Goal: Task Accomplishment & Management: Complete application form

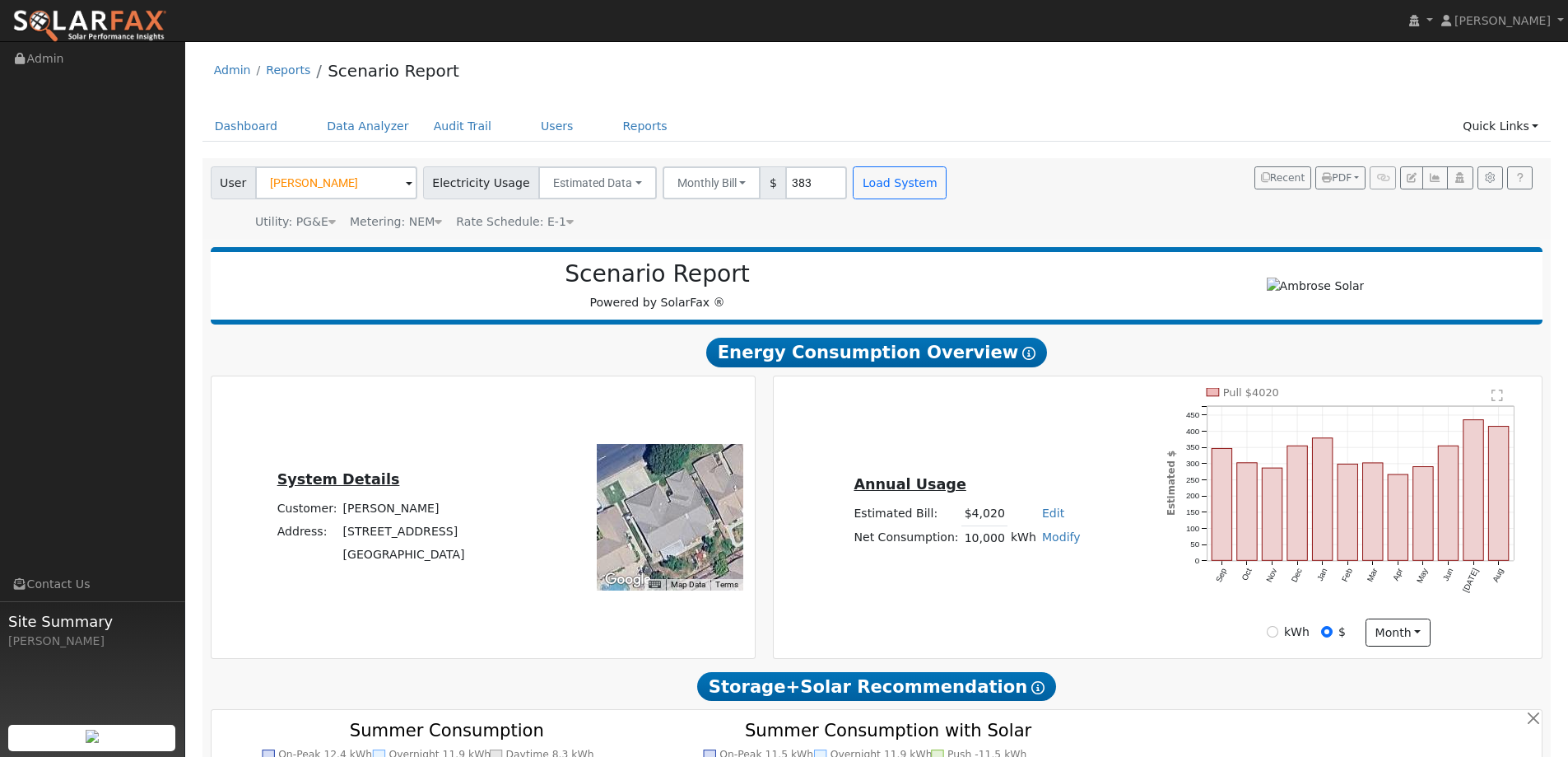
scroll to position [936, 0]
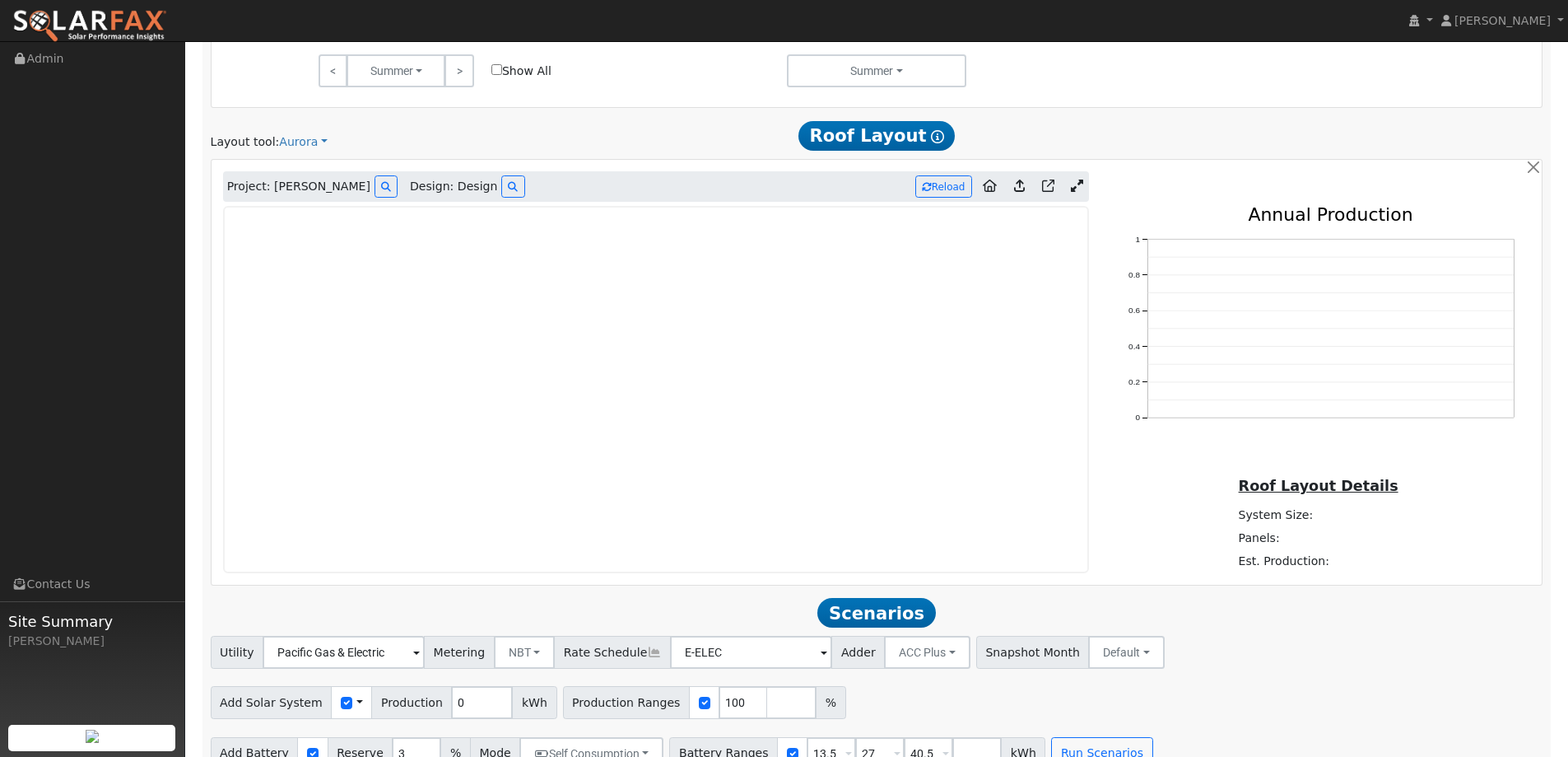
click at [81, 16] on img at bounding box center [89, 26] width 154 height 35
click at [141, 24] on img at bounding box center [89, 26] width 154 height 35
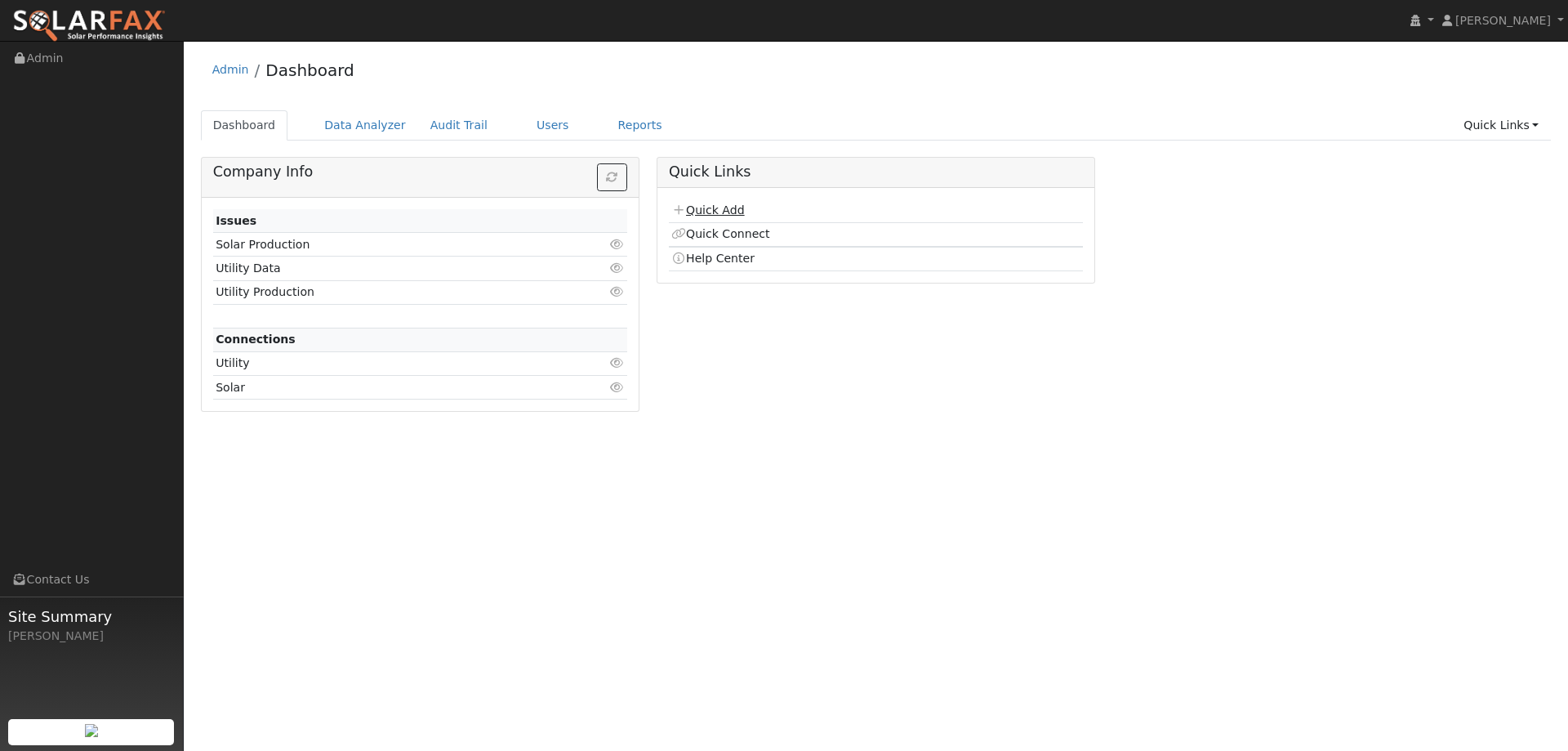
click at [732, 209] on link "Quick Add" at bounding box center [707, 209] width 73 height 13
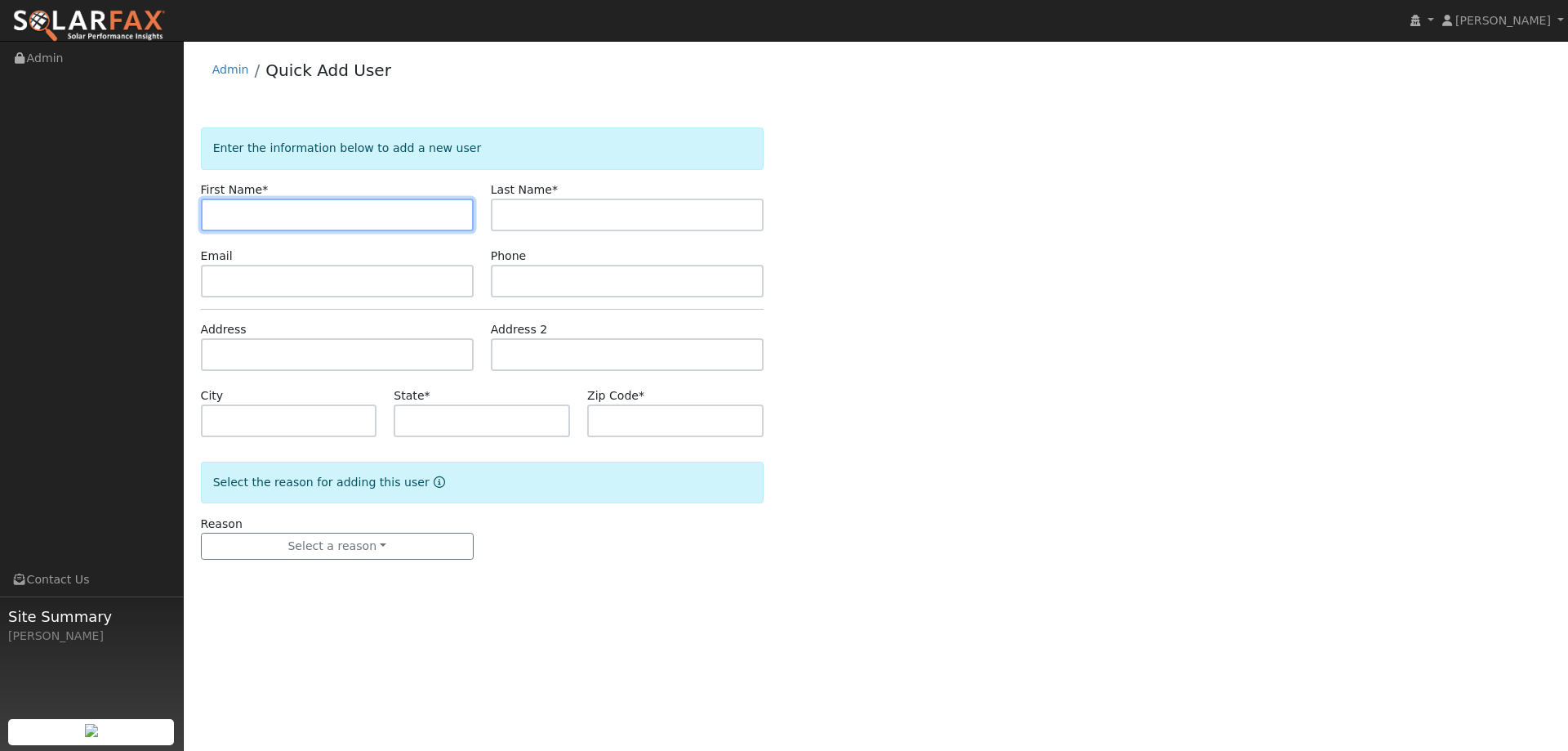
click at [414, 224] on input "text" at bounding box center [336, 215] width 272 height 33
paste input "Emmett"
type input "Emmett"
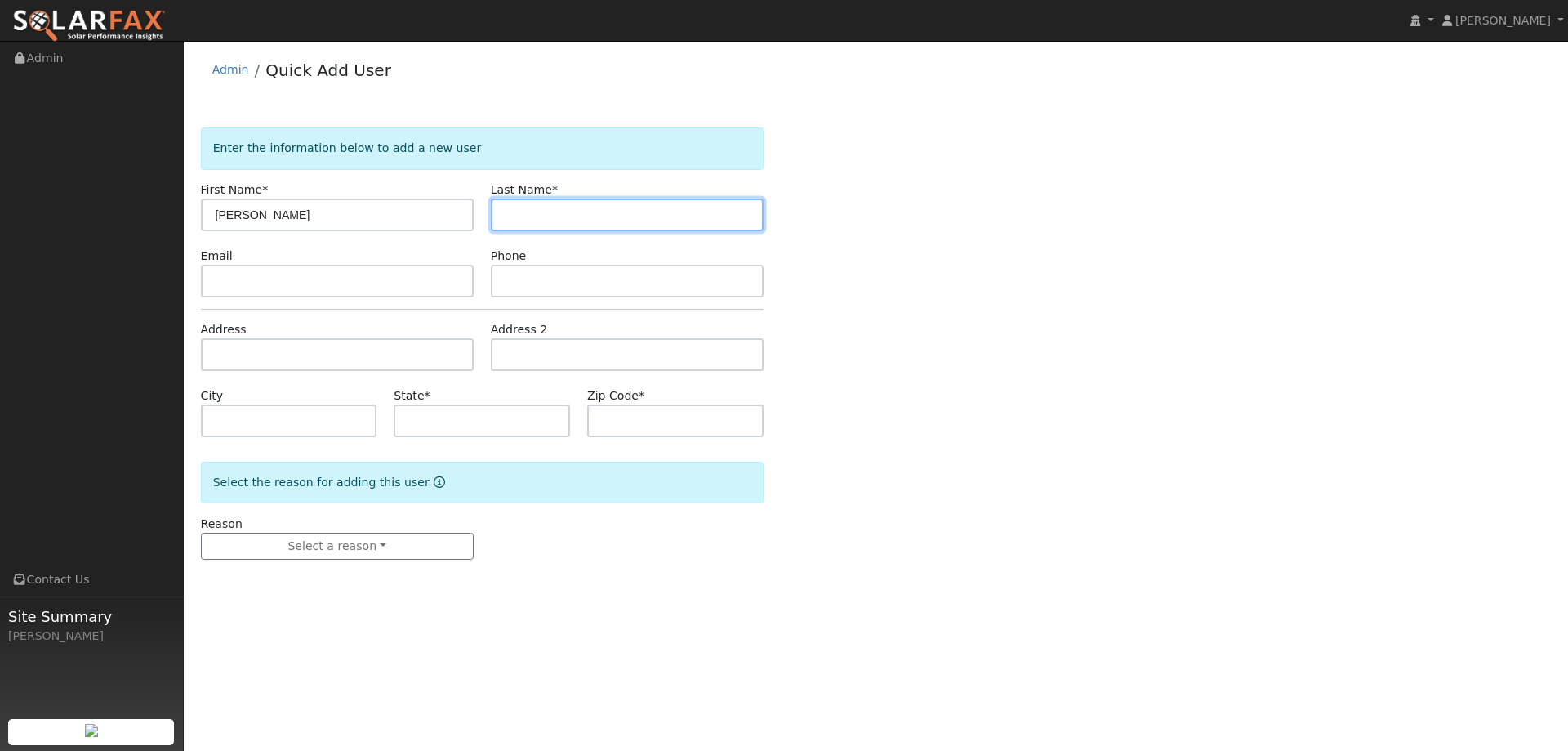
click at [548, 210] on input "text" at bounding box center [626, 215] width 272 height 33
paste input "Drumgoole"
type input "Drumgoole"
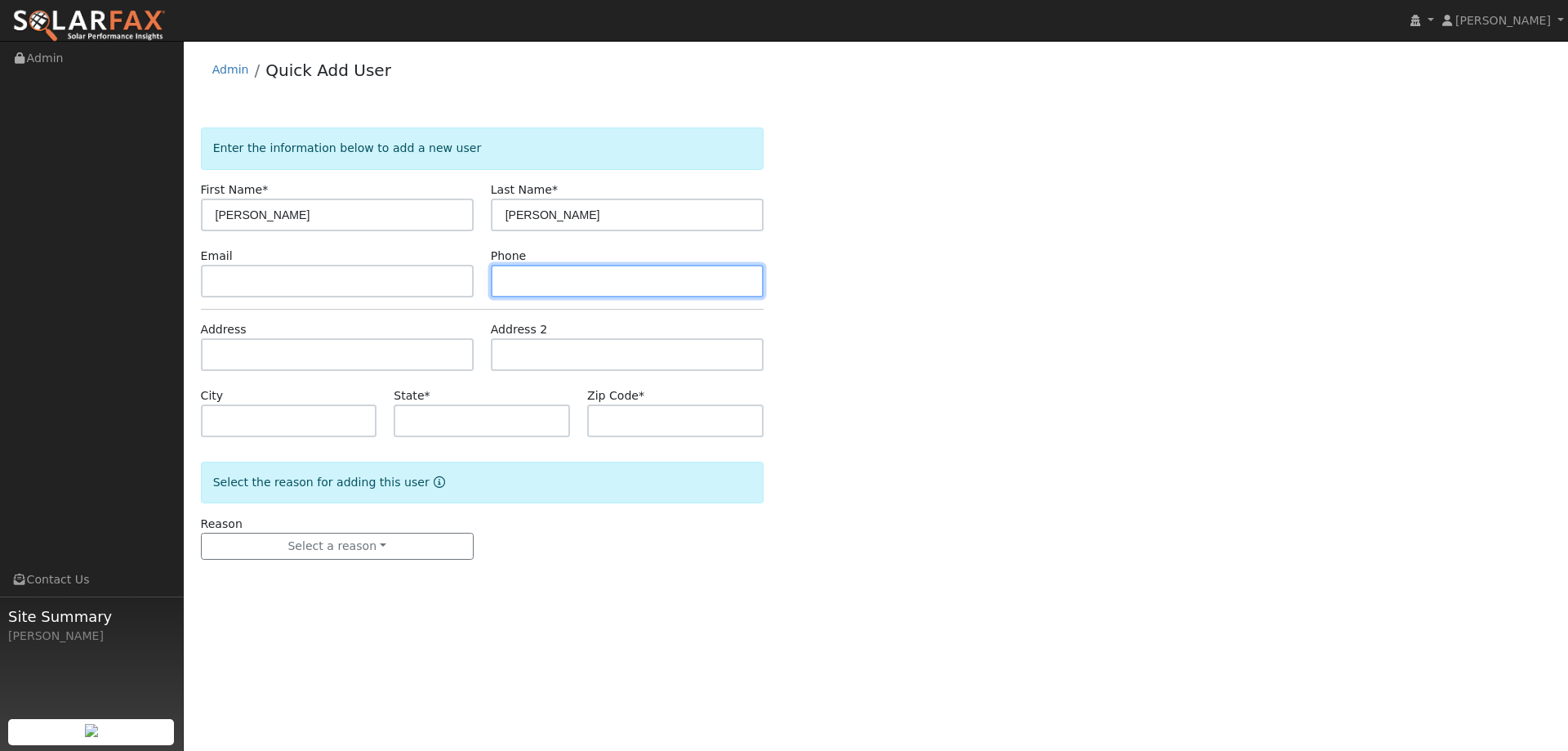
click at [642, 296] on input "text" at bounding box center [626, 281] width 272 height 33
paste input "(707) 330-6301"
type input "(707) 330-6301"
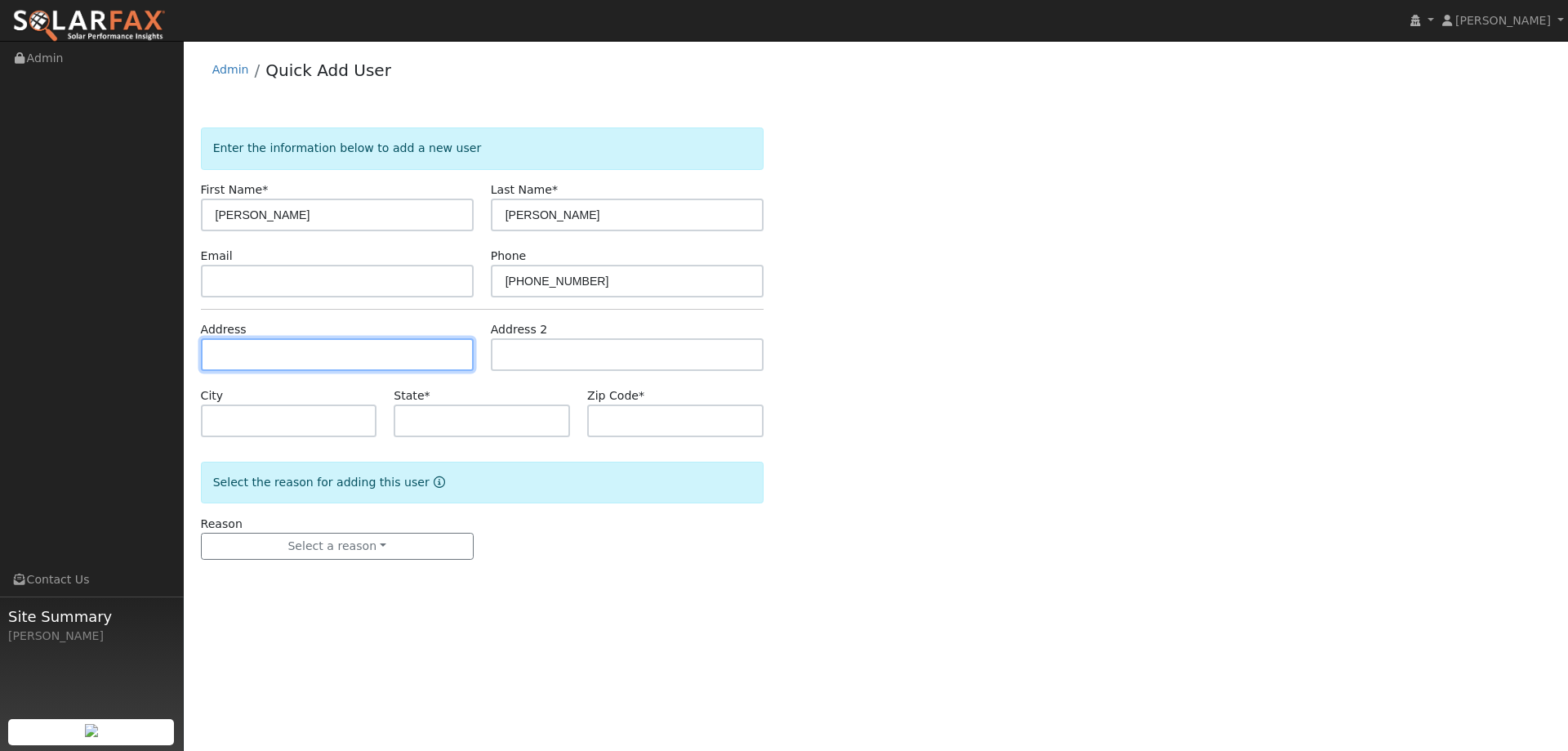
click at [374, 360] on input "text" at bounding box center [336, 355] width 272 height 33
paste input "2923 Spicewood Ct"
type input "2923 Spicewood Court"
type input "Fairfield"
type input "CA"
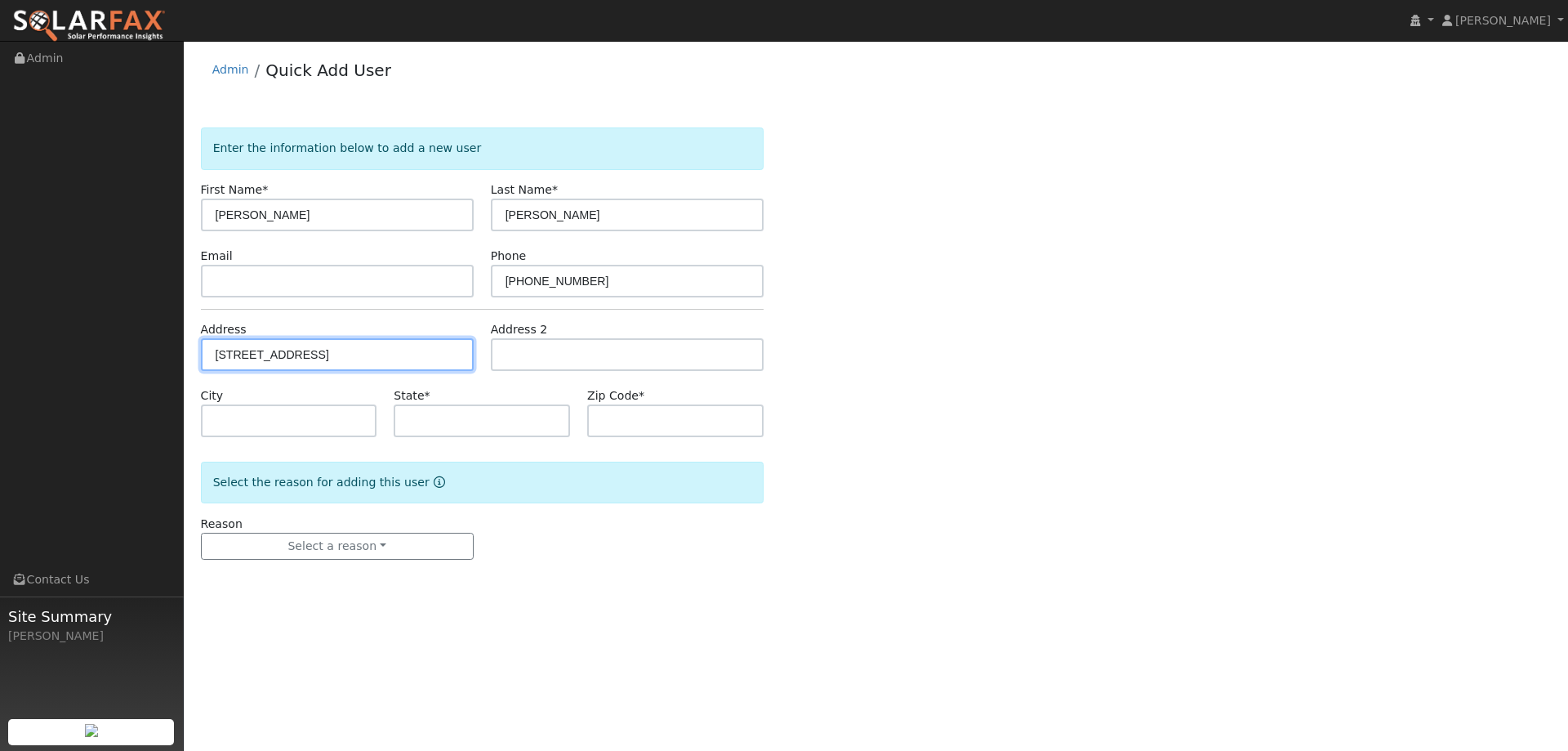
type input "94533"
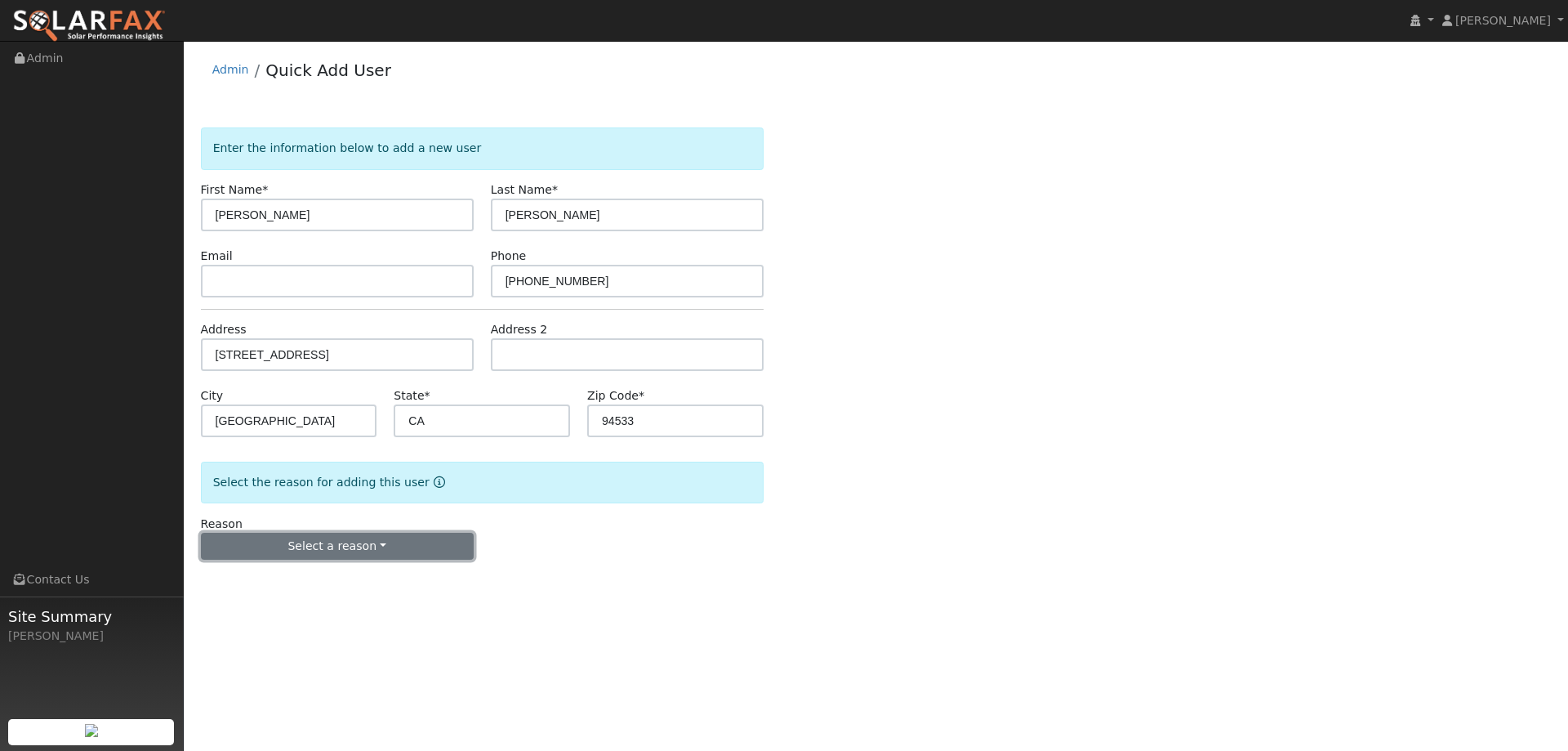
click at [320, 540] on button "Select a reason" at bounding box center [336, 547] width 272 height 28
click at [310, 576] on link "New lead" at bounding box center [291, 580] width 181 height 22
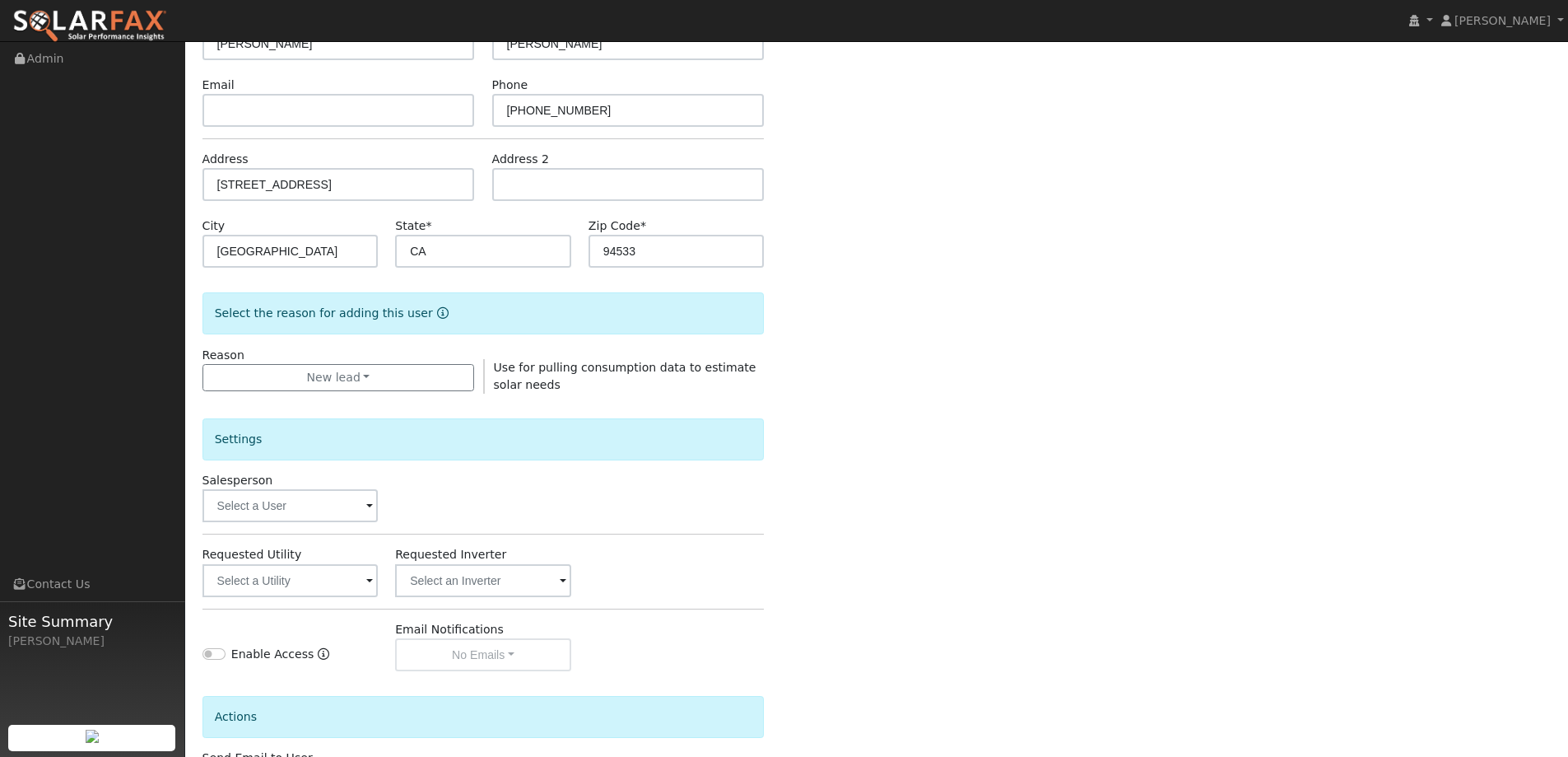
scroll to position [310, 0]
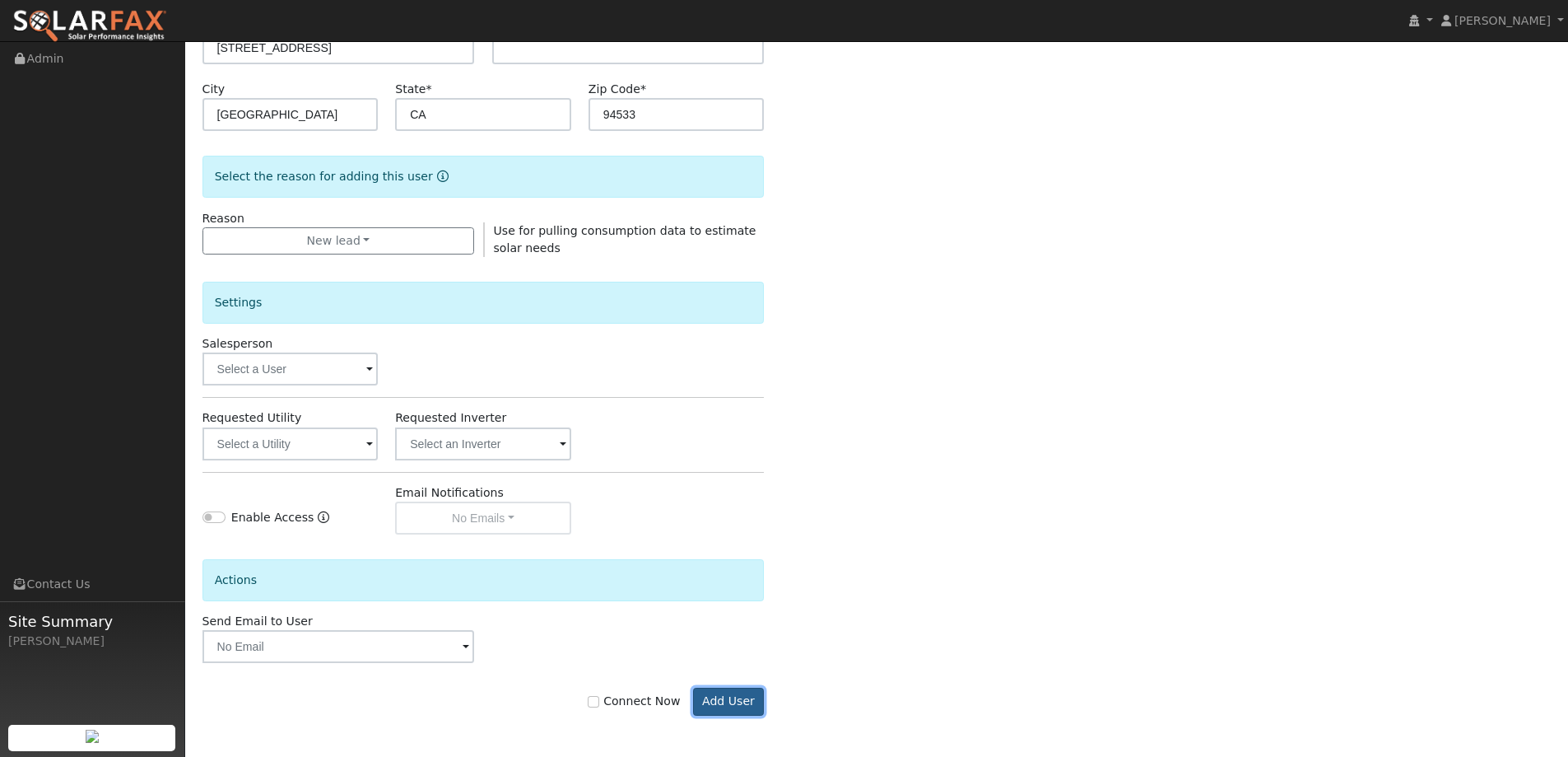
click at [743, 703] on button "Add User" at bounding box center [729, 701] width 71 height 28
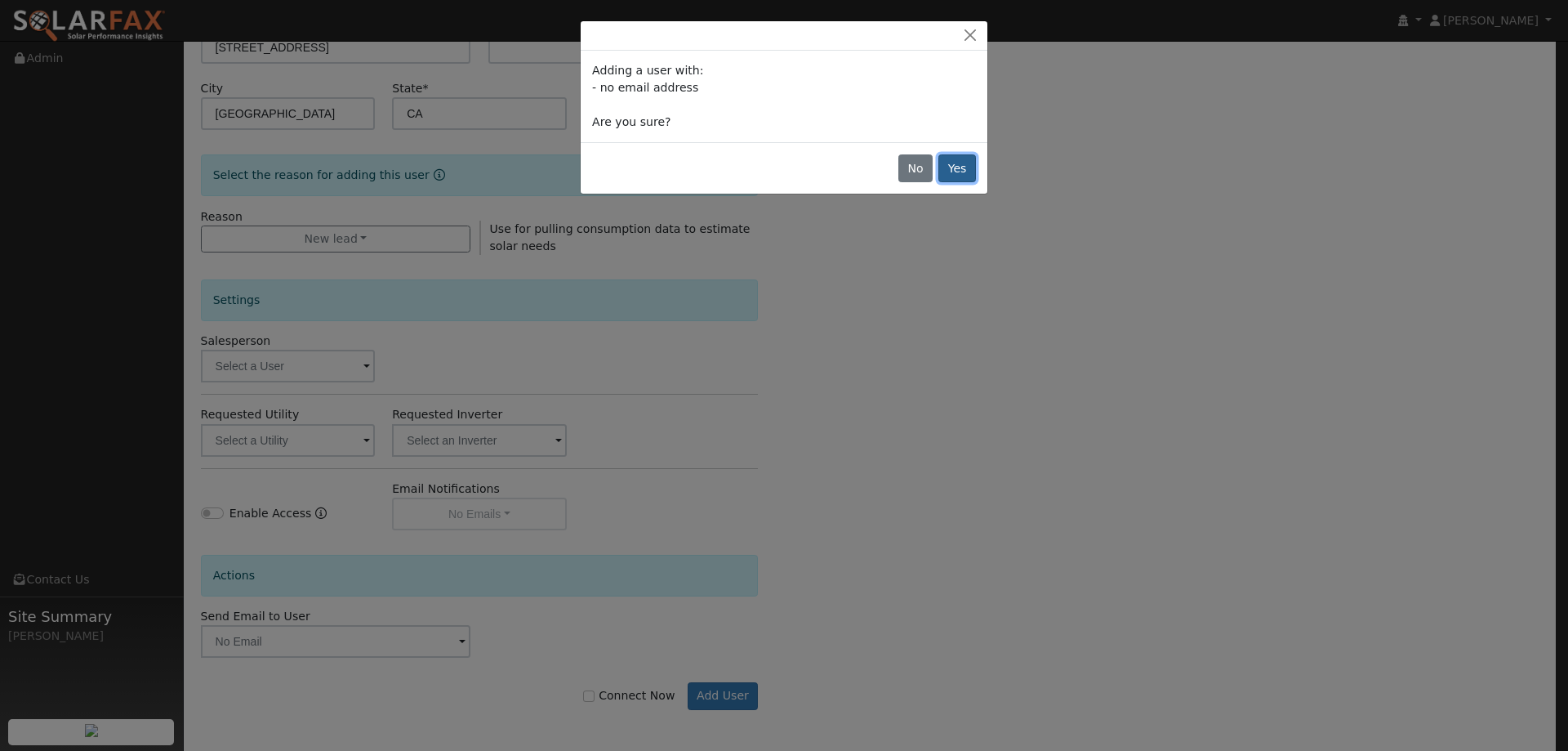
click at [959, 159] on button "Yes" at bounding box center [957, 168] width 37 height 28
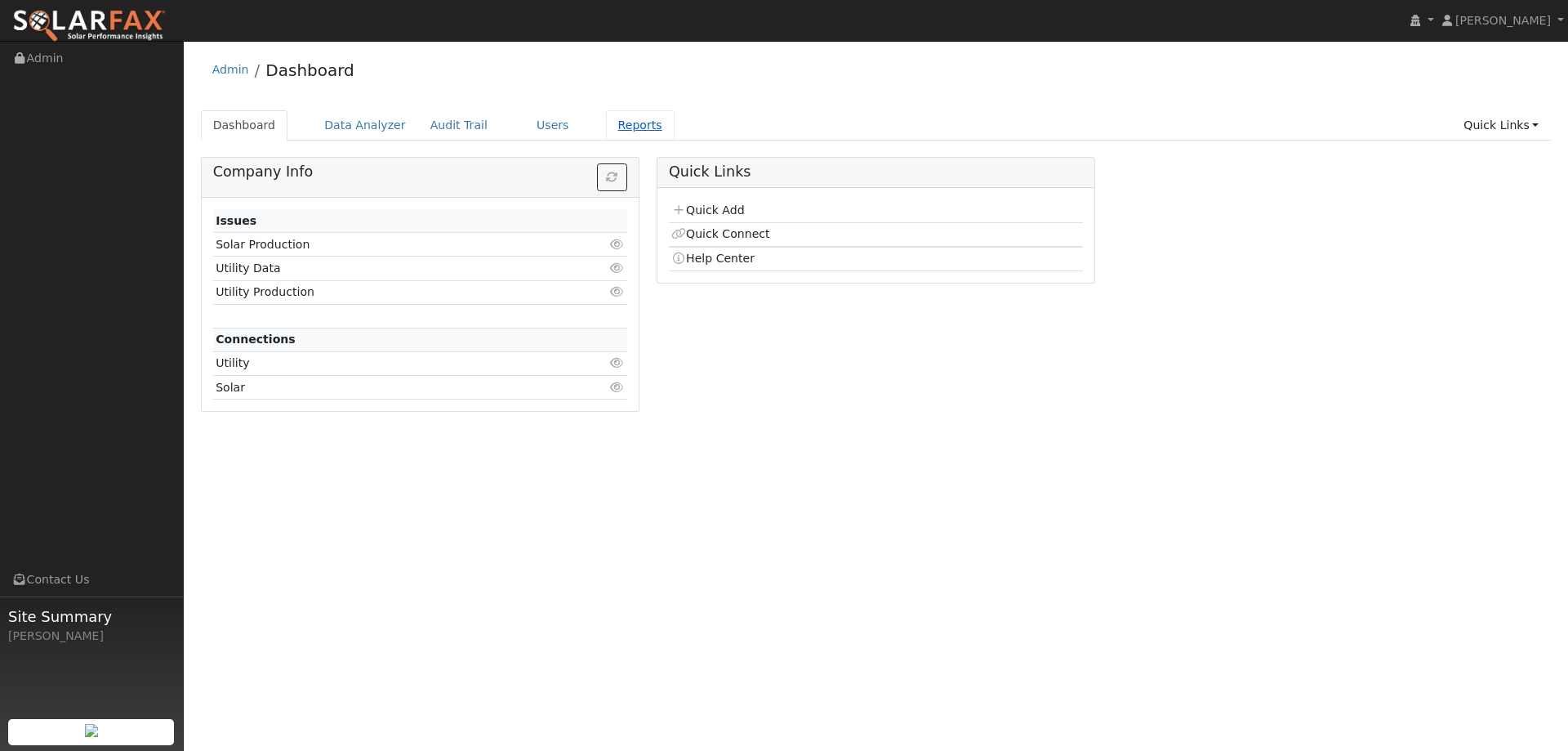
click at [606, 136] on link "Reports" at bounding box center [640, 125] width 68 height 30
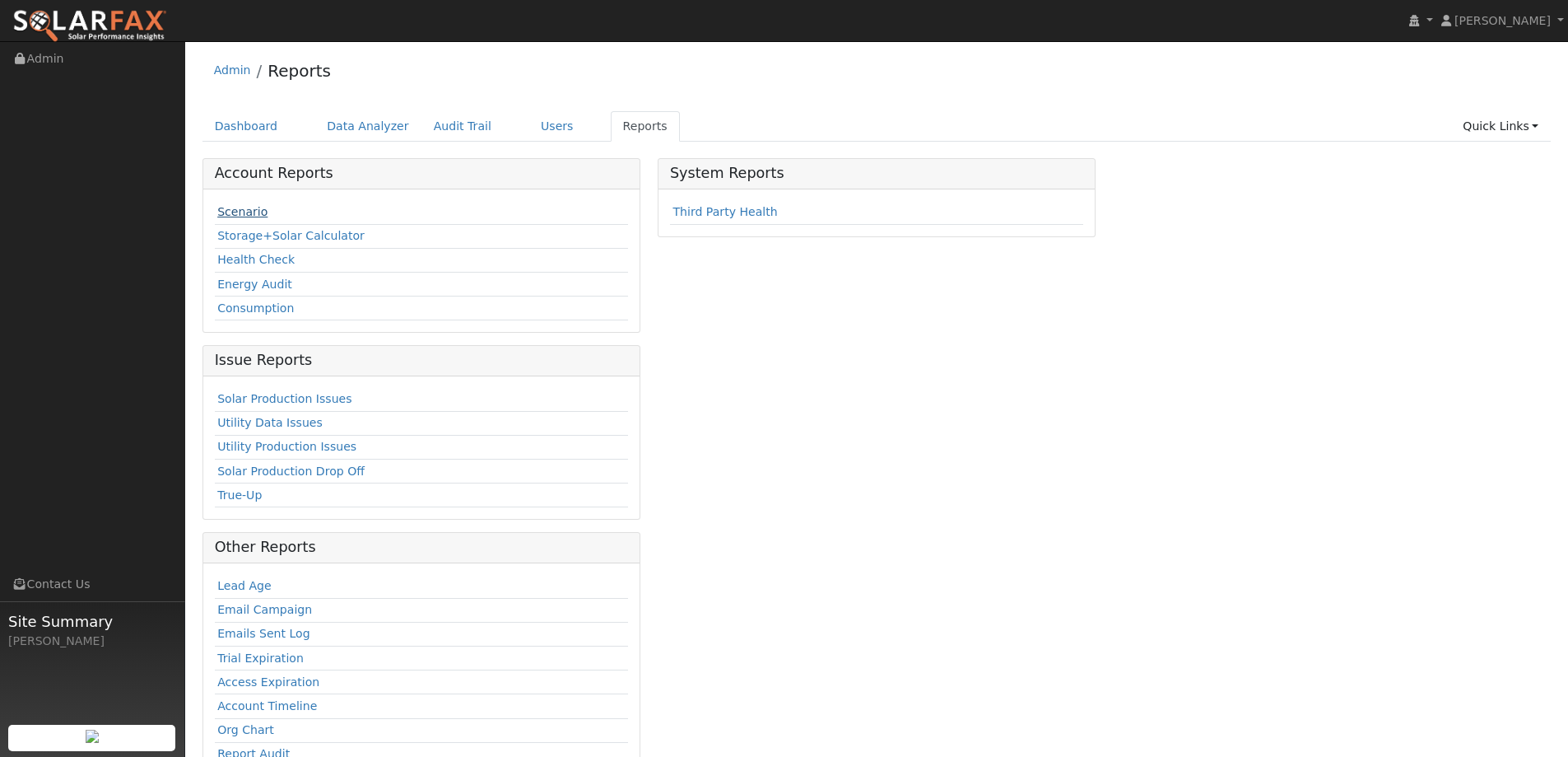
click at [251, 210] on link "Scenario" at bounding box center [242, 211] width 51 height 13
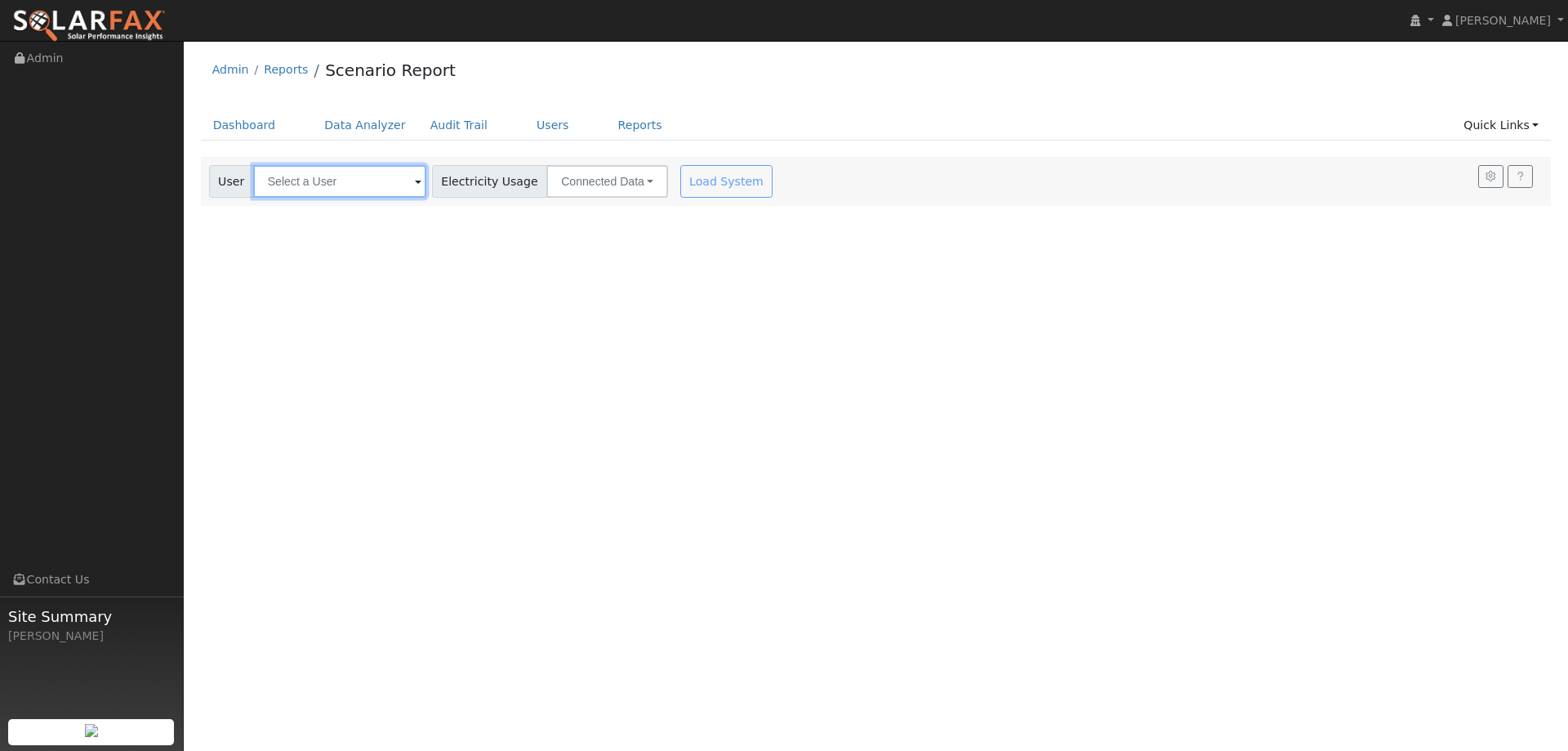
click at [332, 184] on input "text" at bounding box center [340, 182] width 173 height 33
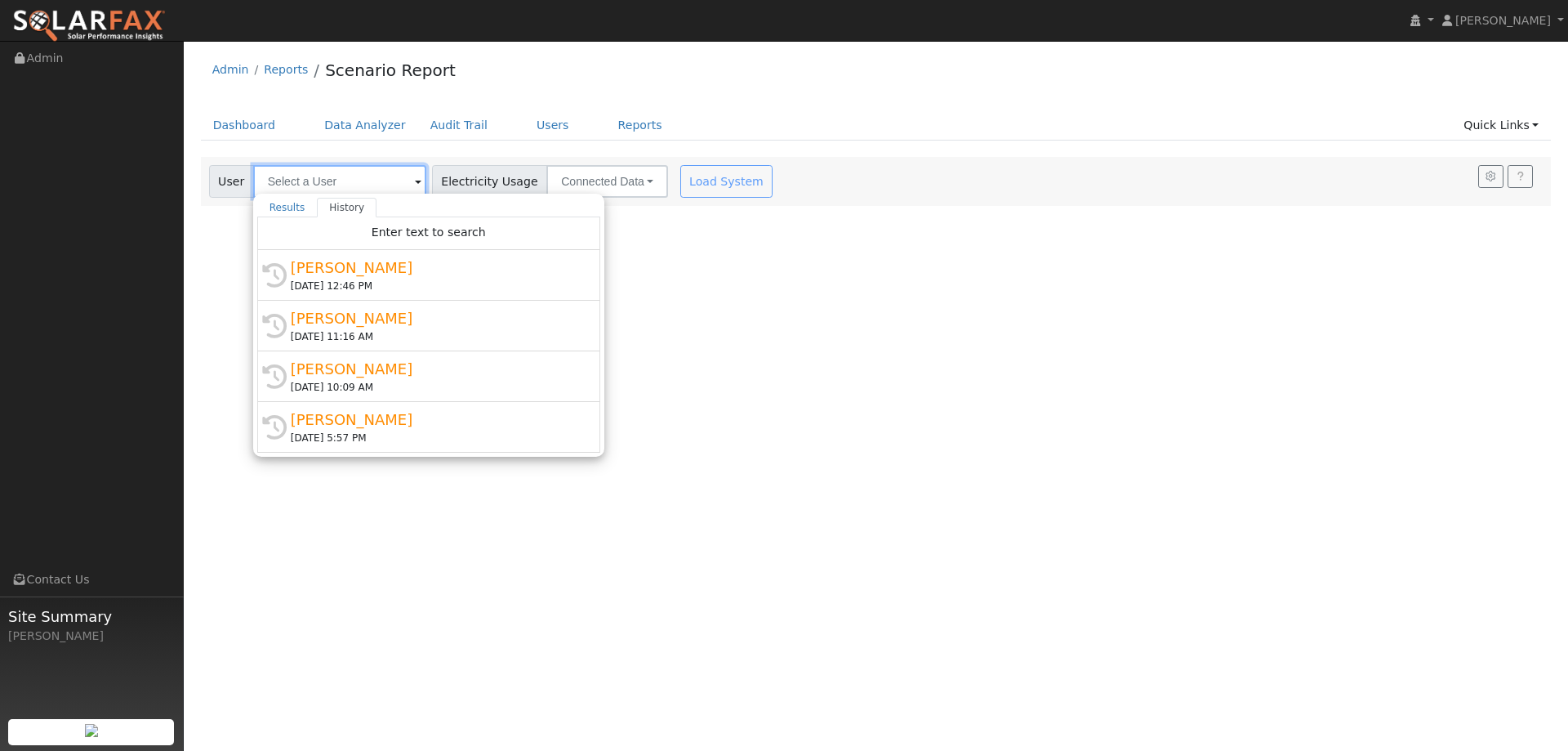
click at [295, 183] on input "text" at bounding box center [340, 182] width 173 height 33
paste input "[PERSON_NAME]"
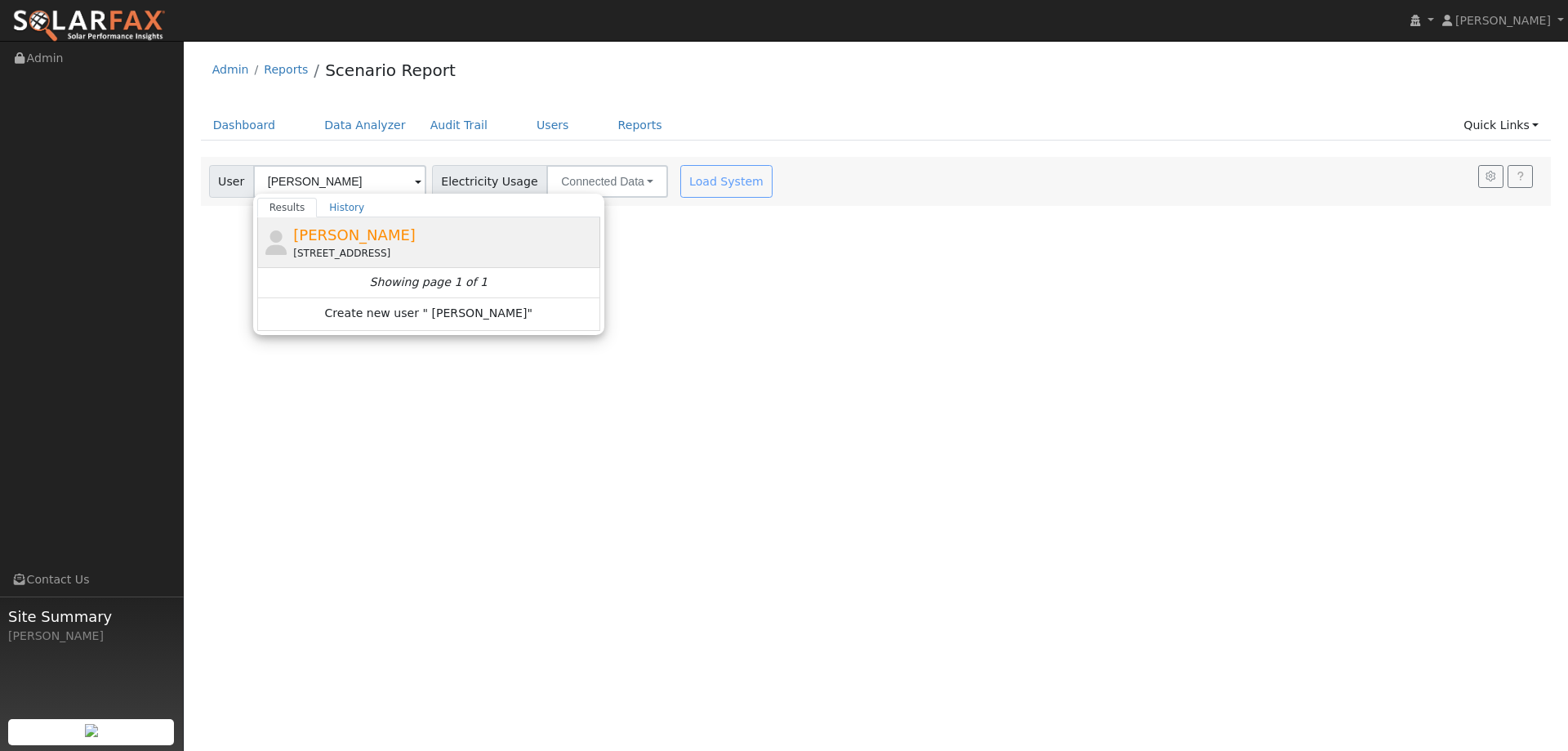
click at [329, 243] on span "[PERSON_NAME]" at bounding box center [355, 235] width 123 height 17
type input "[PERSON_NAME]"
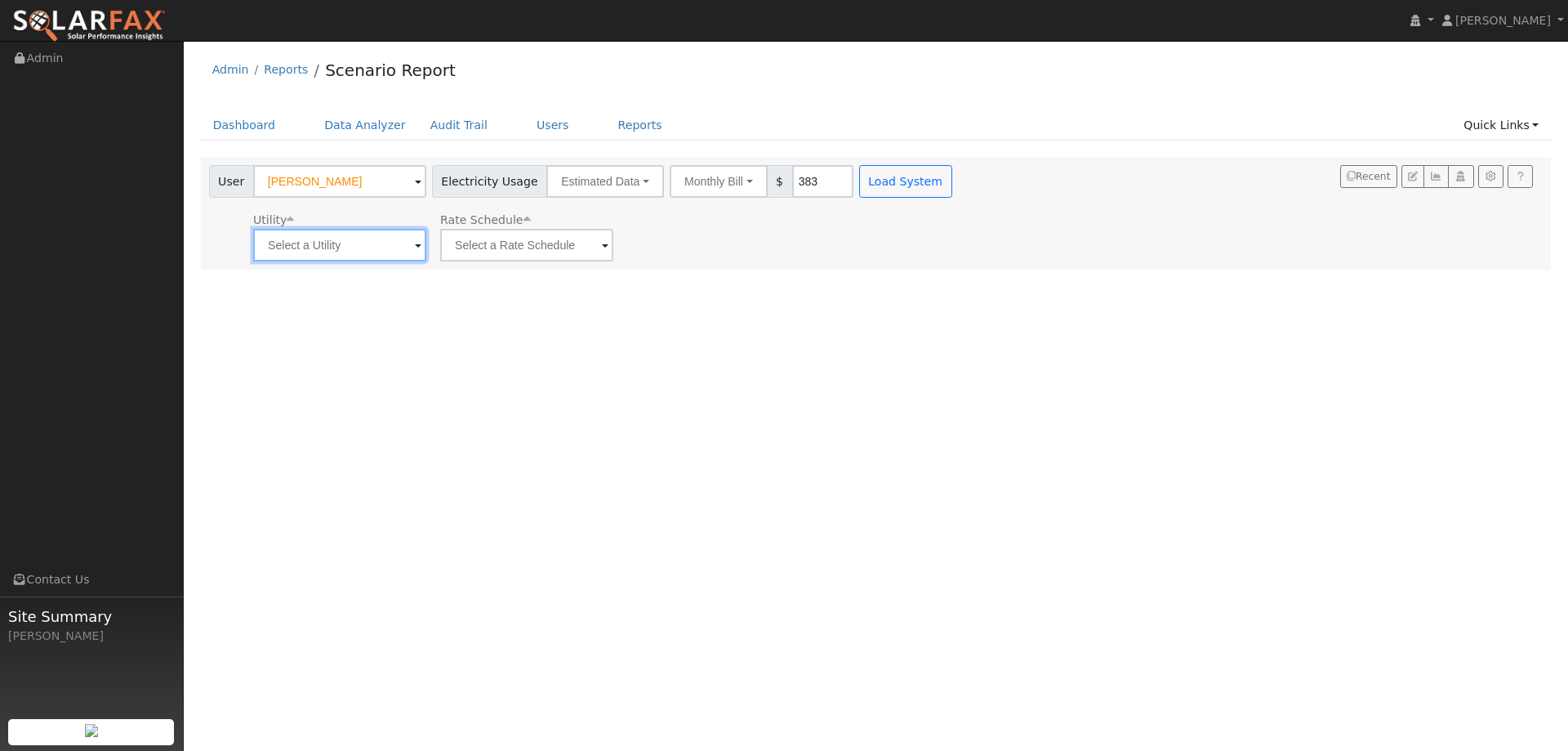
click at [369, 247] on input "text" at bounding box center [340, 245] width 173 height 33
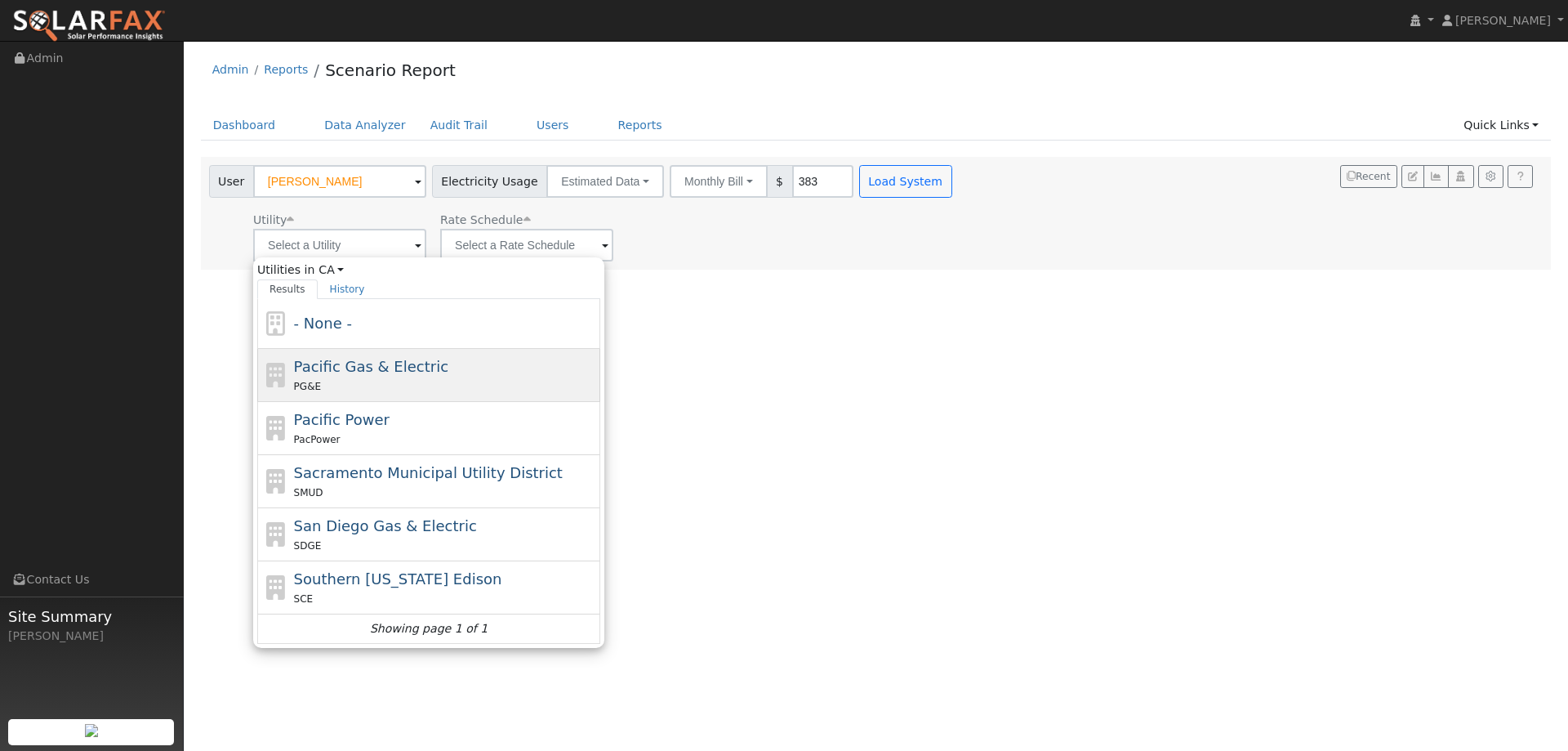
click at [332, 373] on span "Pacific Gas & Electric" at bounding box center [371, 367] width 154 height 17
type input "Pacific Gas & Electric"
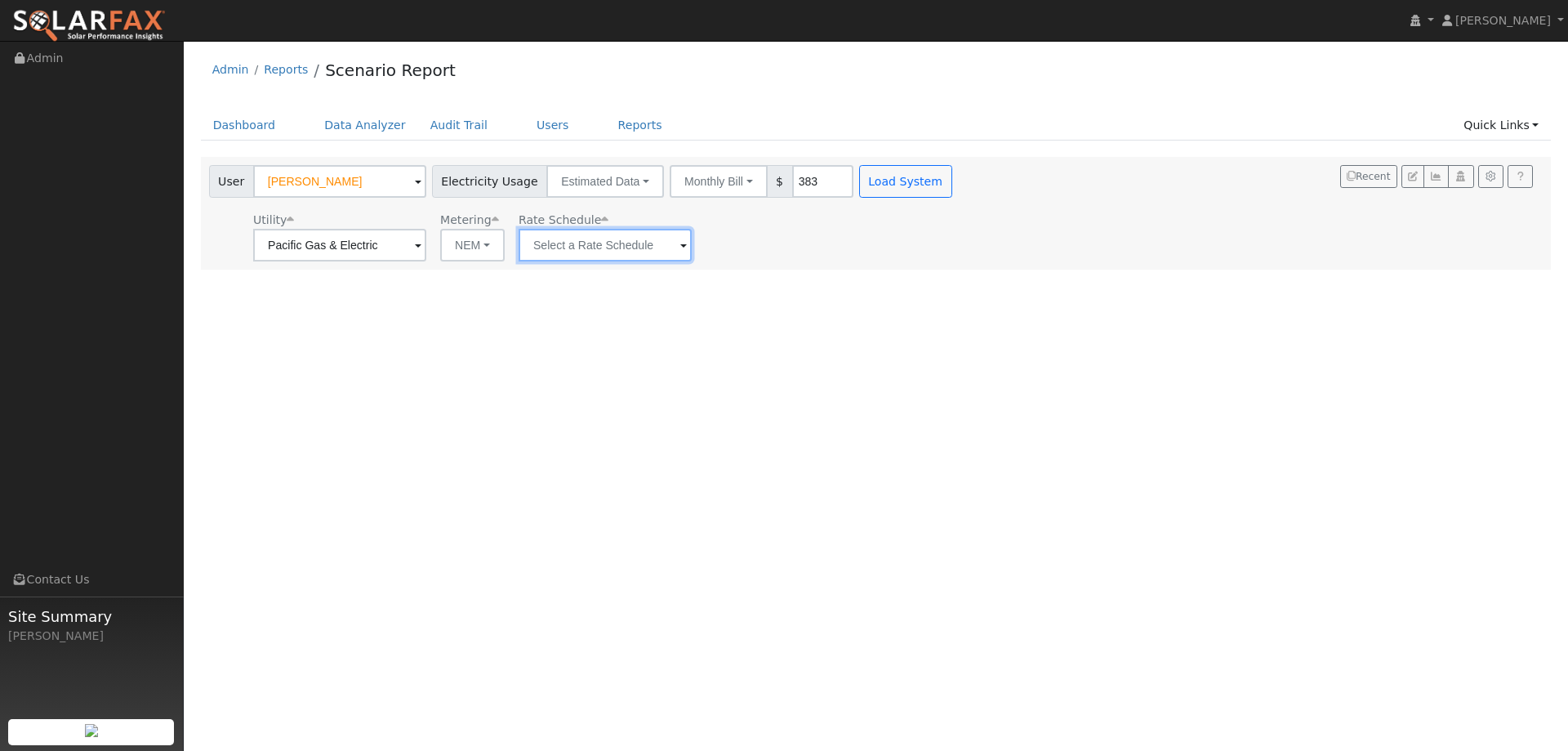
click at [567, 244] on input "text" at bounding box center [605, 245] width 173 height 33
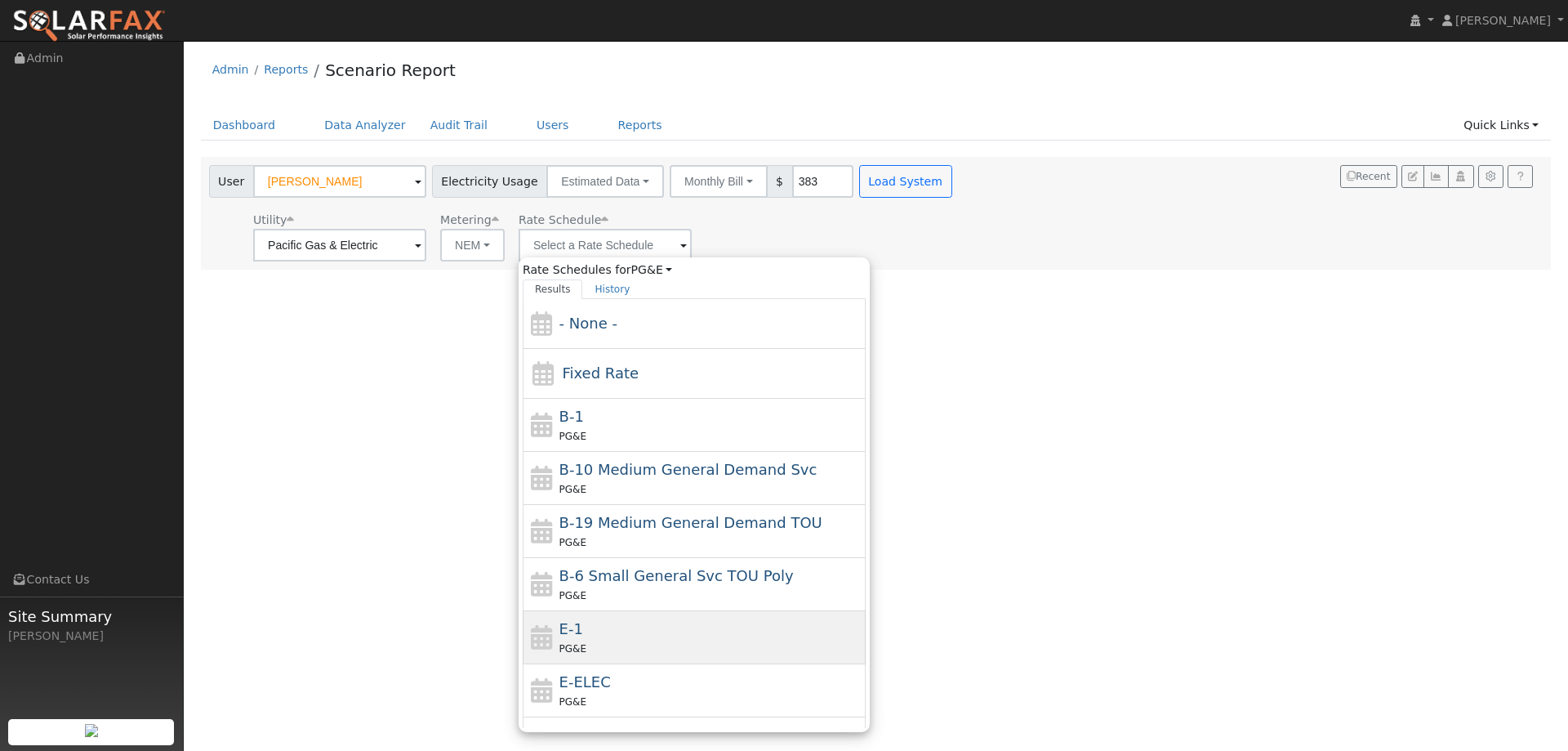
click at [685, 641] on div "PG&E" at bounding box center [711, 648] width 303 height 17
type input "E-1"
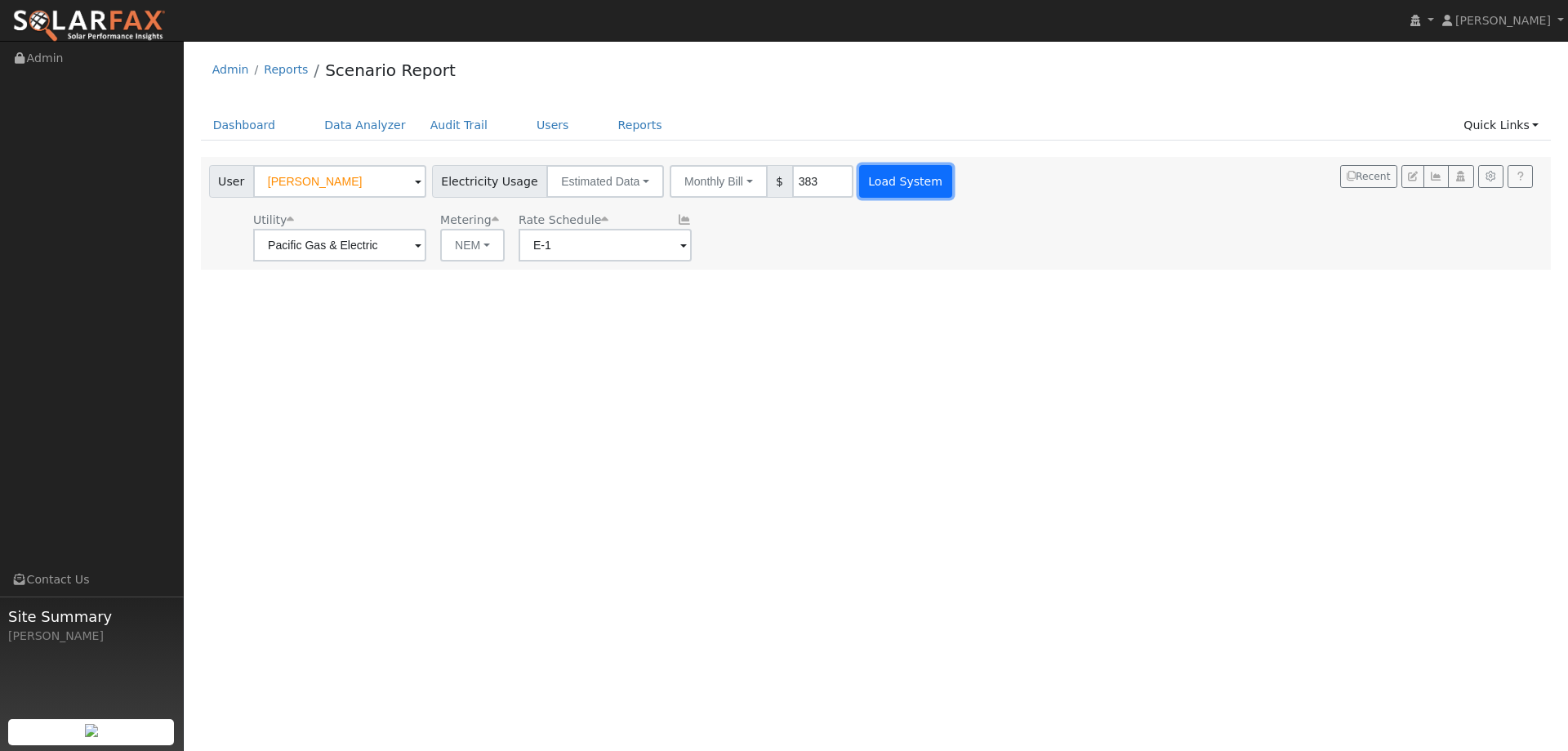
click at [880, 172] on button "Load System" at bounding box center [906, 182] width 93 height 33
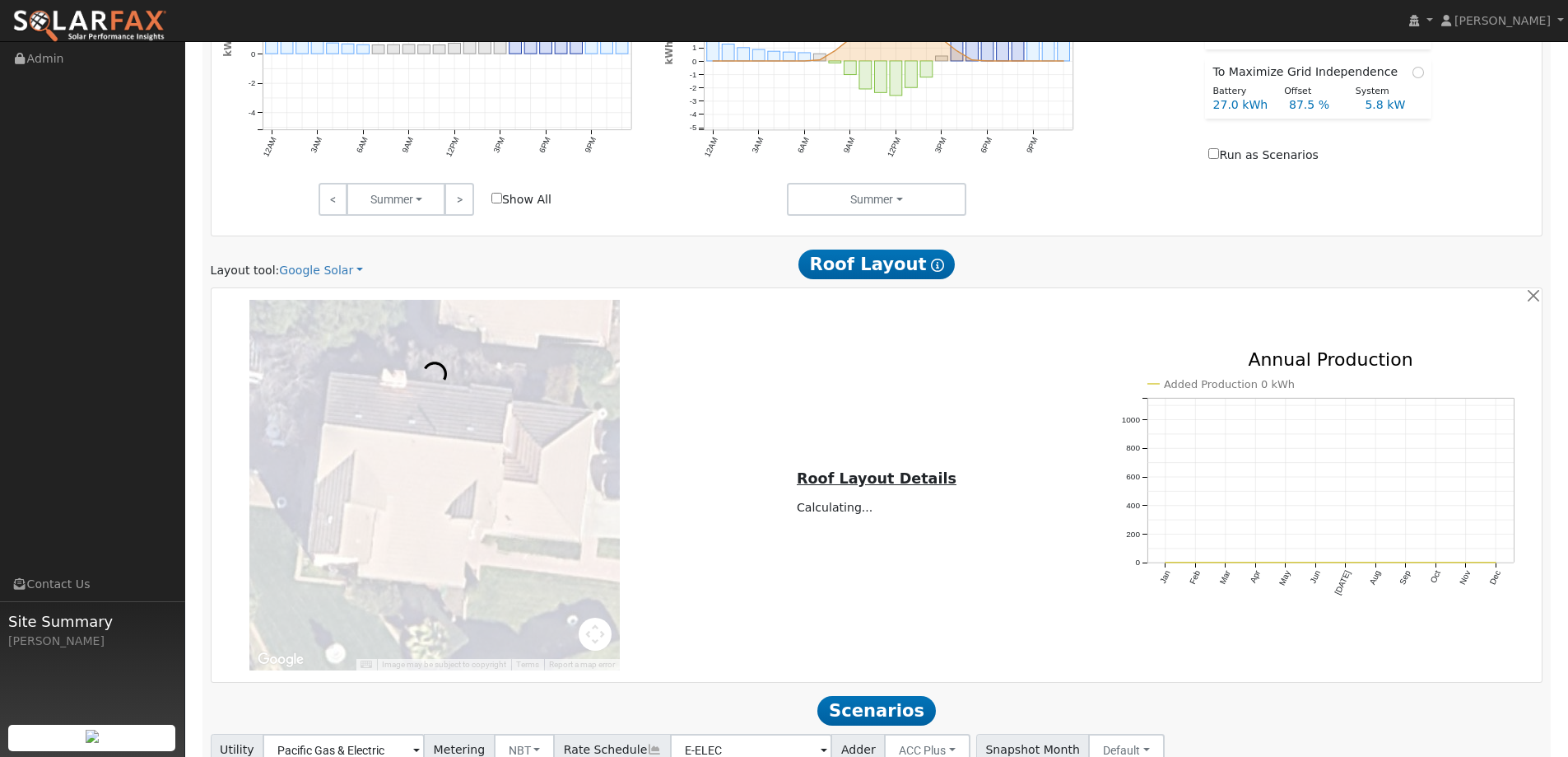
scroll to position [906, 0]
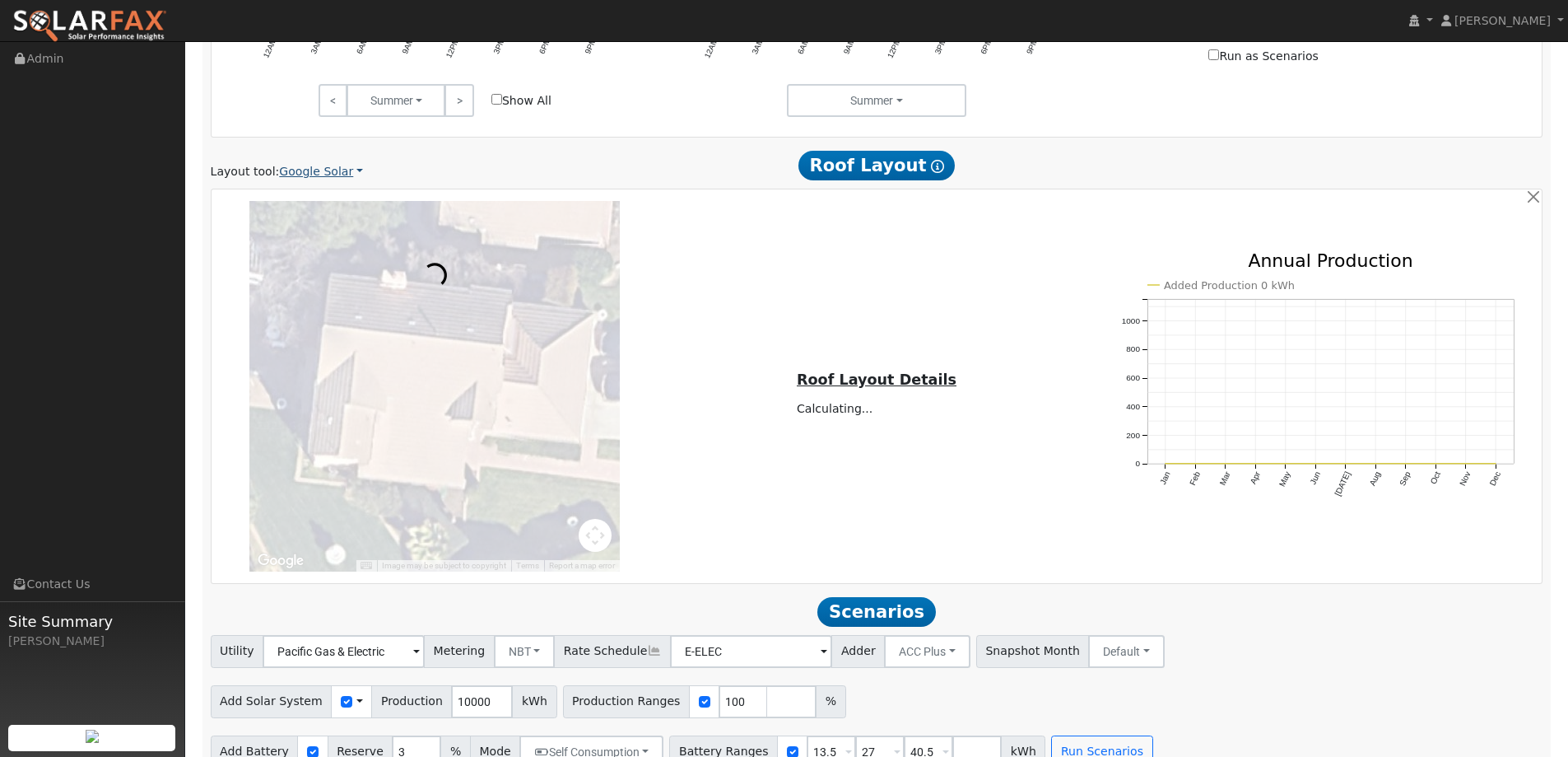
click at [321, 176] on link "Google Solar" at bounding box center [321, 172] width 84 height 17
click at [318, 246] on link "Aurora" at bounding box center [331, 247] width 114 height 23
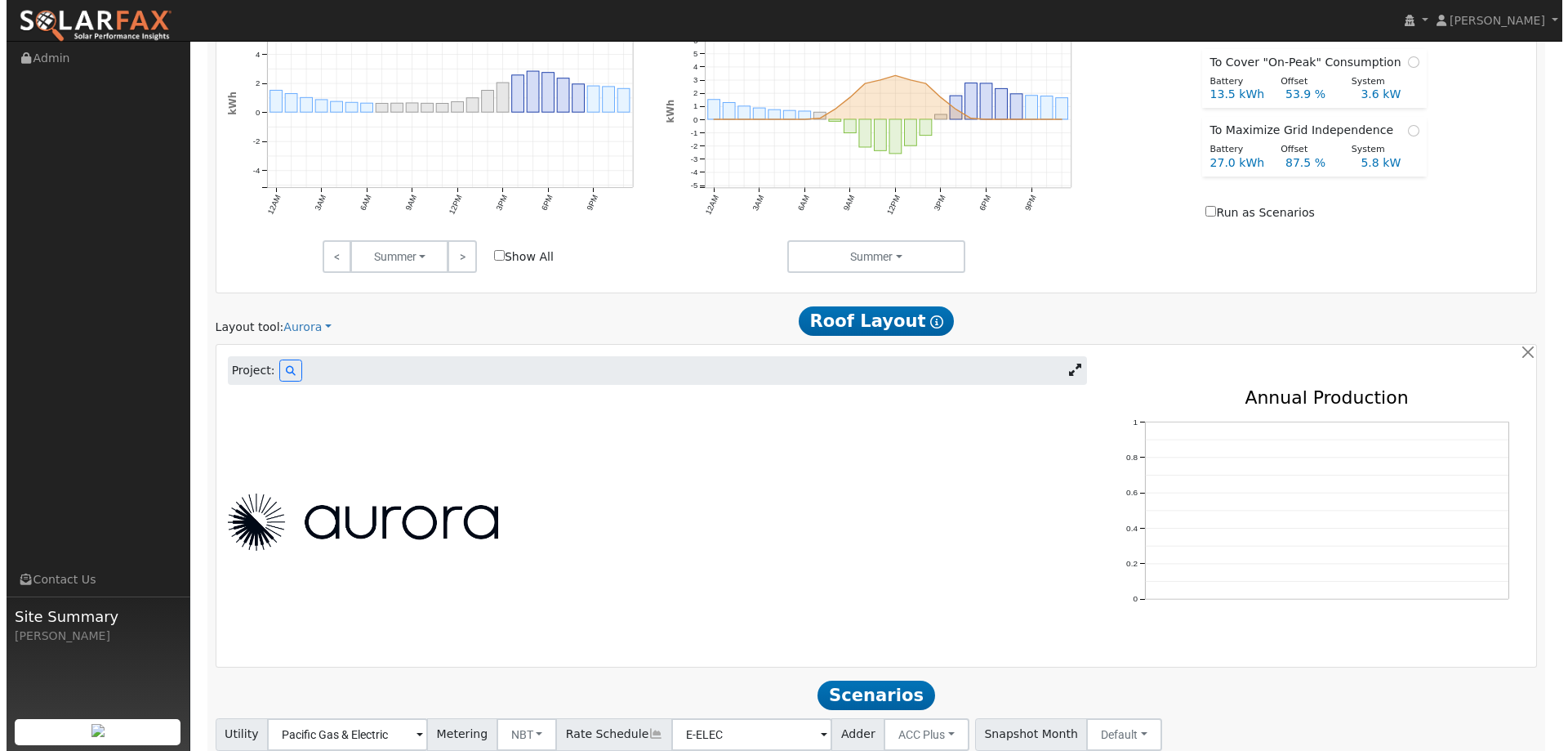
scroll to position [858, 0]
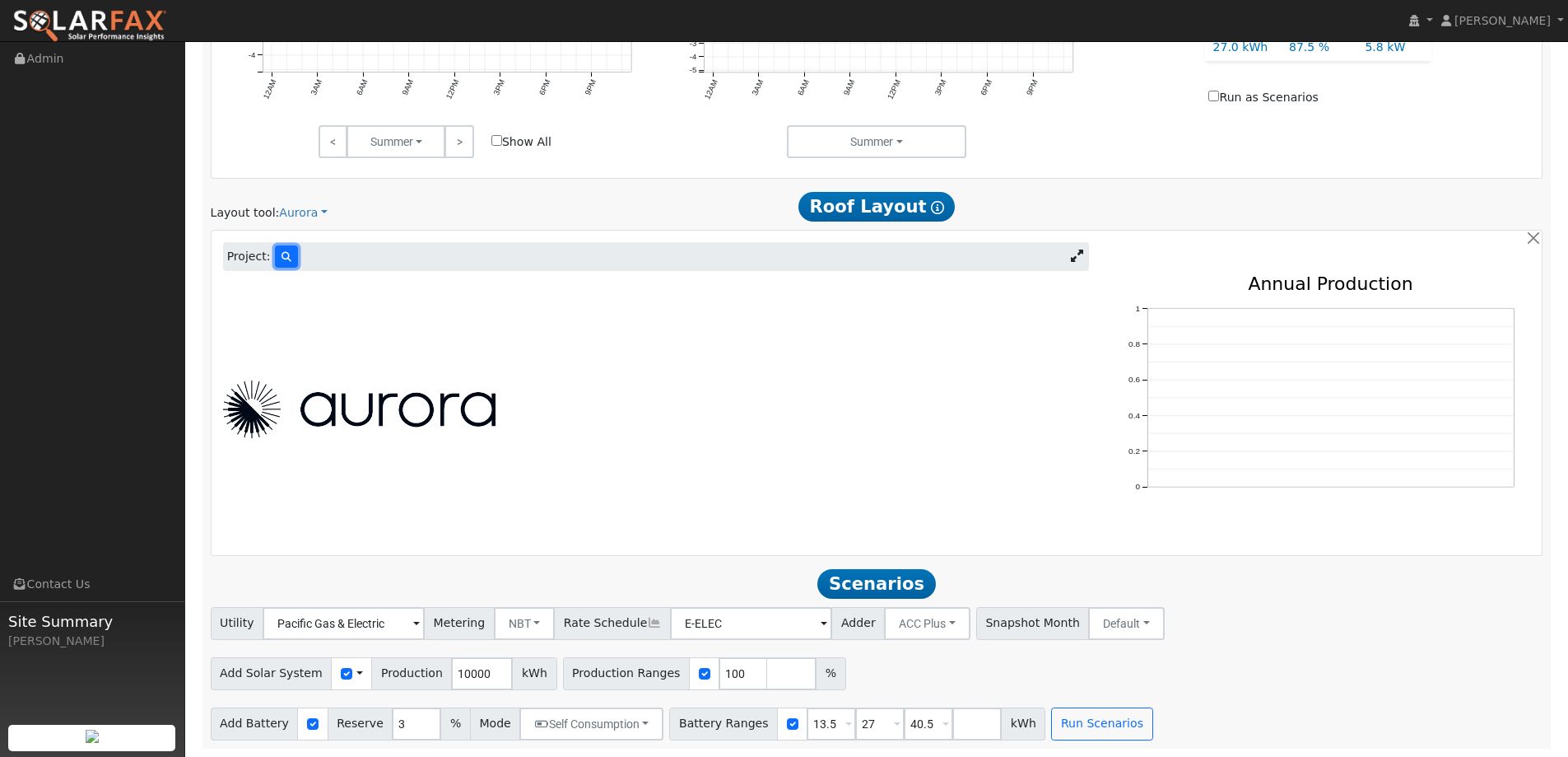
click at [282, 258] on icon at bounding box center [286, 256] width 10 height 10
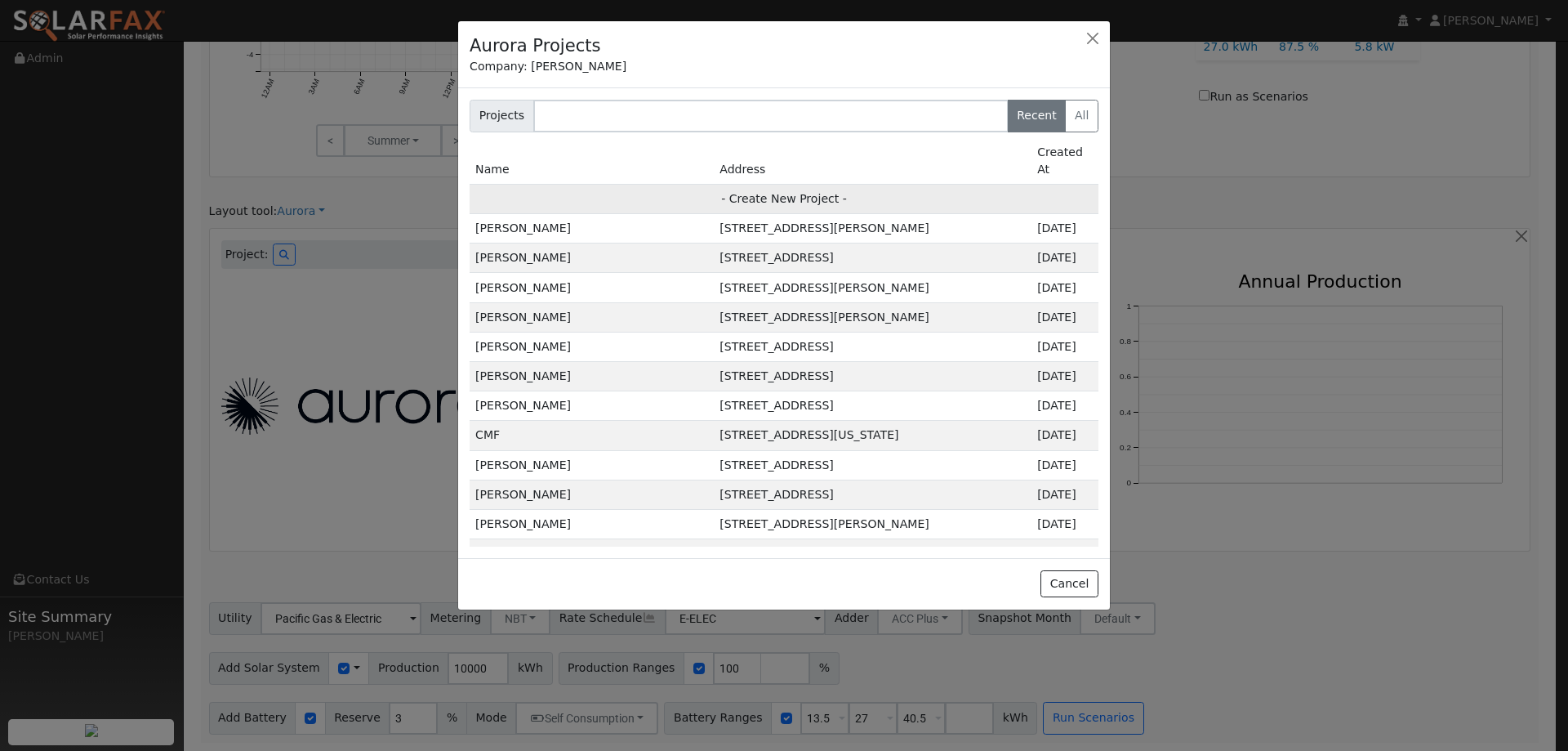
click at [860, 183] on td "- Create New Project -" at bounding box center [784, 198] width 629 height 29
type input "[PERSON_NAME]"
type input "2923 Spicewood Court"
type input "Fairfield"
type input "CA"
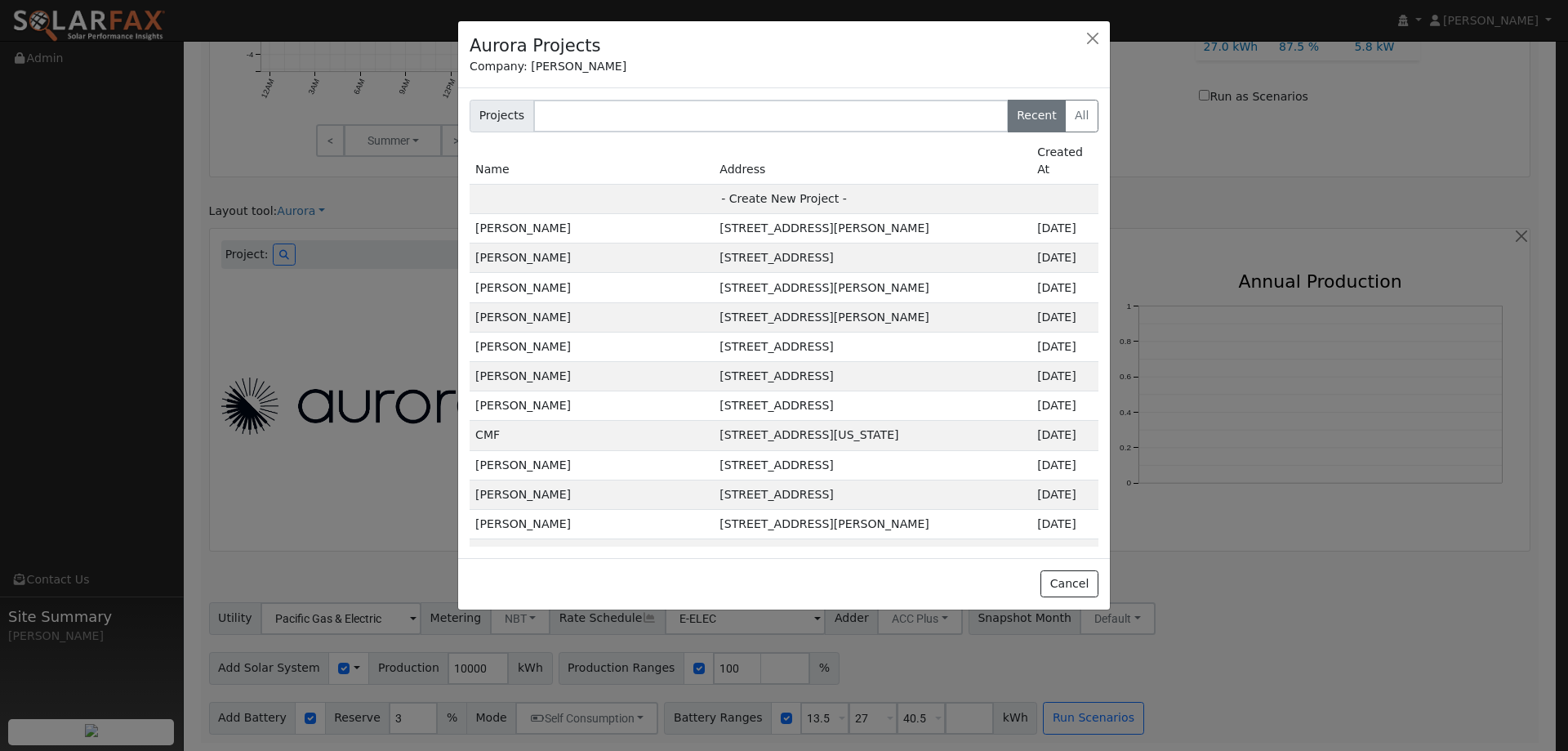
type input "94533"
type input "Design"
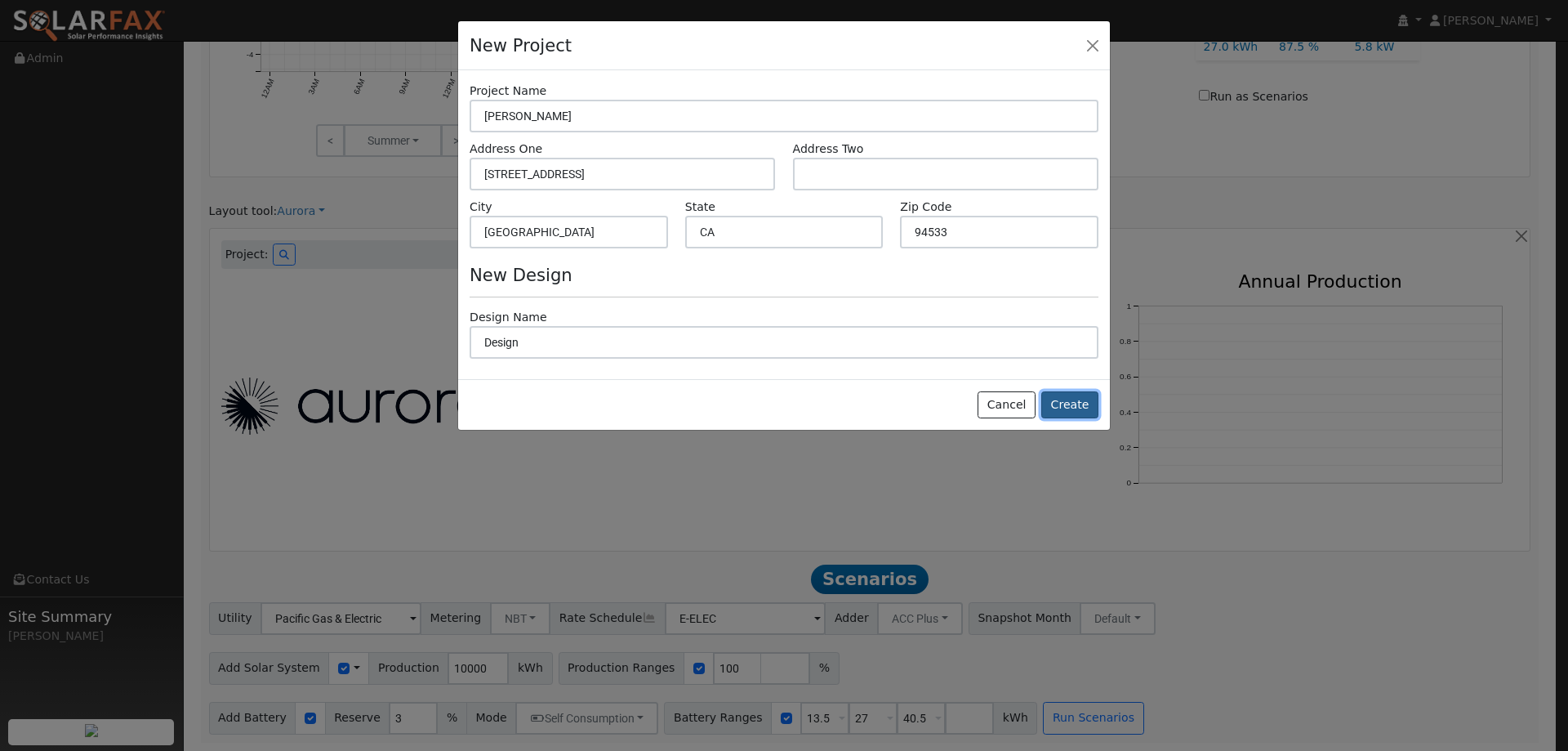
click at [1081, 418] on button "Create" at bounding box center [1070, 405] width 57 height 28
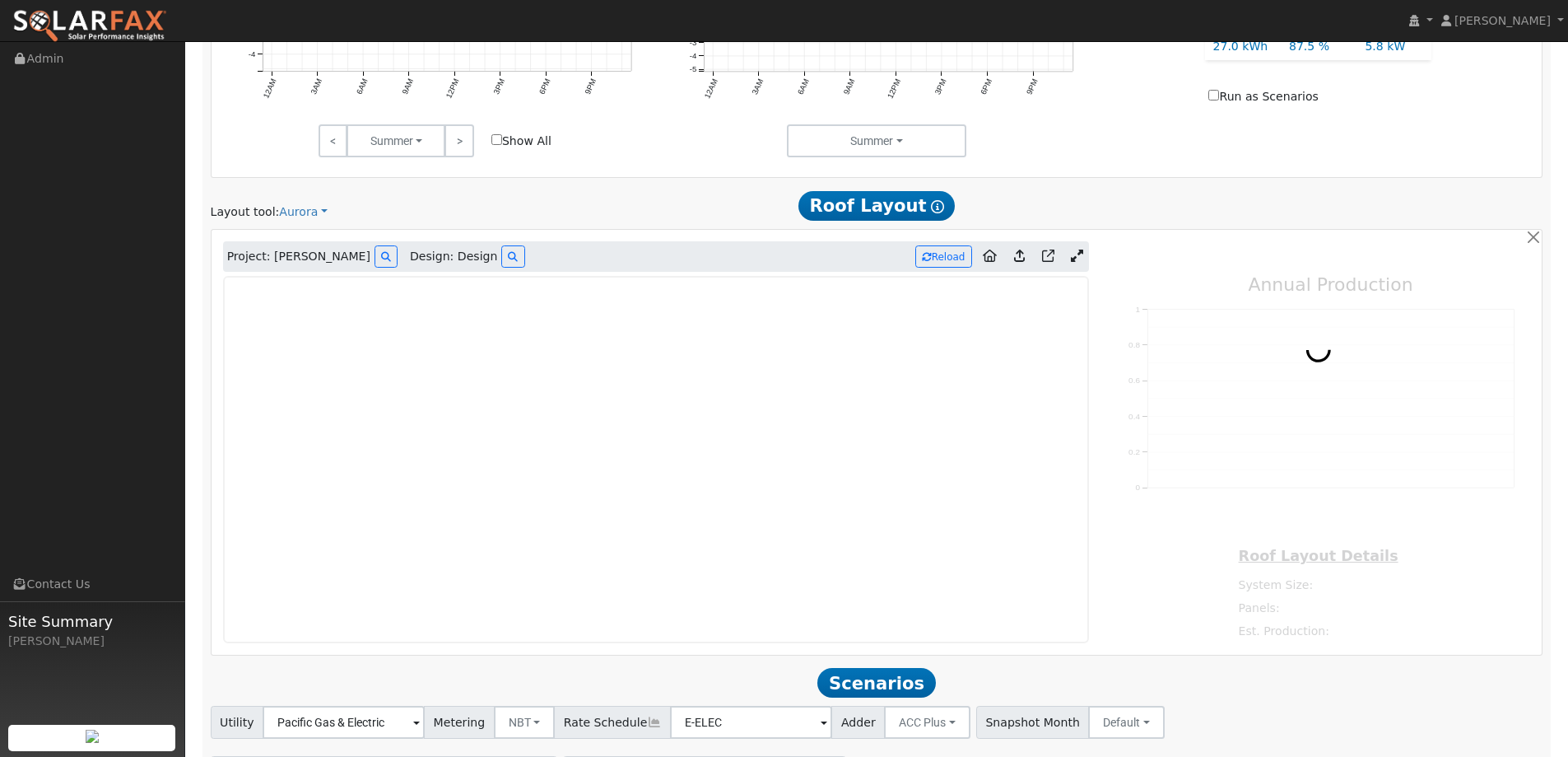
type input "0"
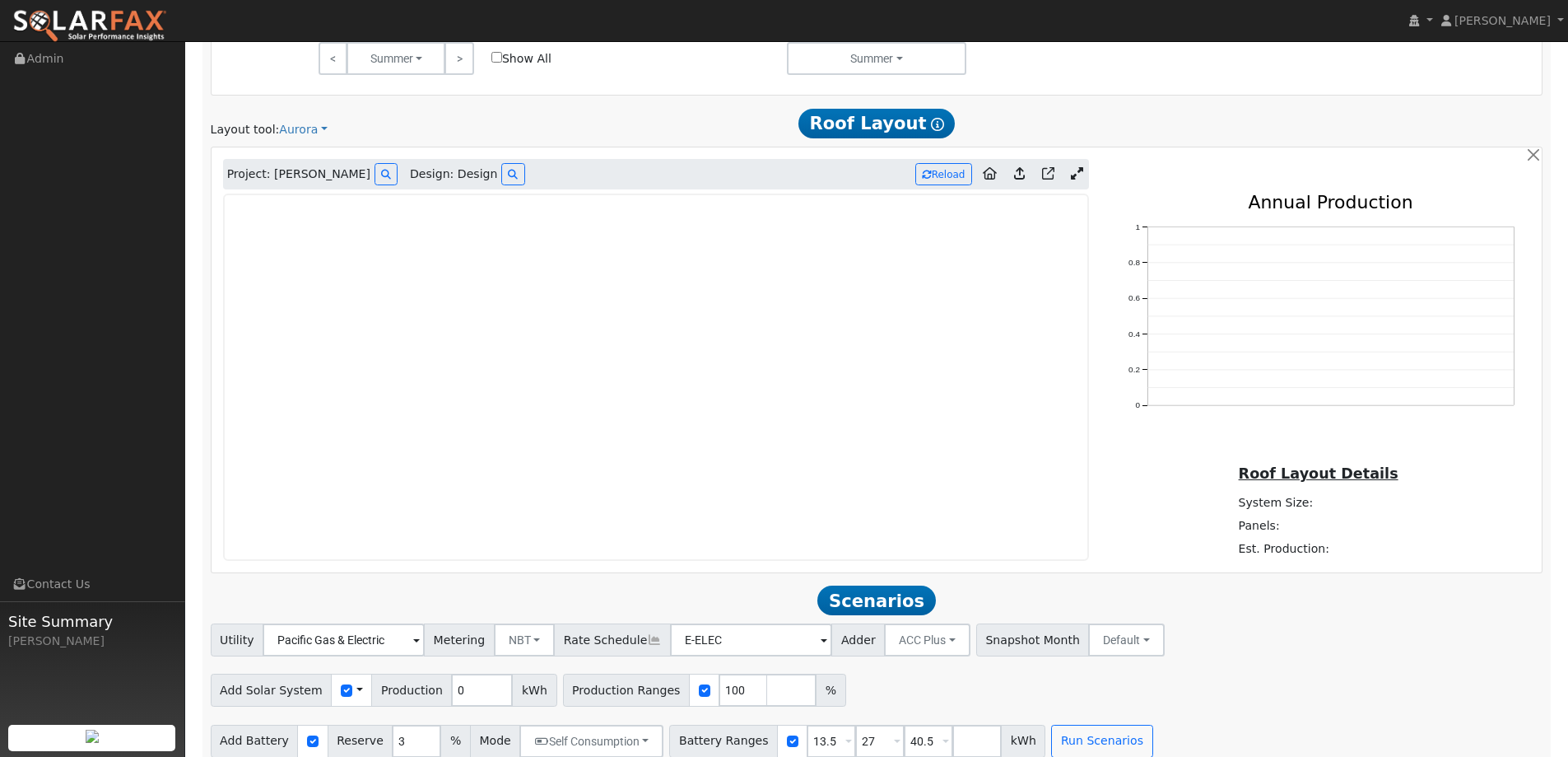
click at [146, 22] on img at bounding box center [89, 26] width 154 height 35
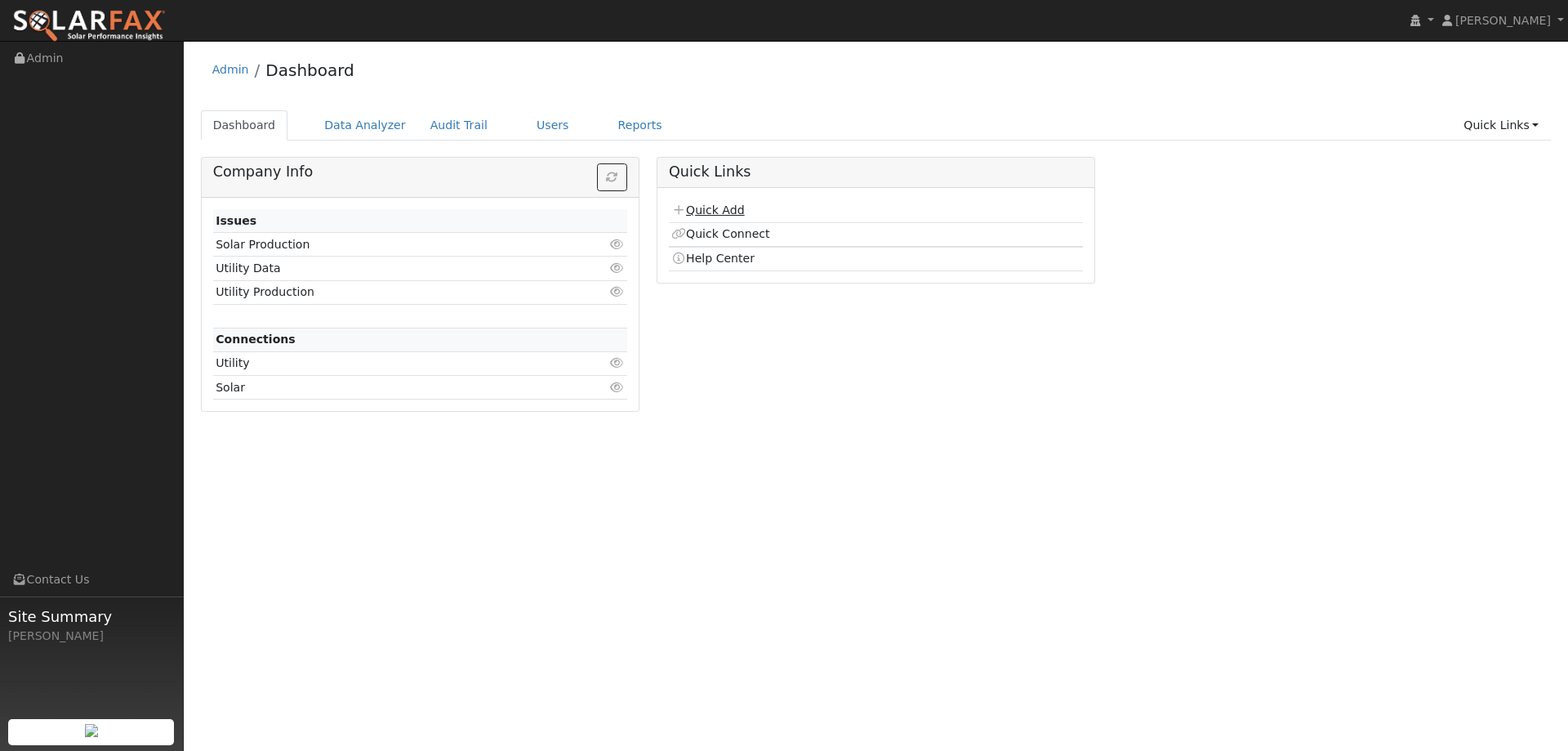
click at [734, 206] on link "Quick Add" at bounding box center [707, 209] width 73 height 13
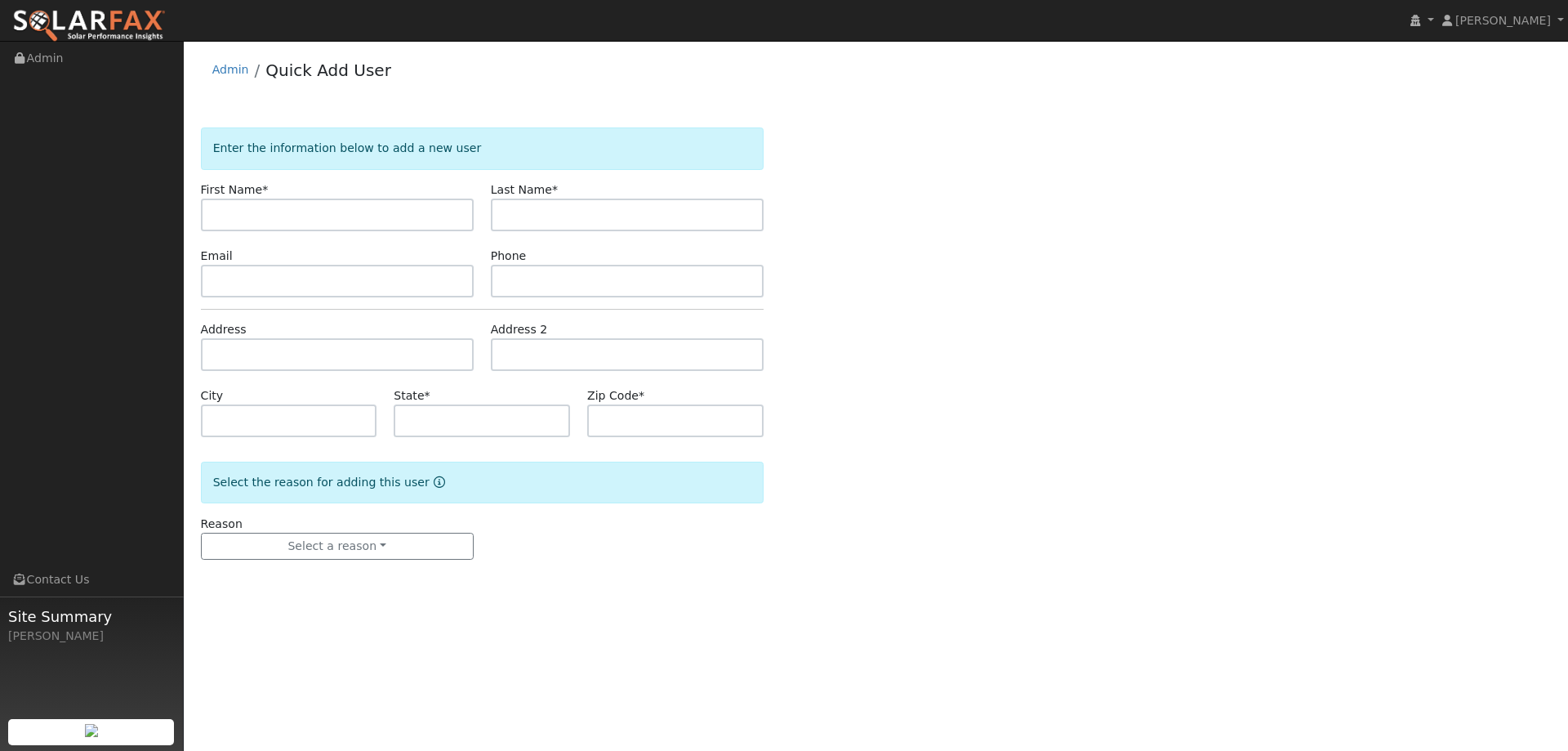
click at [367, 208] on input "text" at bounding box center [336, 215] width 272 height 33
type input "Alvan"
click at [585, 229] on input "text" at bounding box center [626, 215] width 272 height 33
type input "Smith"
click at [509, 275] on input "text" at bounding box center [626, 281] width 272 height 33
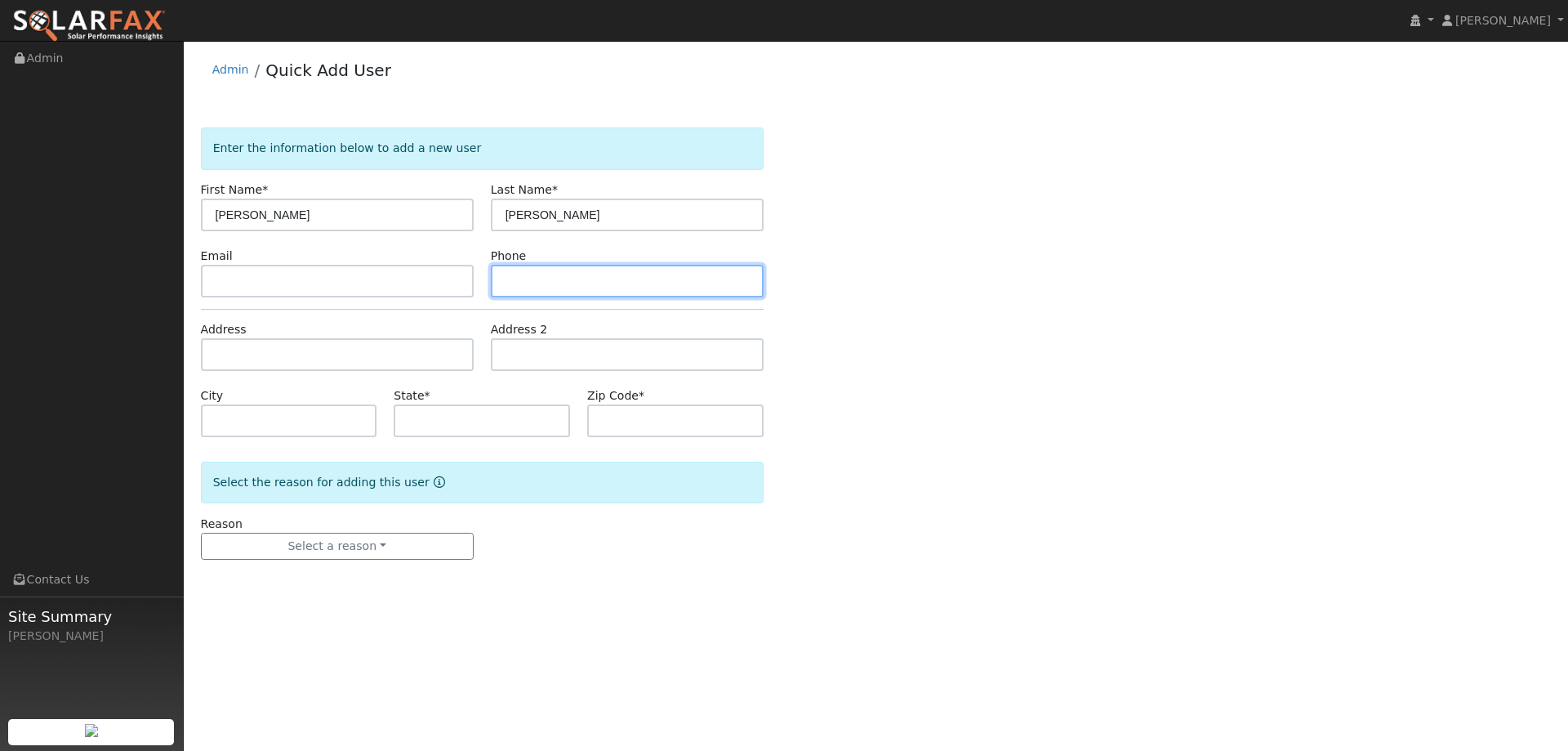
paste input "(415) 215-8127"
type input "(415) 215-8127"
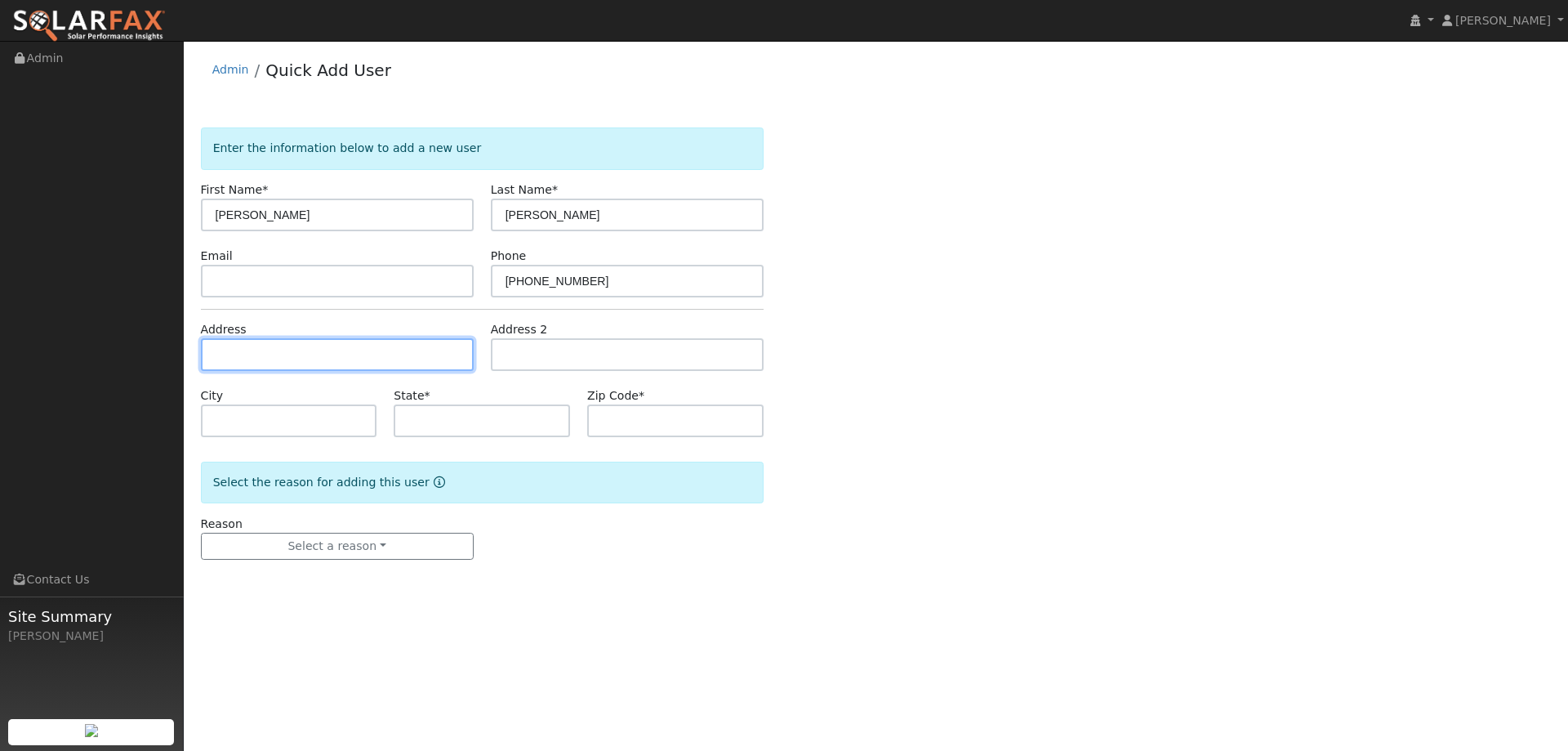
click at [329, 359] on input "text" at bounding box center [336, 355] width 272 height 33
paste input "1148 Kellogg St"
type input "1148 Kellogg Street"
type input "Suisun City"
type input "CA"
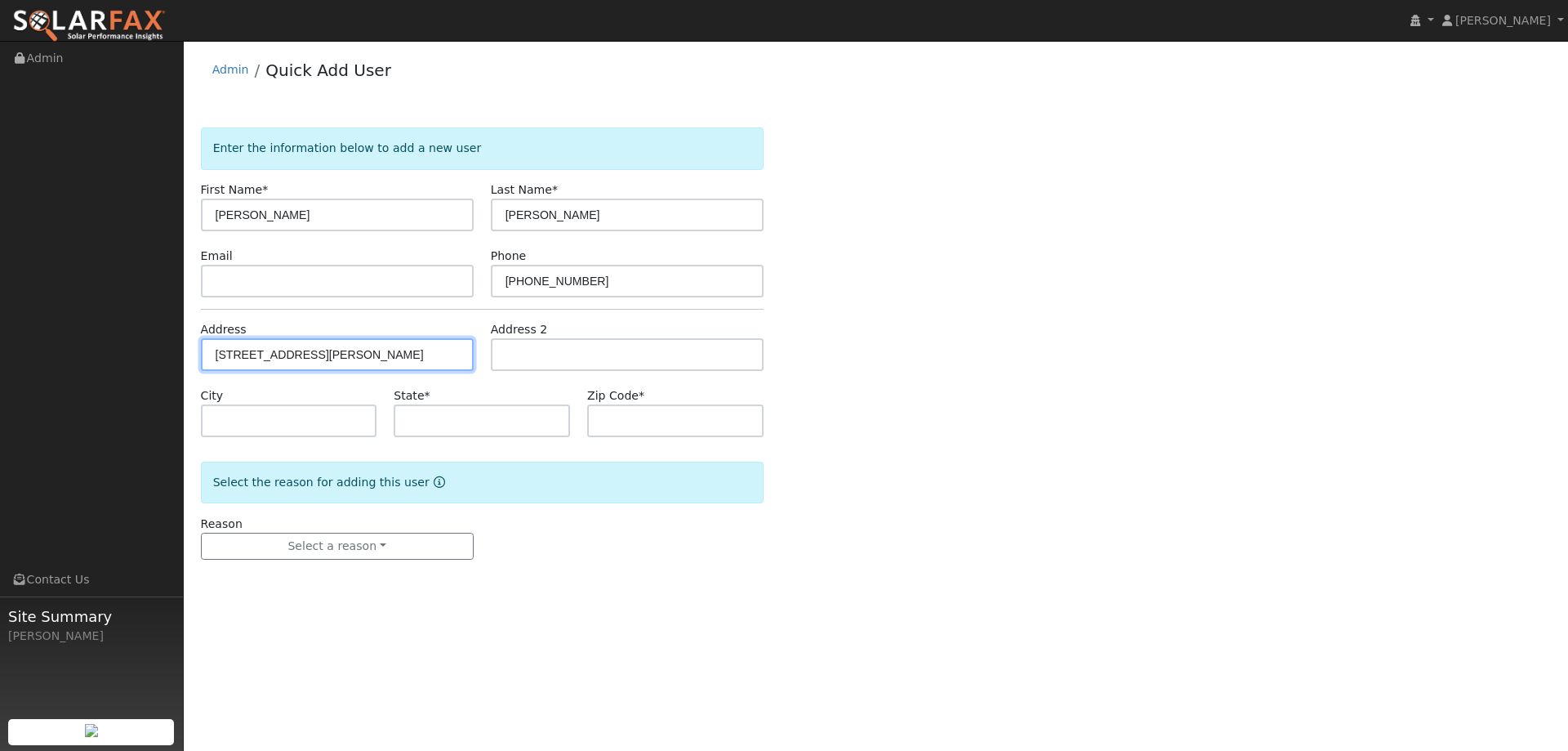
type input "94585"
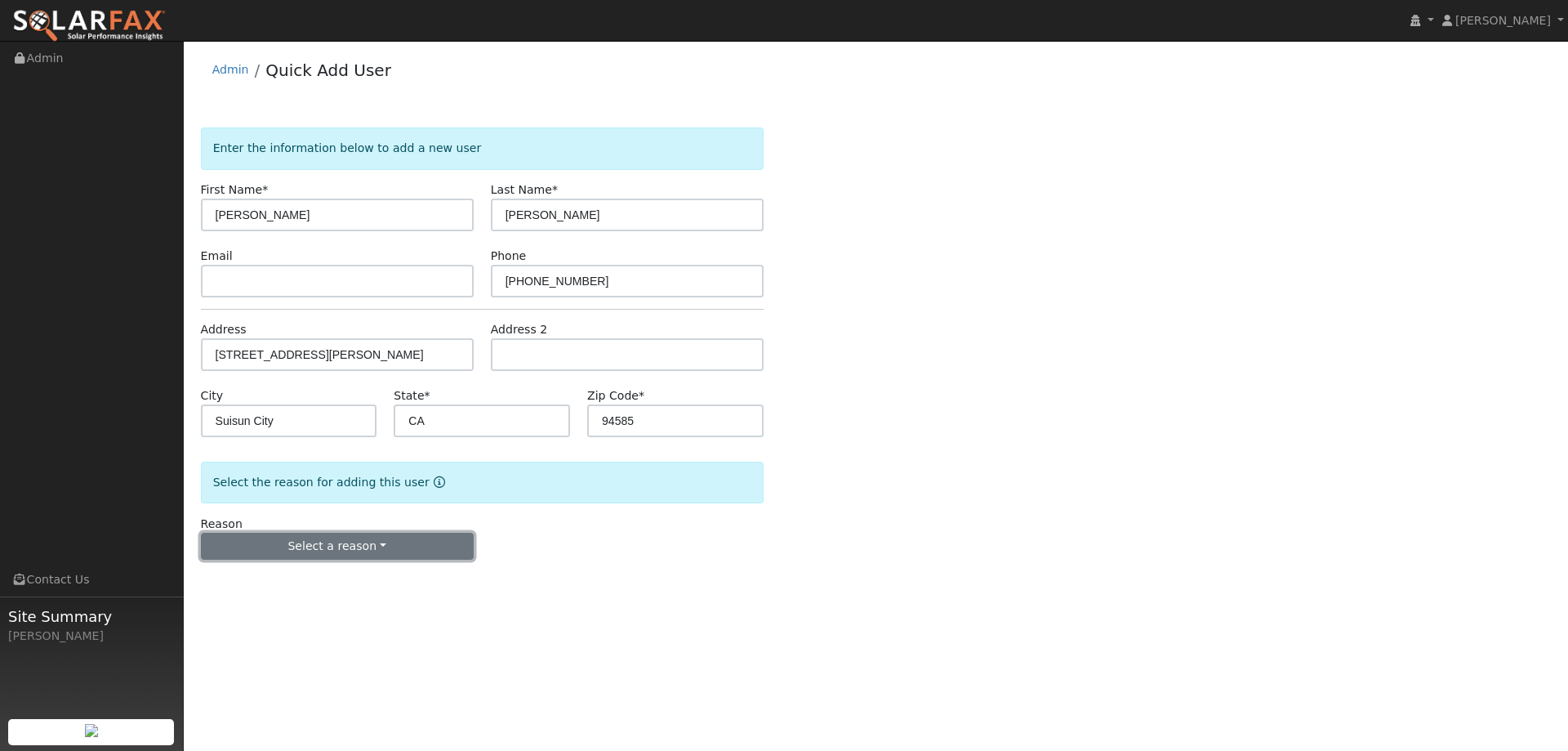
click at [299, 550] on button "Select a reason" at bounding box center [336, 547] width 272 height 28
click at [303, 575] on link "New lead" at bounding box center [291, 580] width 181 height 22
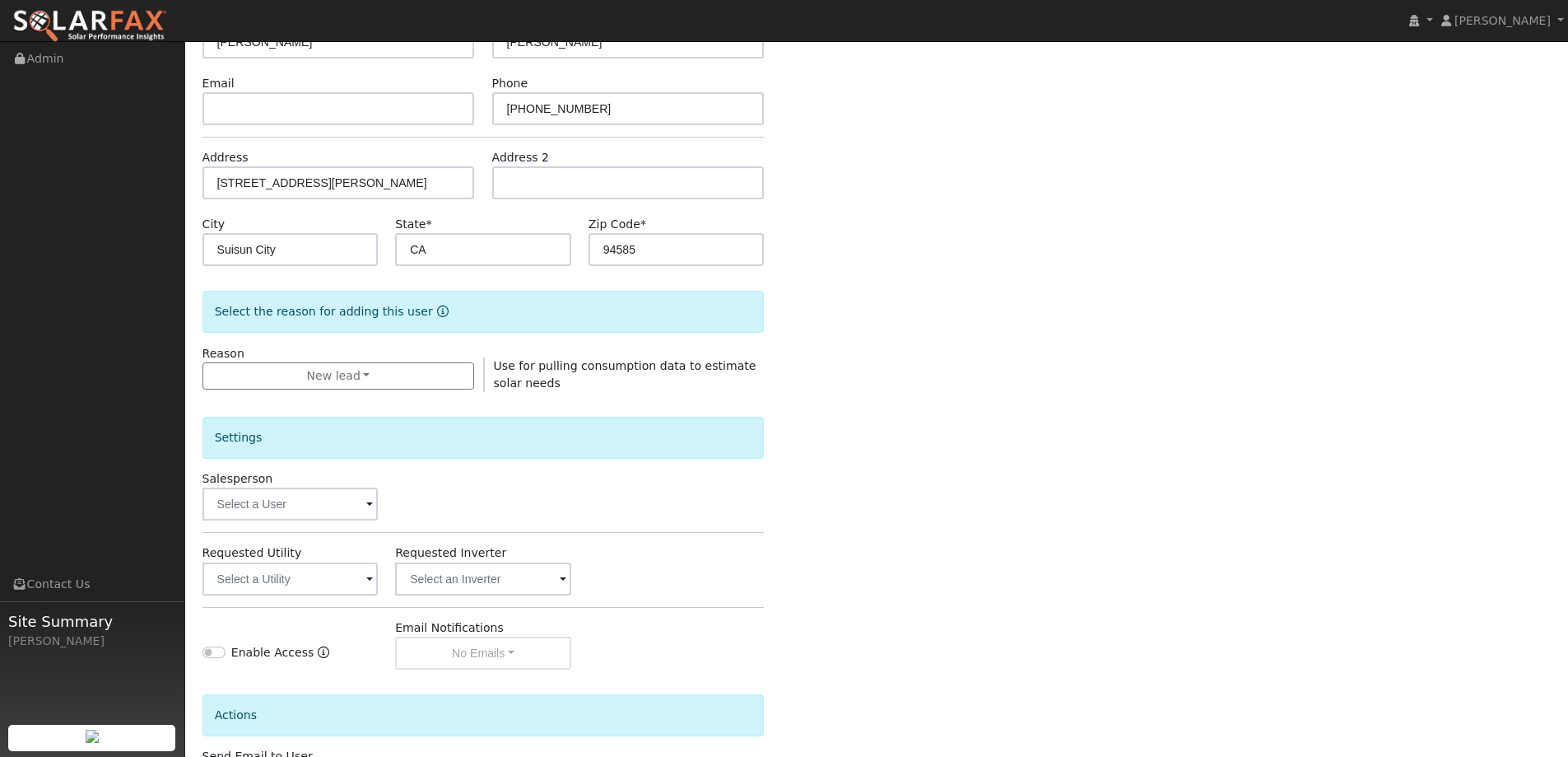
scroll to position [310, 0]
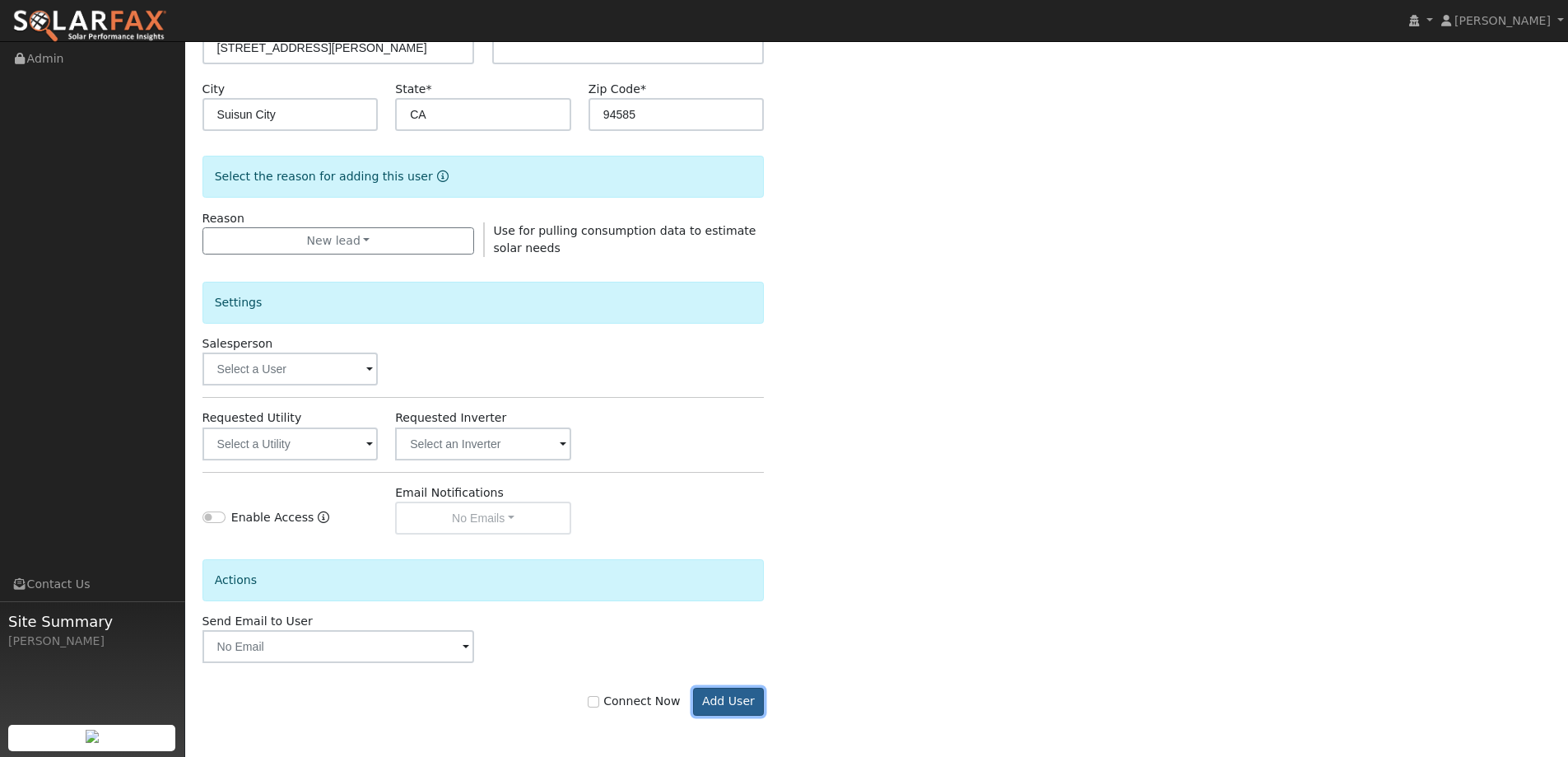
click at [737, 703] on button "Add User" at bounding box center [729, 701] width 71 height 28
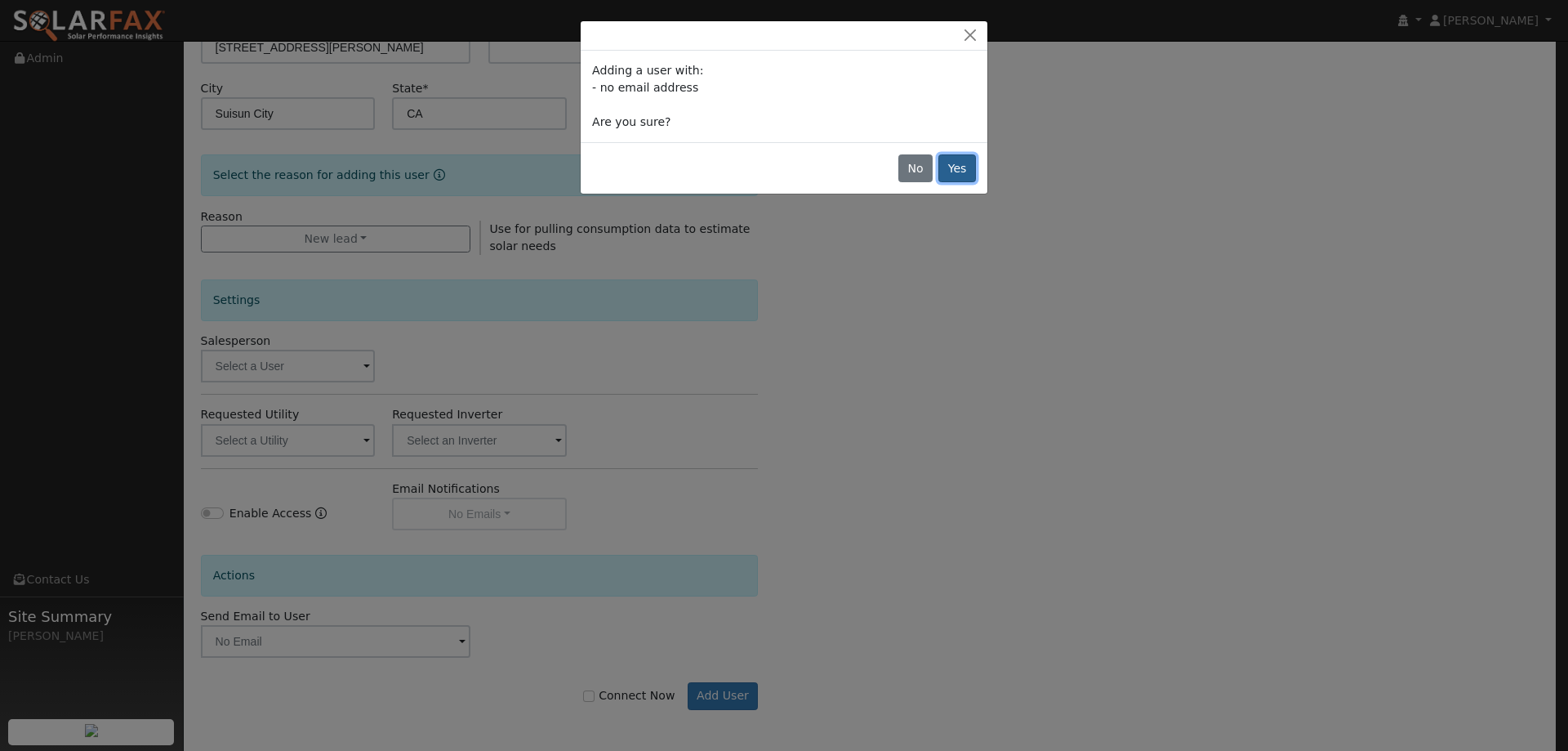
click at [951, 175] on button "Yes" at bounding box center [957, 168] width 37 height 28
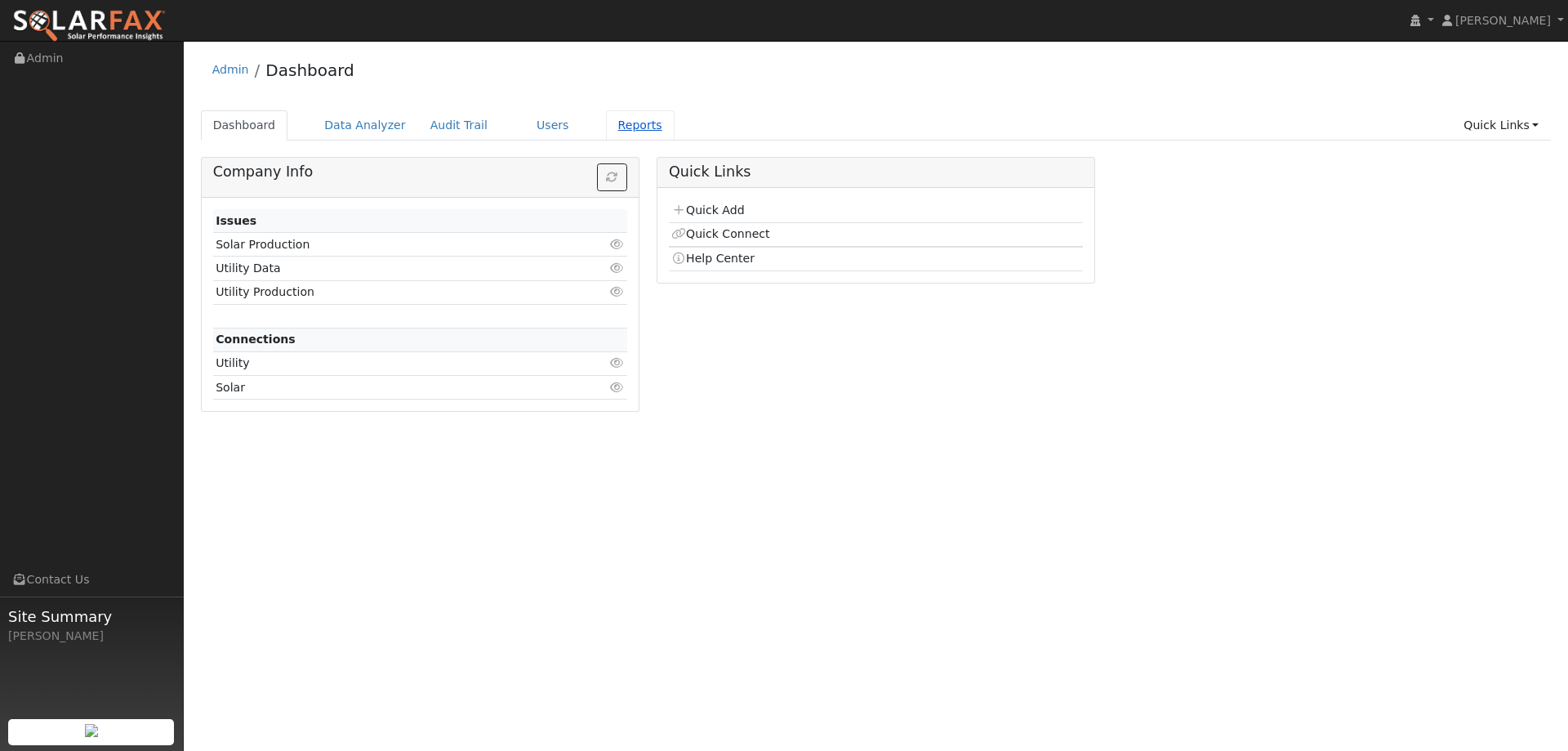
click at [606, 126] on link "Reports" at bounding box center [640, 125] width 68 height 30
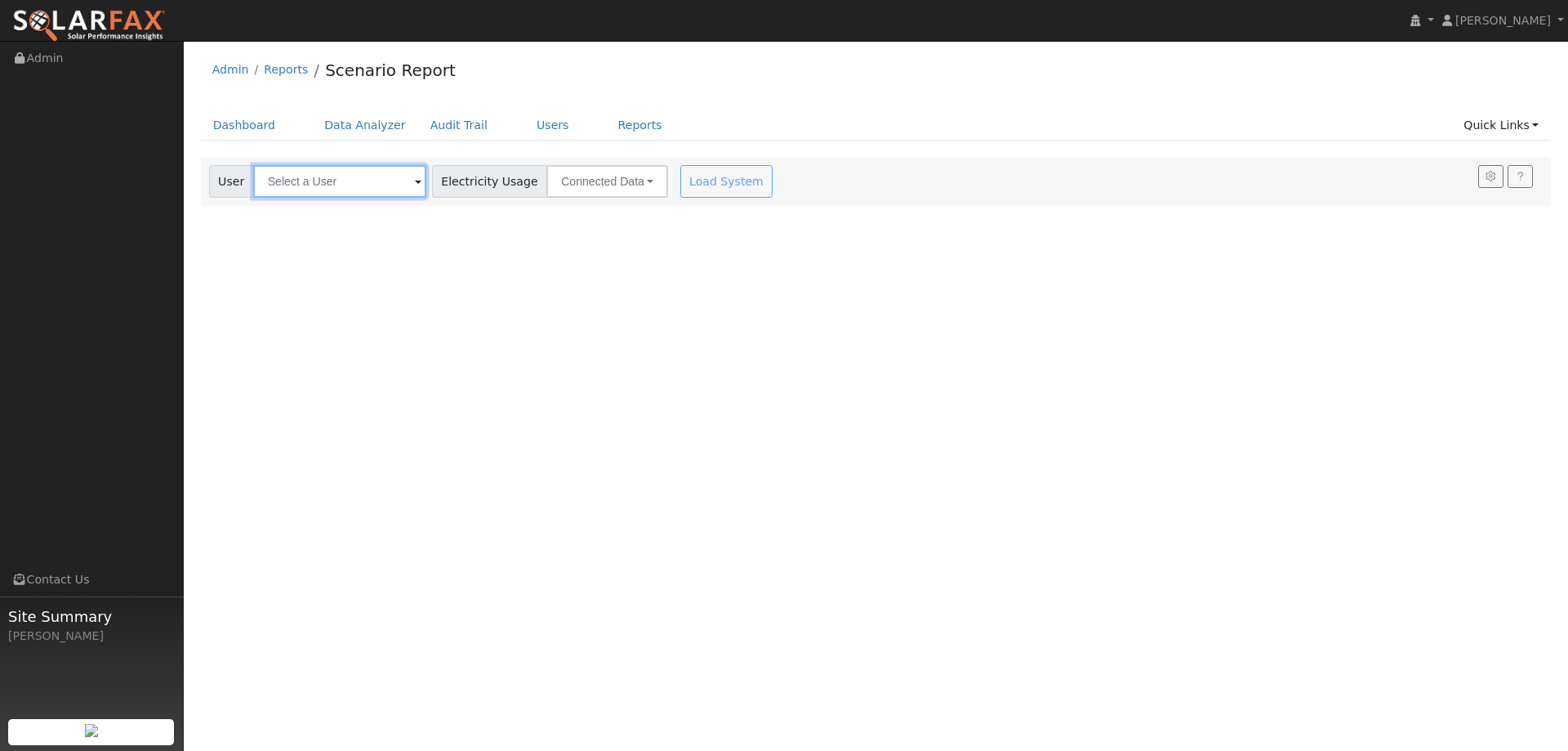
click at [333, 184] on input "text" at bounding box center [340, 182] width 173 height 33
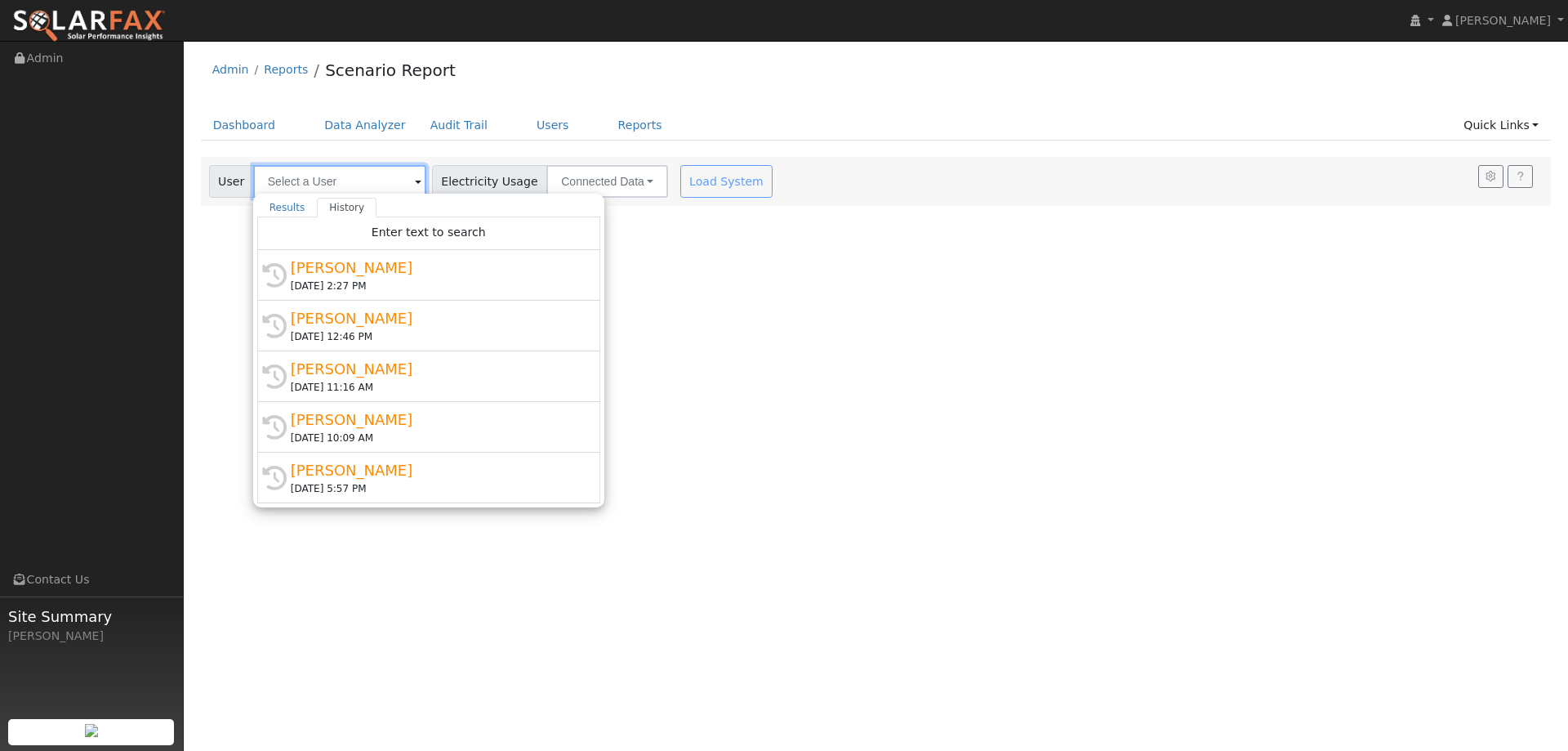
click at [383, 181] on input "text" at bounding box center [340, 182] width 173 height 33
paste input "Alvan Smith"
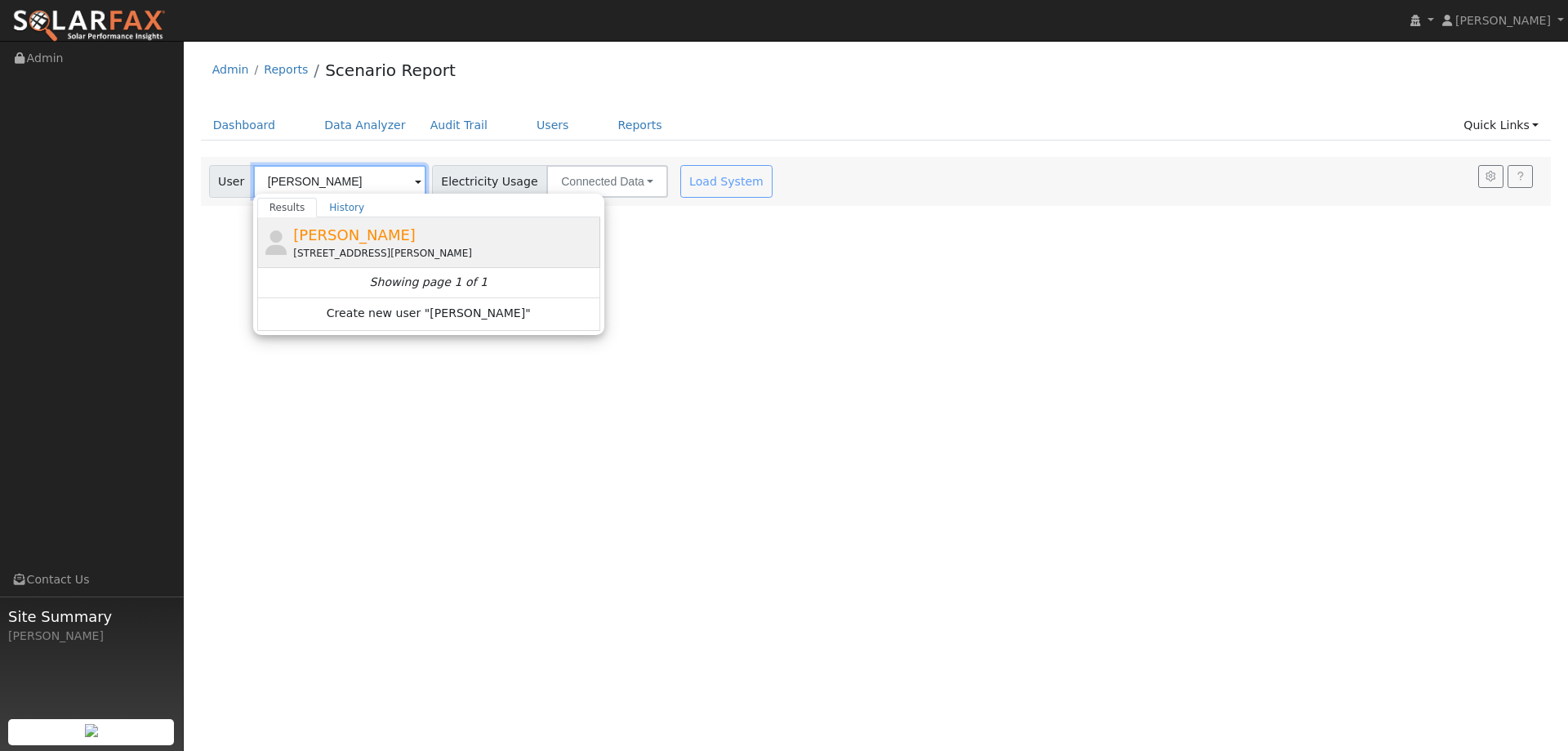
type input "Alvan Smith"
click at [366, 239] on span "Alvan Smith" at bounding box center [355, 235] width 123 height 17
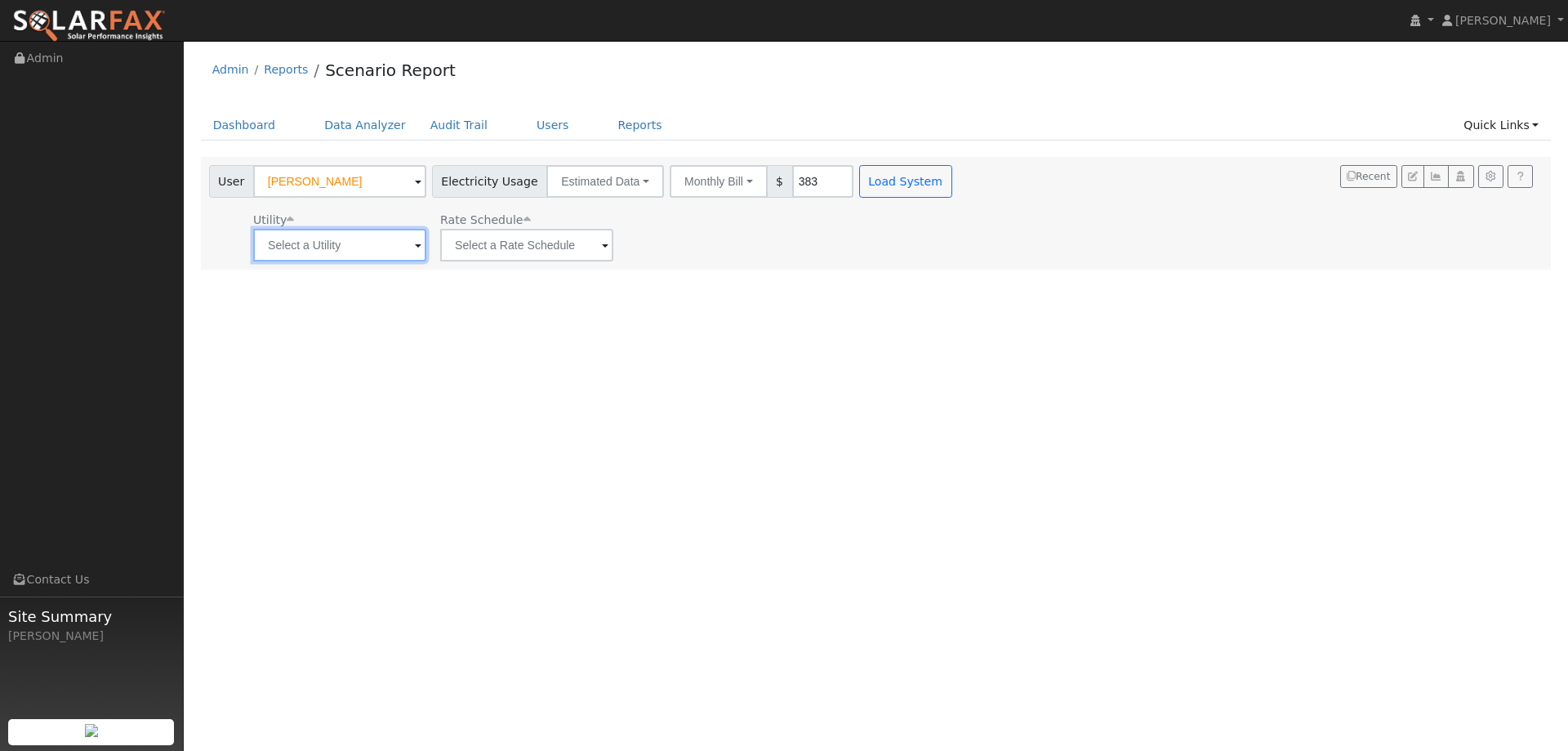
click at [337, 241] on input "text" at bounding box center [340, 245] width 173 height 33
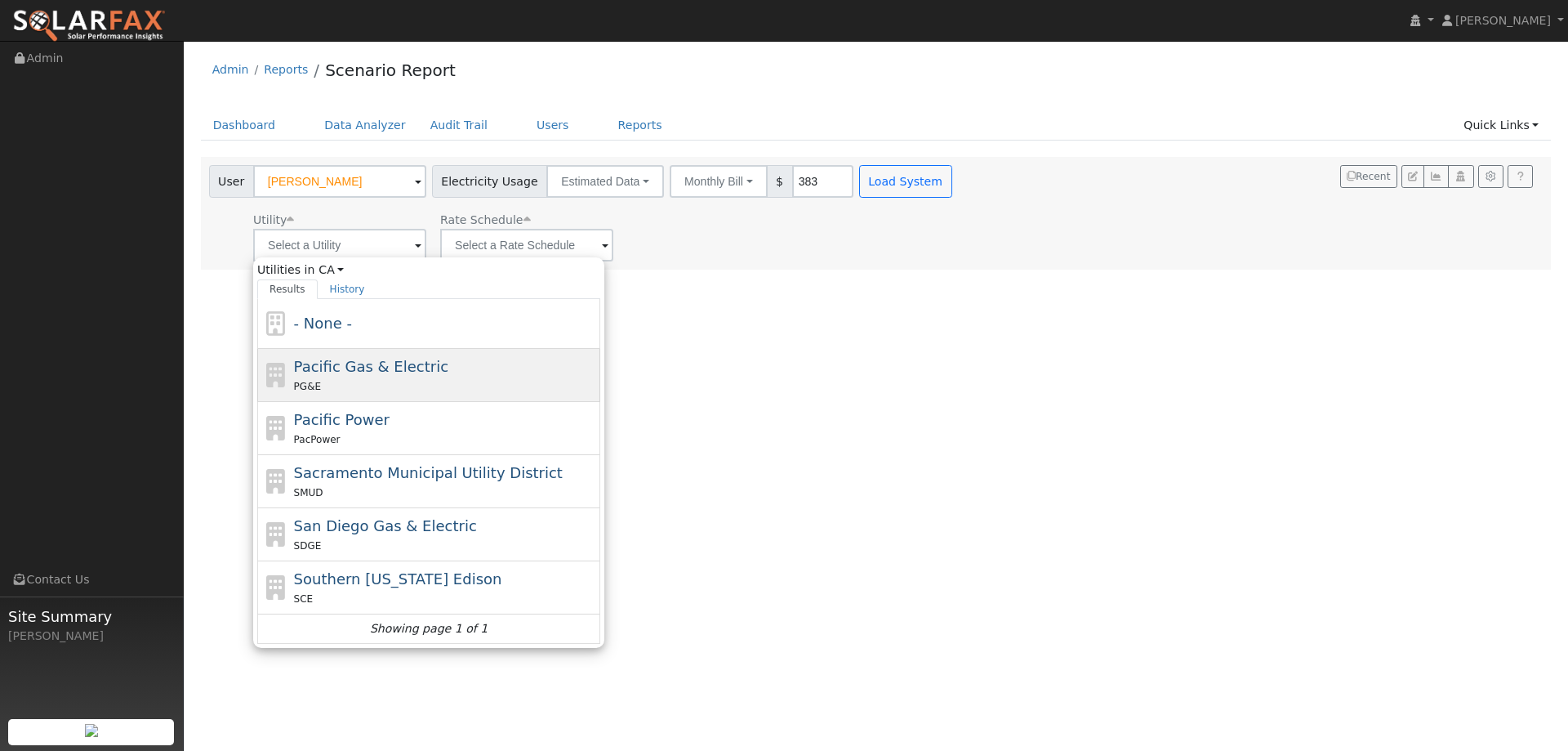
click at [320, 358] on span "Pacific Gas & Electric" at bounding box center [371, 367] width 154 height 17
type input "Pacific Gas & Electric"
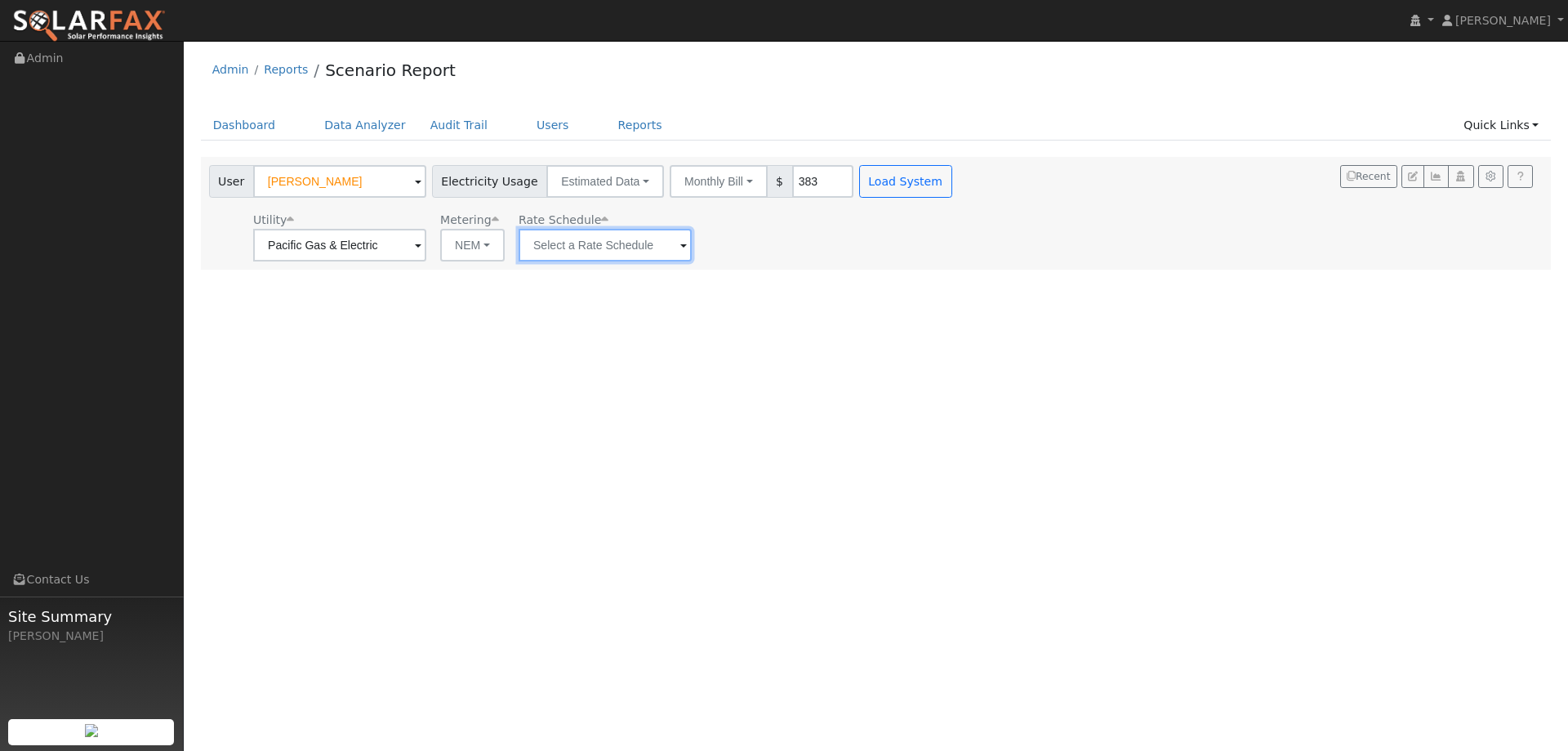
click at [561, 244] on input "text" at bounding box center [605, 245] width 173 height 33
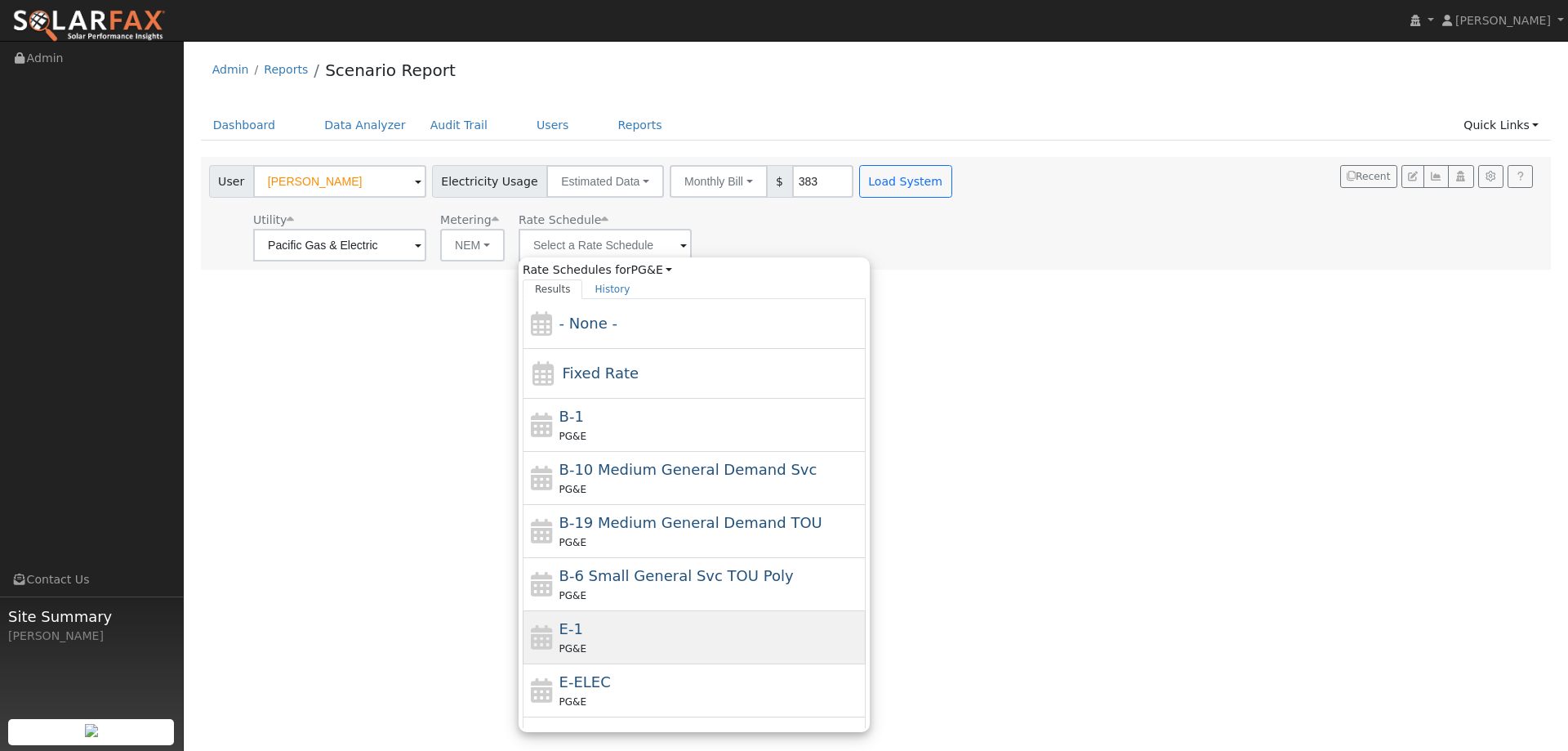
click at [583, 624] on div "E-1 PG&E" at bounding box center [711, 637] width 303 height 39
type input "E-1"
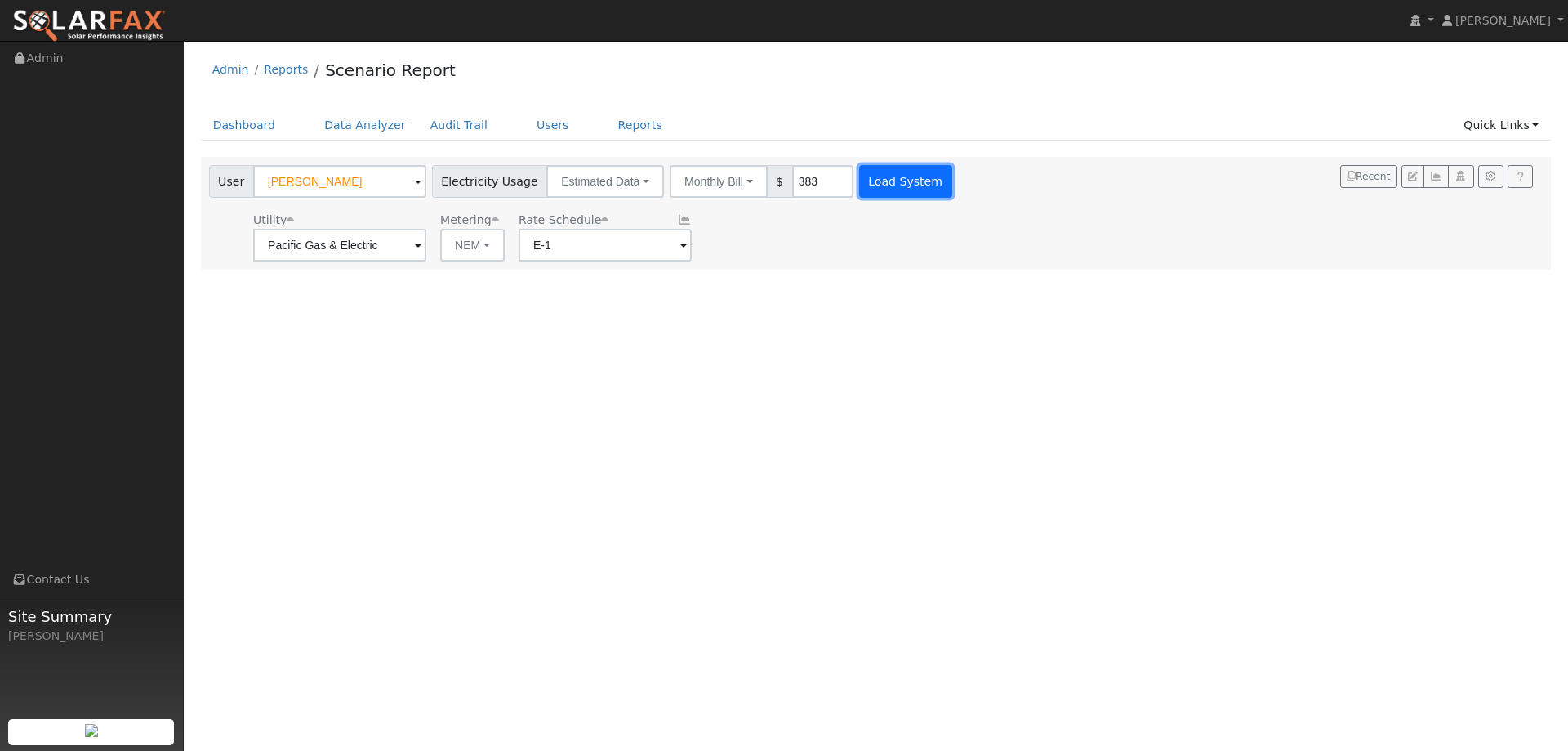
click at [880, 176] on button "Load System" at bounding box center [906, 182] width 93 height 33
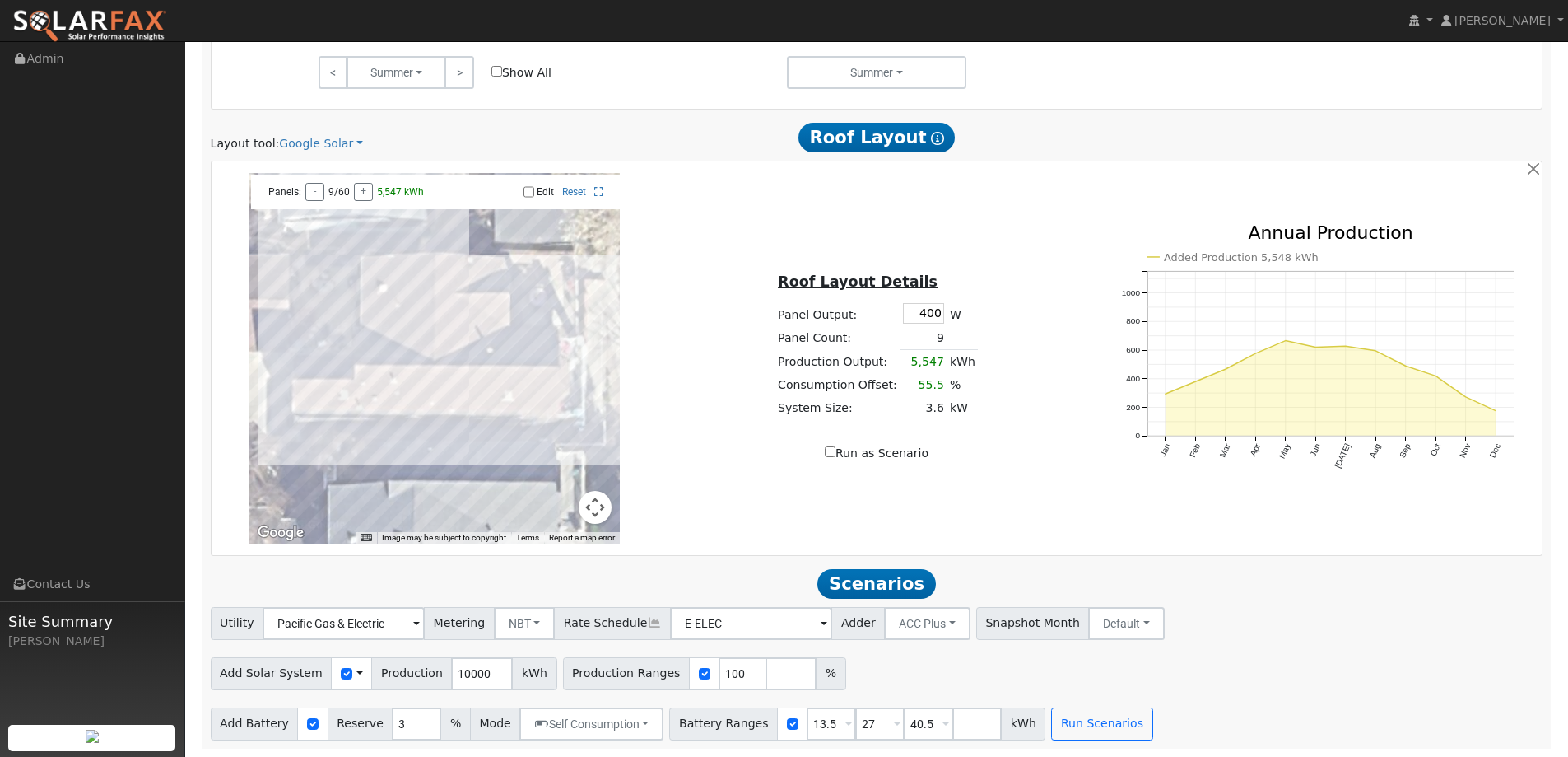
scroll to position [936, 0]
click at [318, 142] on link "Google Solar" at bounding box center [321, 144] width 84 height 17
click at [329, 222] on link "Aurora" at bounding box center [331, 219] width 114 height 23
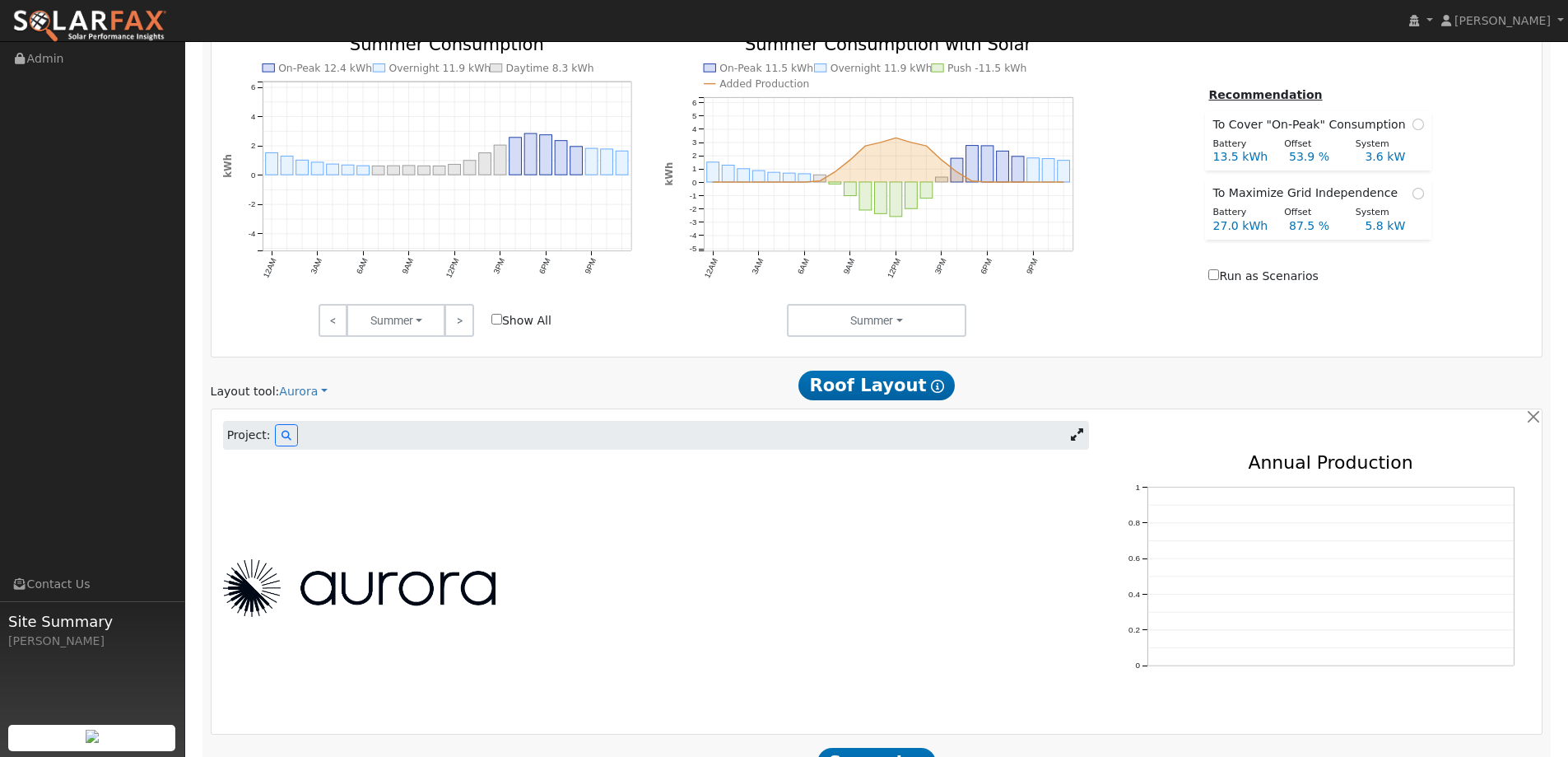
scroll to position [780, 0]
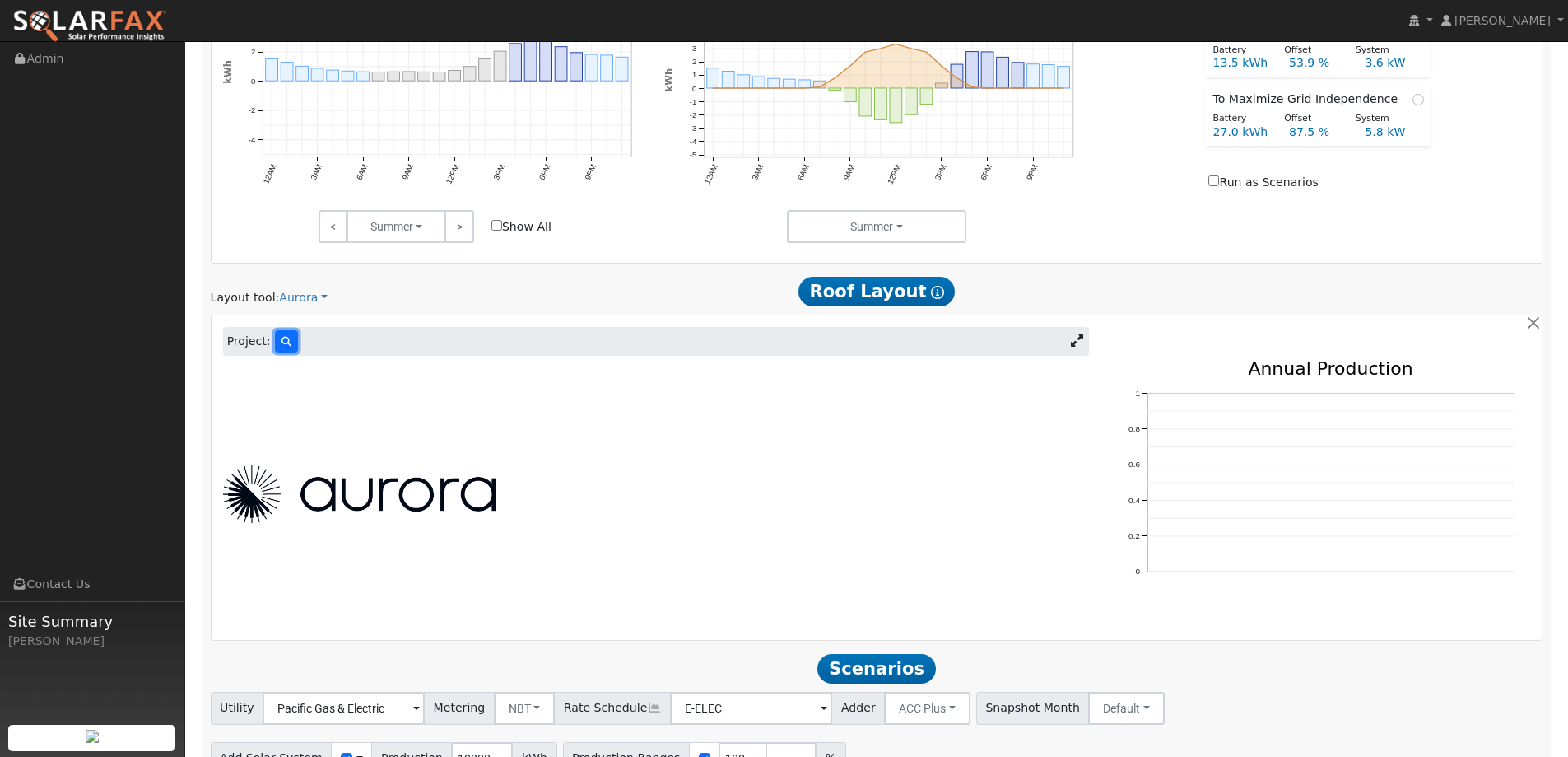
click at [275, 340] on button at bounding box center [286, 341] width 23 height 22
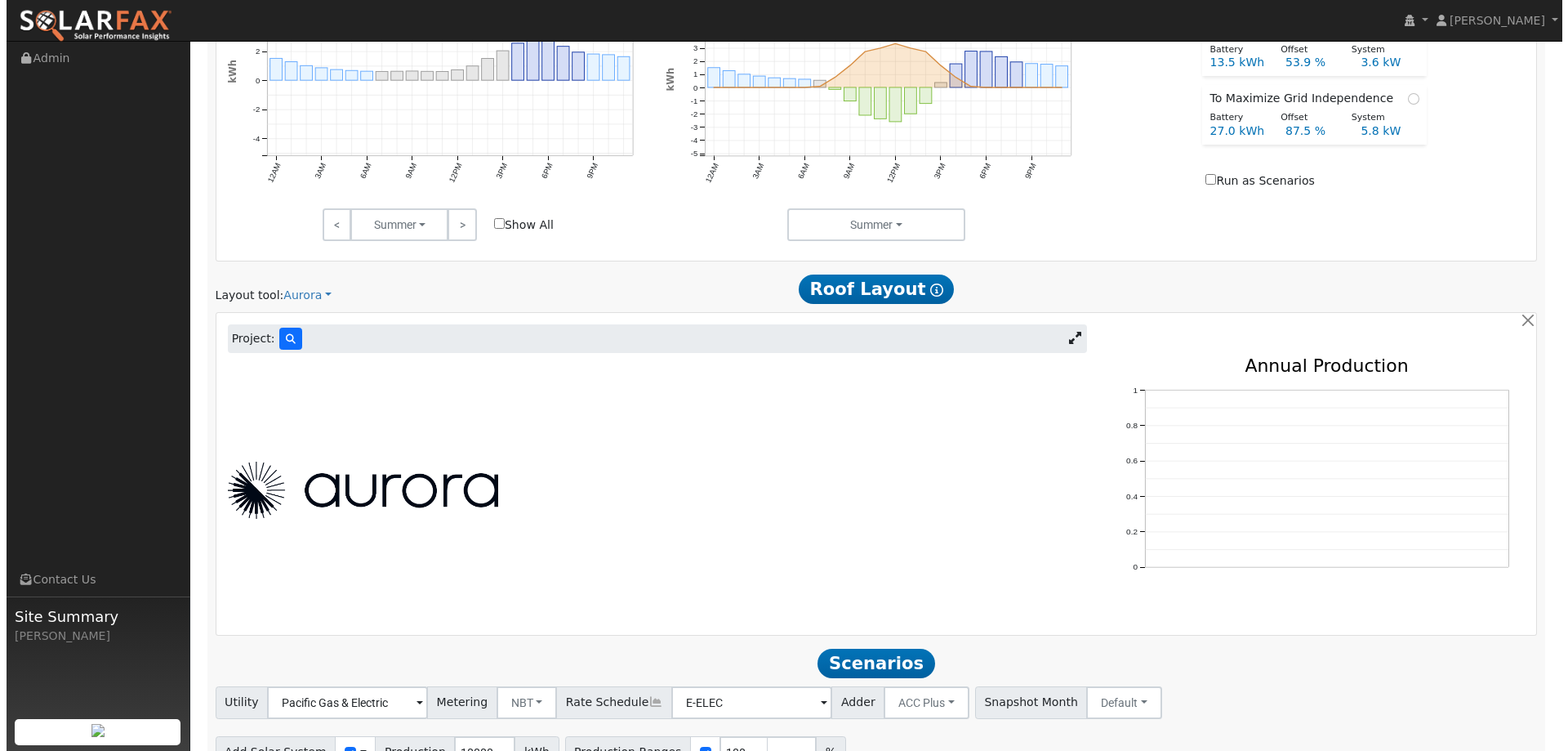
scroll to position [775, 0]
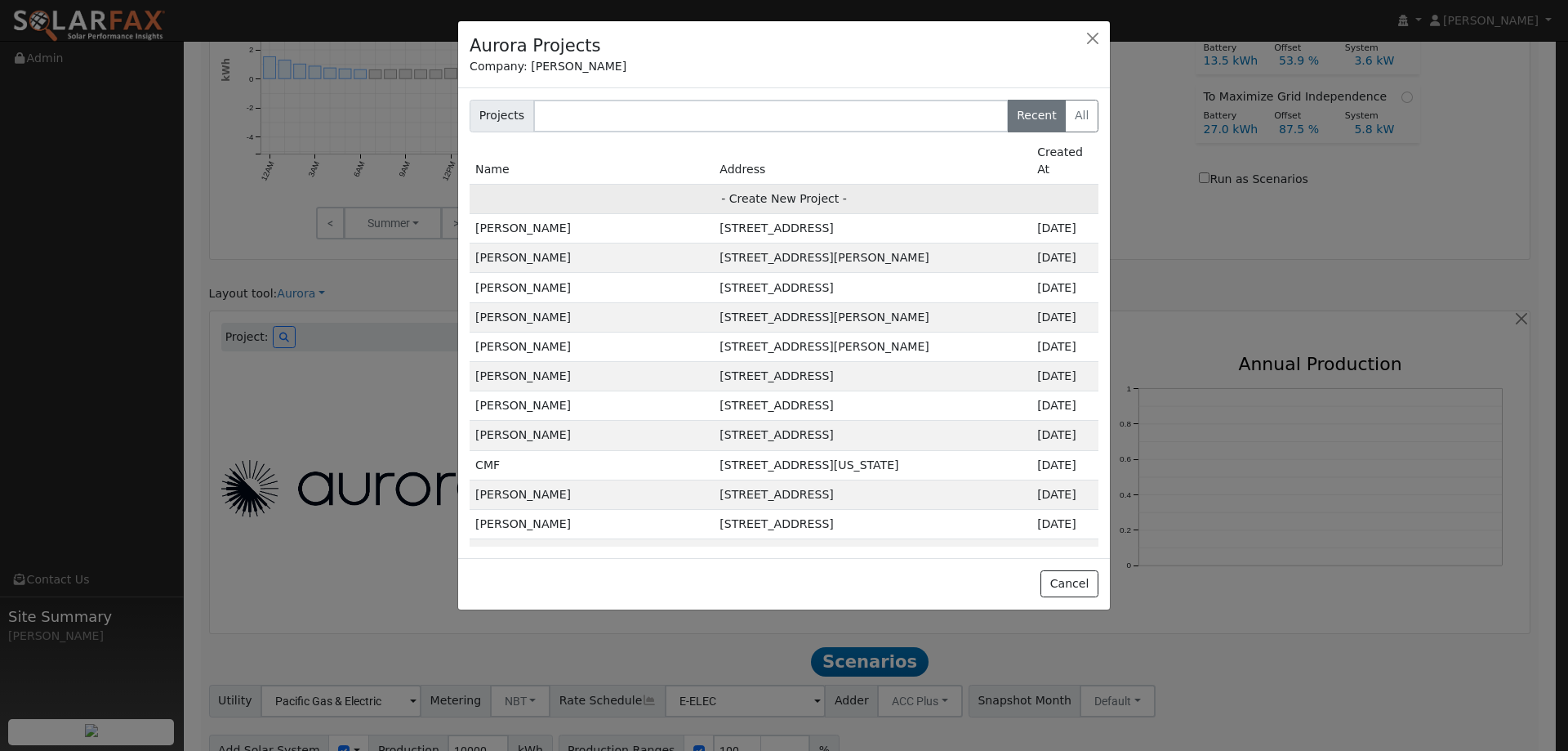
click at [606, 183] on td "- Create New Project -" at bounding box center [784, 198] width 629 height 29
type input "Alvan Smith"
type input "1148 Kellogg Street"
type input "Suisun City"
type input "CA"
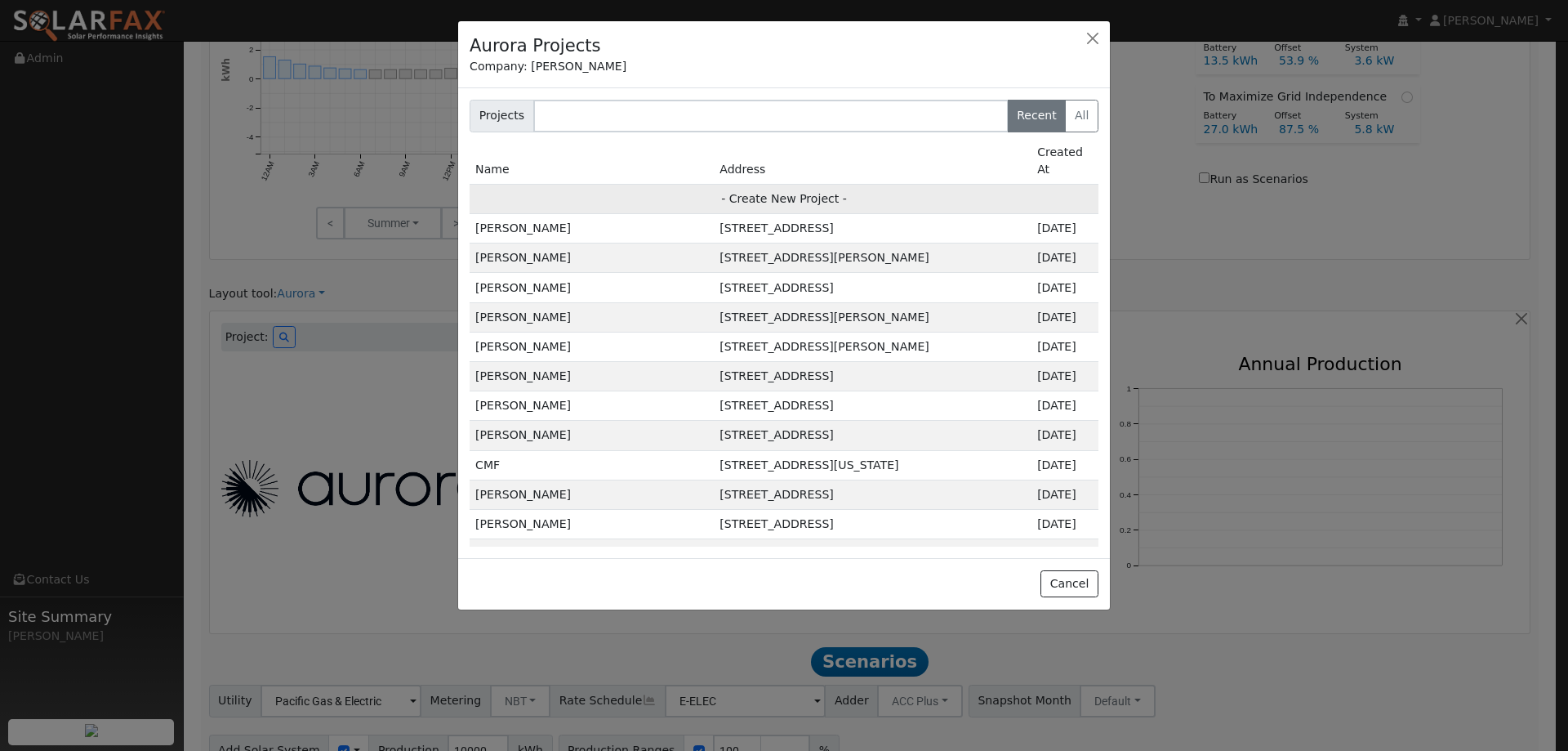
type input "94585"
type input "Design"
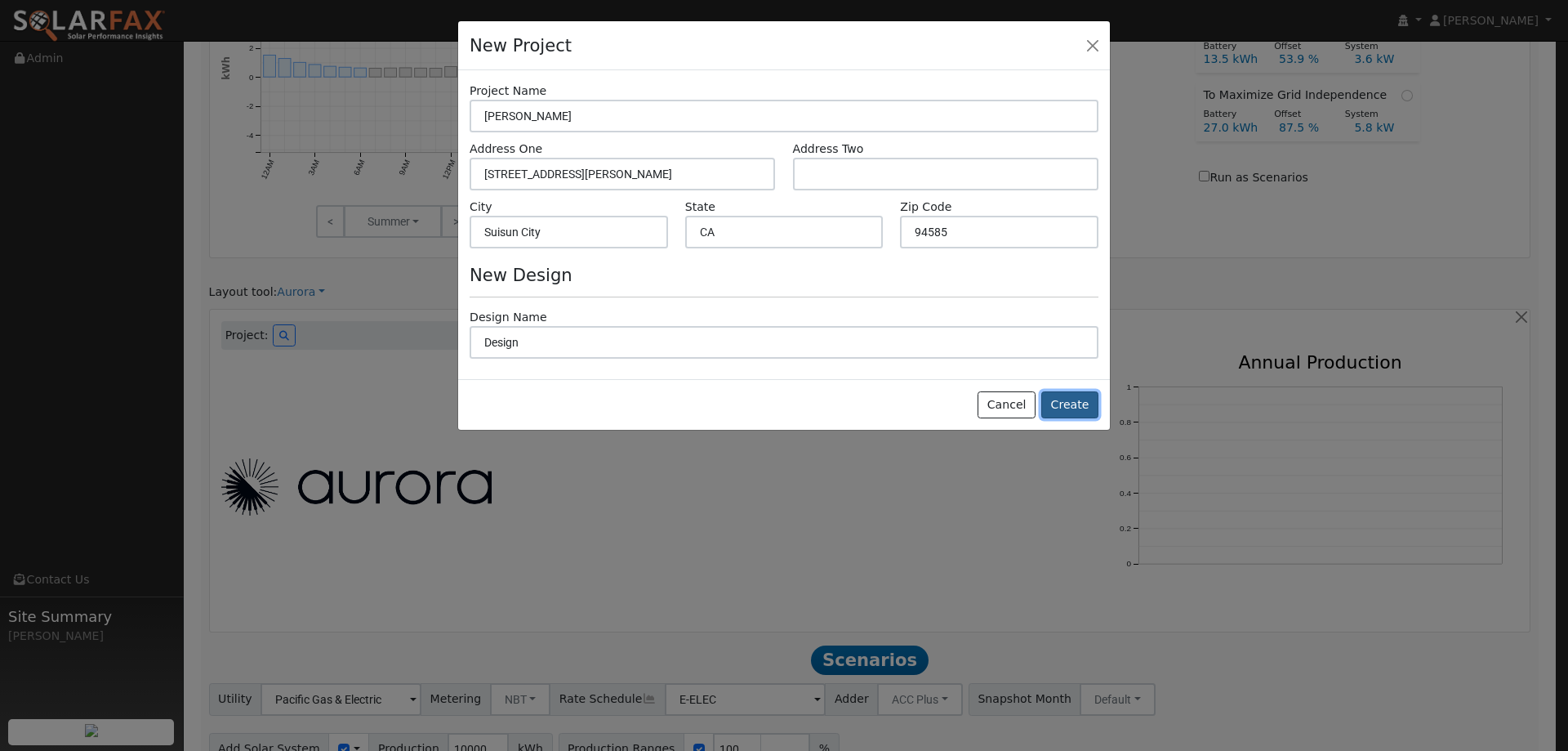
click at [1067, 403] on button "Create" at bounding box center [1070, 405] width 57 height 28
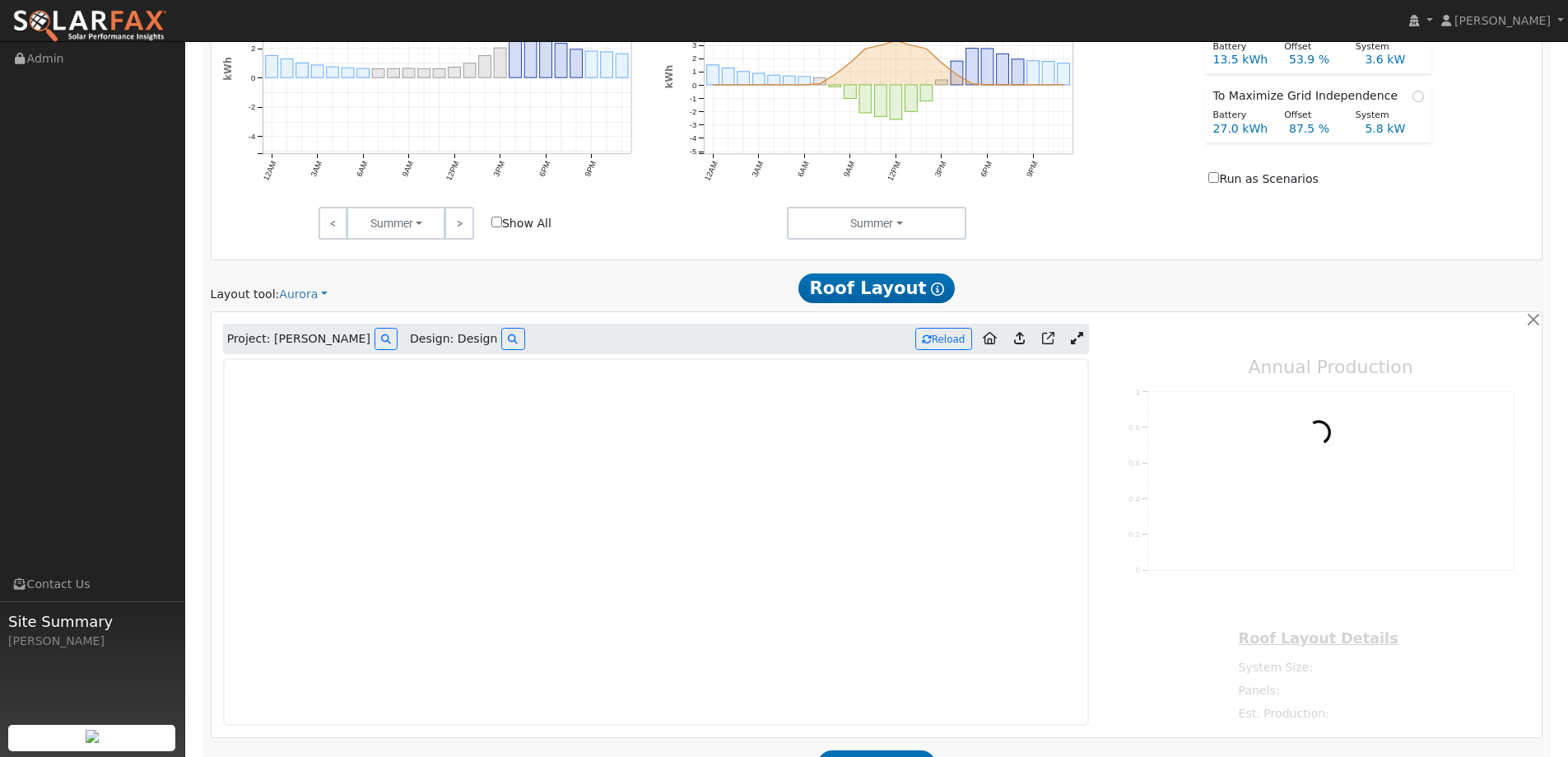
type input "0"
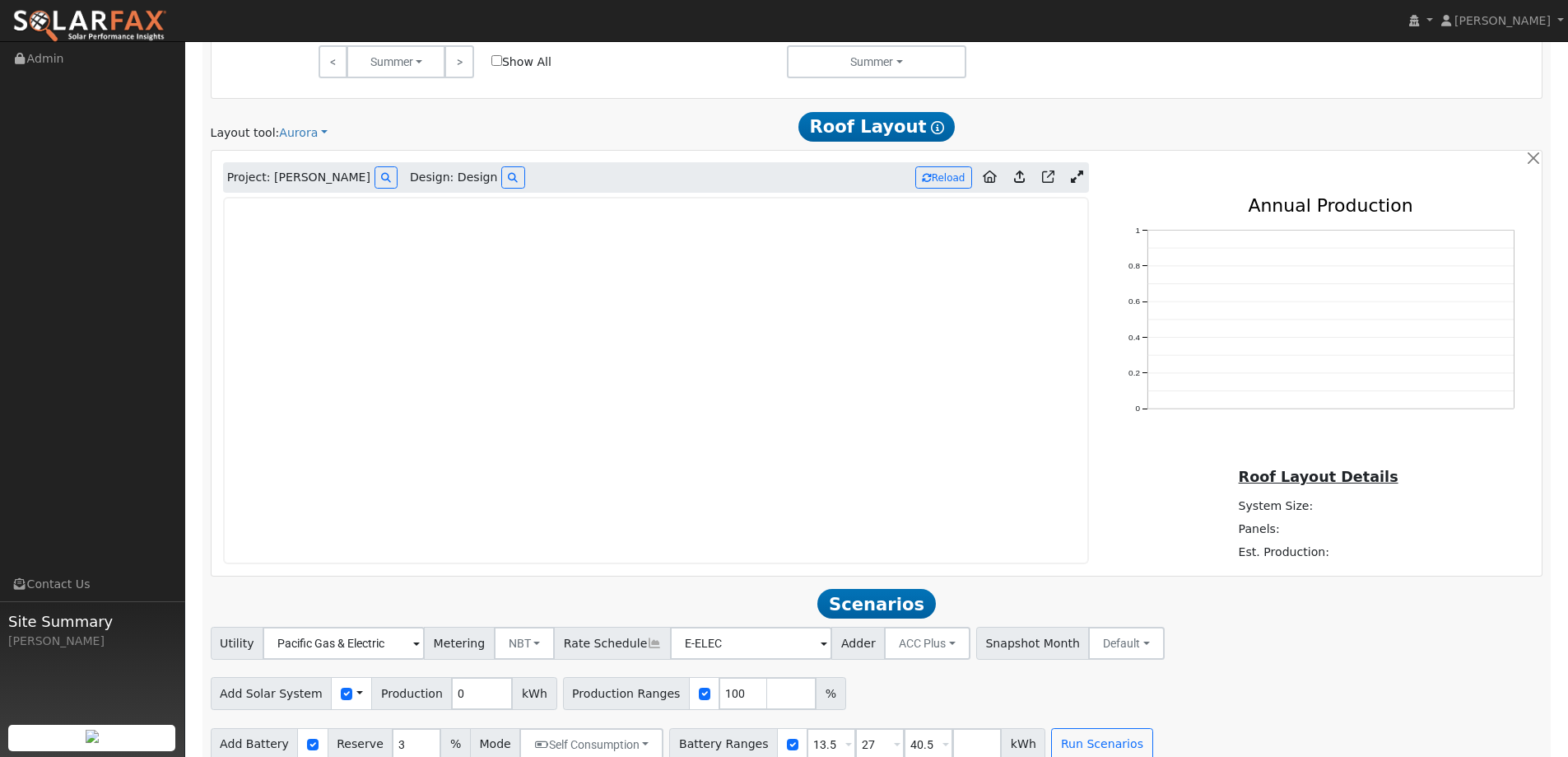
scroll to position [948, 0]
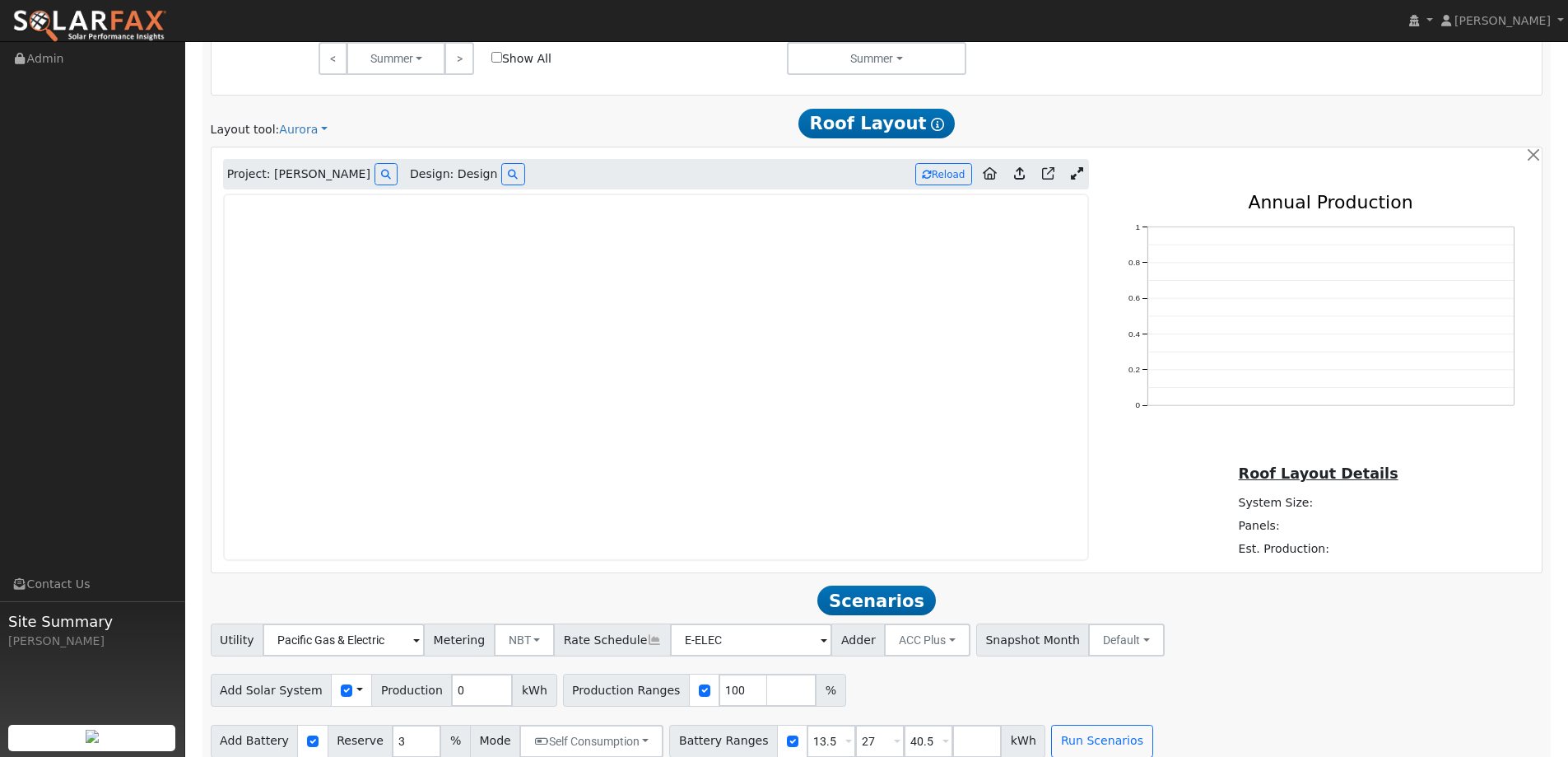
click at [161, 32] on img at bounding box center [89, 26] width 154 height 35
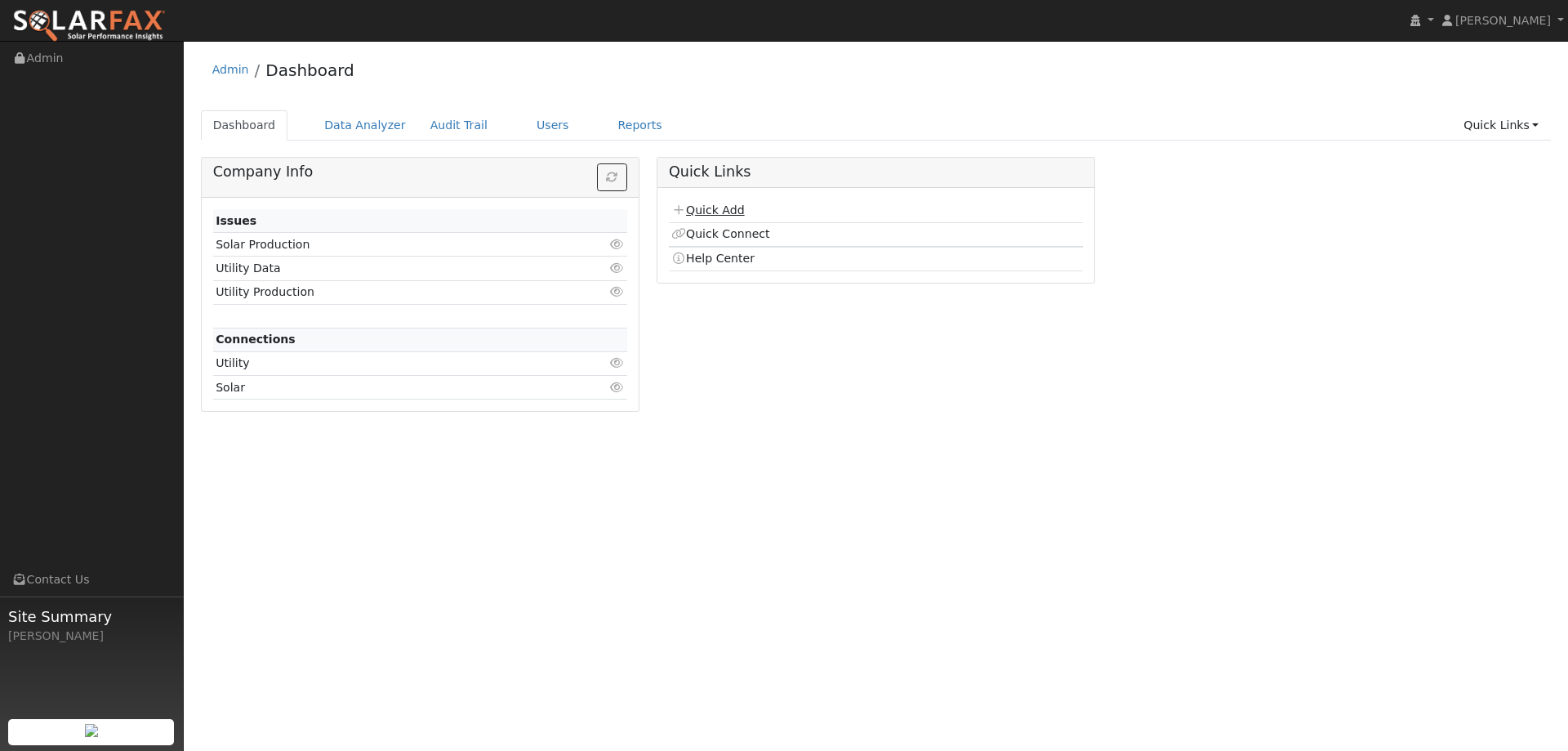
click at [726, 205] on link "Quick Add" at bounding box center [707, 209] width 73 height 13
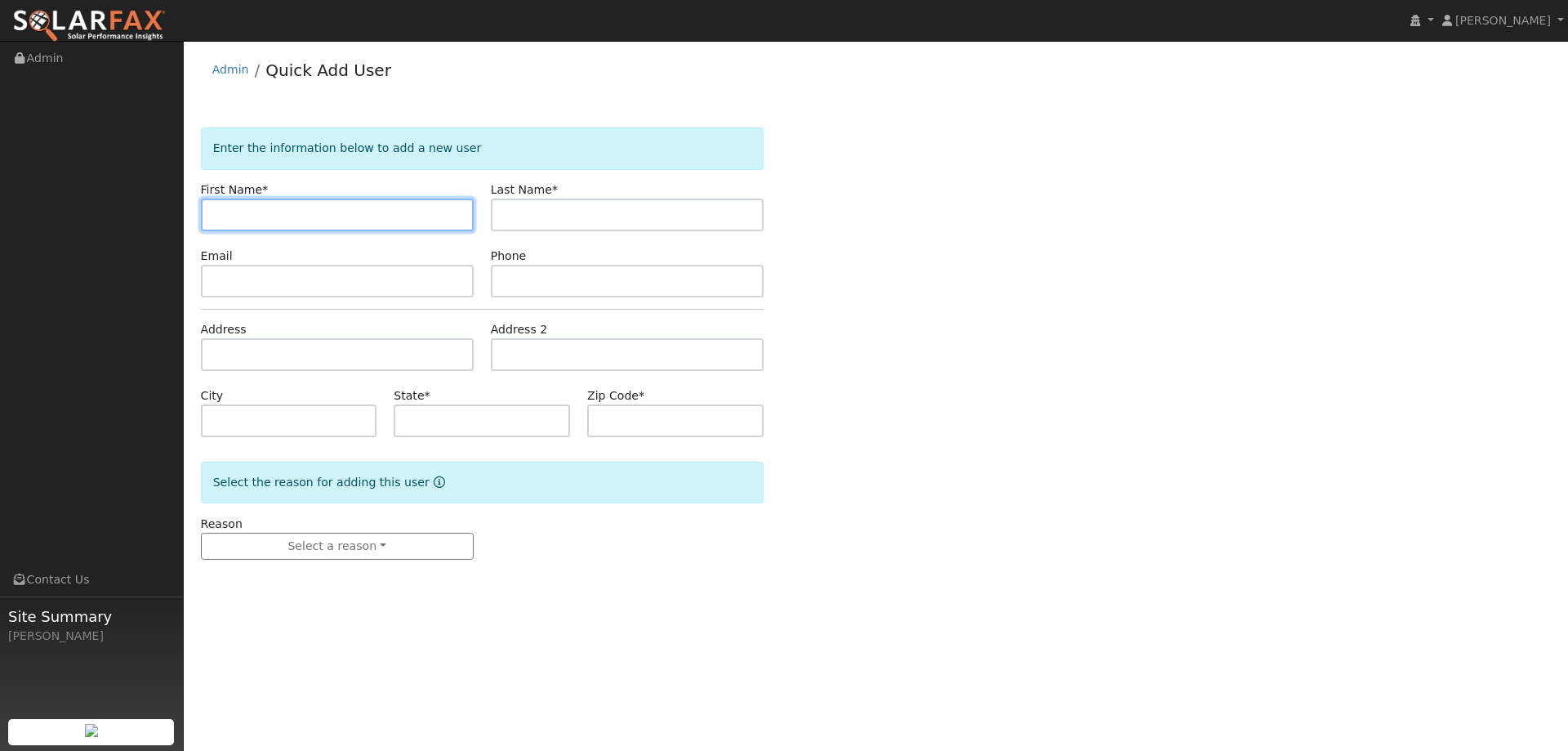
click at [457, 219] on input "text" at bounding box center [336, 215] width 272 height 33
paste input "Chris & Candy"
type input "Chris & Candy"
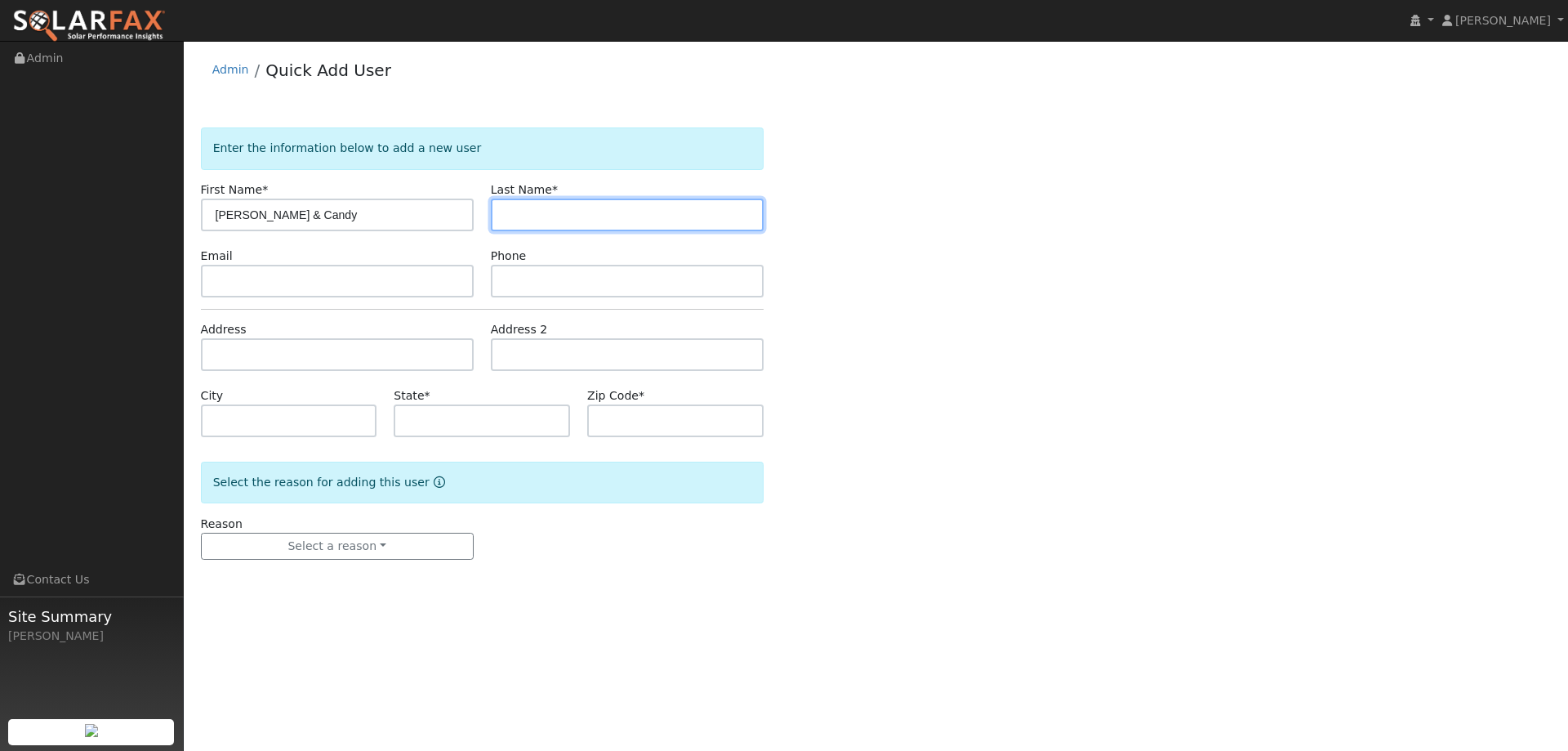
click at [519, 209] on input "text" at bounding box center [626, 215] width 272 height 33
type input "S"
type input "Bell"
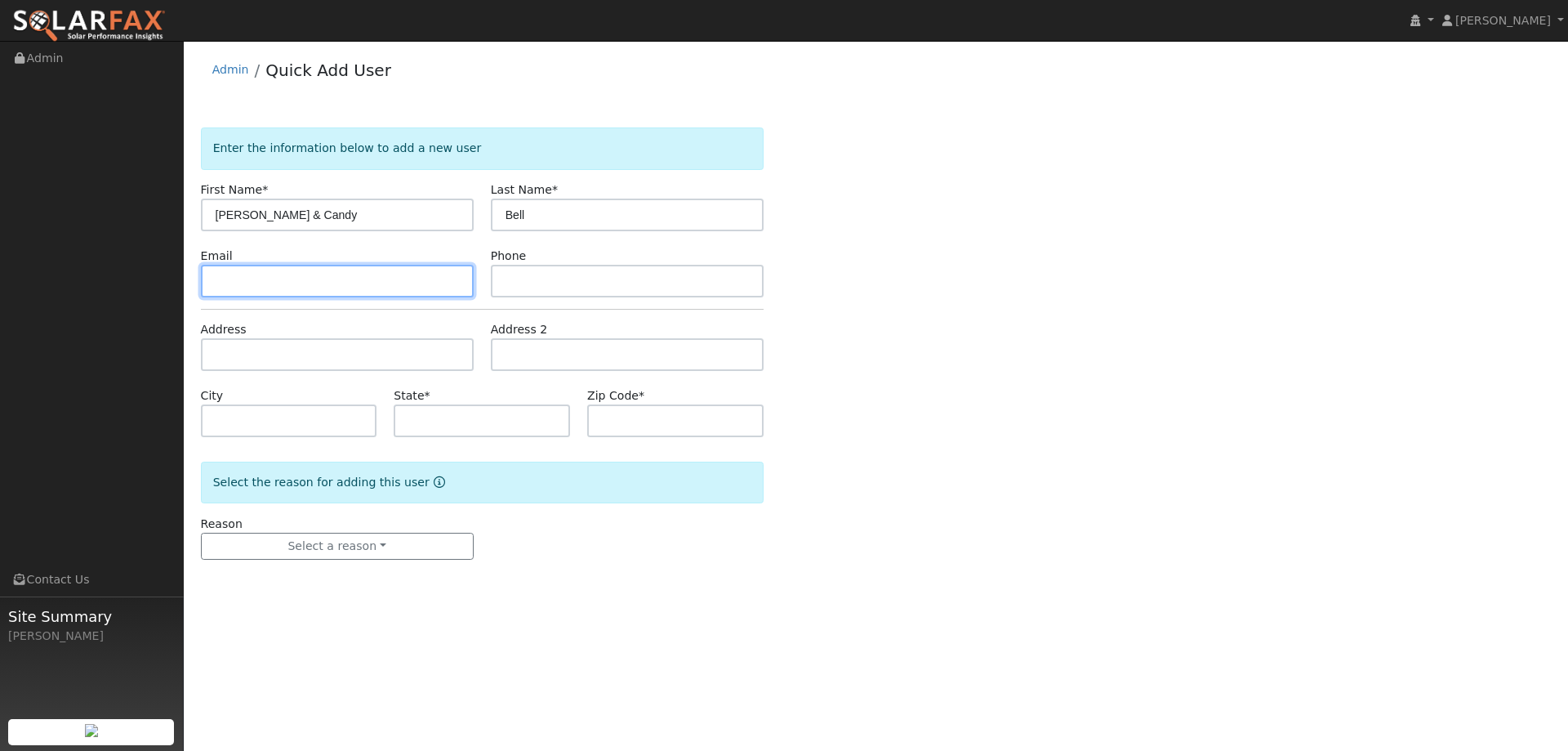
click at [388, 275] on input "text" at bounding box center [336, 281] width 272 height 33
paste input "chrstphr.bll23@gmail.com"
type input "chrstphr.bll23@gmail.com"
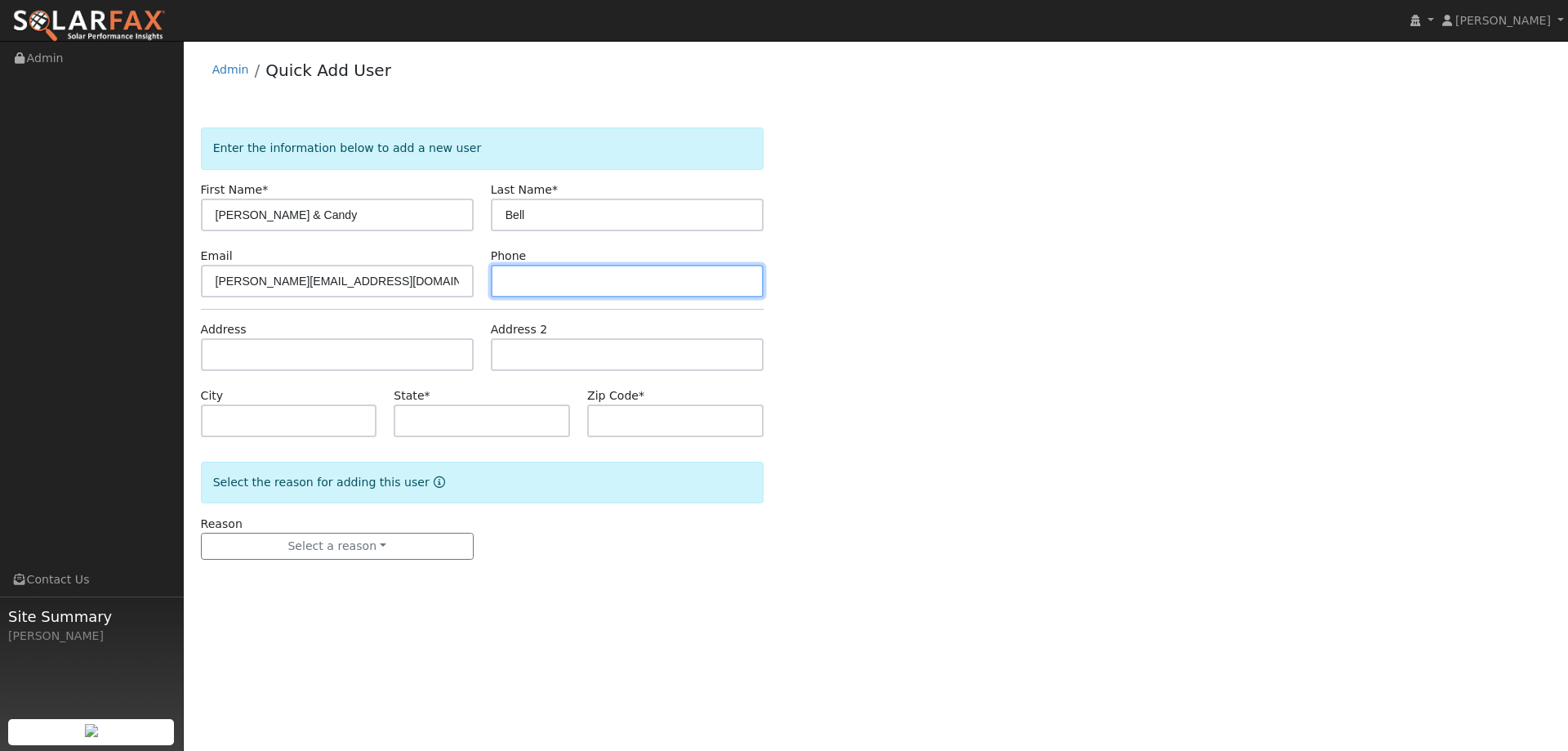
click at [694, 284] on input "text" at bounding box center [626, 281] width 272 height 33
paste input "(707) 310-4271"
type input "(707) 310-4271"
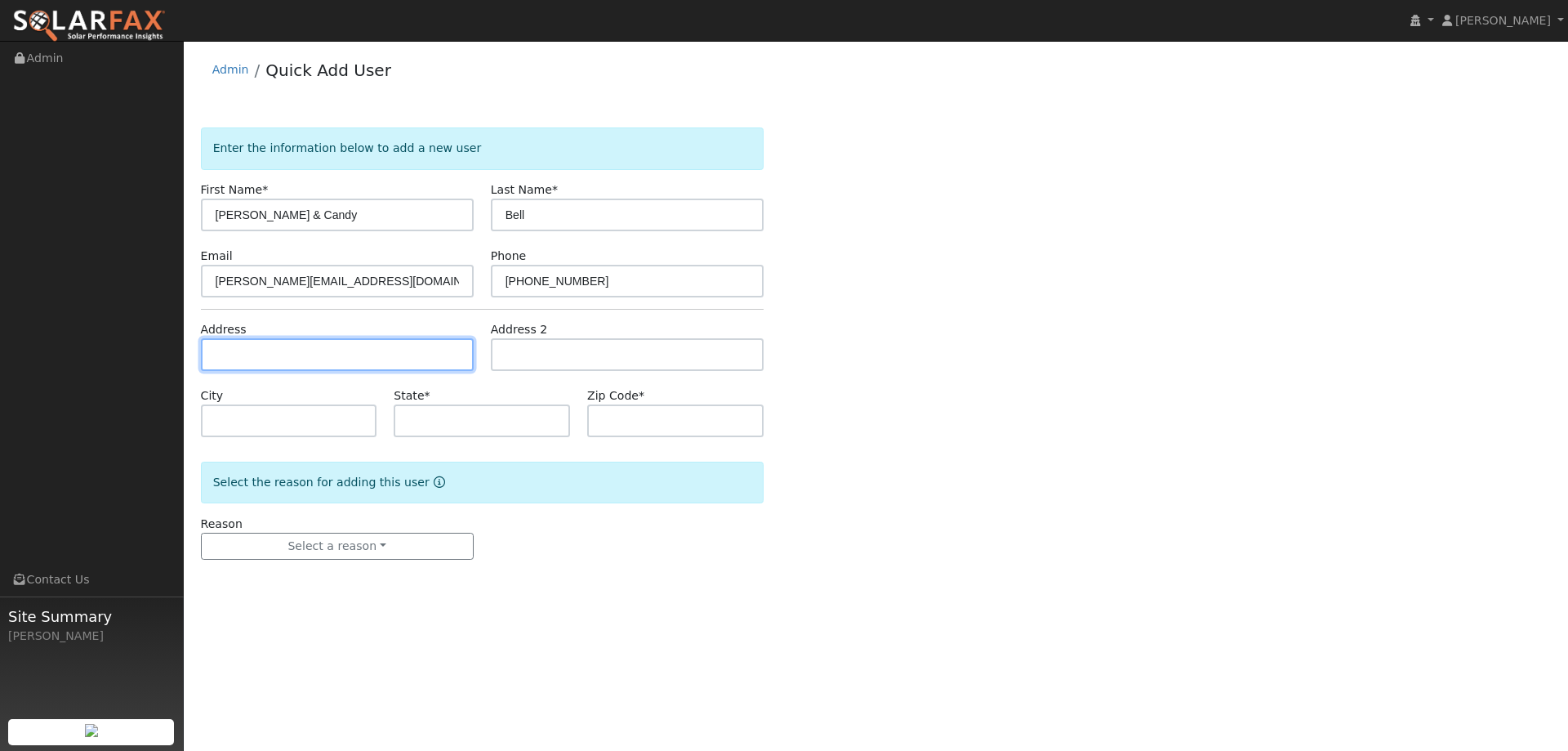
click at [400, 350] on input "text" at bounding box center [336, 355] width 272 height 33
paste input "229 Maple St"
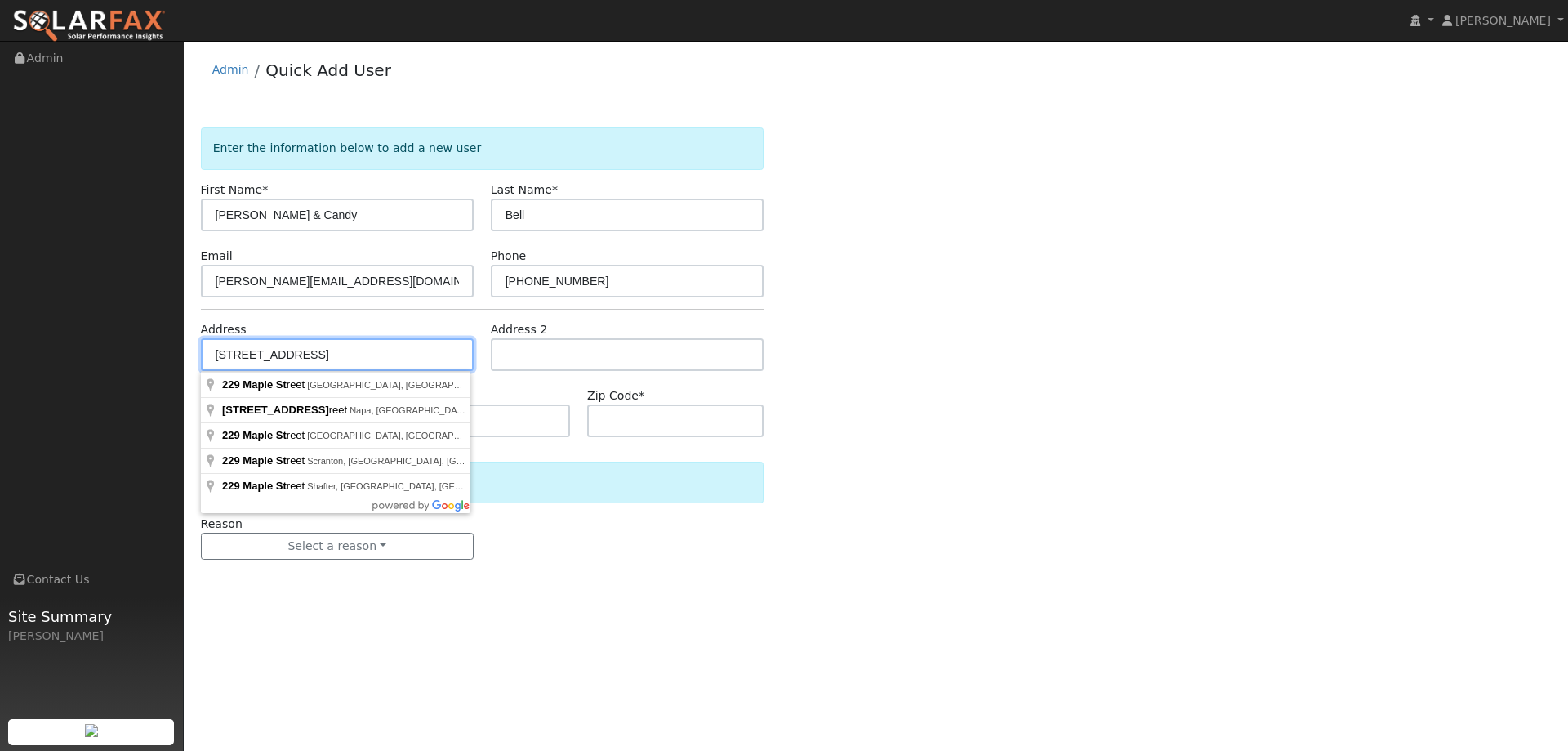
type input "229 Maple Street"
type input "Suisun City"
type input "CA"
type input "94585"
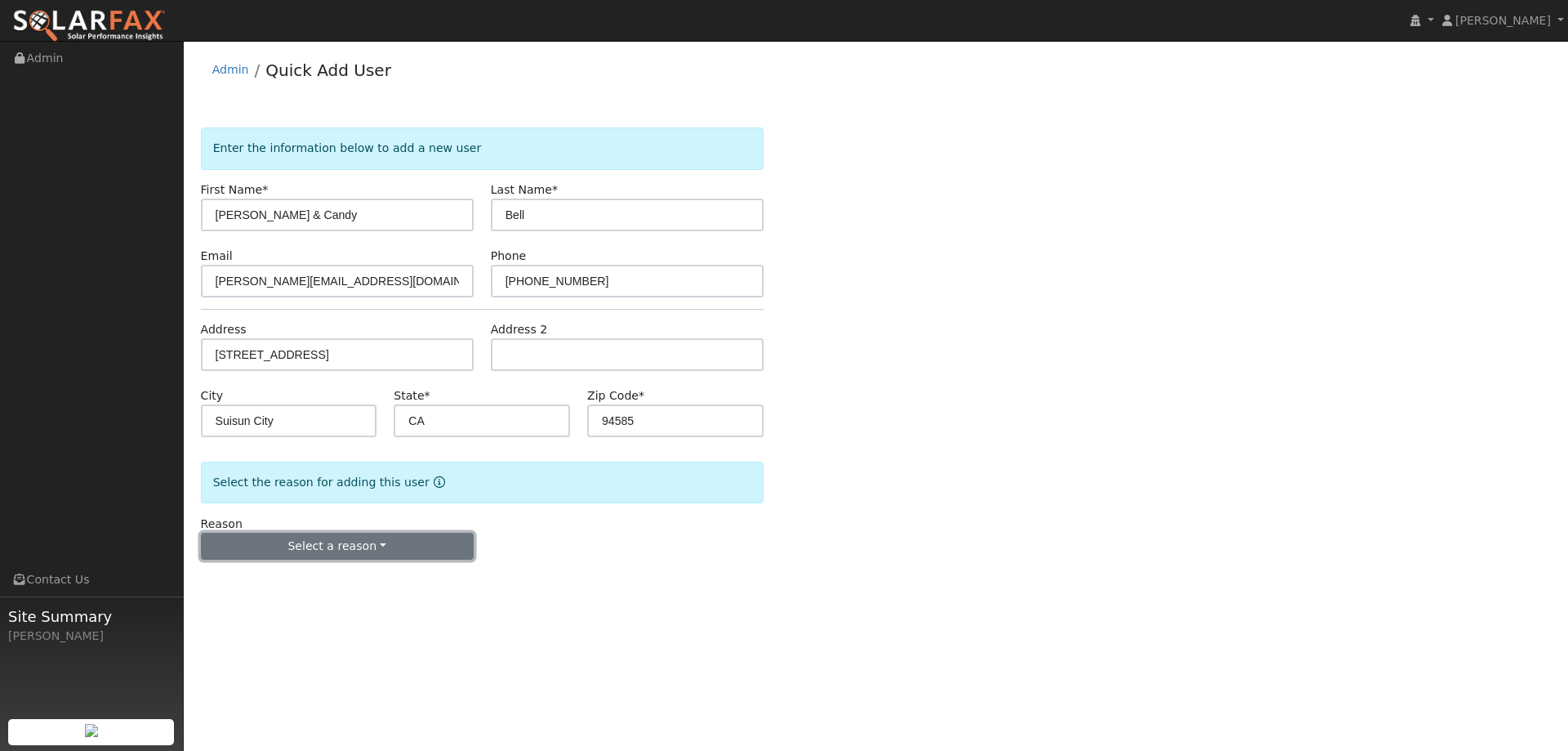
click at [328, 540] on button "Select a reason" at bounding box center [336, 547] width 272 height 28
click at [323, 568] on link "New lead" at bounding box center [291, 580] width 181 height 22
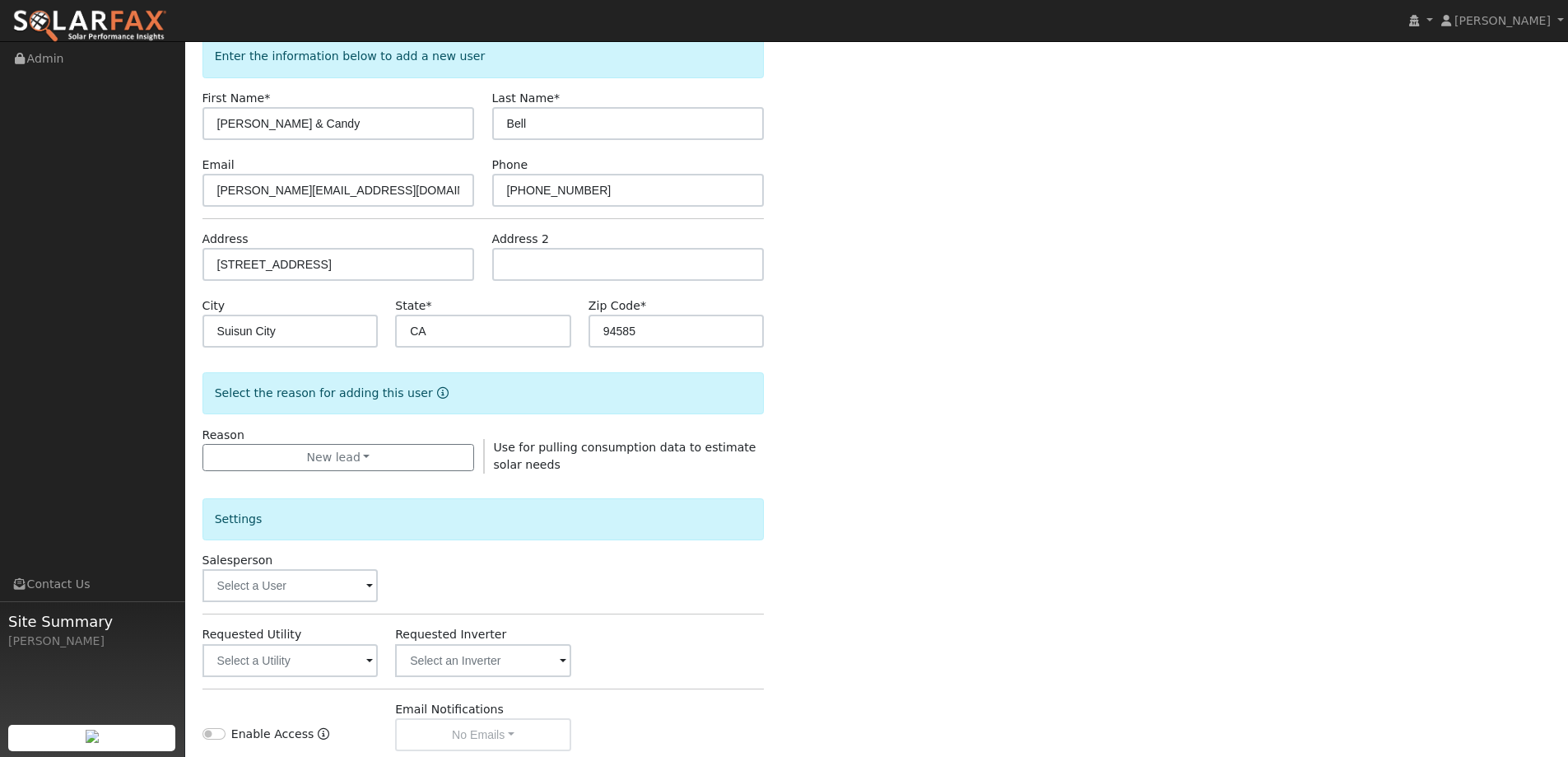
scroll to position [310, 0]
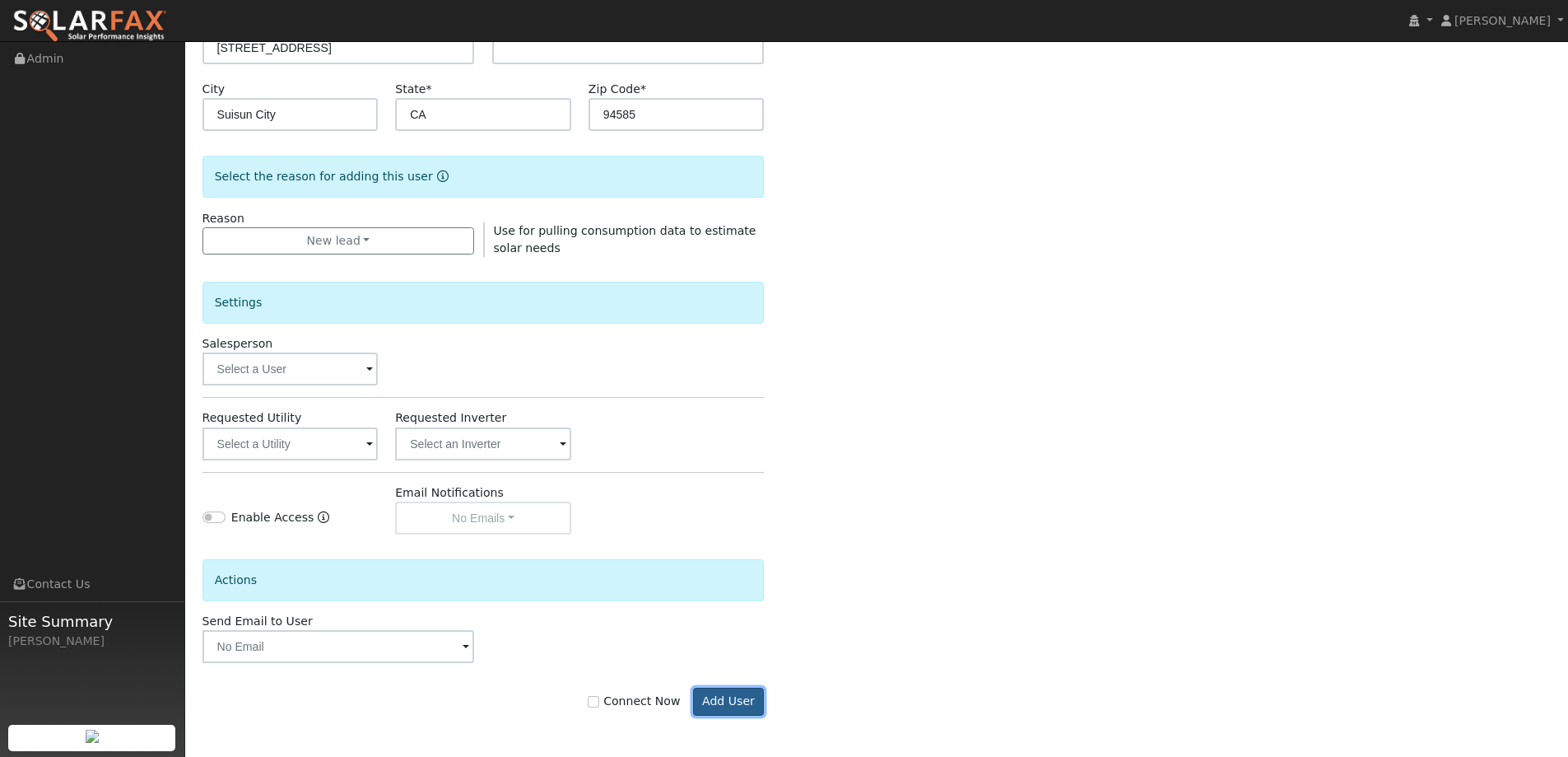
click at [749, 711] on button "Add User" at bounding box center [729, 701] width 71 height 28
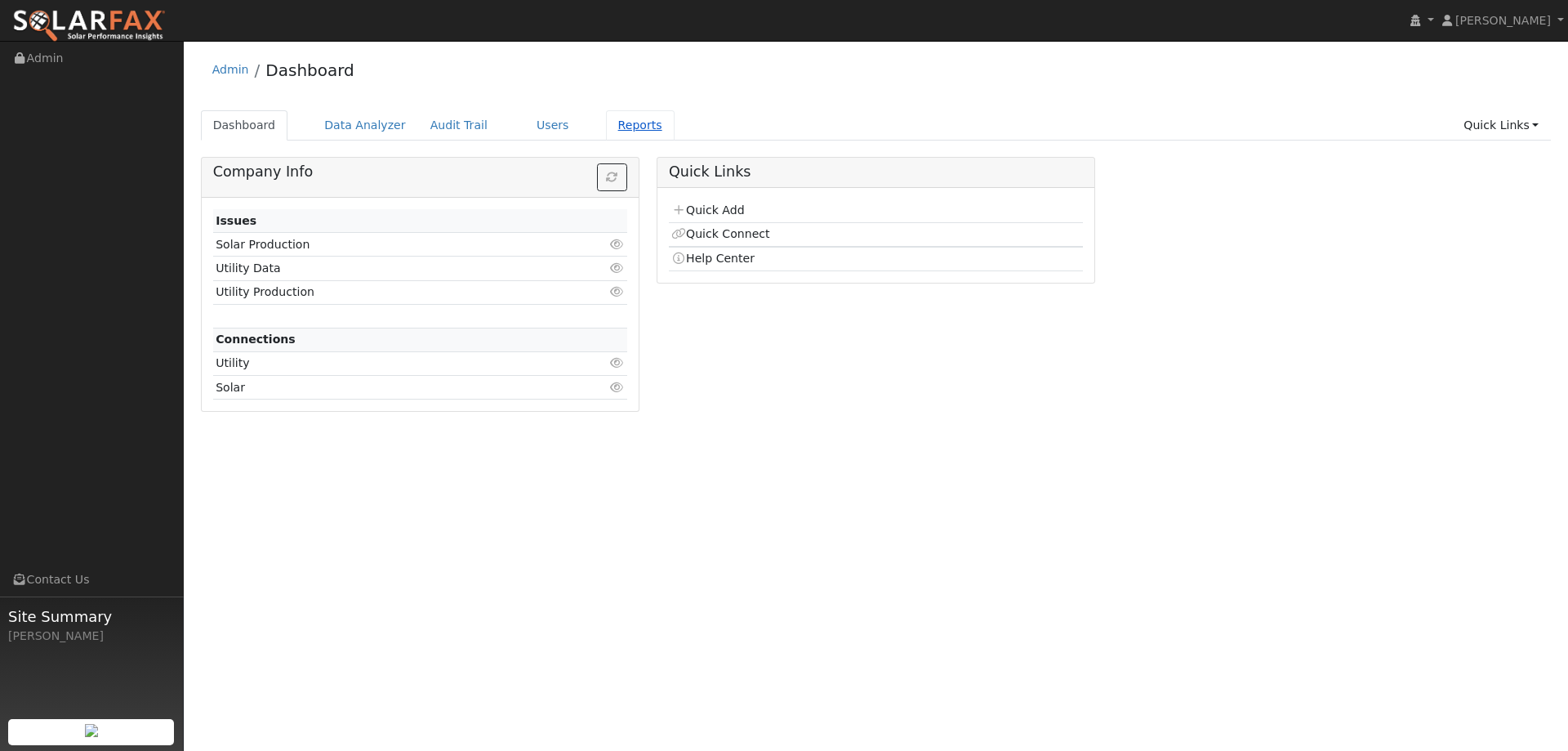
click at [614, 131] on link "Reports" at bounding box center [640, 125] width 68 height 30
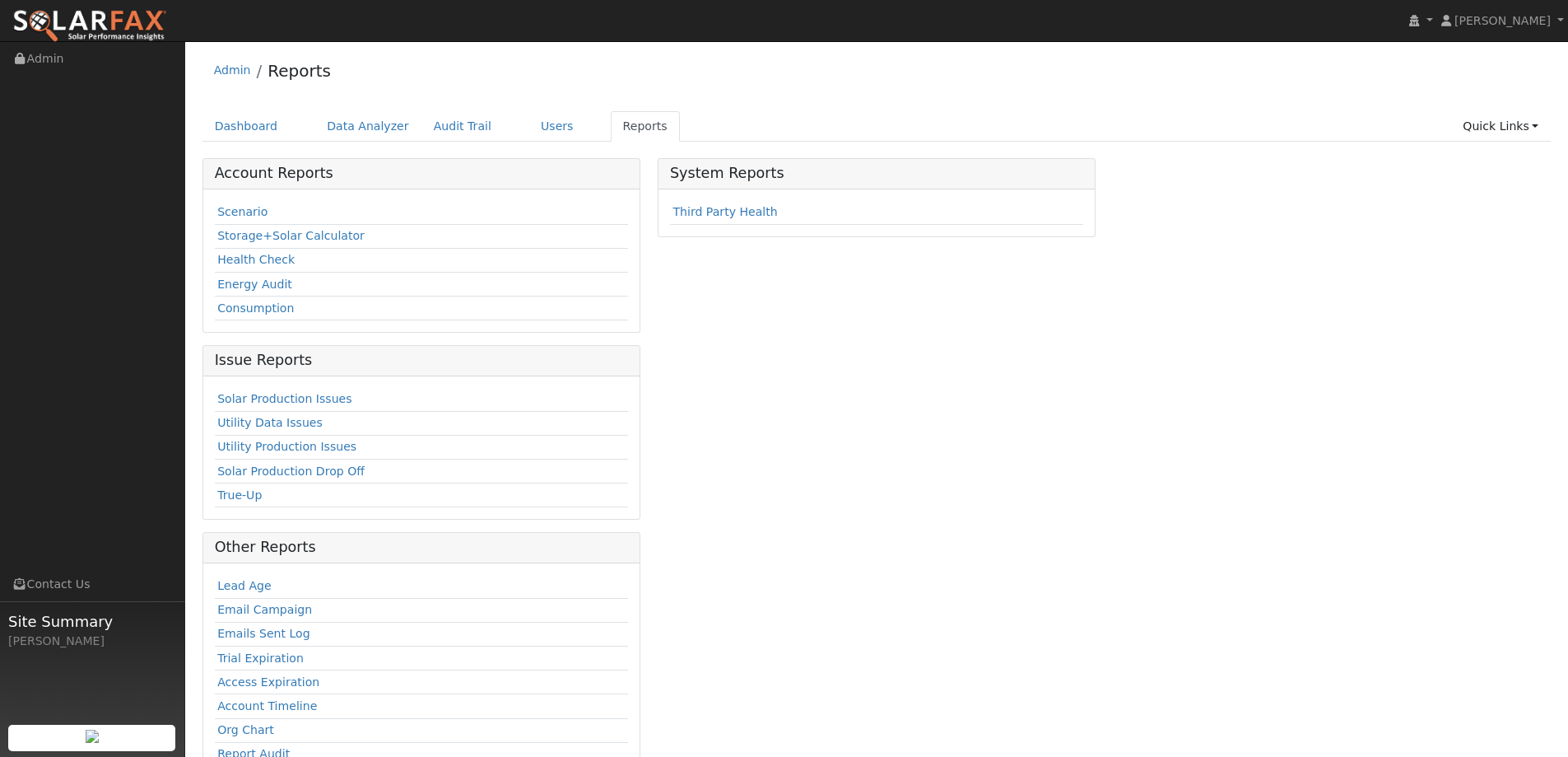
click at [262, 212] on td "Scenario" at bounding box center [421, 212] width 413 height 24
click at [215, 214] on td "Scenario" at bounding box center [421, 212] width 413 height 24
click at [248, 208] on link "Scenario" at bounding box center [242, 211] width 51 height 13
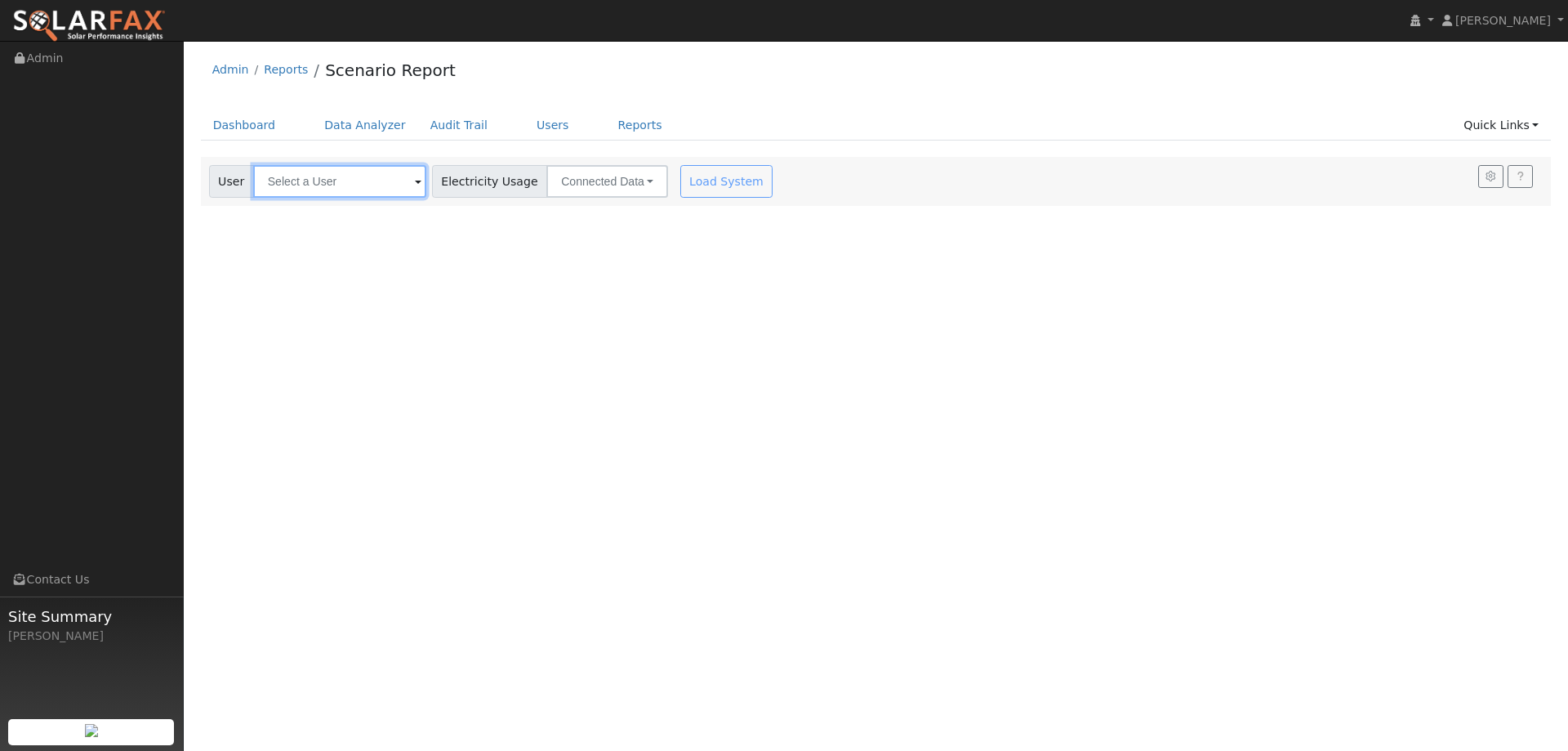
click at [373, 192] on input "text" at bounding box center [340, 182] width 173 height 33
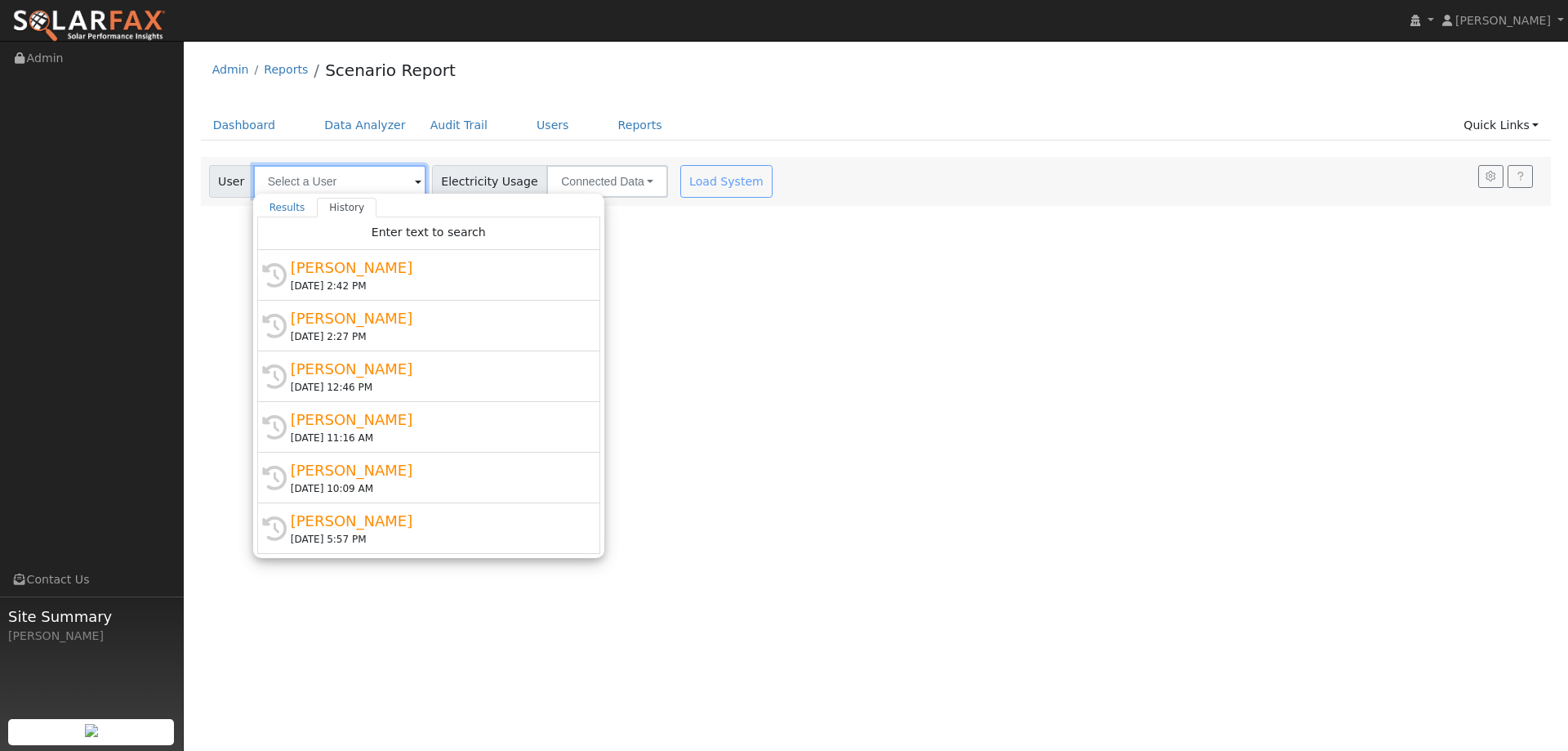
click at [380, 176] on input "text" at bounding box center [340, 182] width 173 height 33
paste input "[PERSON_NAME] & [PERSON_NAME]"
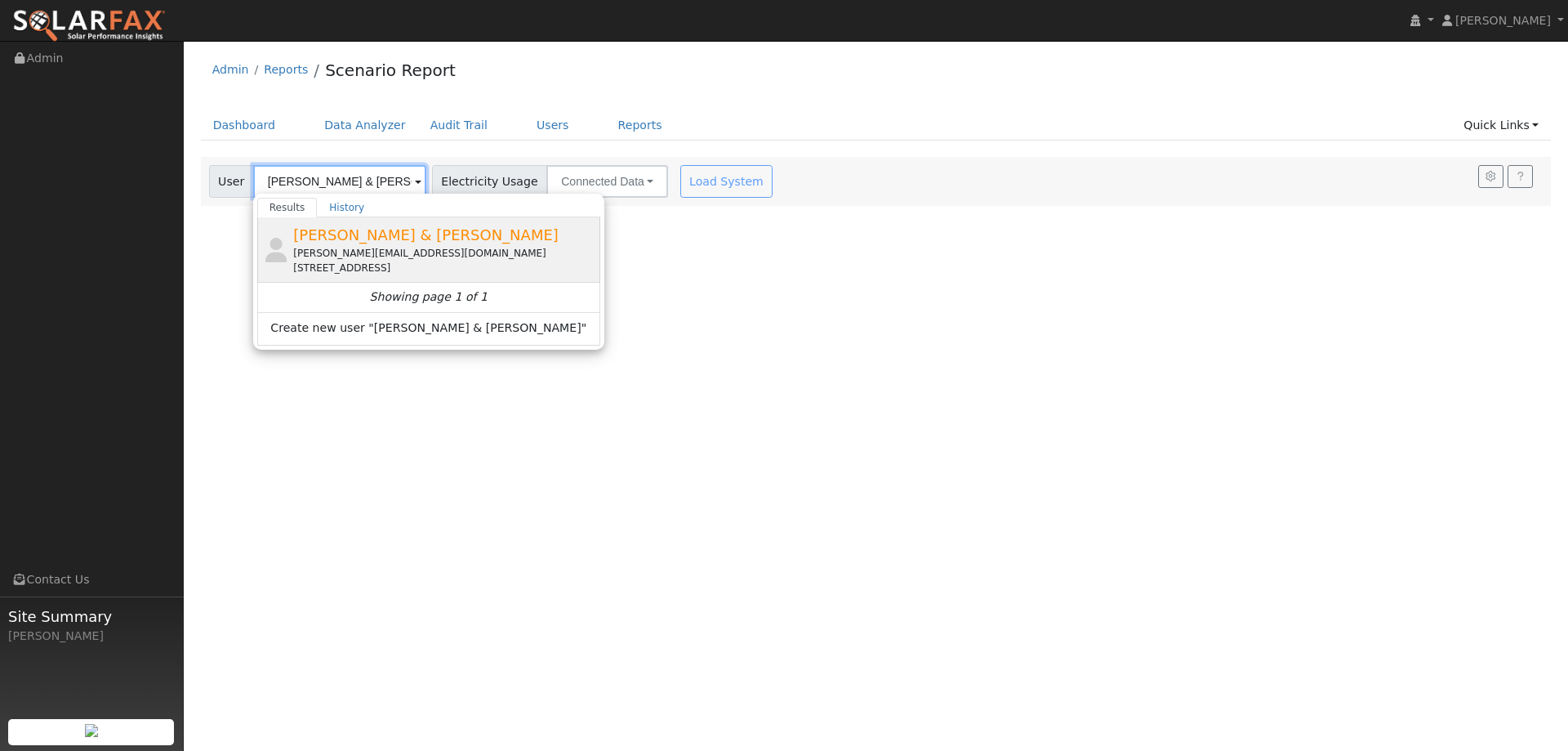
type input "[PERSON_NAME] & [PERSON_NAME]"
click at [357, 250] on div "chrstphr.bll23@gmail.com" at bounding box center [445, 253] width 303 height 15
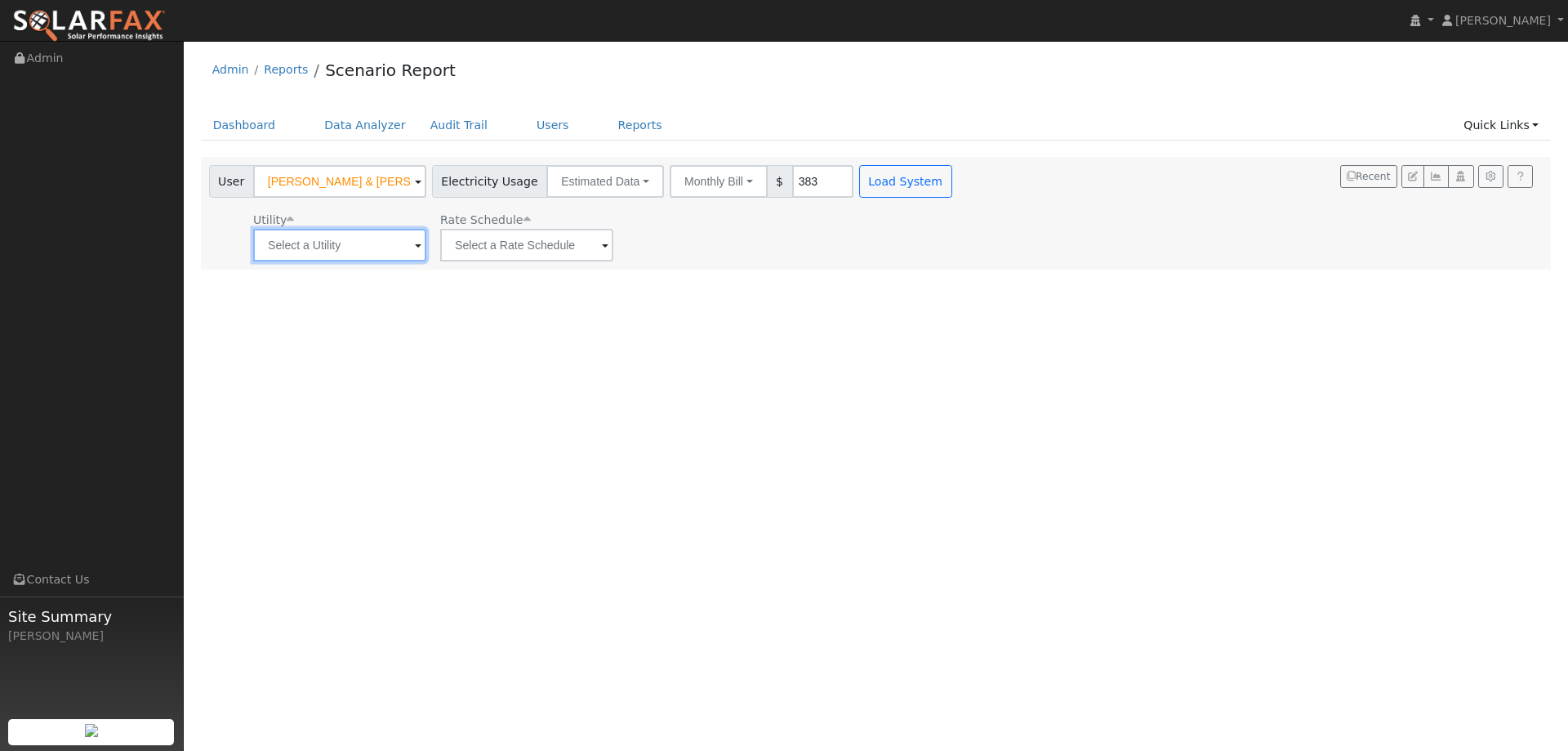
click at [373, 247] on input "text" at bounding box center [340, 245] width 173 height 33
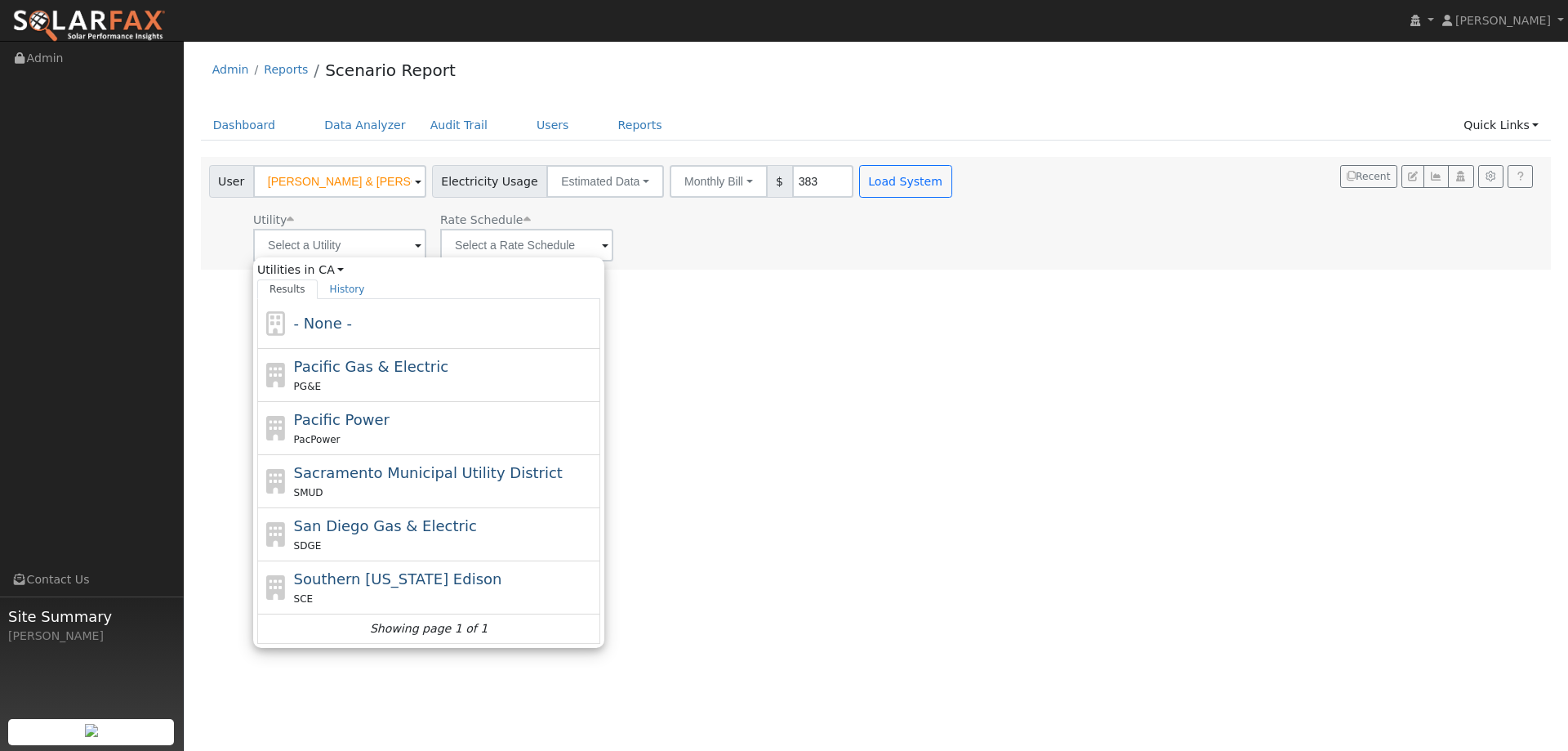
click at [355, 363] on span "Pacific Gas & Electric" at bounding box center [371, 367] width 154 height 17
type input "Pacific Gas & Electric"
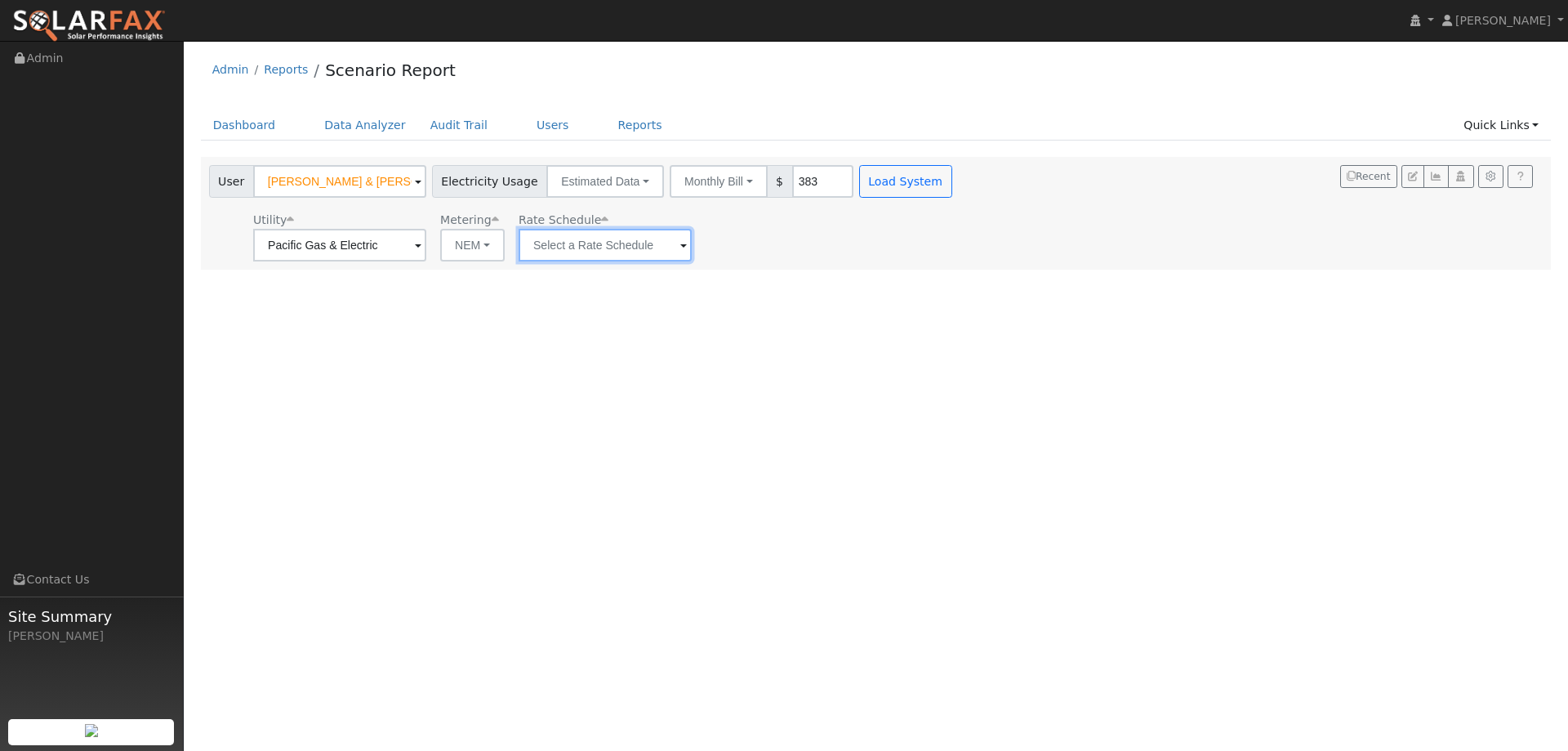
click at [542, 243] on input "text" at bounding box center [605, 245] width 173 height 33
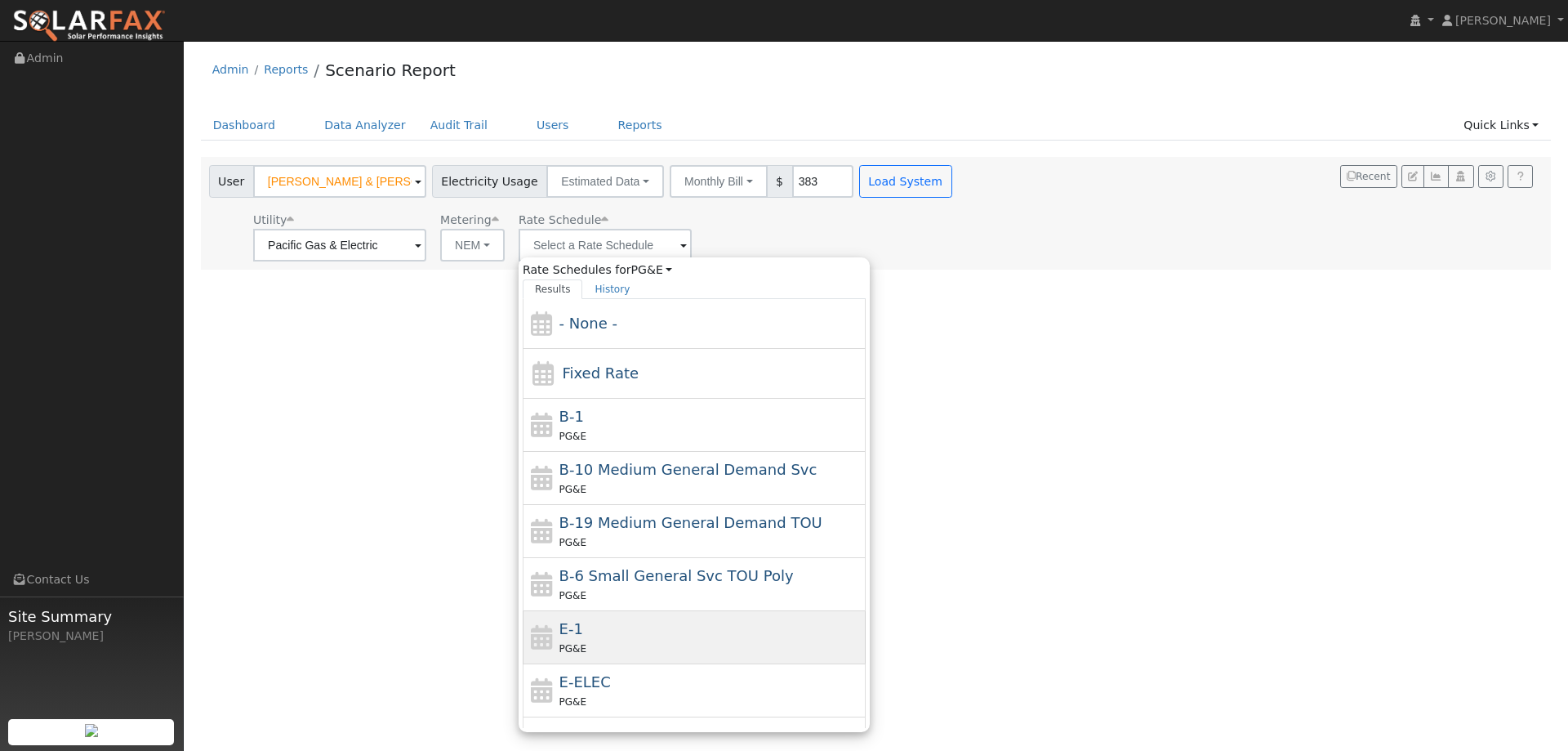
click at [617, 625] on div "E-1 PG&E" at bounding box center [711, 637] width 303 height 39
type input "E-1"
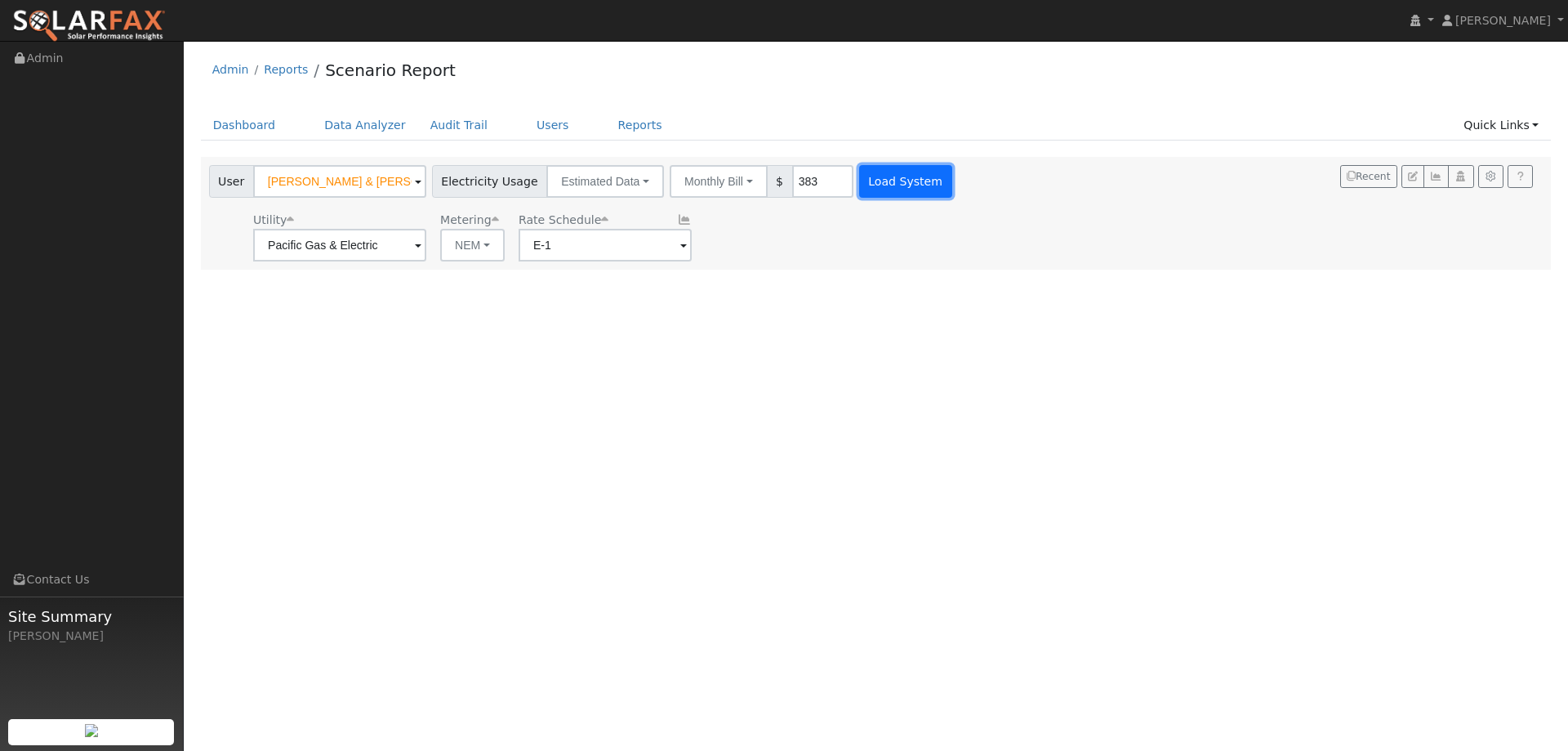
click at [883, 188] on button "Load System" at bounding box center [906, 182] width 93 height 33
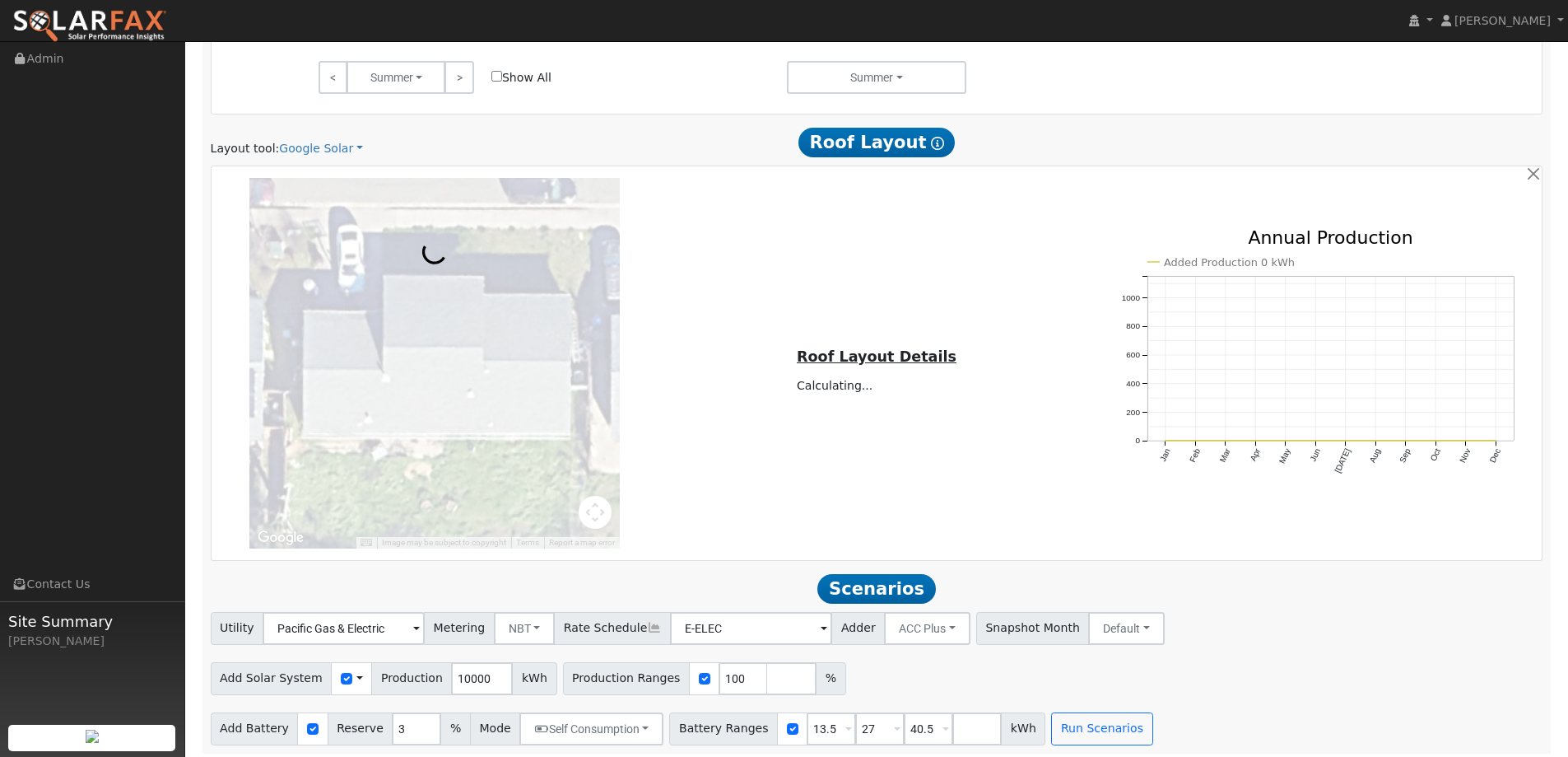
scroll to position [936, 0]
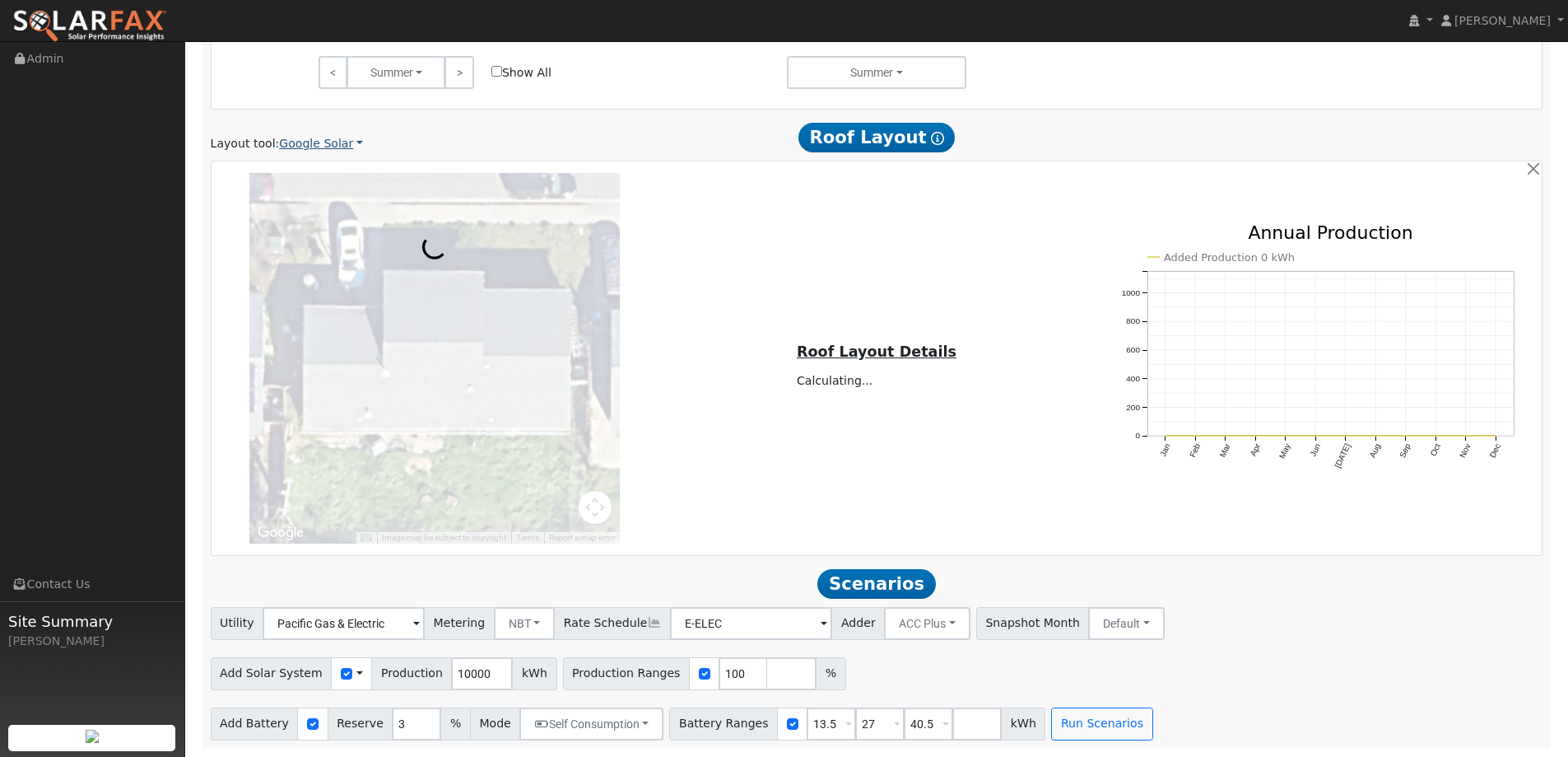
click at [288, 148] on link "Google Solar" at bounding box center [321, 144] width 84 height 17
click at [338, 227] on link "Aurora" at bounding box center [331, 219] width 114 height 23
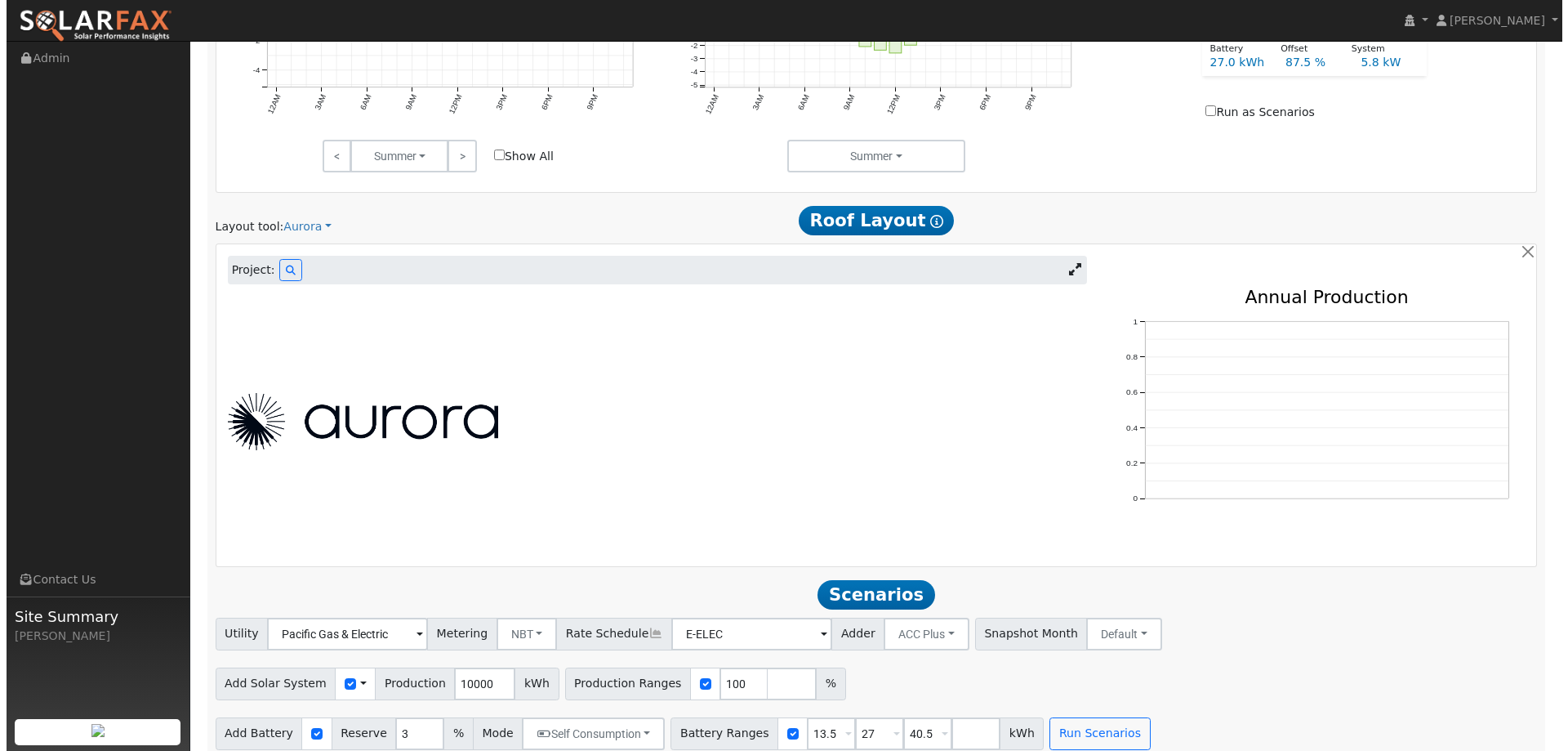
scroll to position [858, 0]
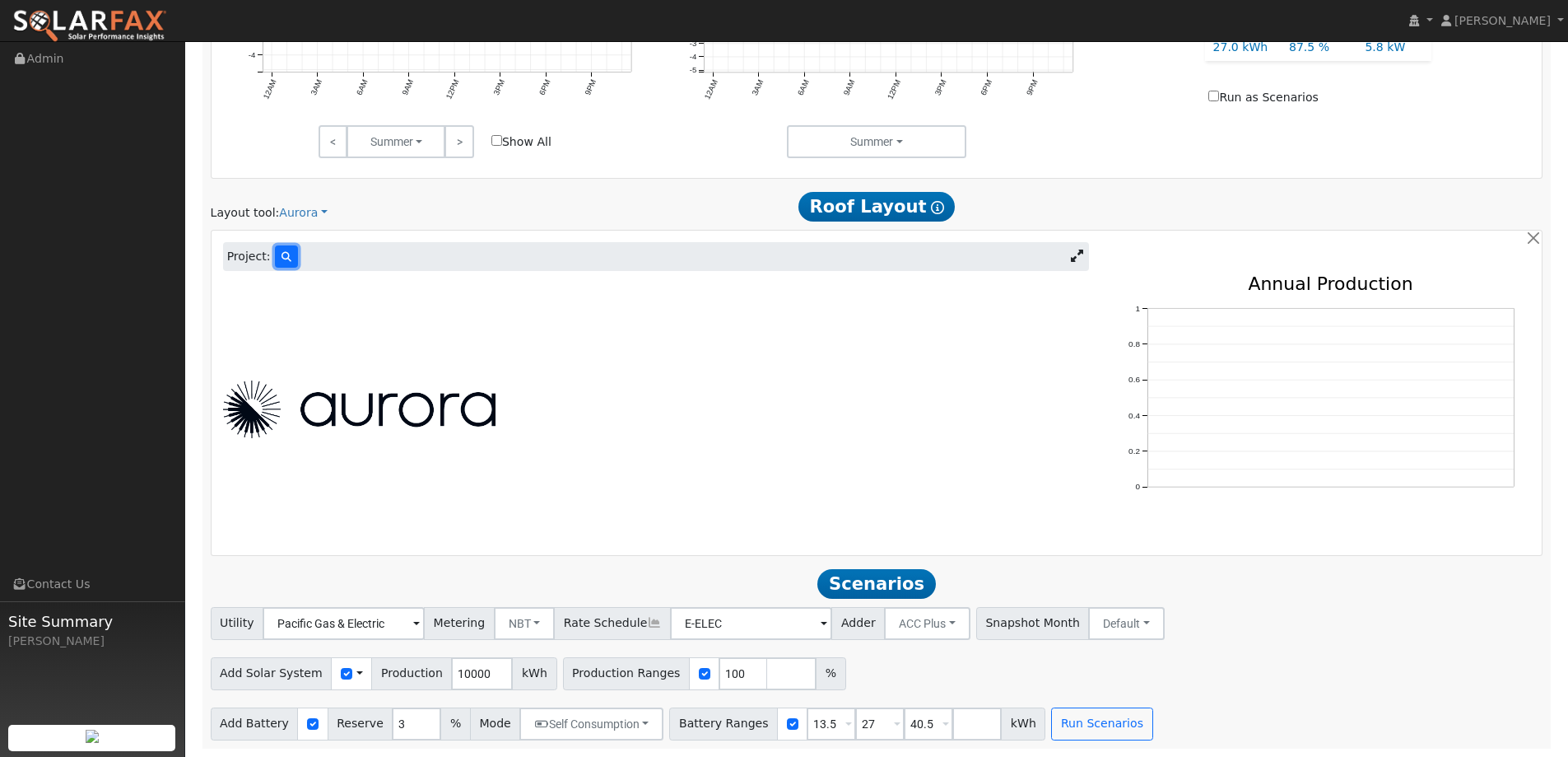
click at [282, 255] on icon at bounding box center [286, 256] width 10 height 10
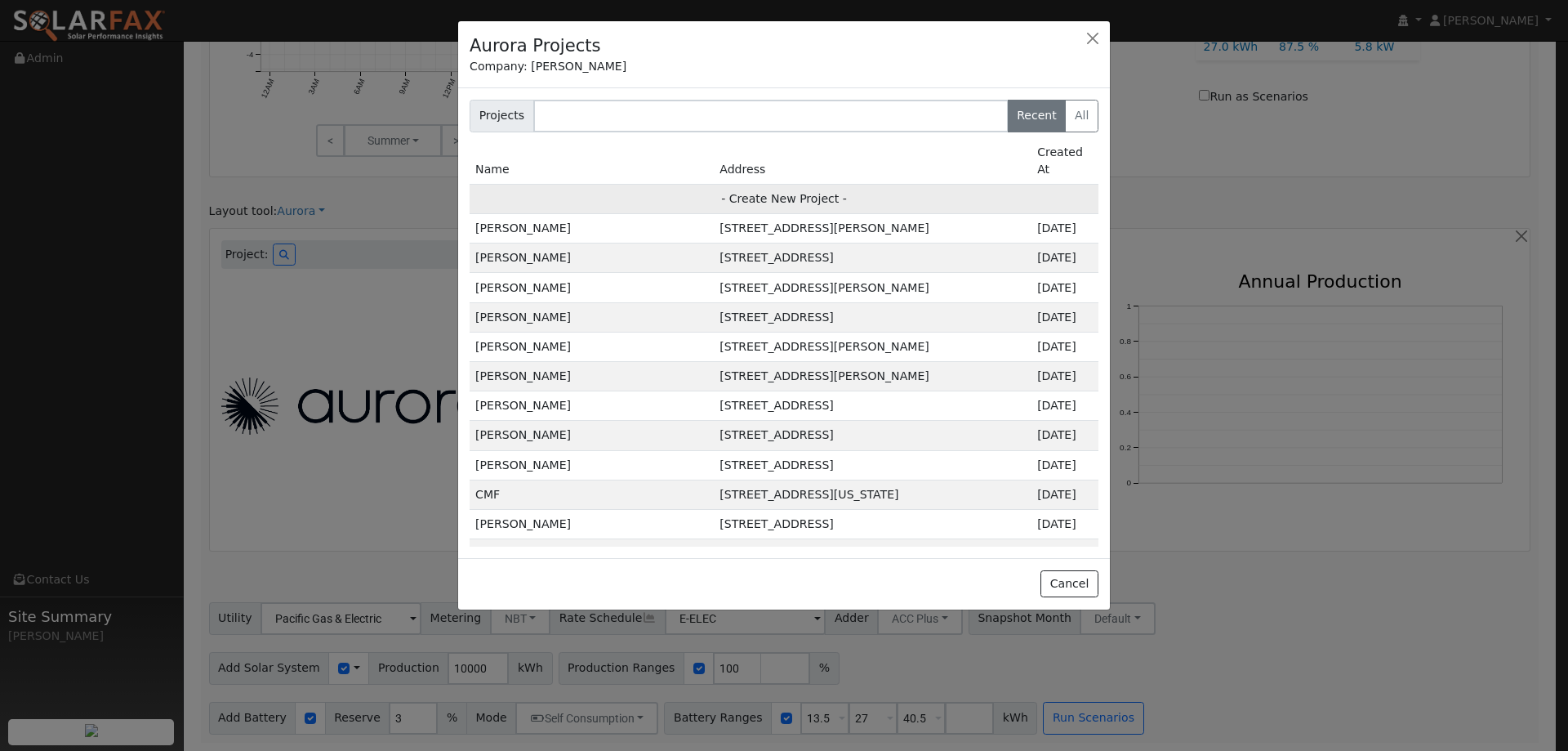
click at [822, 183] on td "- Create New Project -" at bounding box center [784, 198] width 629 height 29
type input "Chris & Candy Bell"
type input "229 Maple Street"
type input "Suisun City"
type input "CA"
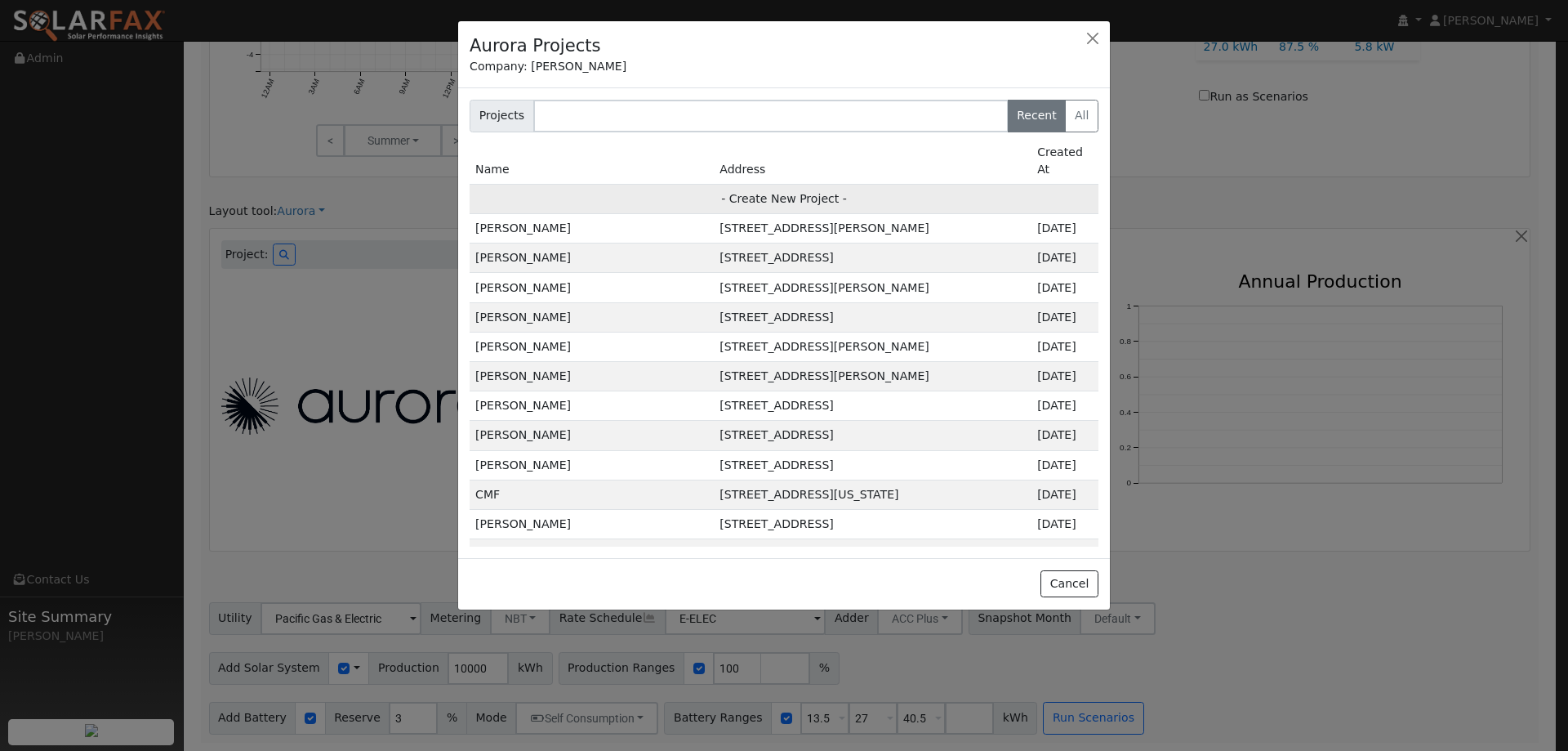
type input "94585"
type input "Design"
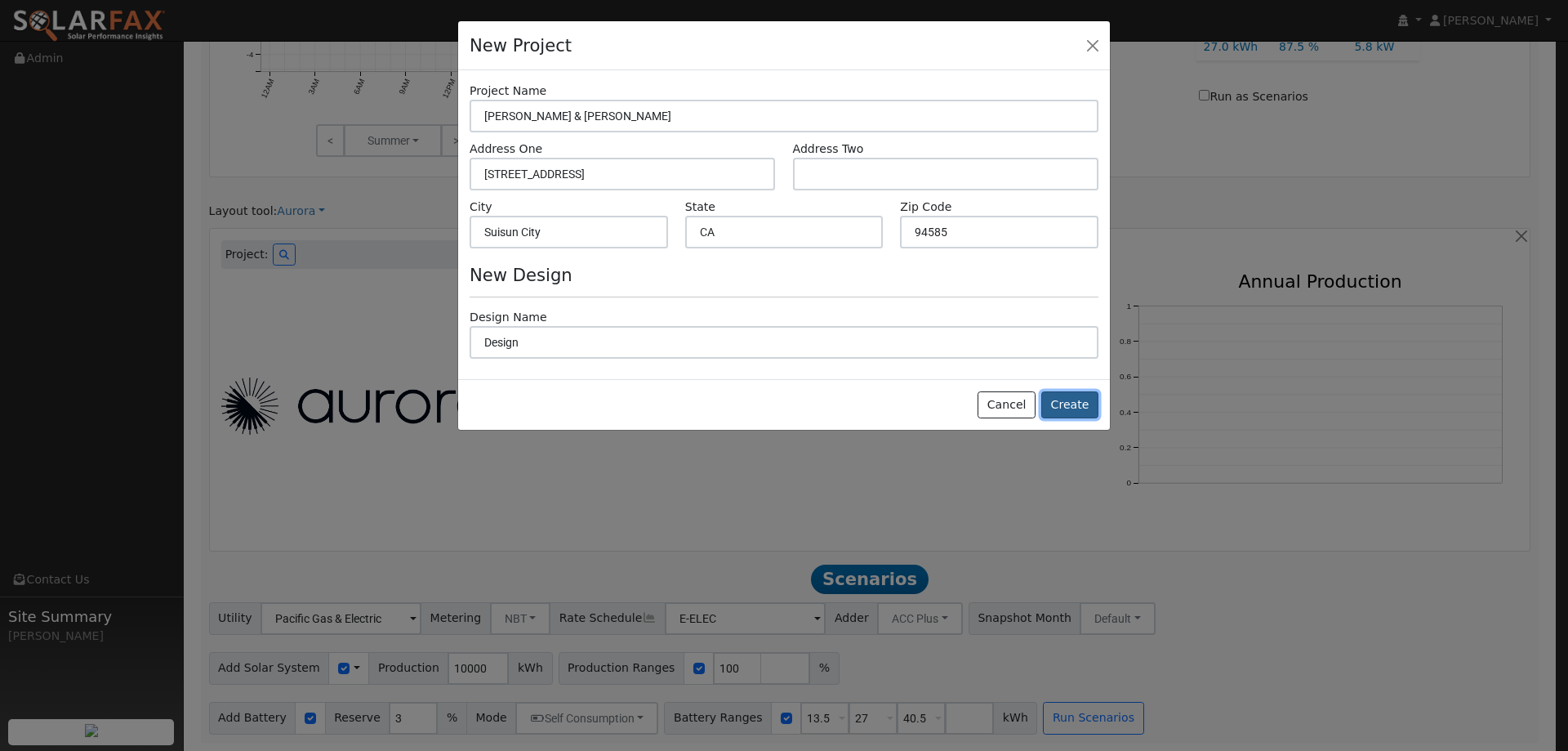
click at [1074, 410] on button "Create" at bounding box center [1070, 405] width 57 height 28
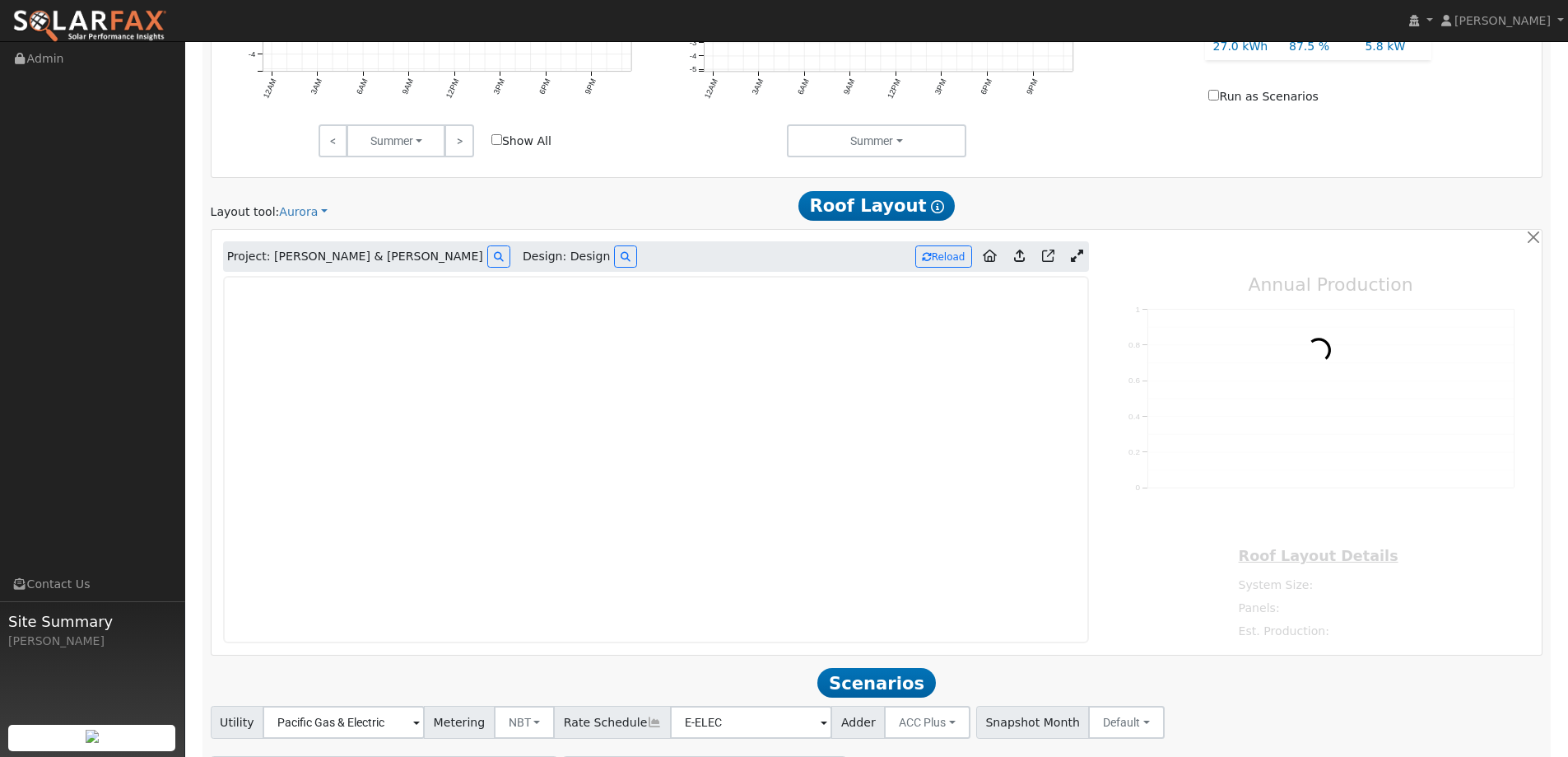
type input "0"
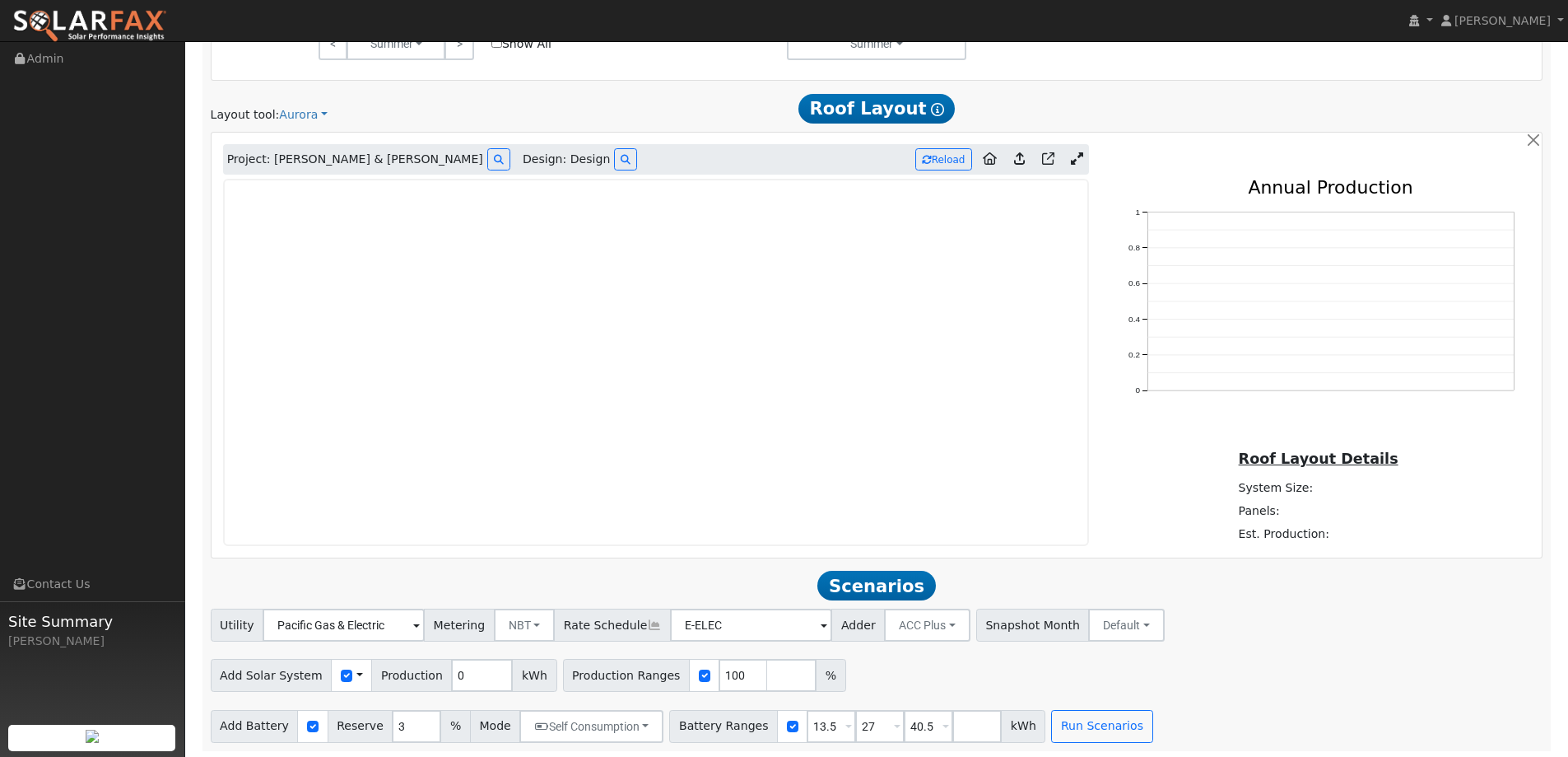
scroll to position [965, 0]
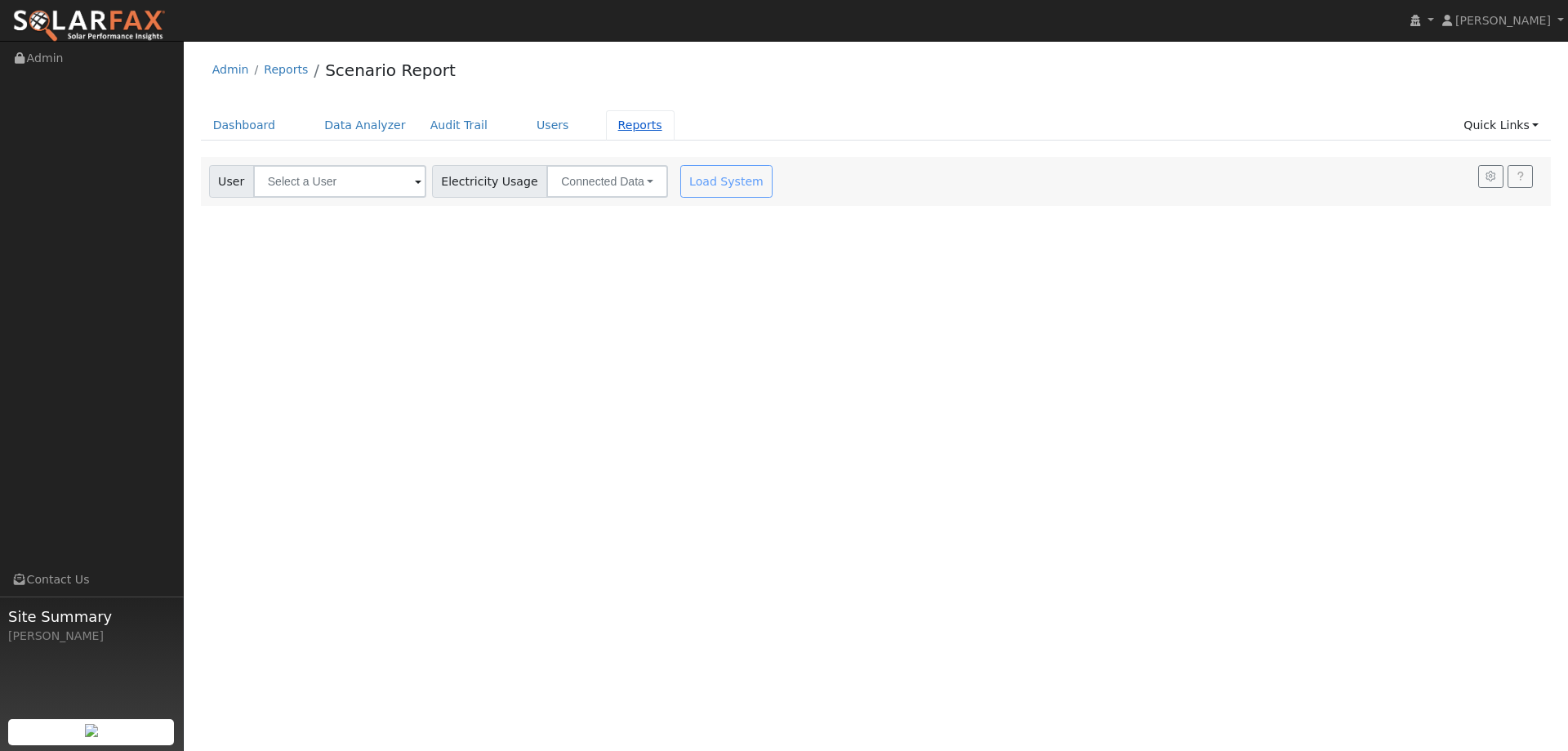
click at [606, 129] on link "Reports" at bounding box center [640, 125] width 68 height 30
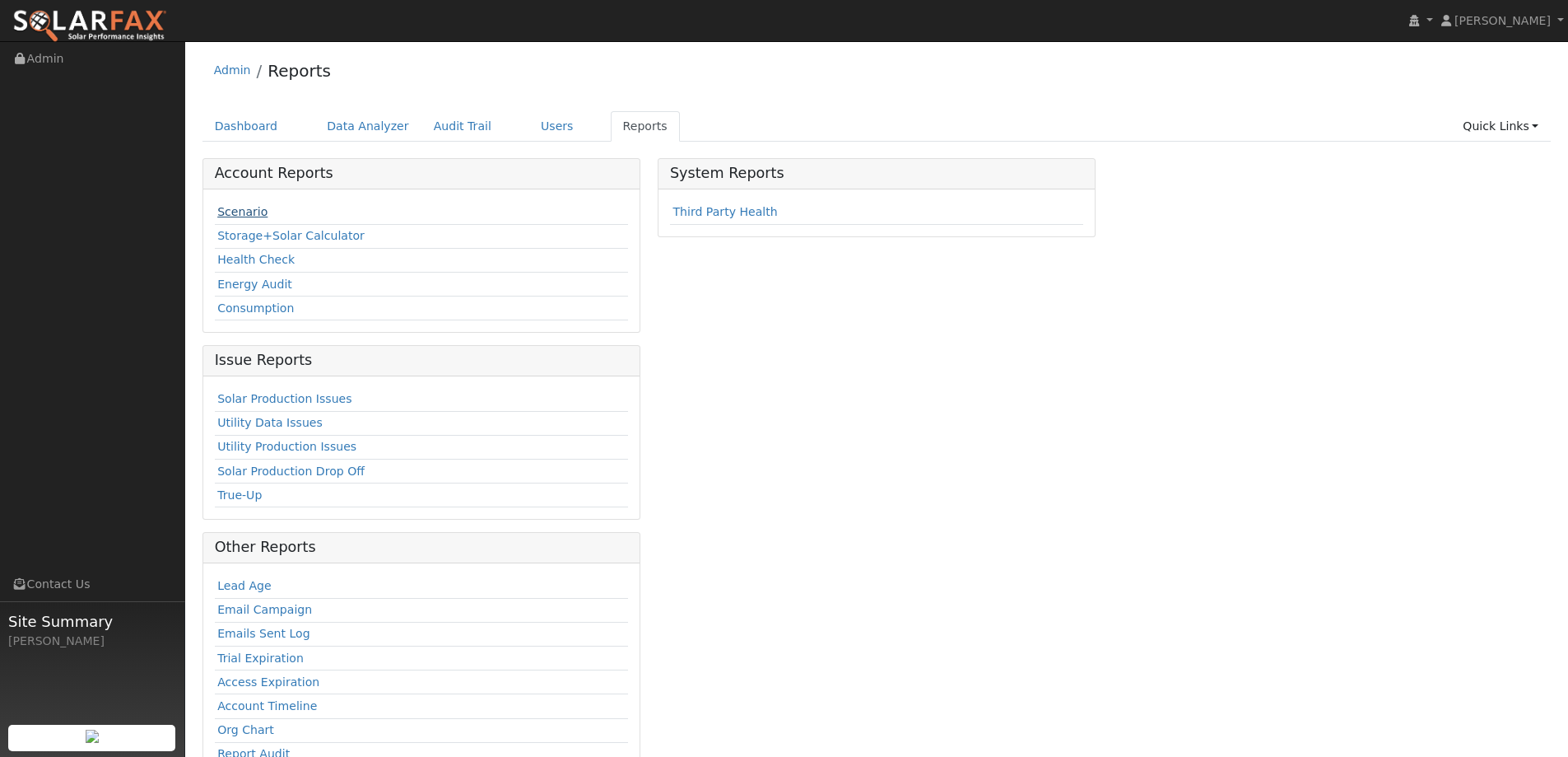
click at [243, 208] on link "Scenario" at bounding box center [242, 211] width 51 height 13
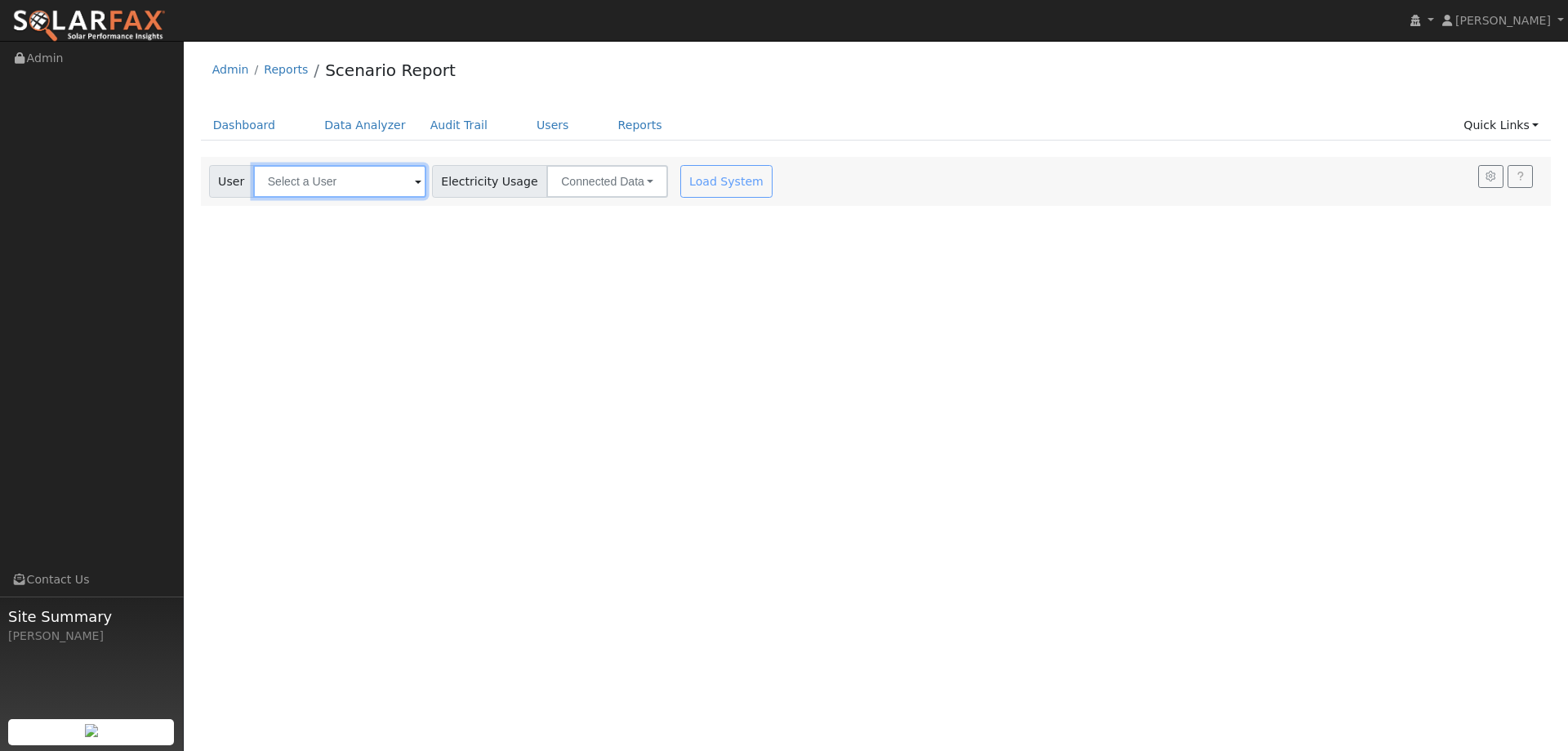
click at [291, 179] on input "text" at bounding box center [340, 182] width 173 height 33
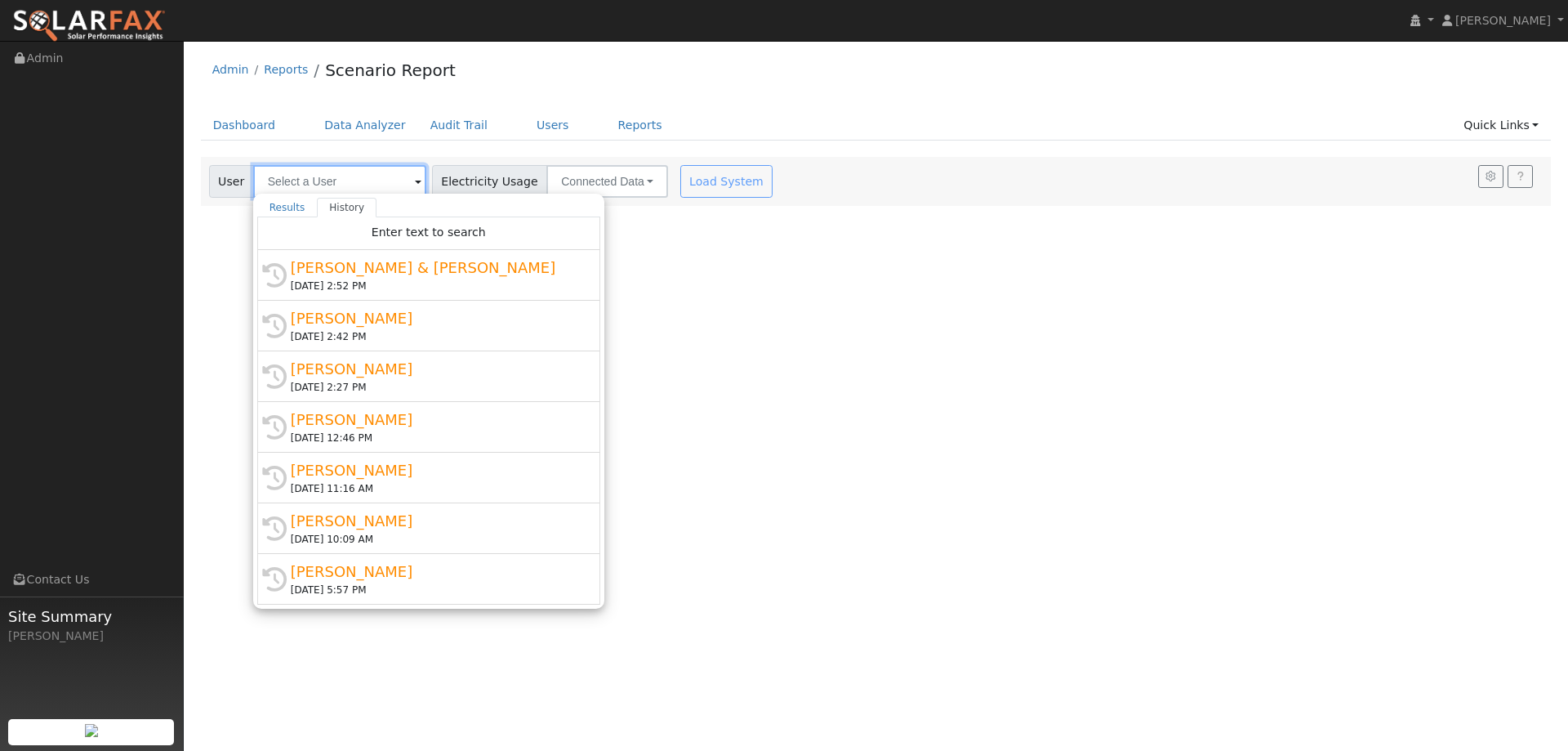
paste input "[PERSON_NAME] & [PERSON_NAME]"
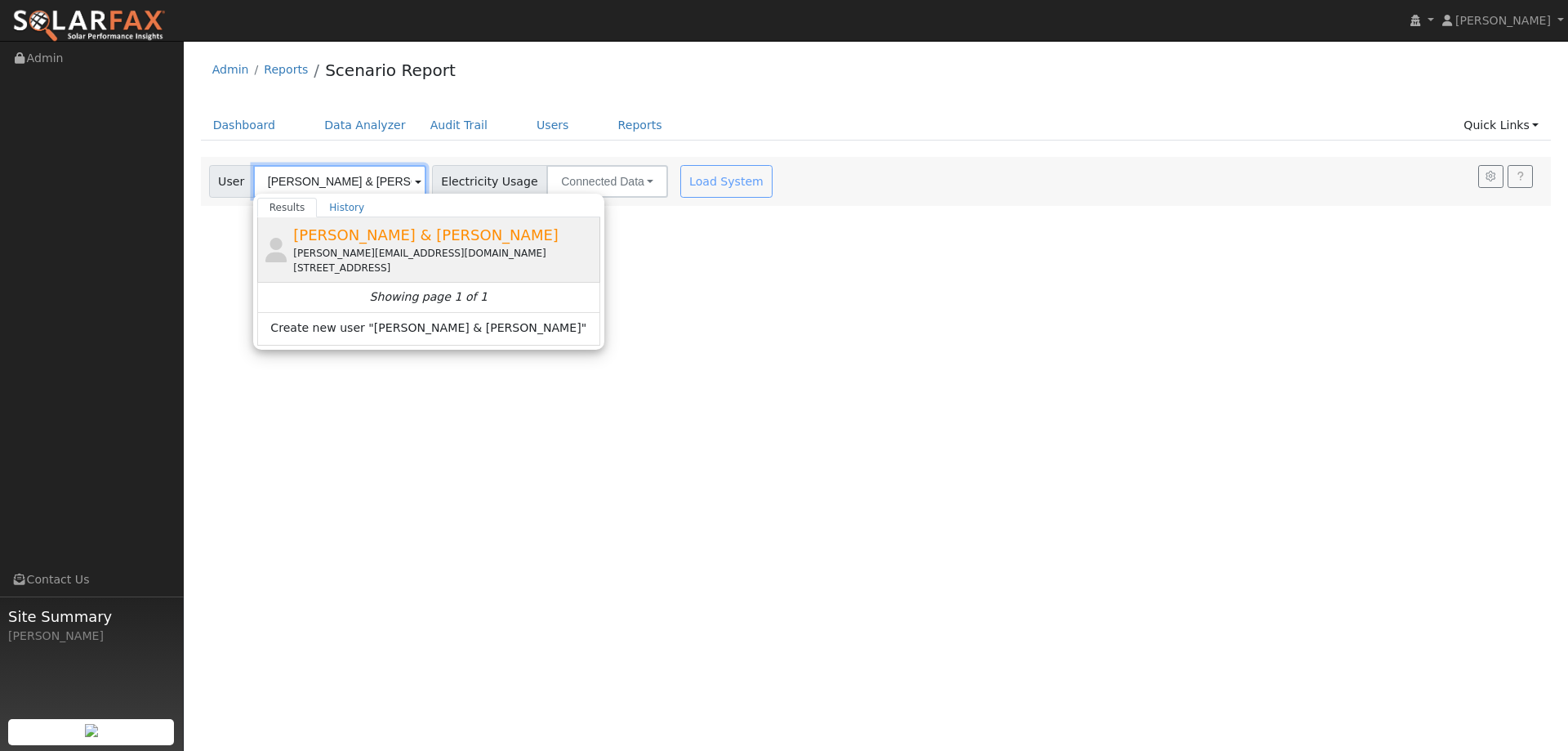
type input "[PERSON_NAME] & [PERSON_NAME]"
click at [380, 241] on span "[PERSON_NAME] & [PERSON_NAME]" at bounding box center [426, 235] width 266 height 17
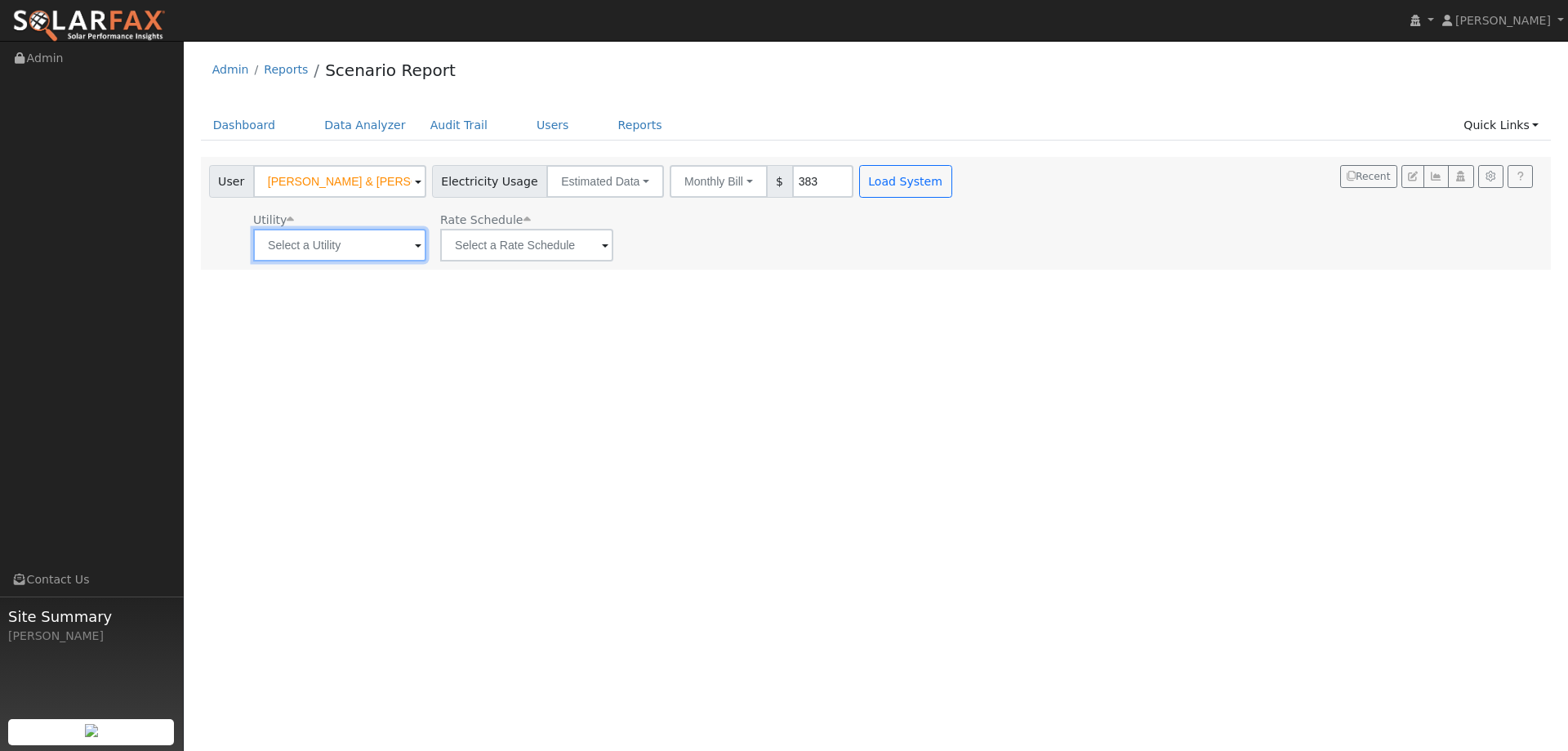
click at [374, 249] on input "text" at bounding box center [340, 245] width 173 height 33
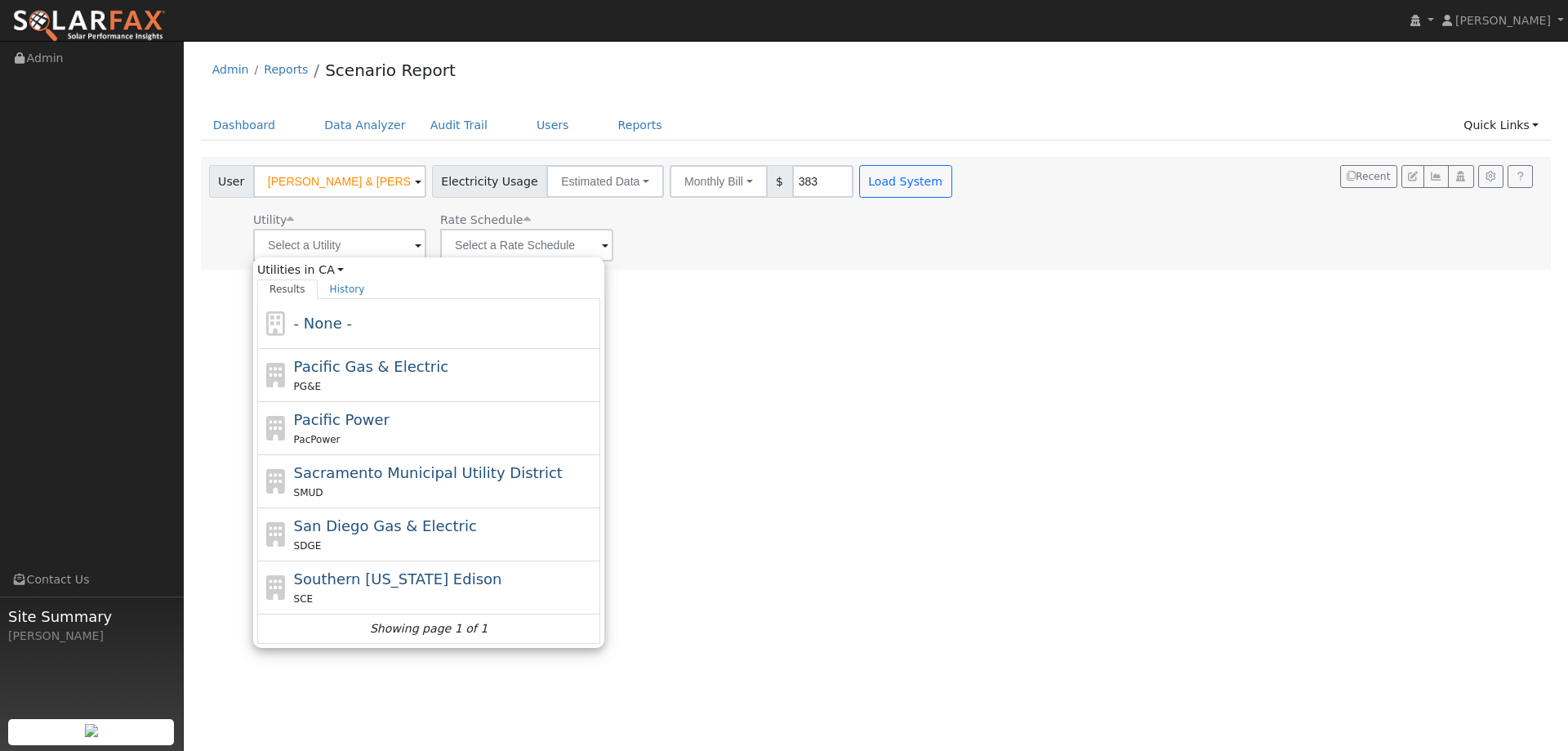
drag, startPoint x: 374, startPoint y: 369, endPoint x: 413, endPoint y: 337, distance: 50.4
click at [375, 369] on span "Pacific Gas & Electric" at bounding box center [371, 367] width 154 height 17
type input "Pacific Gas & Electric"
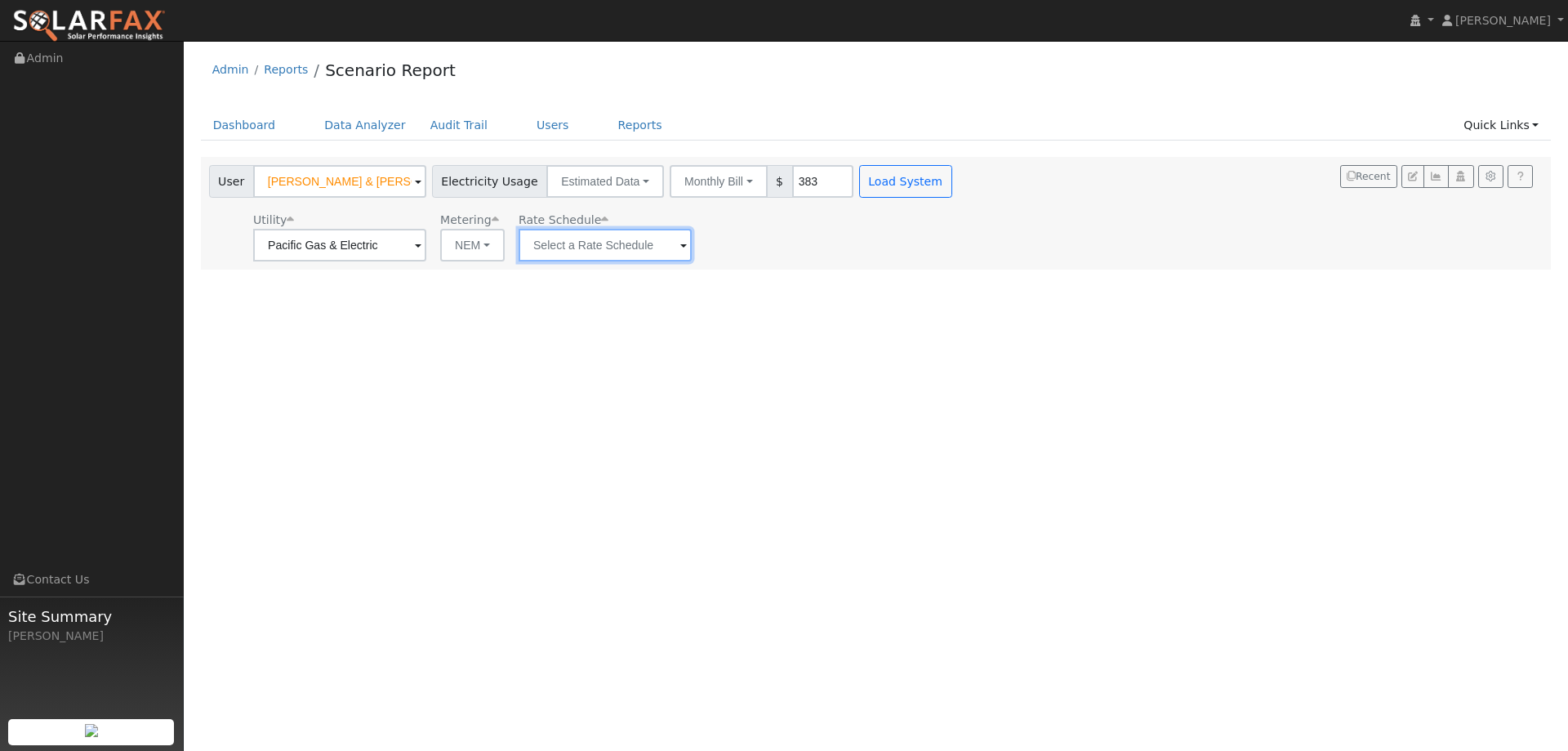
click at [558, 247] on input "text" at bounding box center [605, 245] width 173 height 33
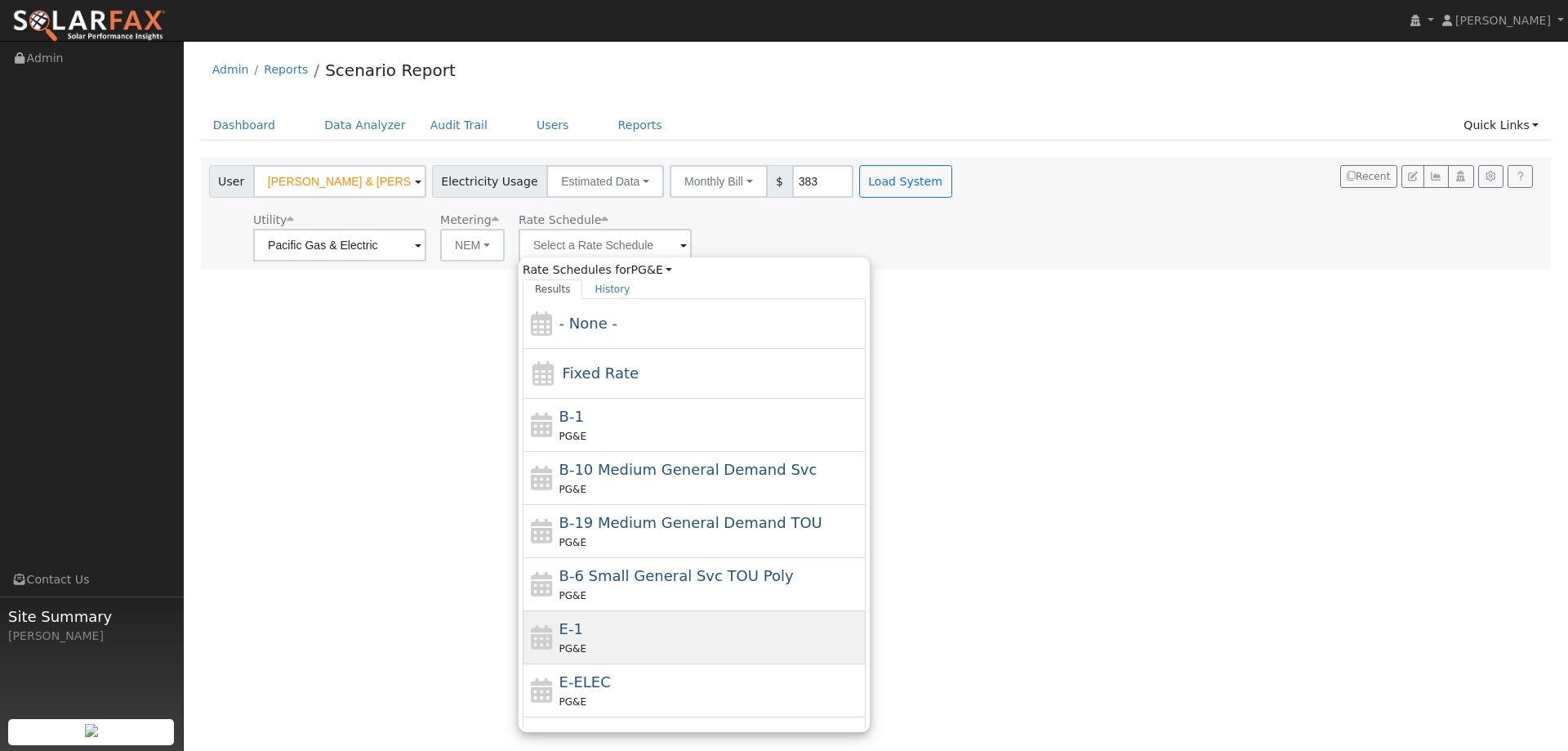
click at [606, 628] on div "E-1 PG&E" at bounding box center [711, 637] width 303 height 39
type input "E-1"
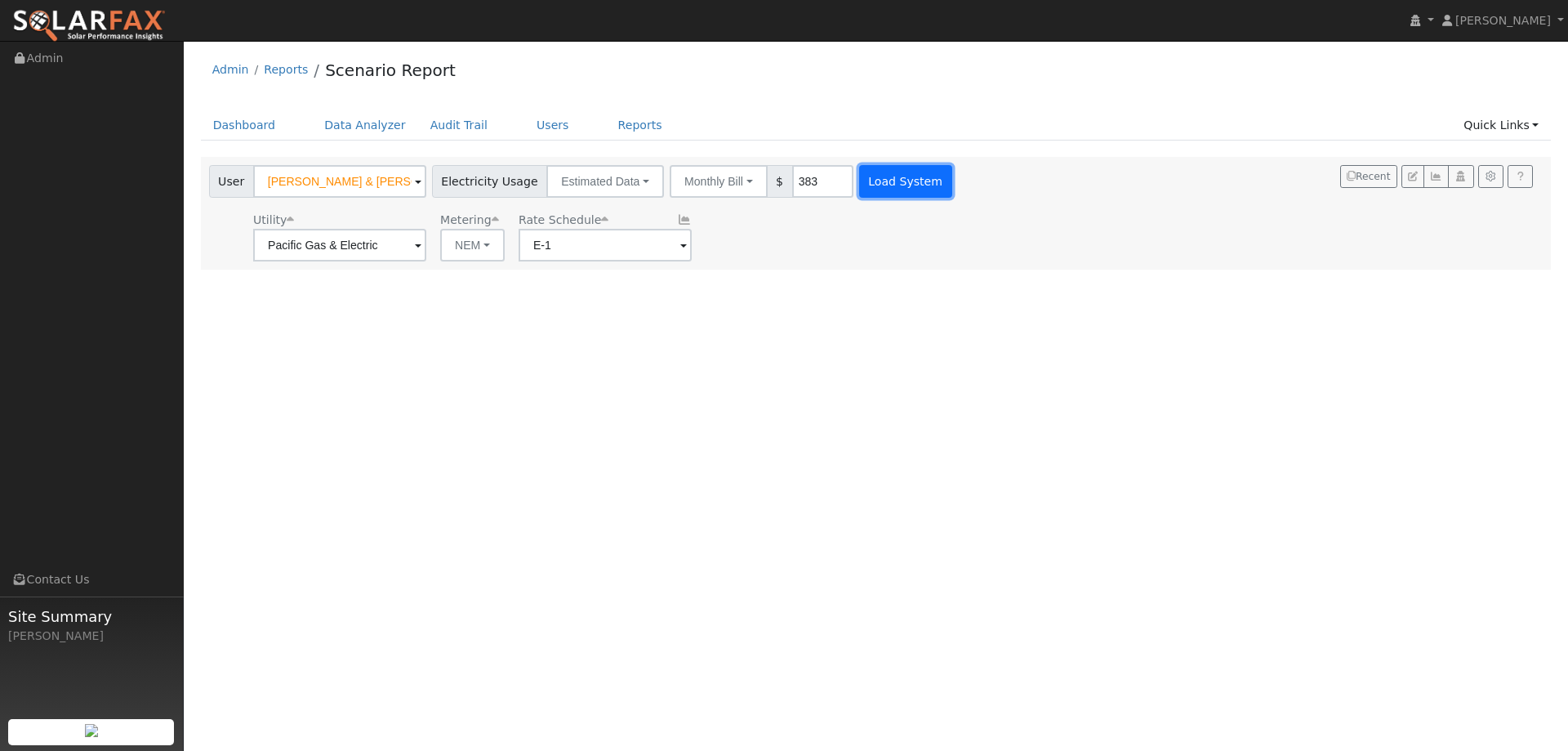
click at [892, 187] on button "Load System" at bounding box center [906, 182] width 93 height 33
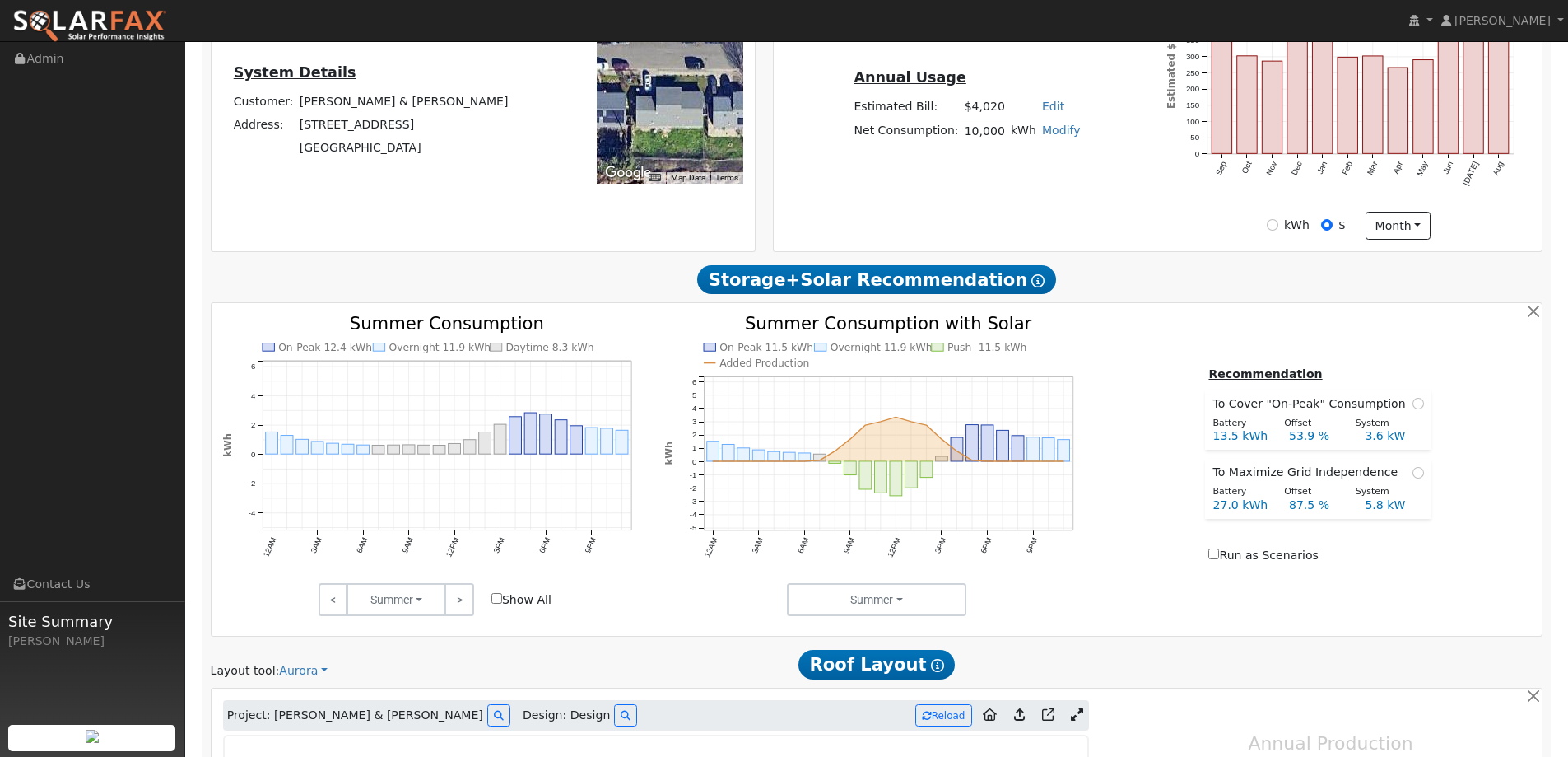
type input "0"
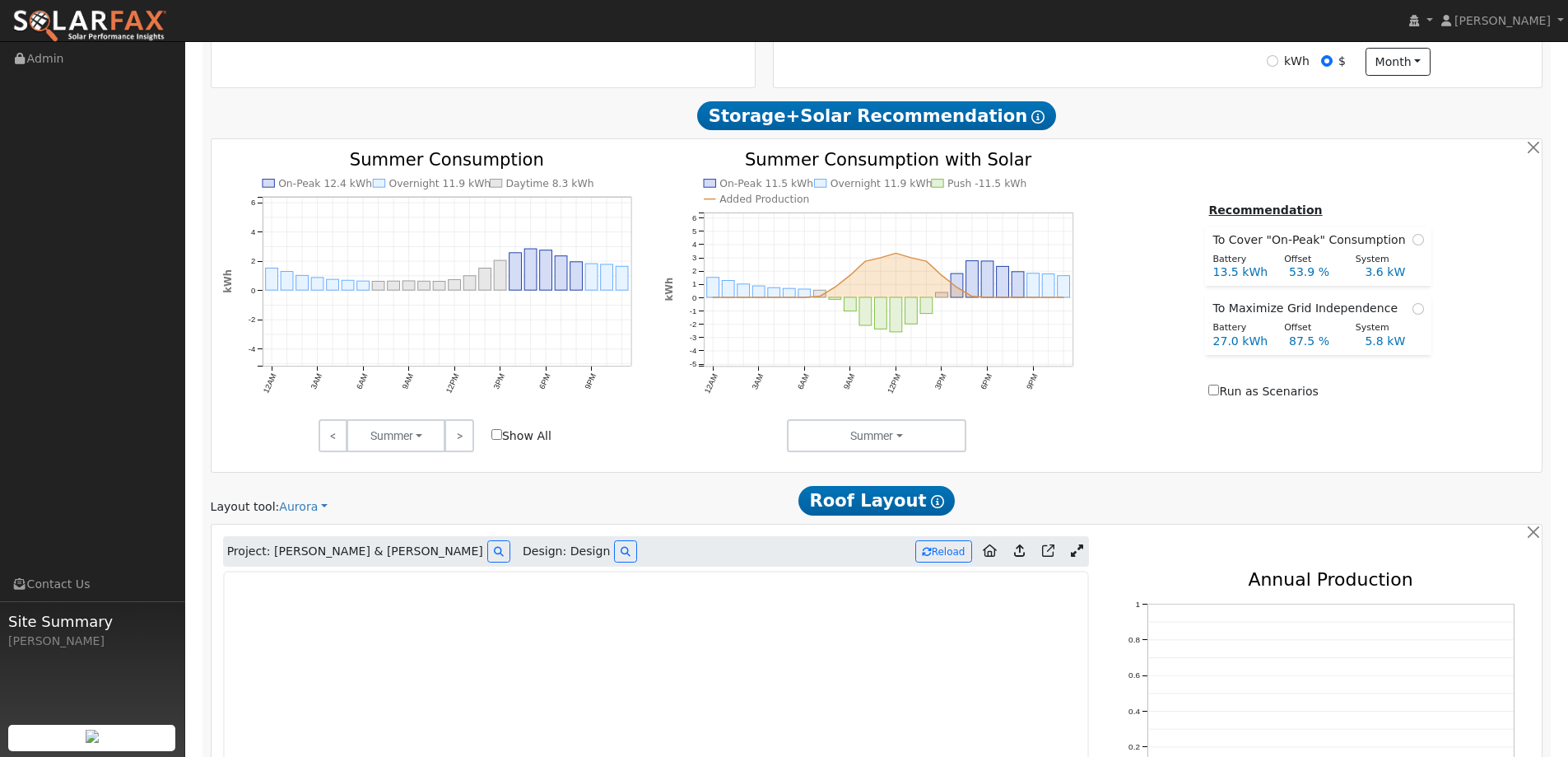
scroll to position [906, 0]
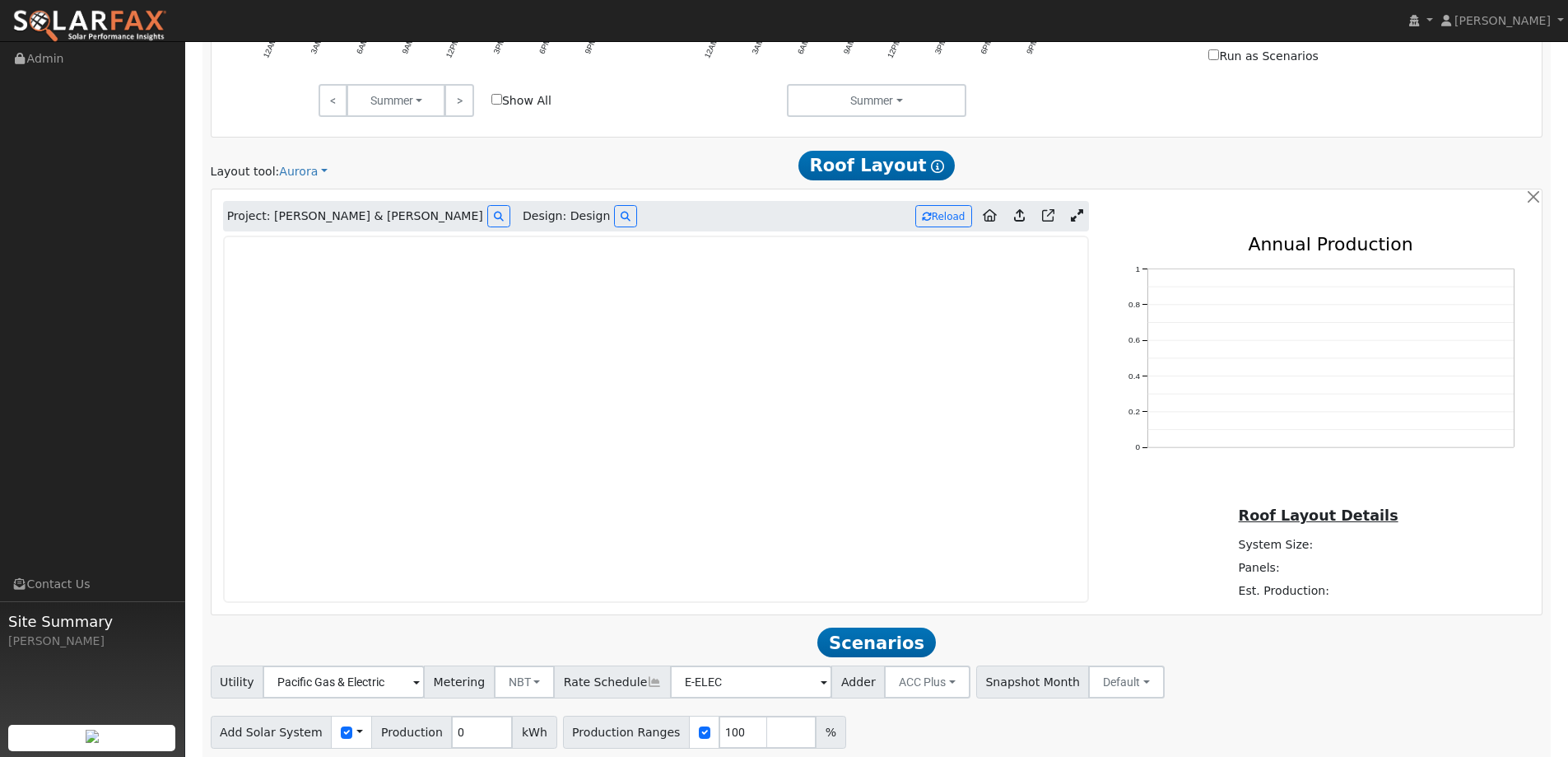
click at [128, 23] on img at bounding box center [89, 26] width 154 height 35
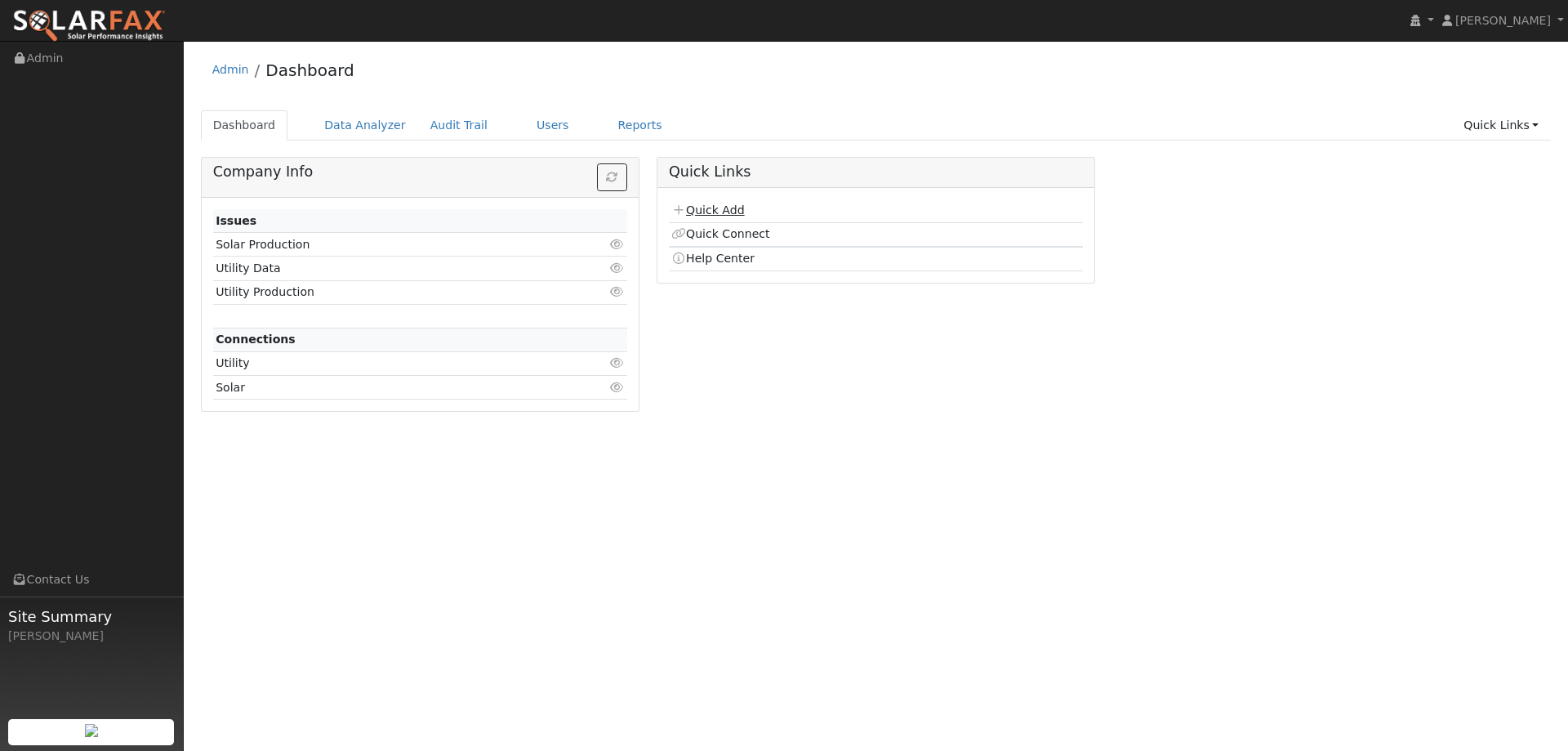
click at [701, 215] on link "Quick Add" at bounding box center [707, 209] width 73 height 13
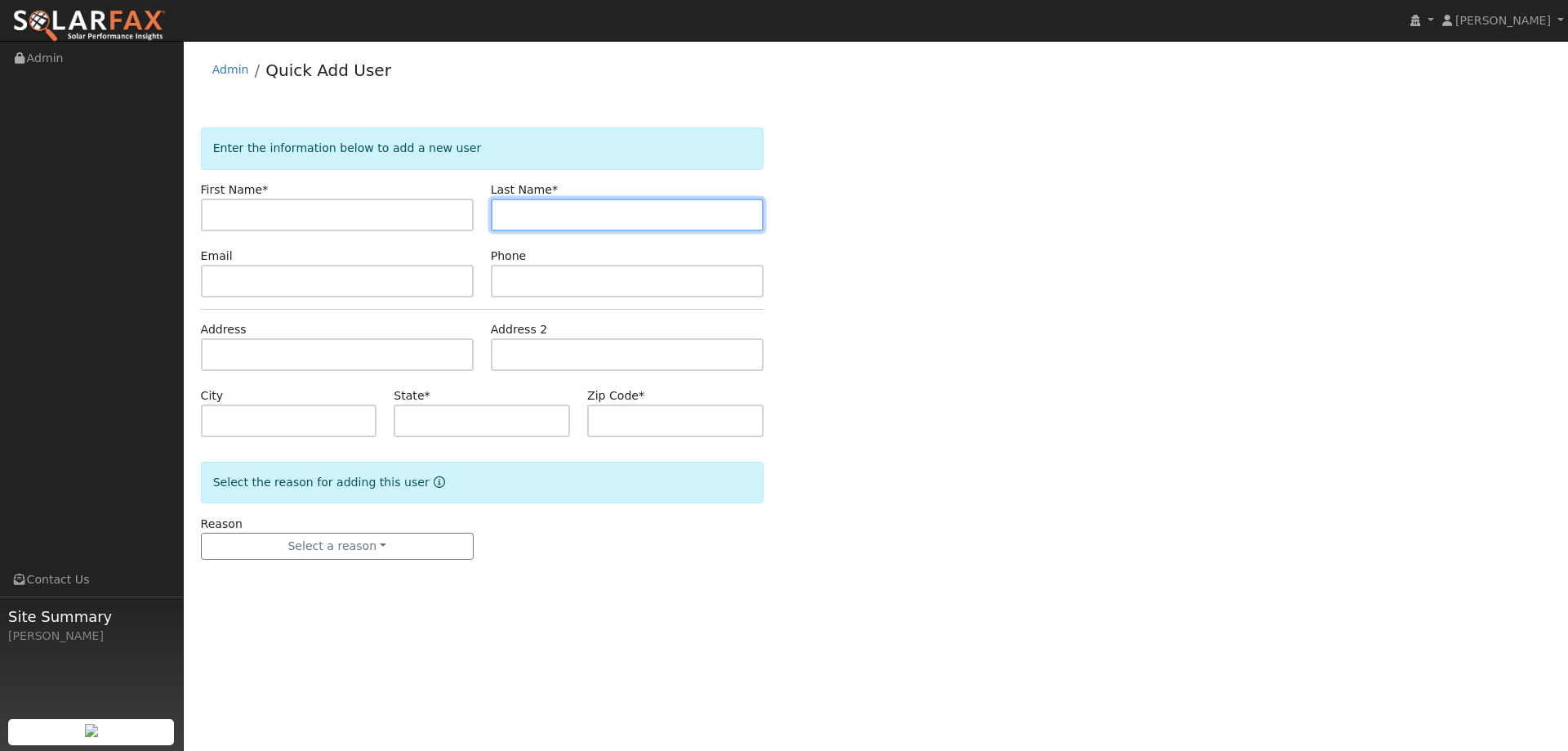
click at [650, 207] on input "text" at bounding box center [626, 215] width 272 height 33
paste input "Aguililla"
type input "Aguililla"
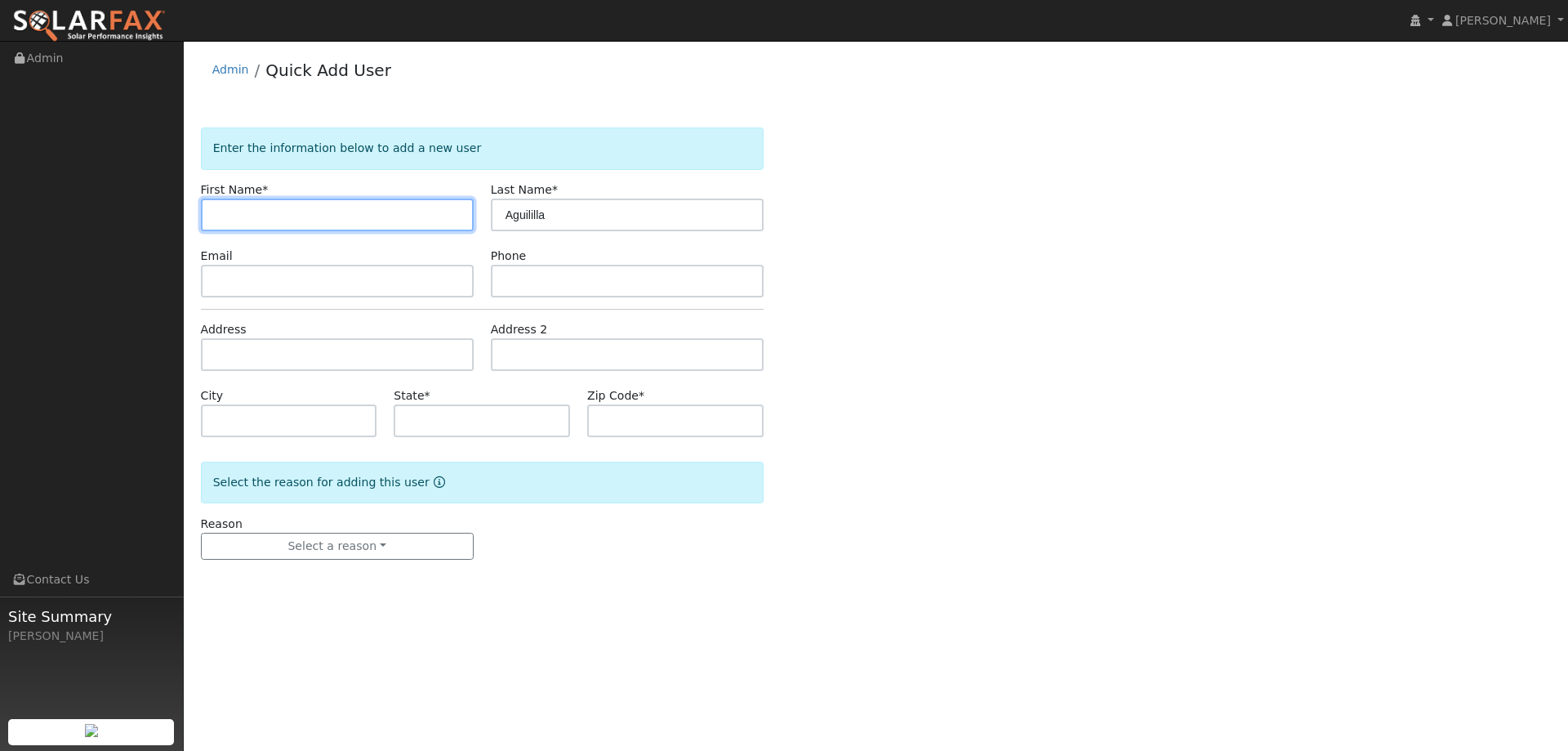
click at [404, 212] on input "text" at bounding box center [336, 215] width 272 height 33
type input "[PERSON_NAME]"
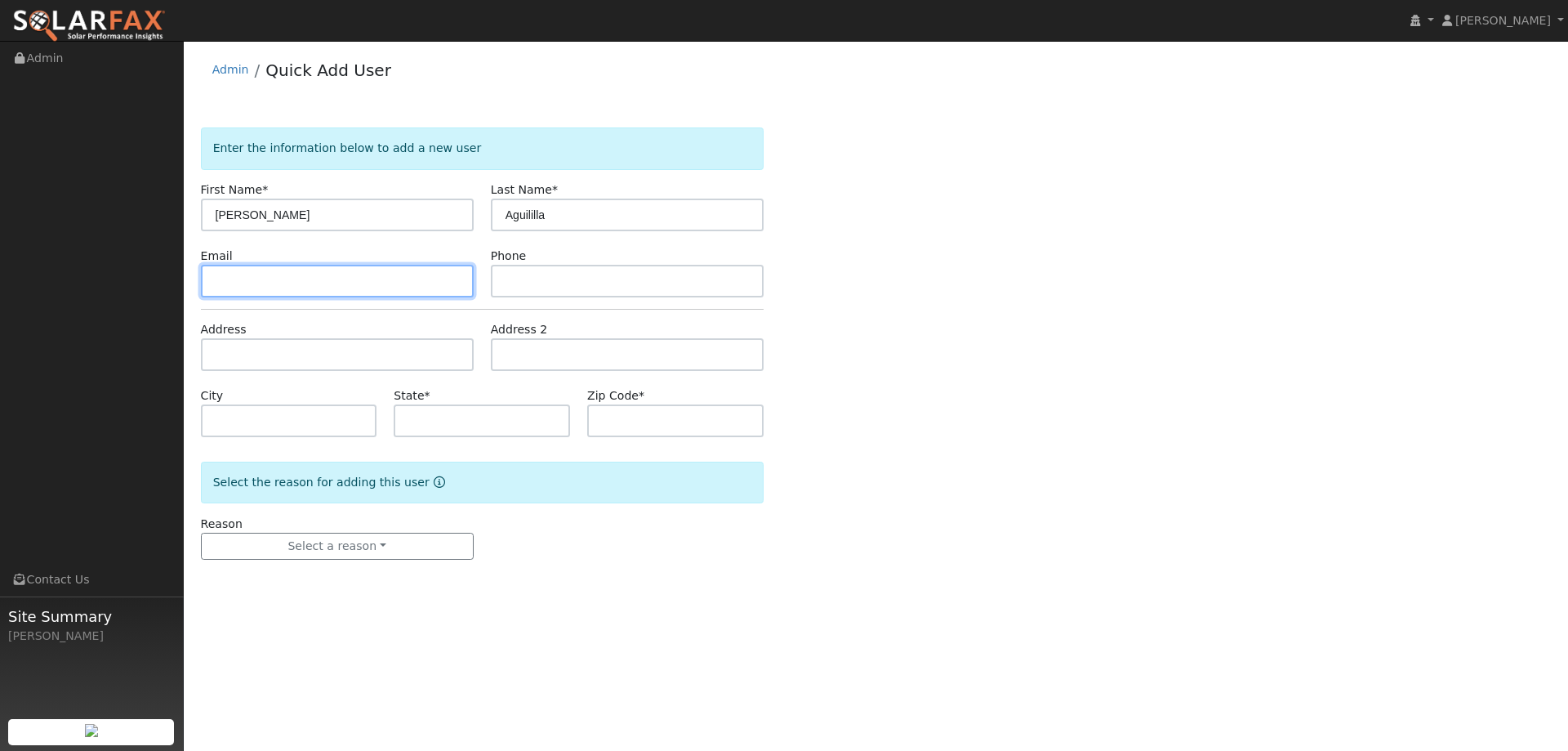
click at [295, 277] on input "text" at bounding box center [336, 281] width 272 height 33
paste input "[EMAIL_ADDRESS][DOMAIN_NAME]"
type input "[EMAIL_ADDRESS][DOMAIN_NAME]"
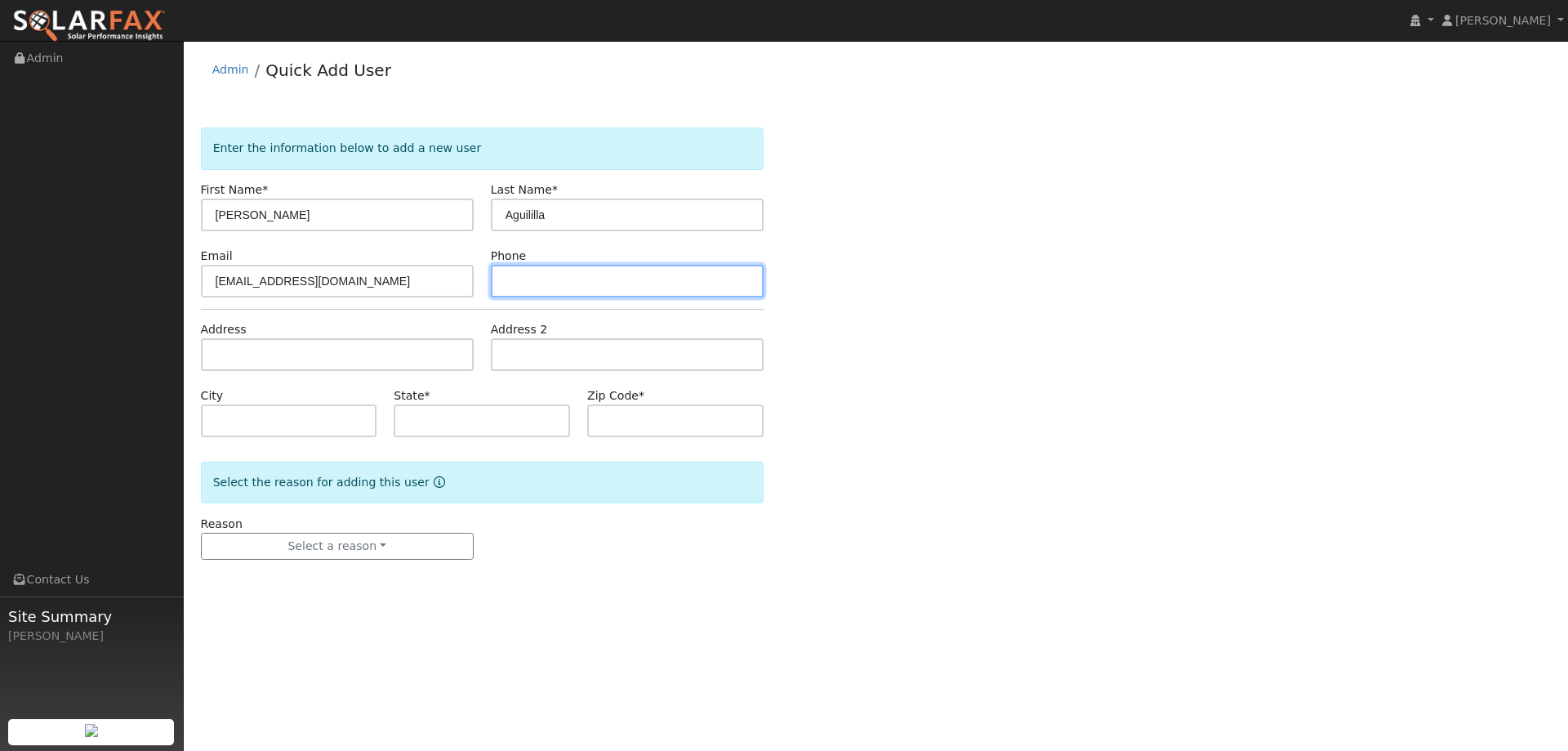
click at [524, 278] on input "text" at bounding box center [626, 281] width 272 height 33
paste input "[PHONE_NUMBER]"
type input "[PHONE_NUMBER]"
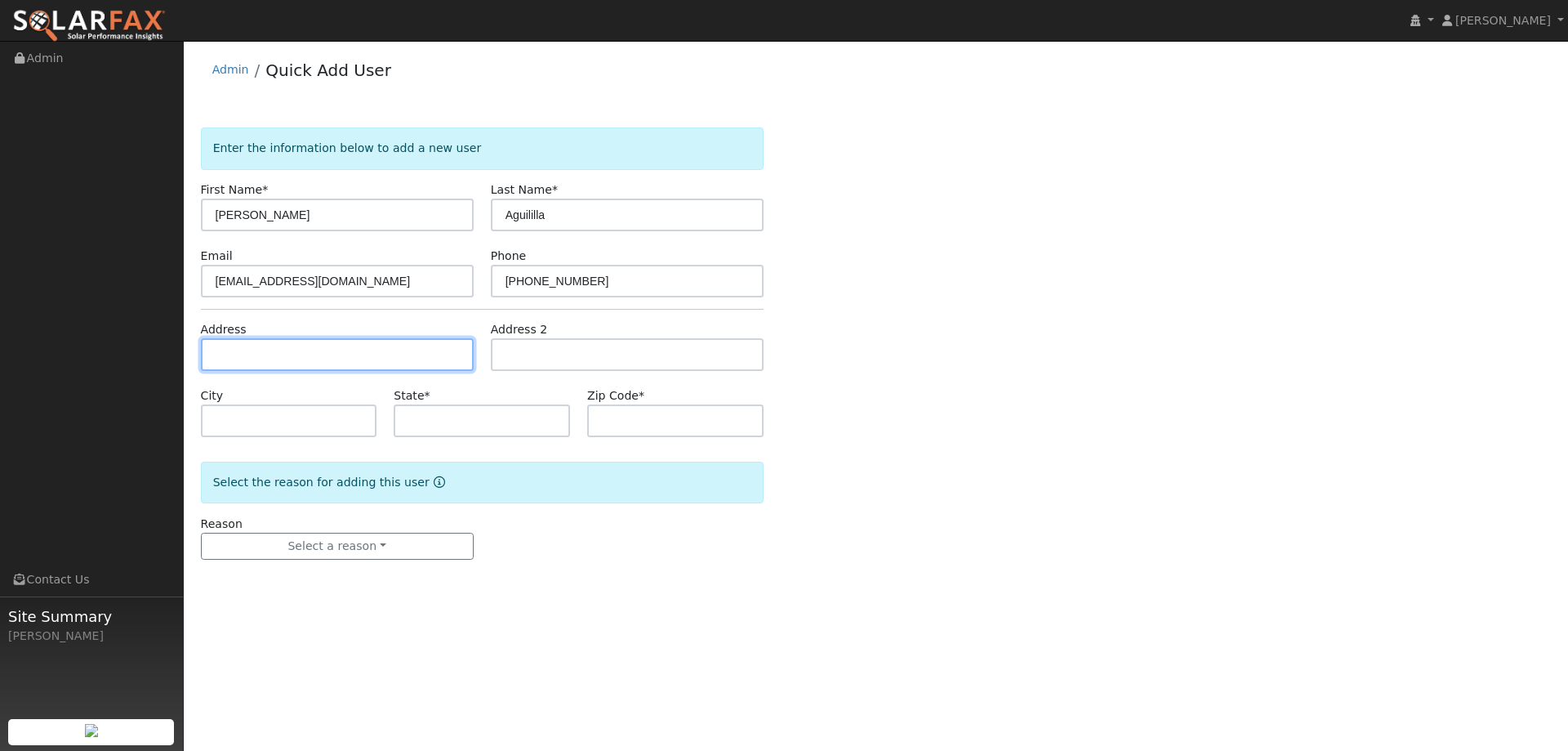
click at [387, 359] on input "text" at bounding box center [336, 355] width 272 height 33
paste input "[STREET_ADDRESS][PERSON_NAME]"
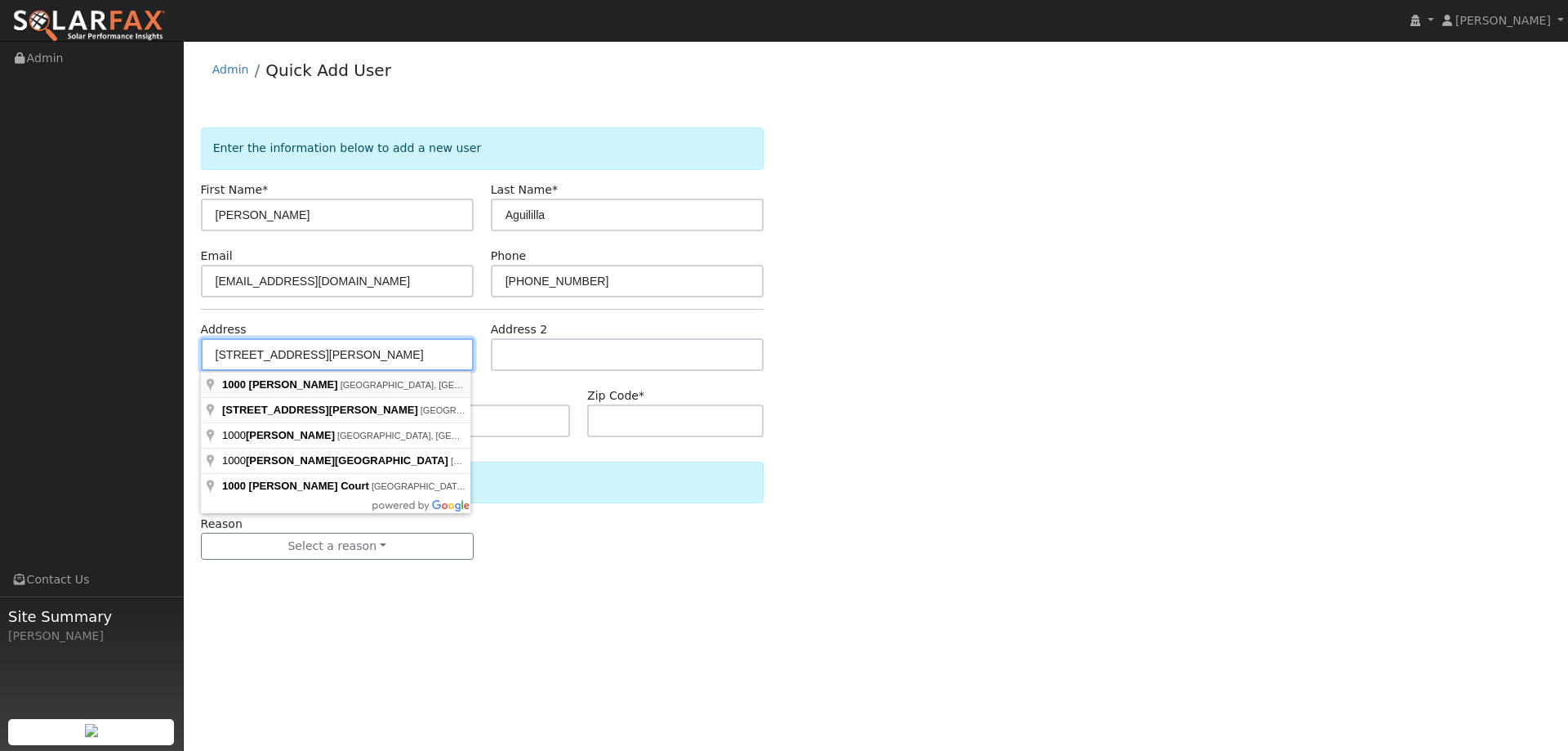
type input "[STREET_ADDRESS][PERSON_NAME]"
type input "[GEOGRAPHIC_DATA]"
type input "CA"
type input "94533"
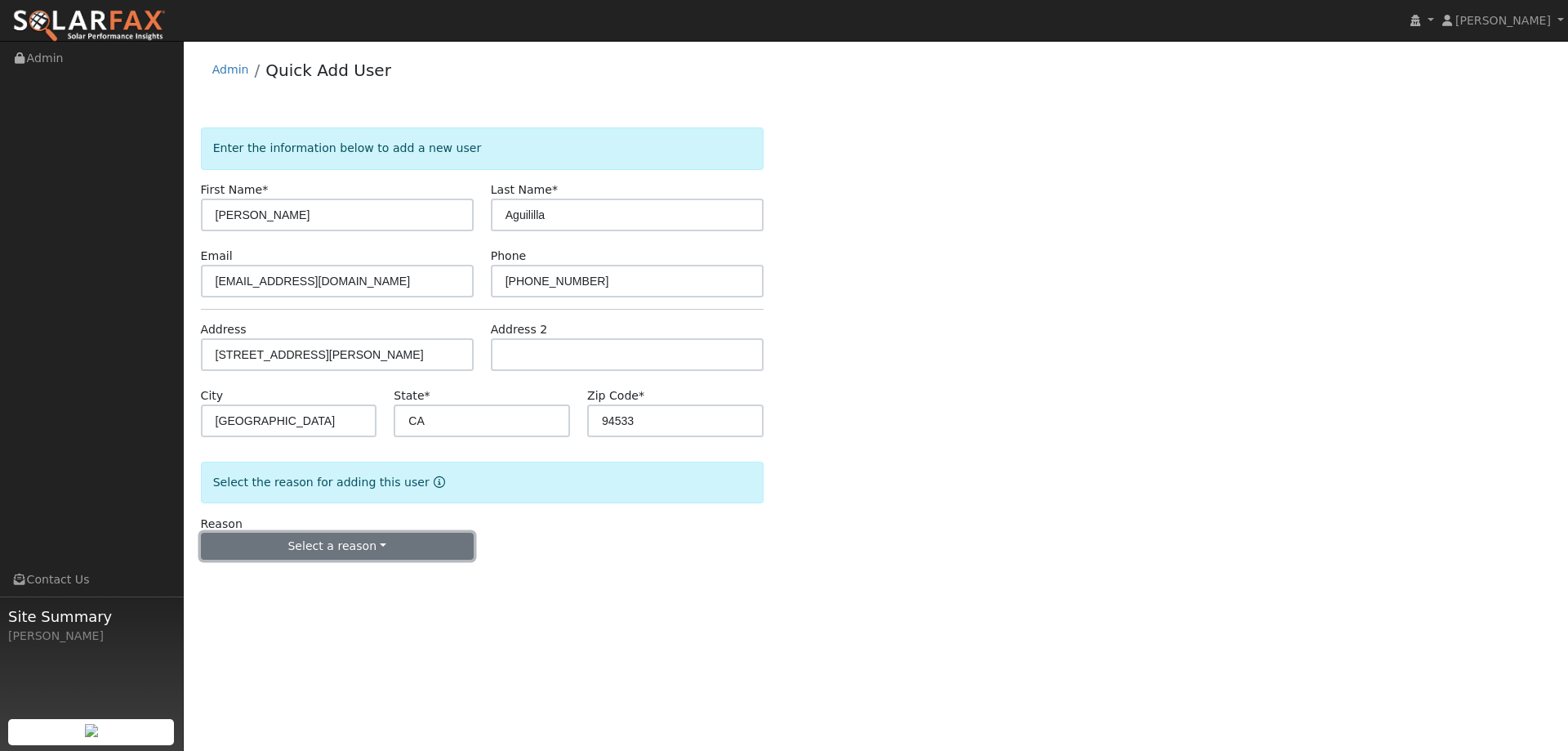
click at [330, 553] on button "Select a reason" at bounding box center [336, 547] width 272 height 28
click at [329, 582] on link "New lead" at bounding box center [291, 580] width 181 height 22
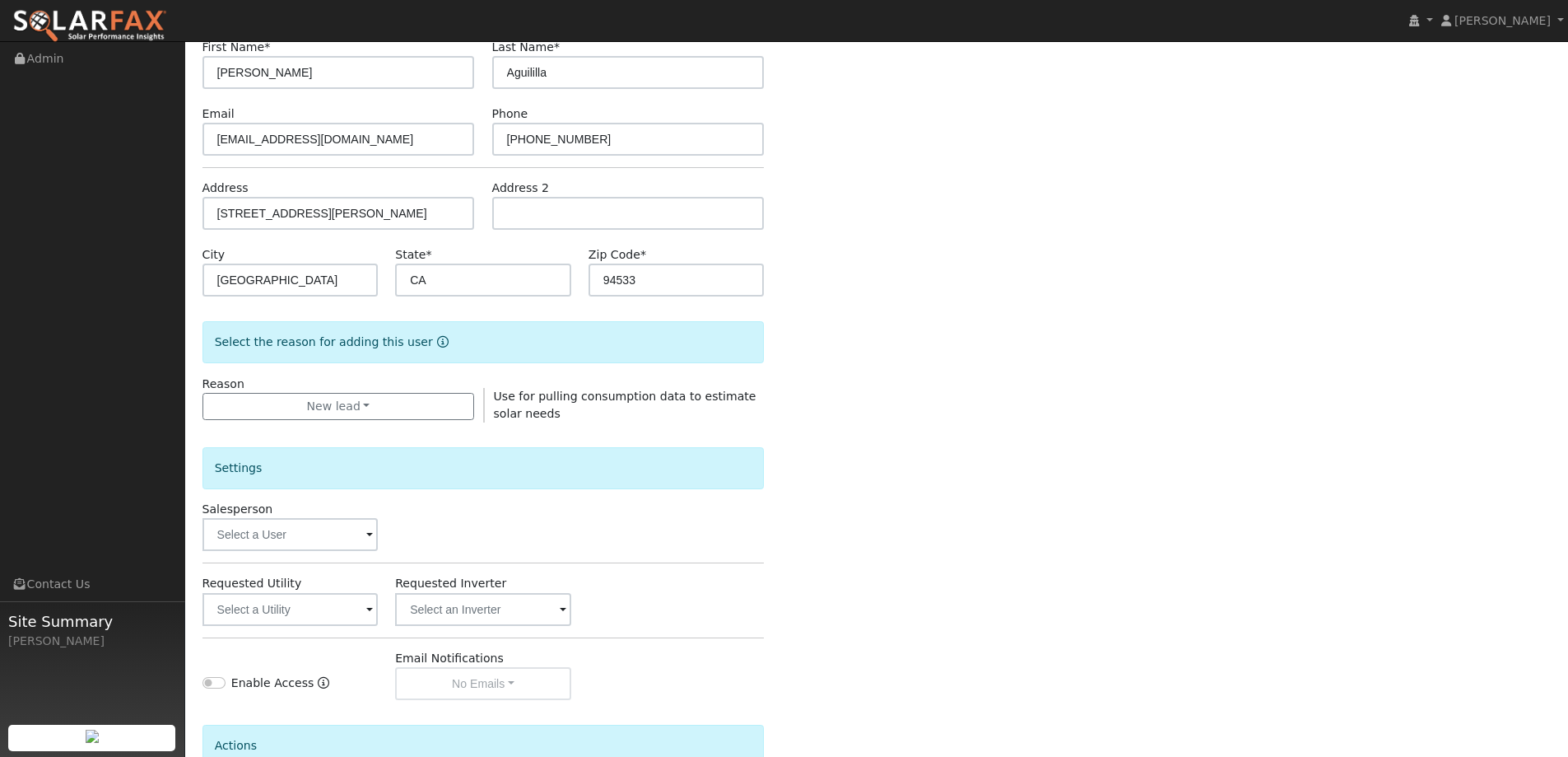
scroll to position [310, 0]
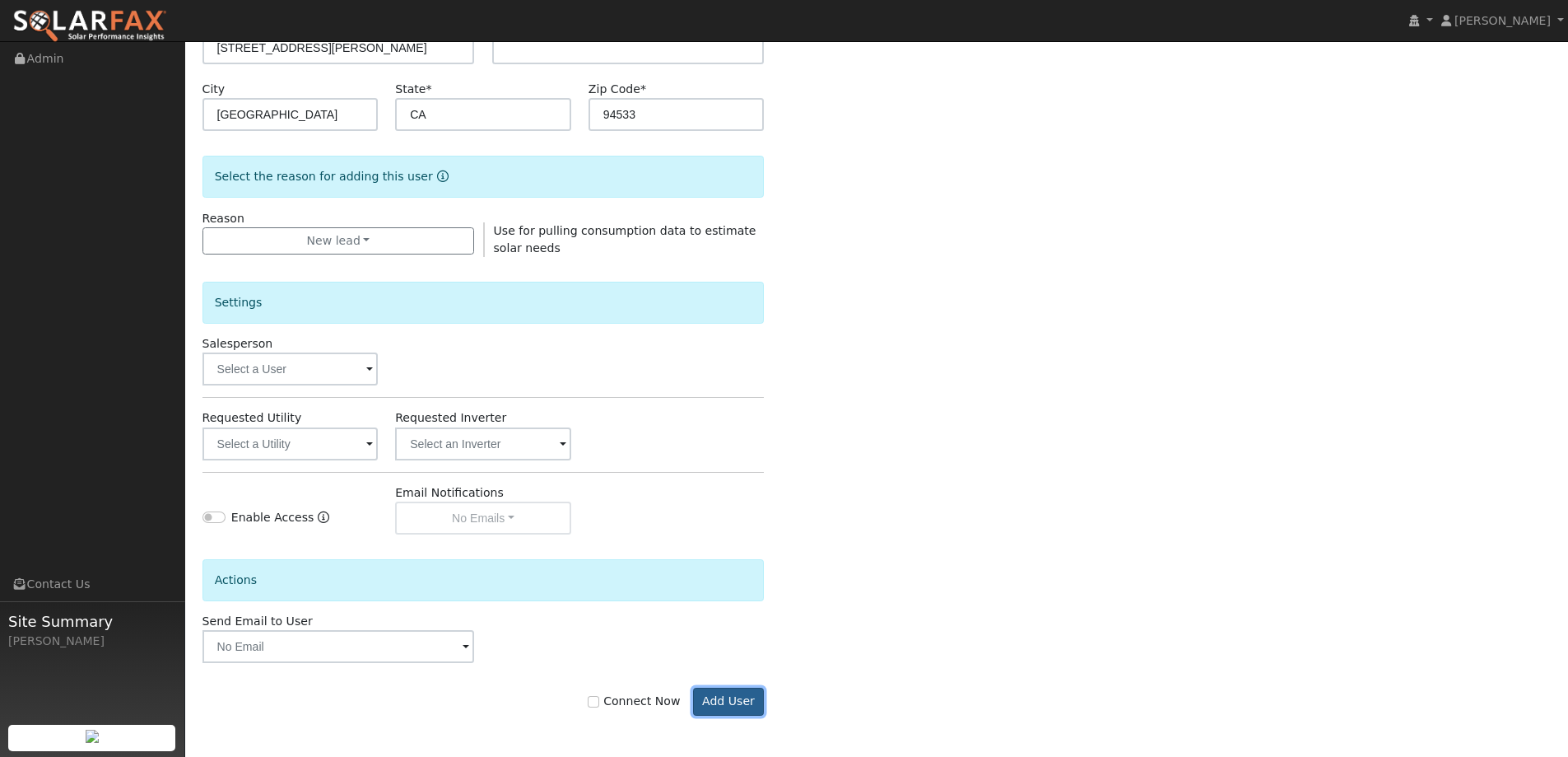
click at [757, 688] on button "Add User" at bounding box center [729, 701] width 71 height 28
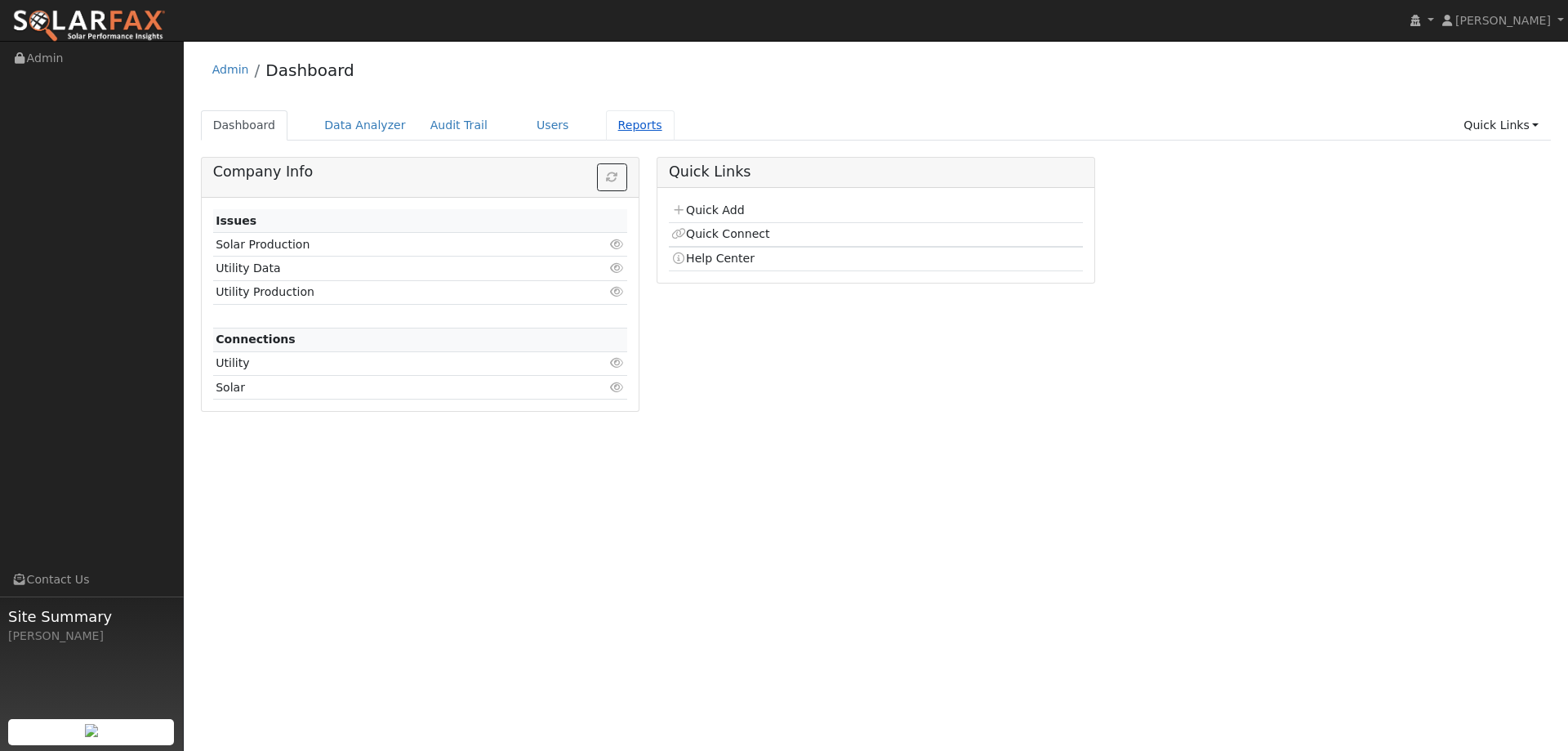
click at [606, 131] on link "Reports" at bounding box center [640, 125] width 68 height 30
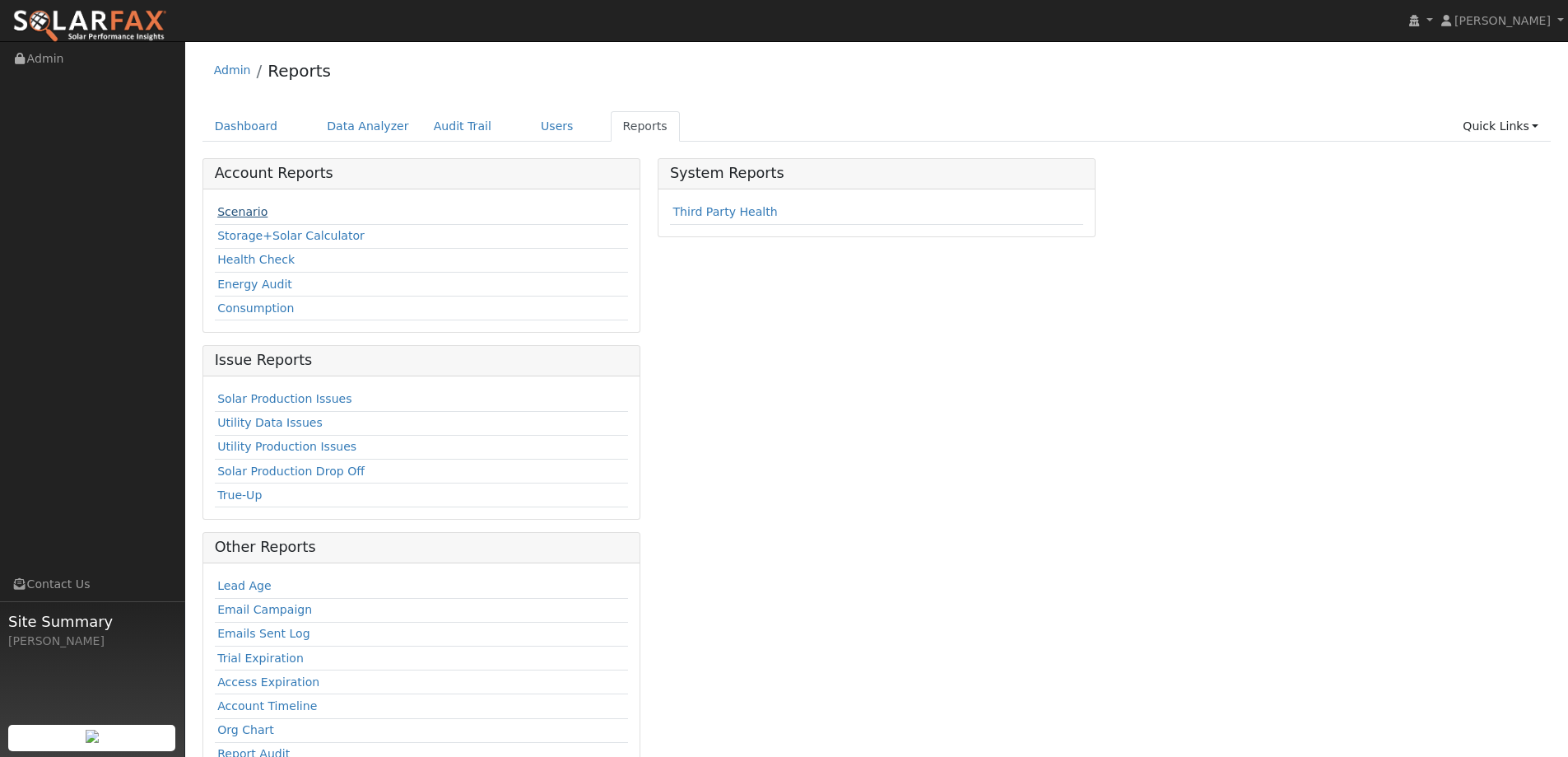
click at [239, 207] on link "Scenario" at bounding box center [242, 211] width 51 height 13
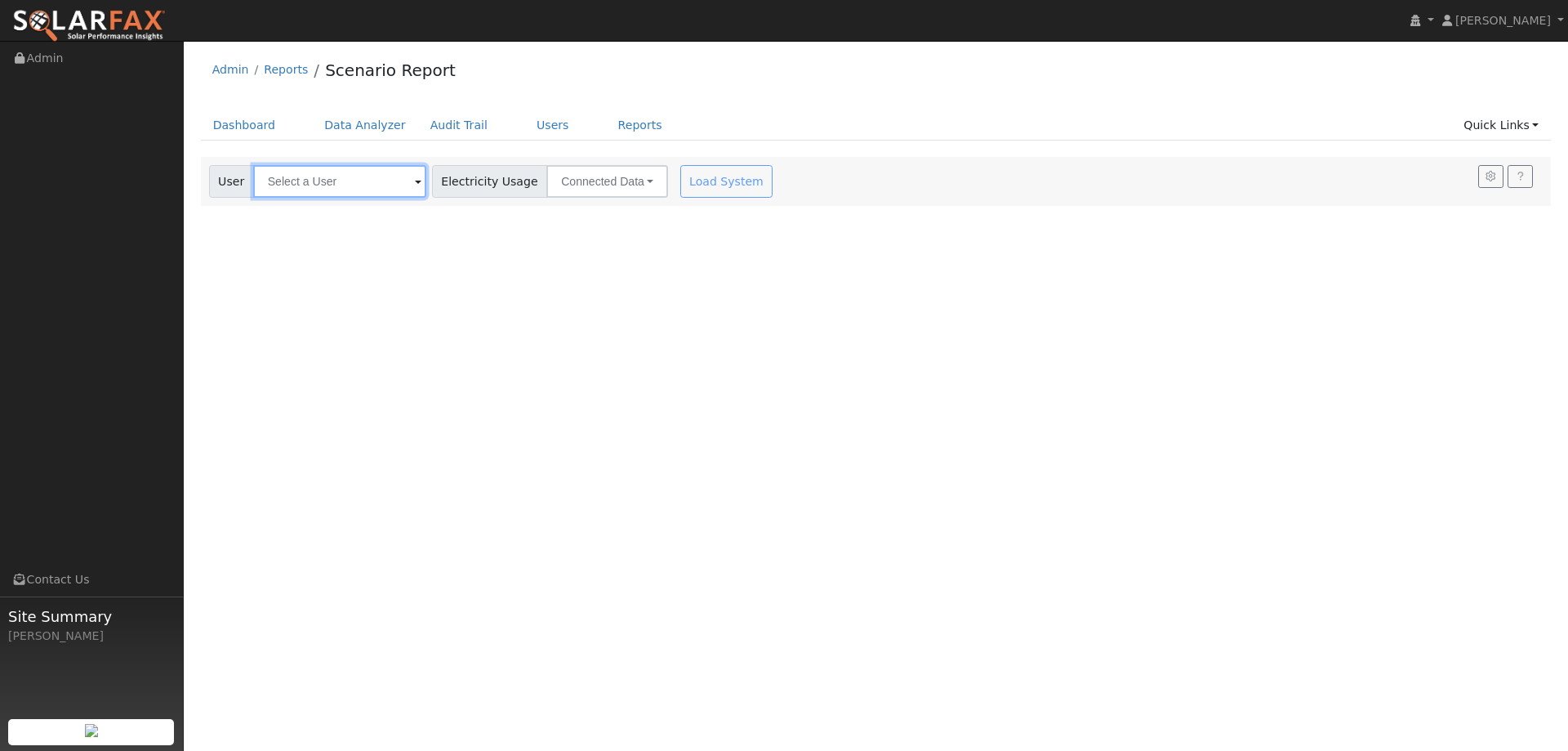
click at [272, 182] on input "text" at bounding box center [340, 182] width 173 height 33
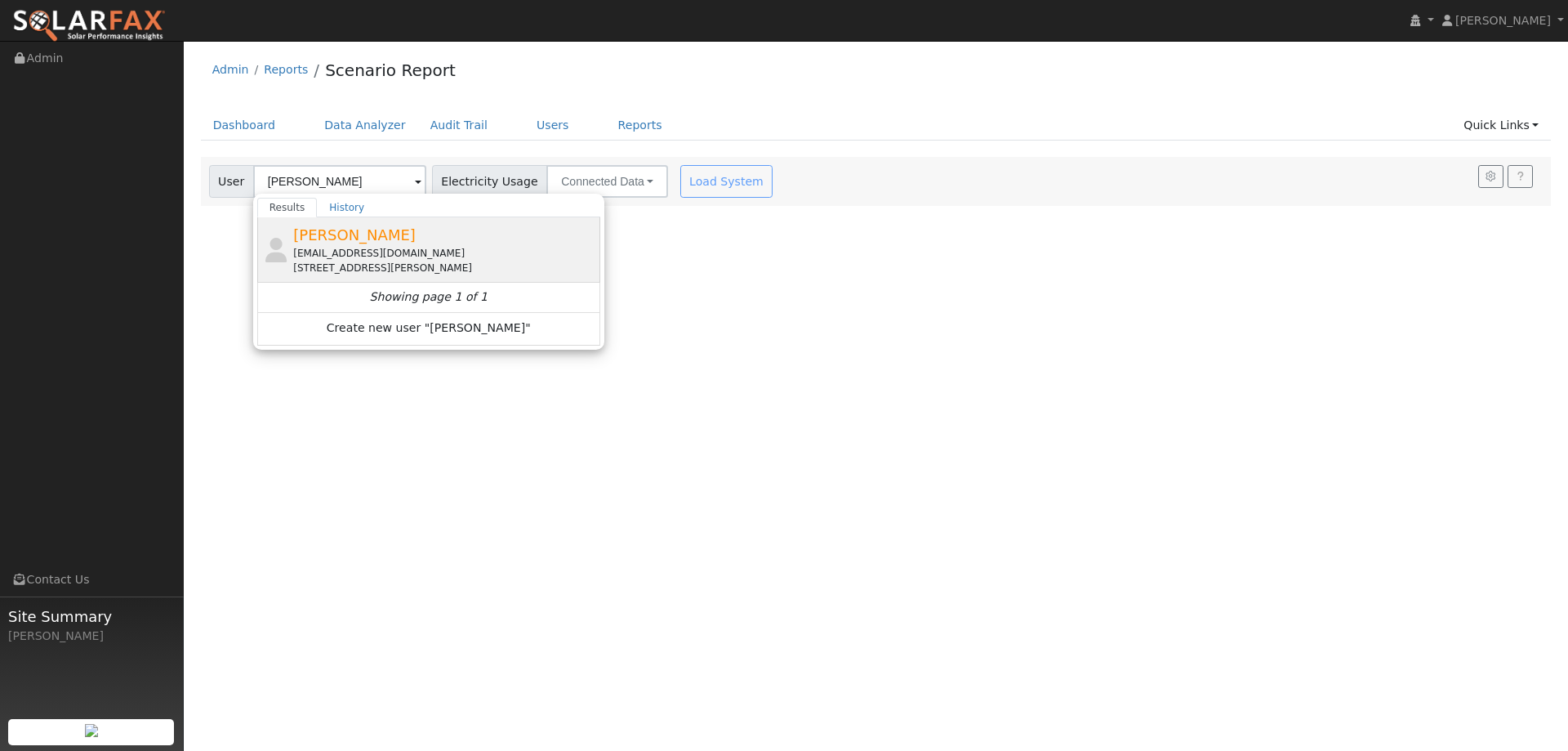
click at [381, 265] on div "[STREET_ADDRESS][PERSON_NAME]" at bounding box center [445, 267] width 303 height 15
type input "[PERSON_NAME]"
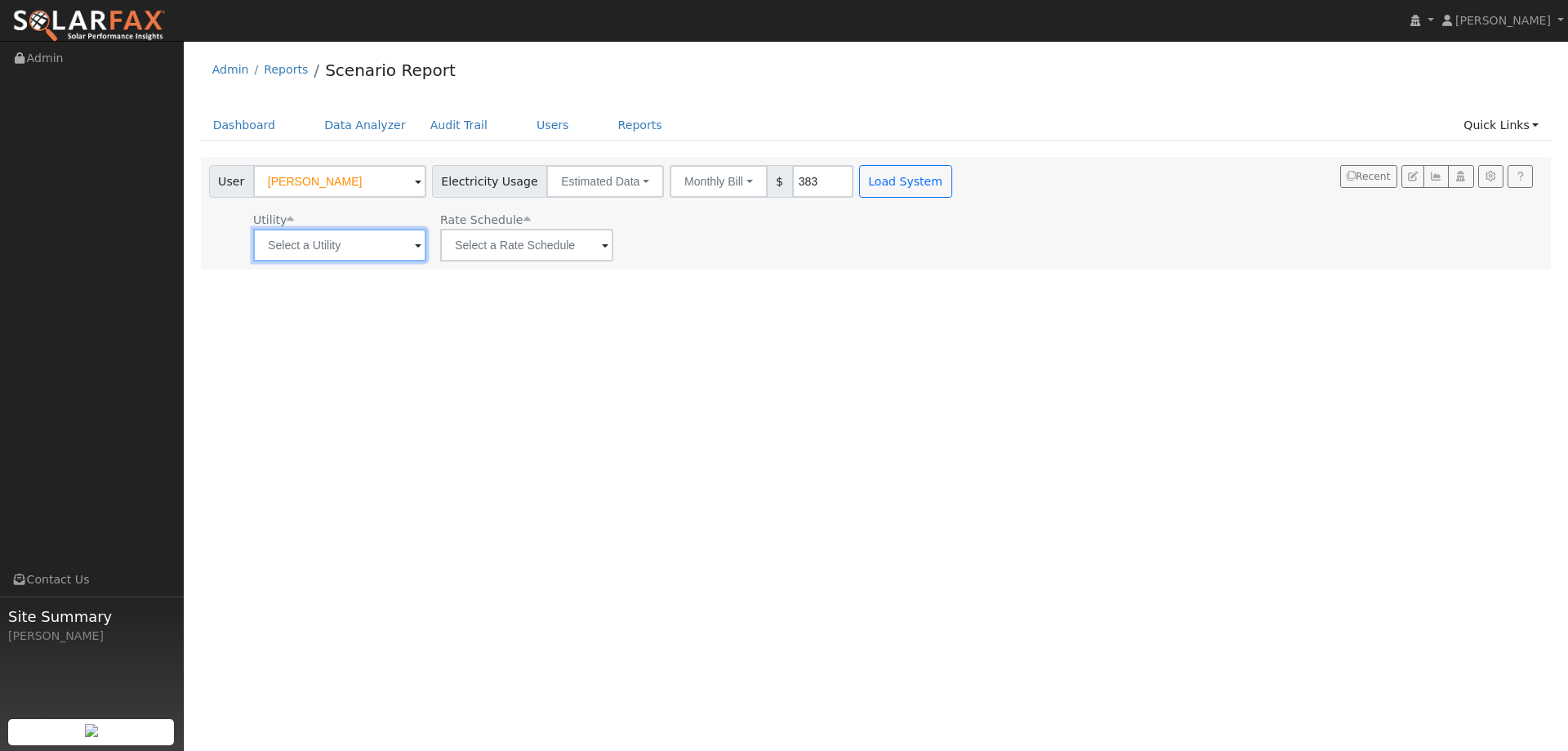
click at [367, 256] on input "text" at bounding box center [340, 245] width 173 height 33
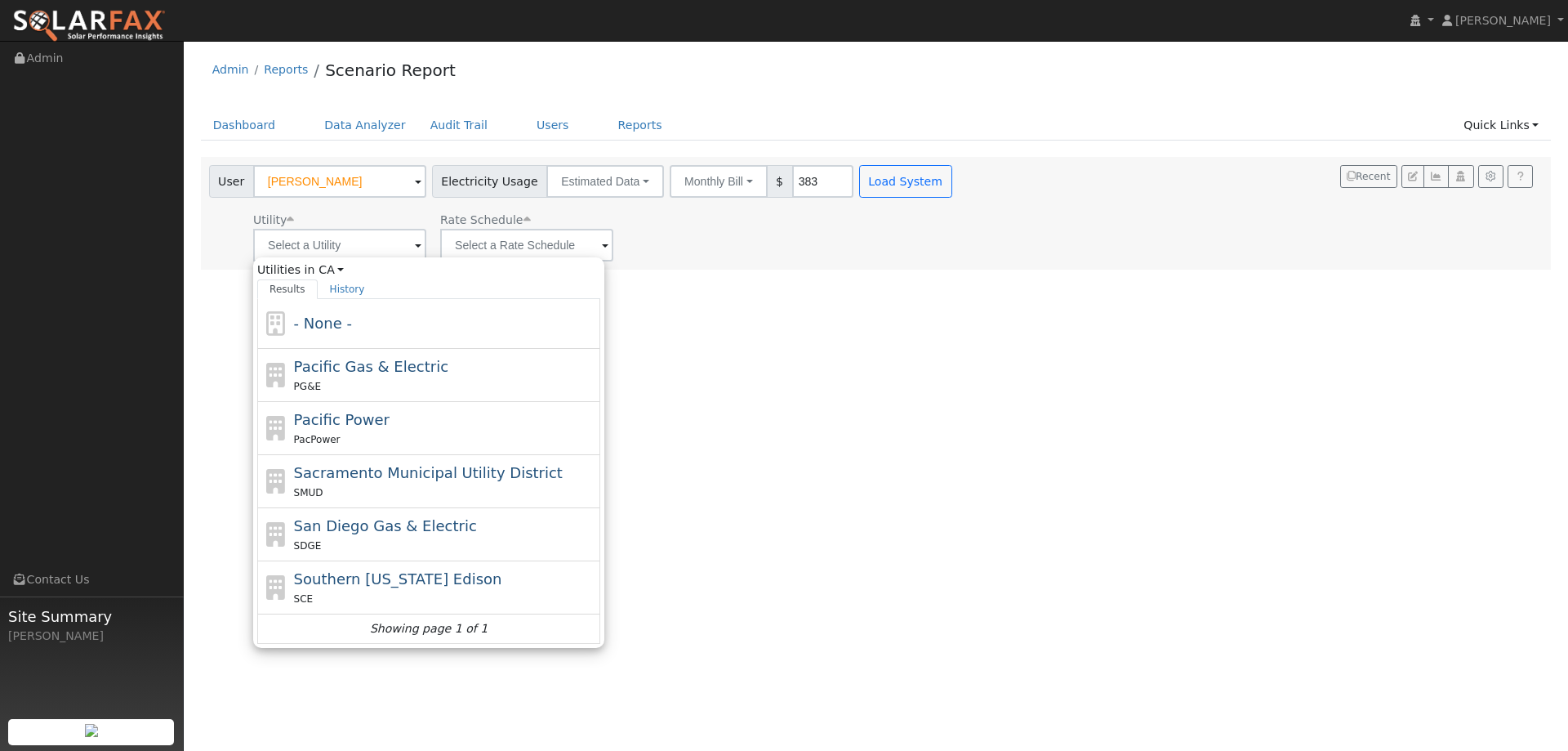
drag, startPoint x: 349, startPoint y: 380, endPoint x: 460, endPoint y: 329, distance: 122.2
click at [349, 379] on div "PG&E" at bounding box center [445, 386] width 303 height 17
type input "Pacific Gas & Electric"
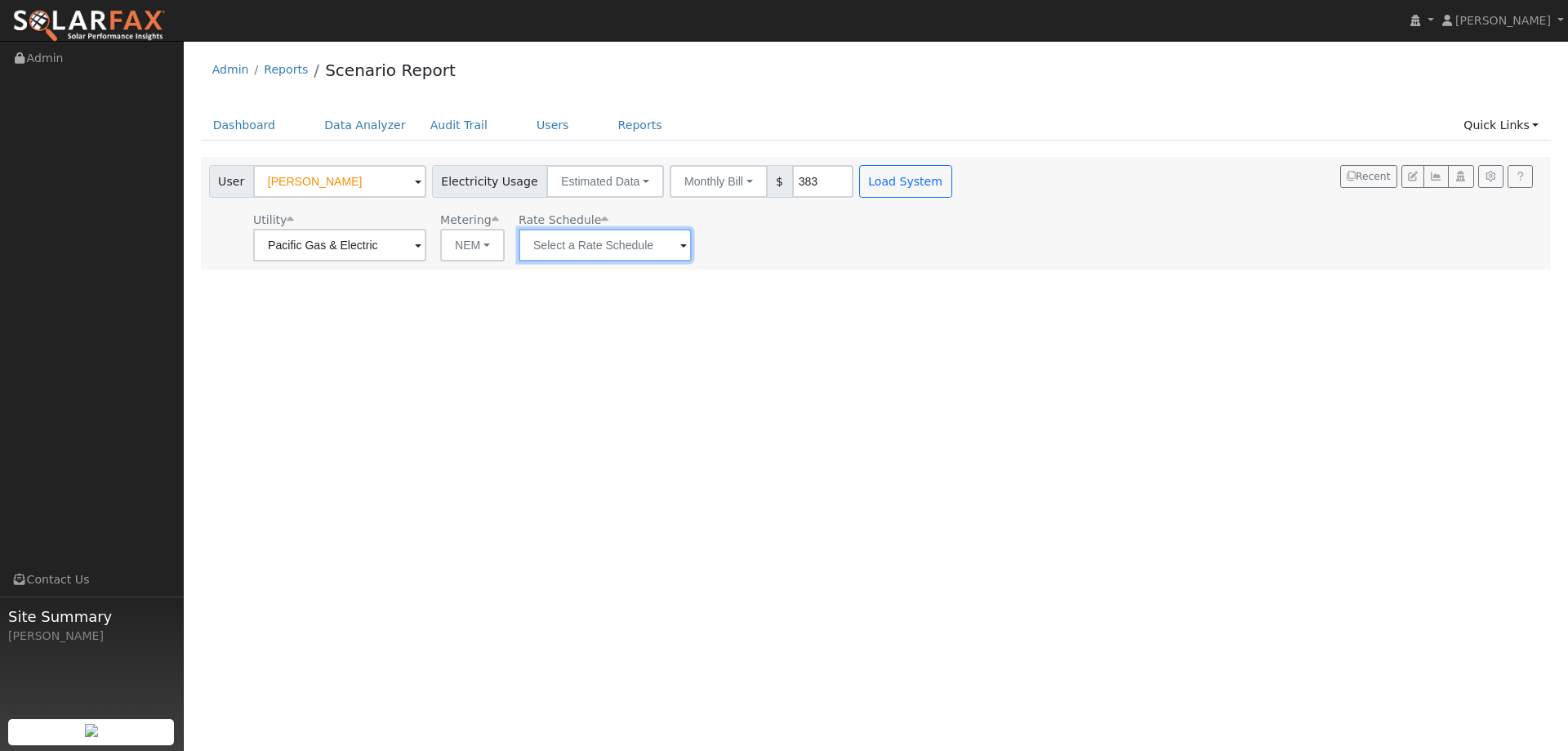
click at [557, 246] on input "text" at bounding box center [605, 245] width 173 height 33
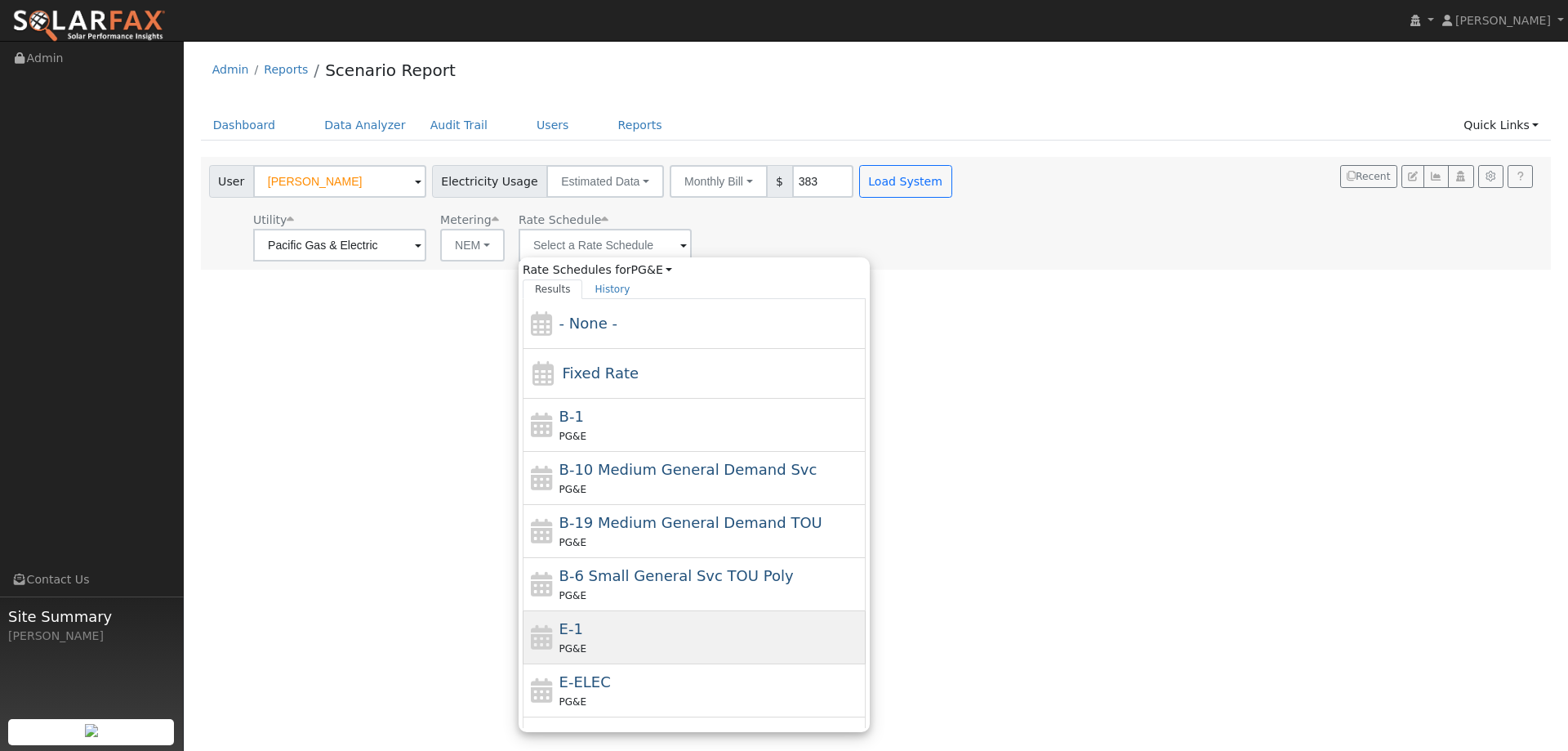
click at [582, 635] on div "E-1 PG&E" at bounding box center [711, 637] width 303 height 39
type input "E-1"
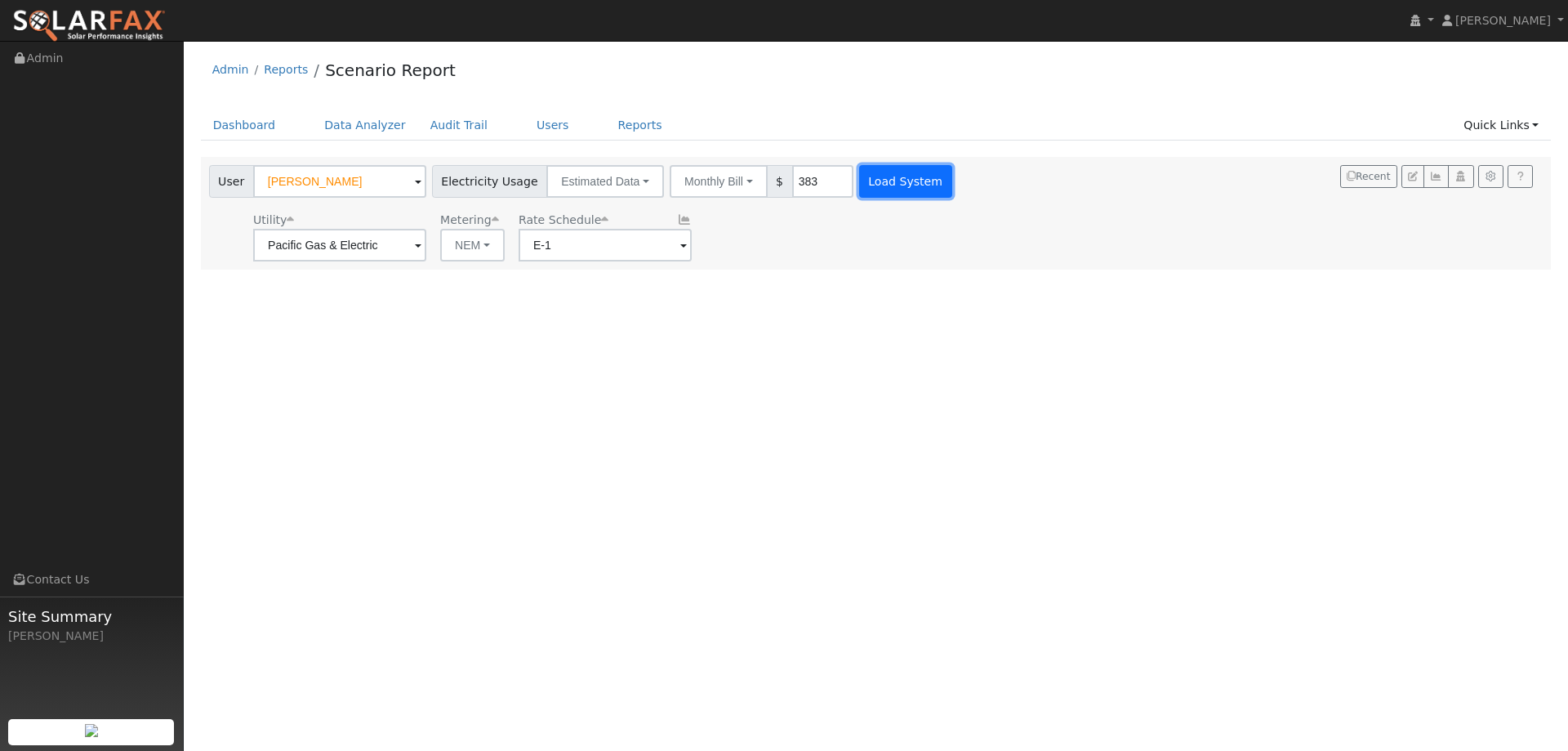
click at [859, 183] on button "Load System" at bounding box center [906, 182] width 93 height 33
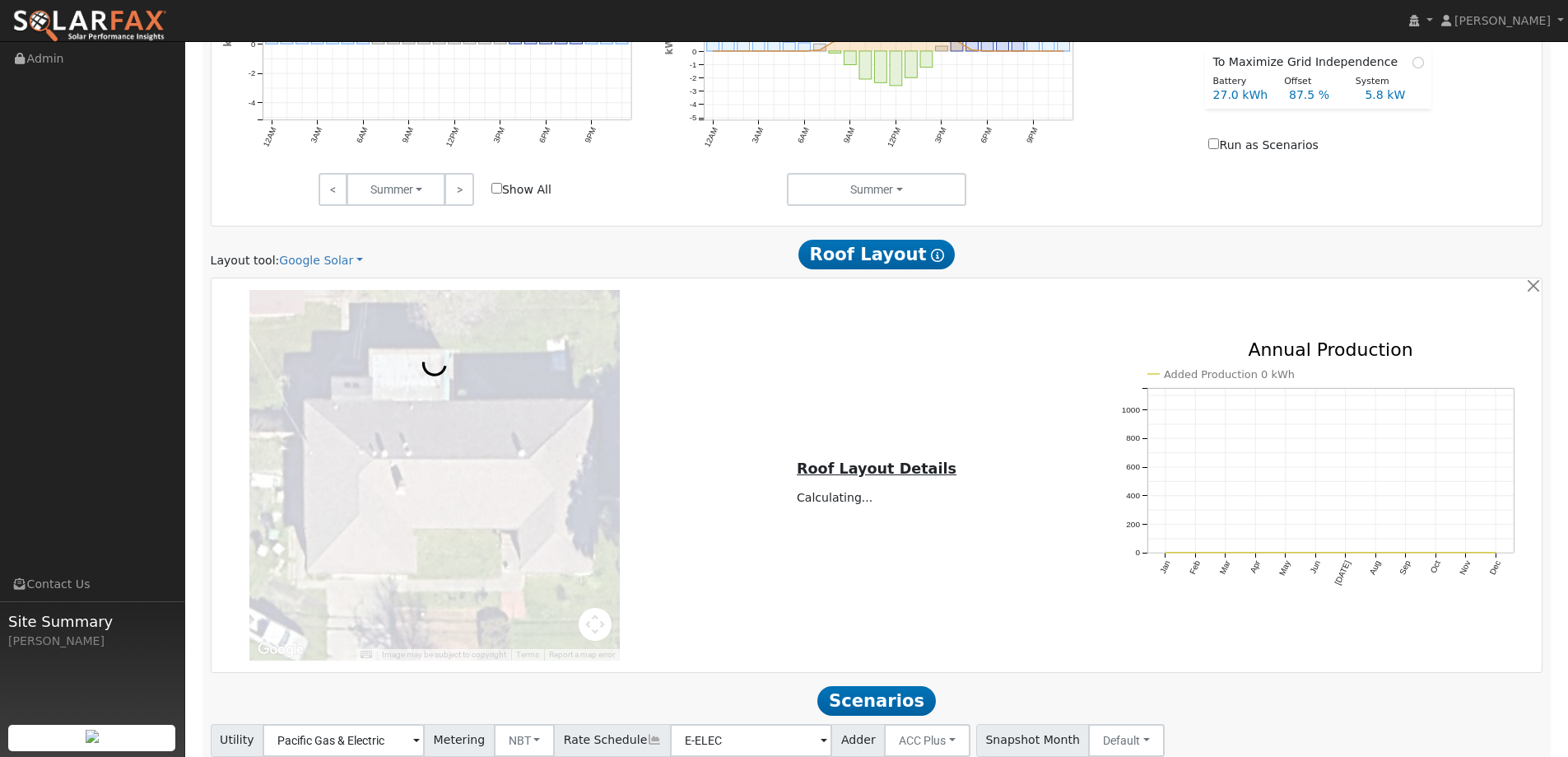
scroll to position [823, 0]
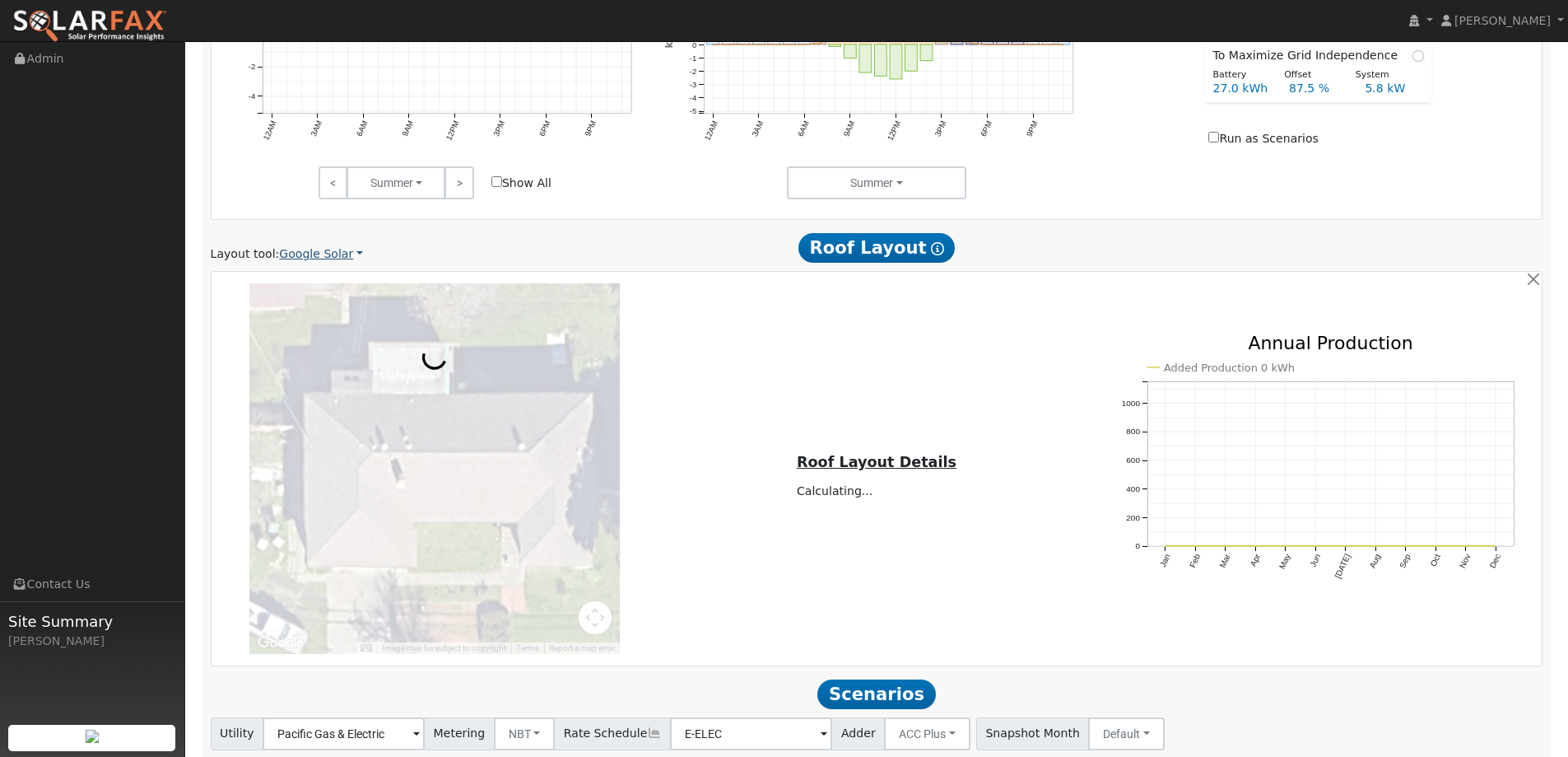
click at [327, 253] on link "Google Solar" at bounding box center [321, 254] width 84 height 17
click at [323, 331] on link "Aurora" at bounding box center [331, 329] width 114 height 23
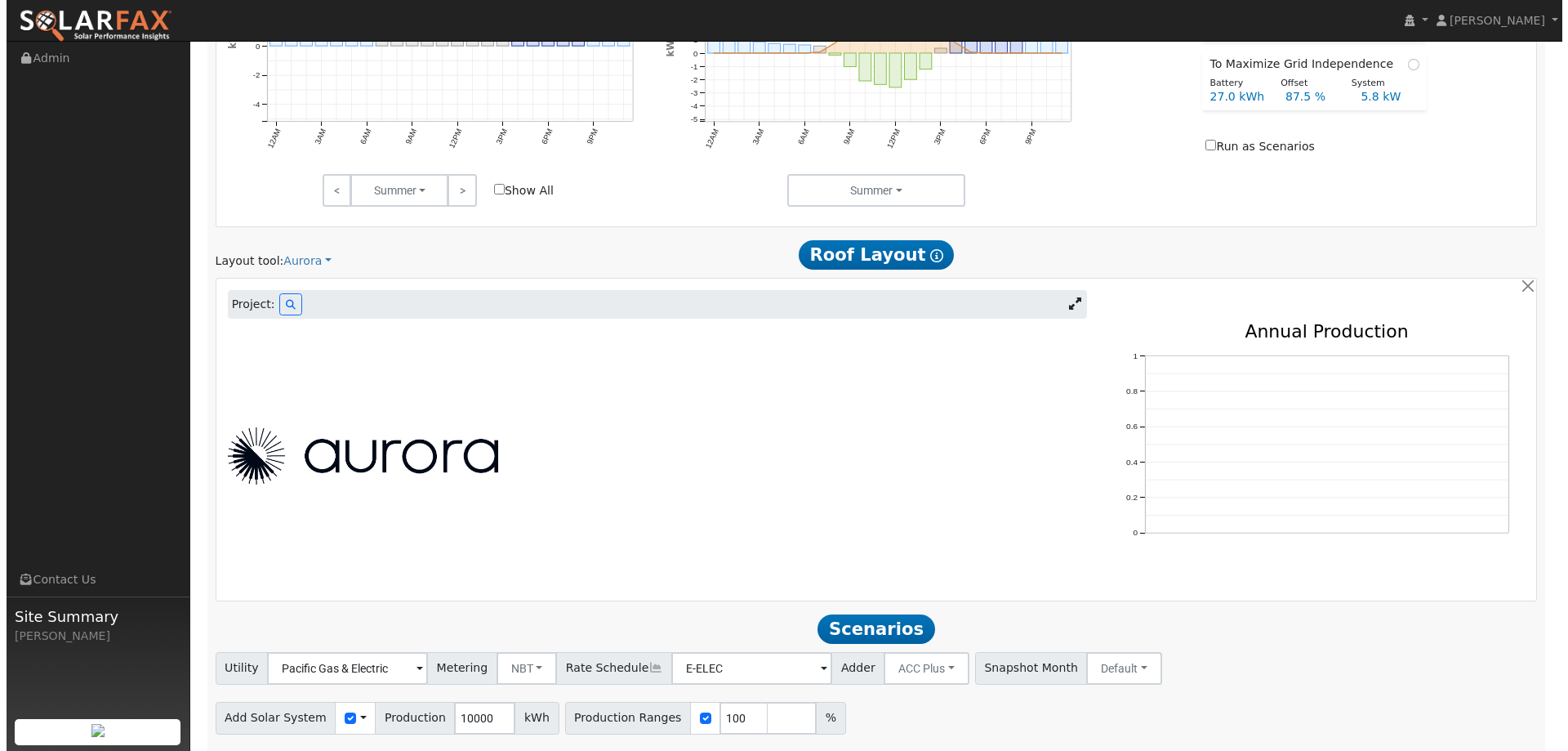
scroll to position [858, 0]
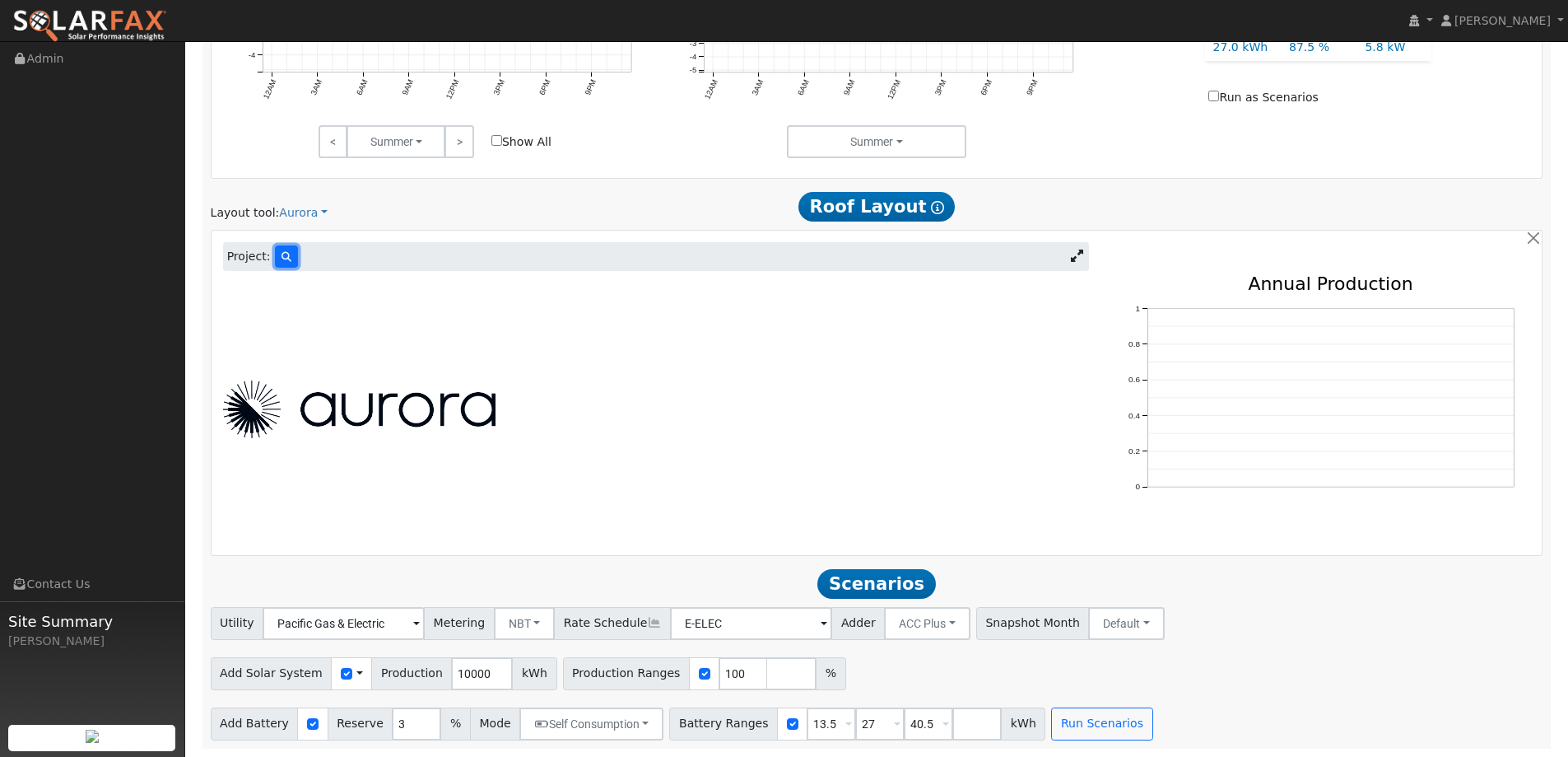
click at [282, 255] on icon at bounding box center [286, 256] width 10 height 10
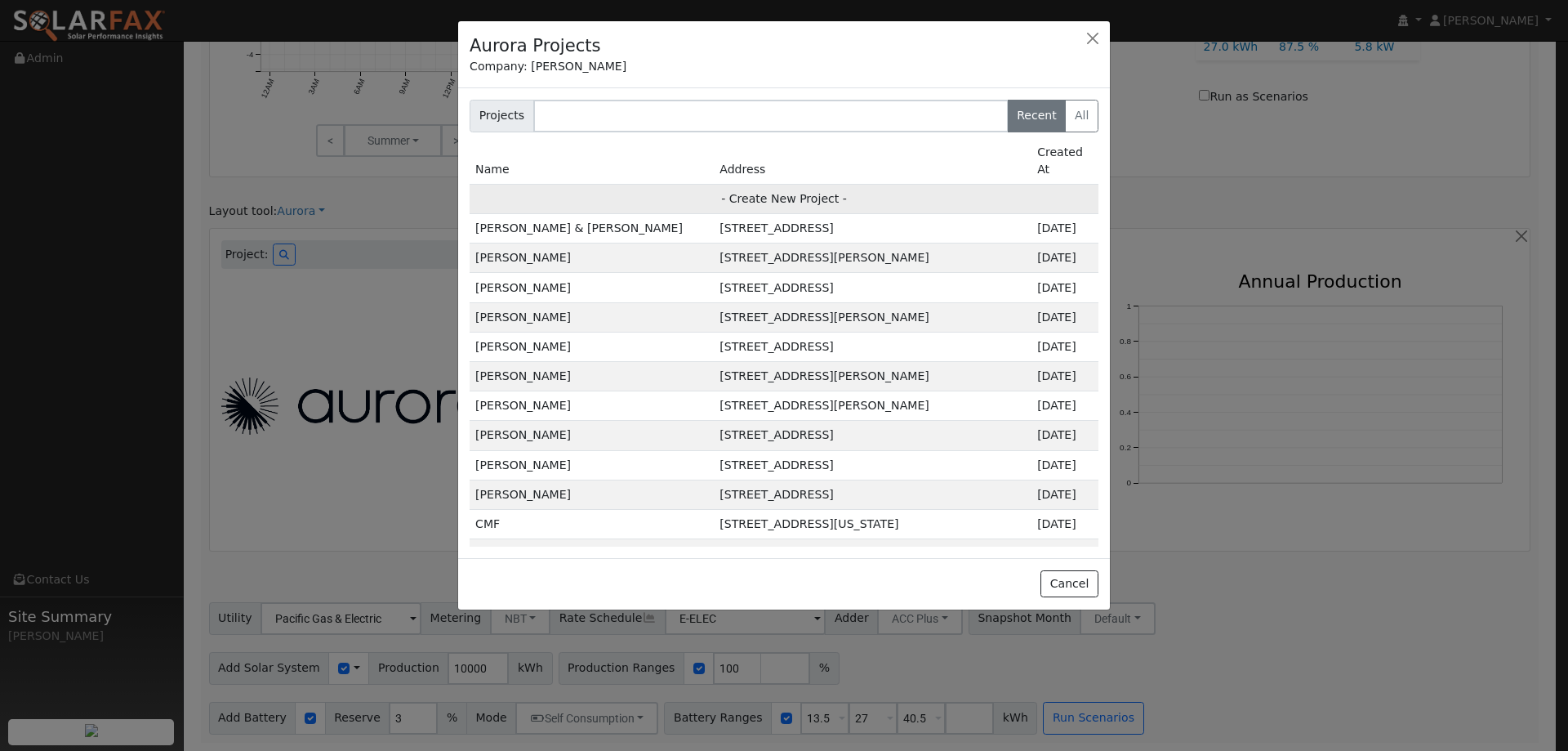
click at [759, 189] on td "- Create New Project -" at bounding box center [784, 198] width 629 height 29
type input "[PERSON_NAME]"
type input "[STREET_ADDRESS][PERSON_NAME]"
type input "[GEOGRAPHIC_DATA]"
type input "CA"
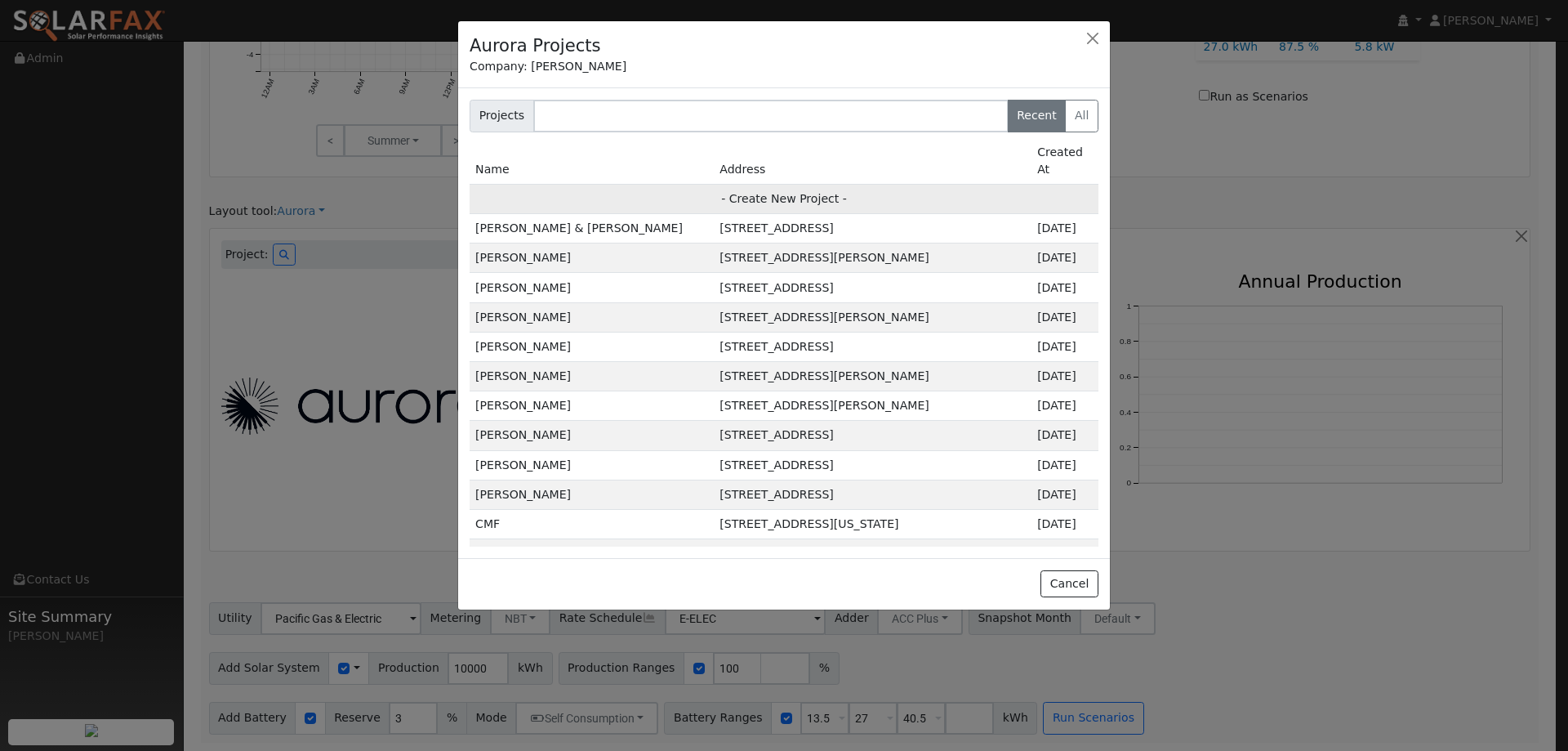
type input "94533"
type input "Design"
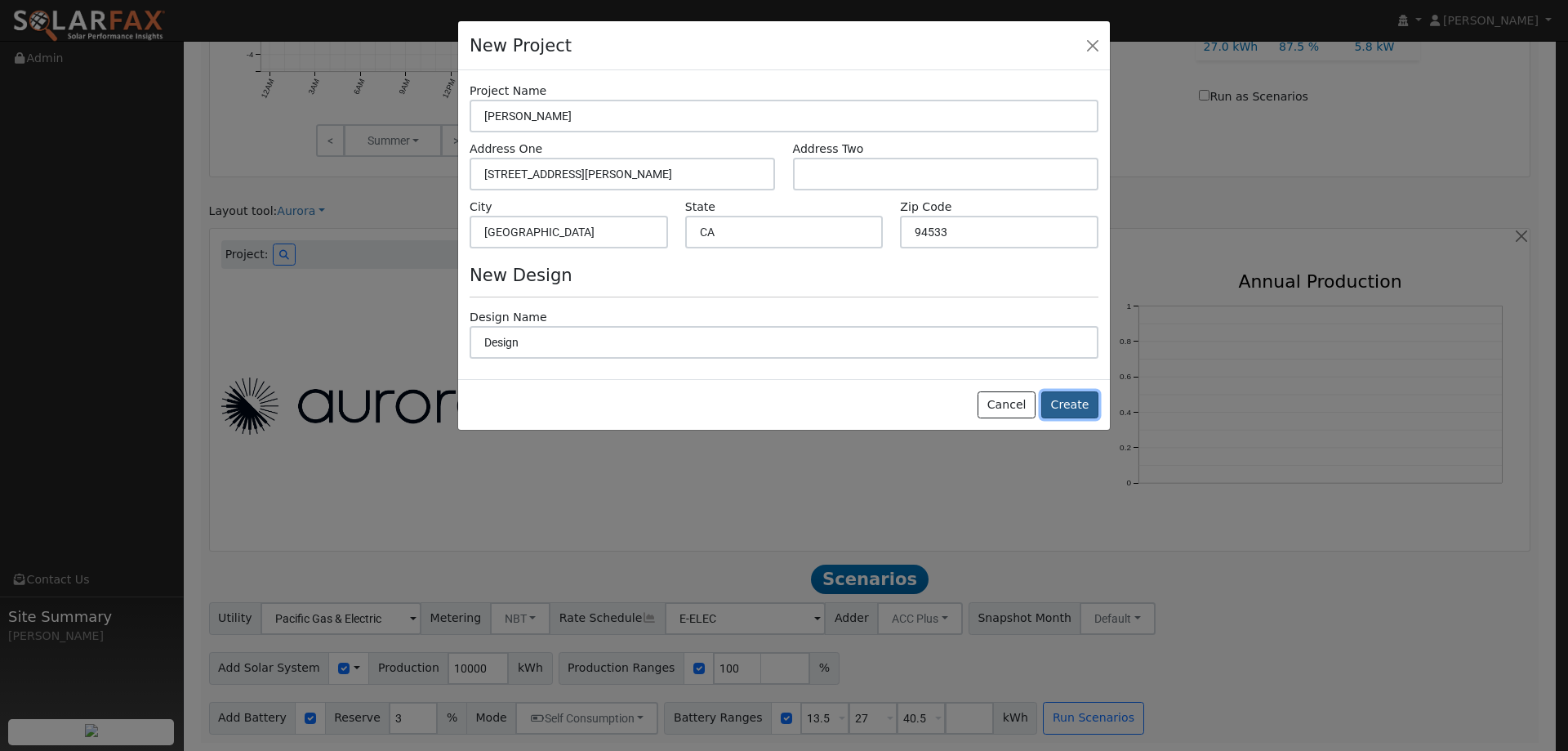
click at [1066, 403] on button "Create" at bounding box center [1070, 405] width 57 height 28
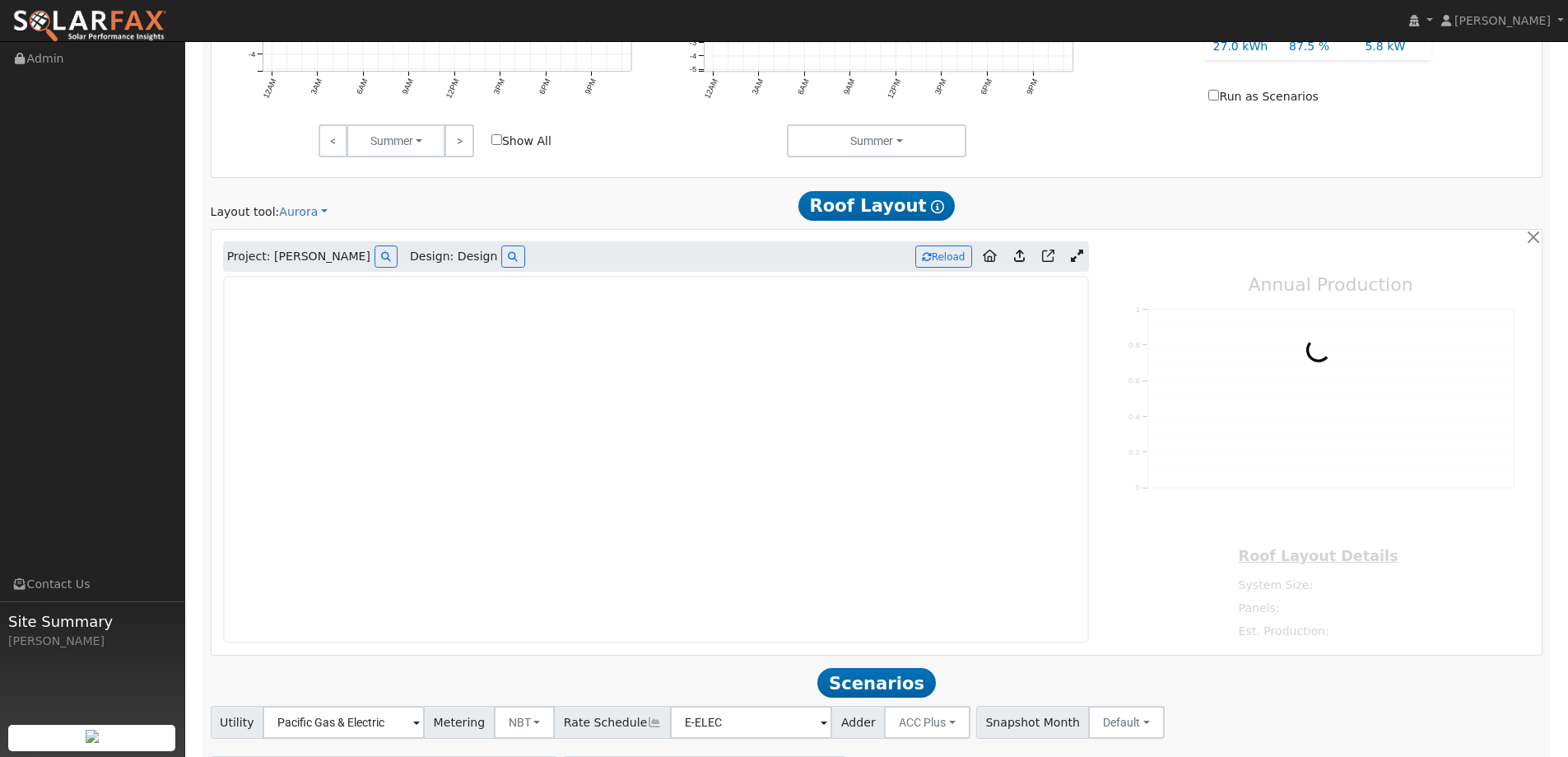
type input "0"
click at [119, 17] on img at bounding box center [89, 26] width 154 height 35
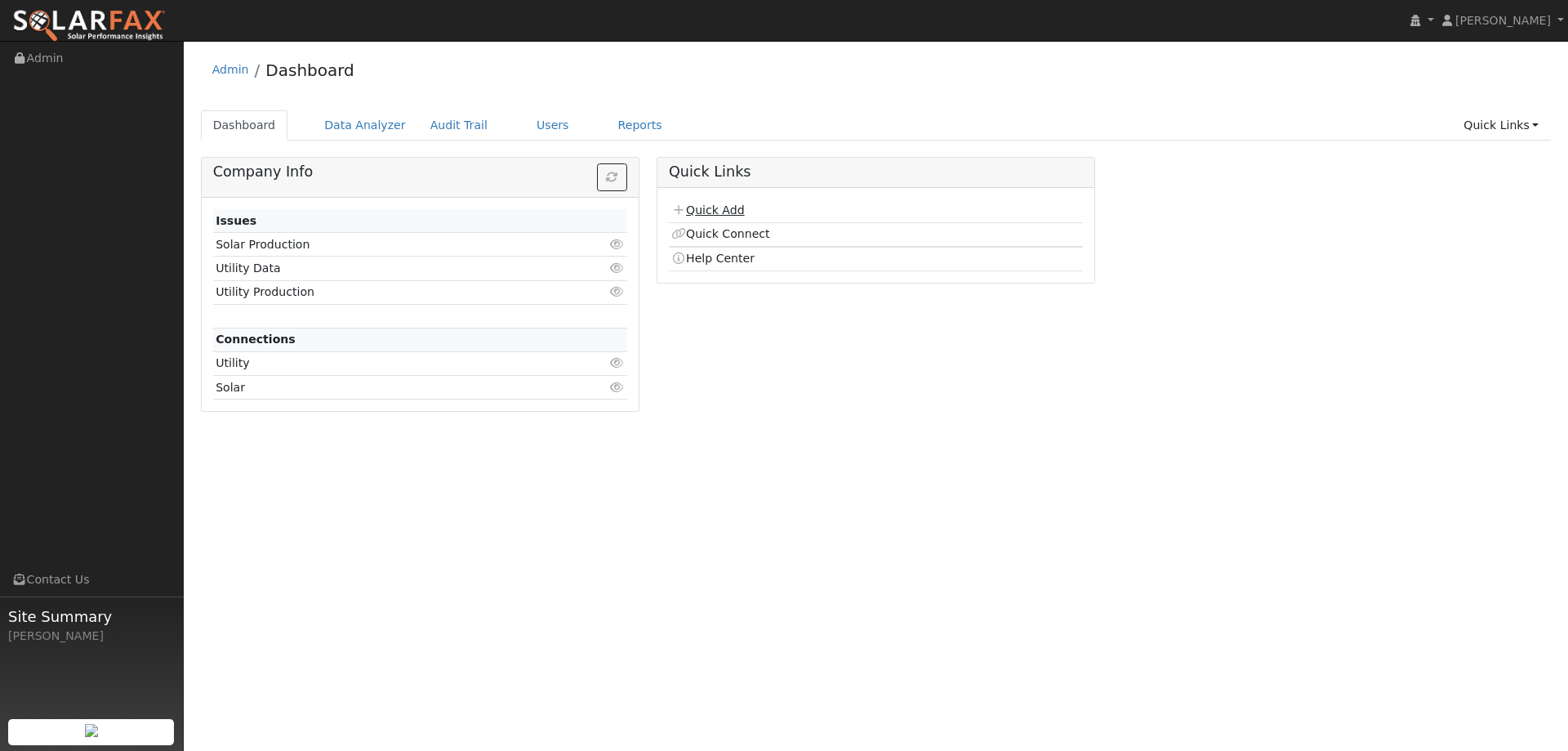
click at [727, 205] on link "Quick Add" at bounding box center [707, 209] width 73 height 13
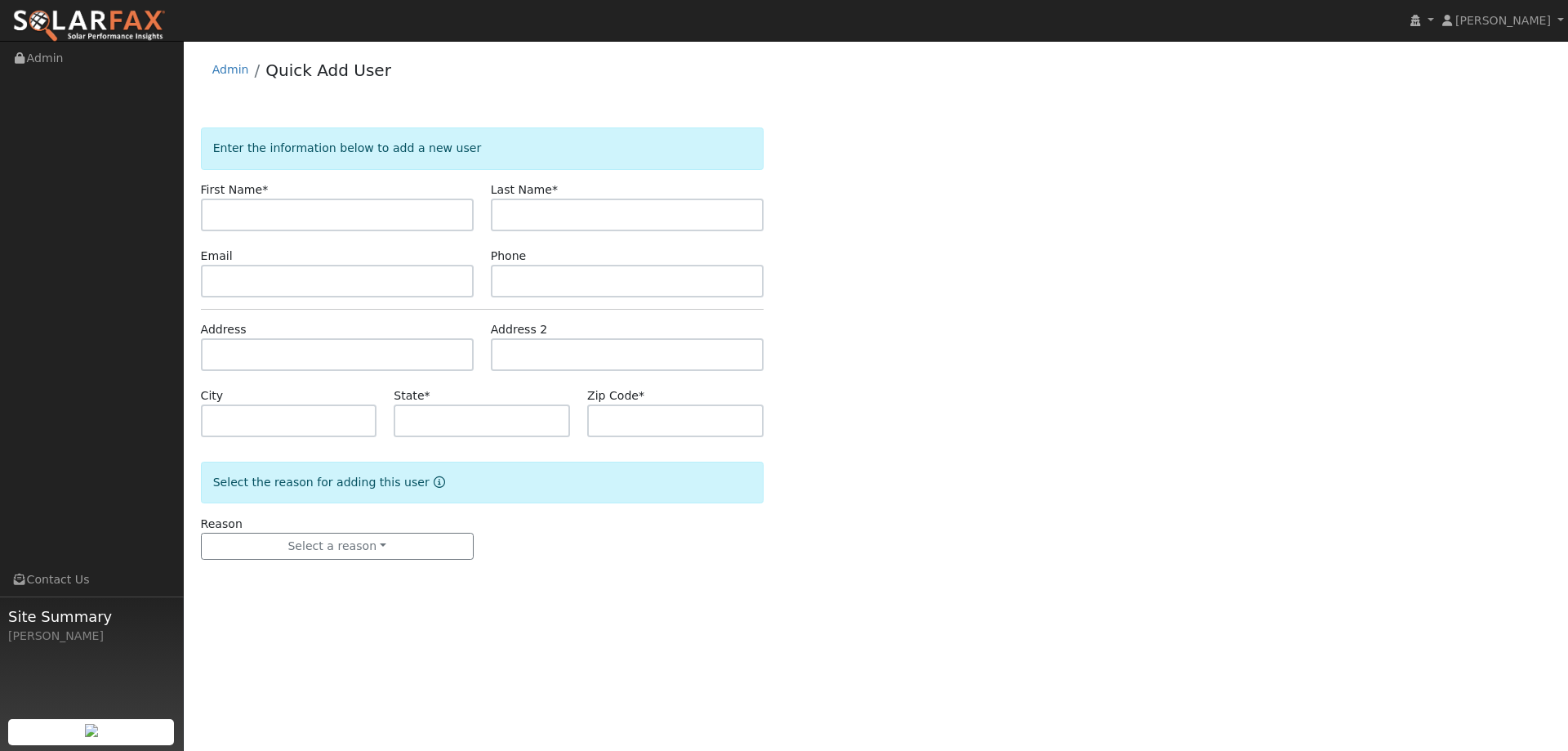
click at [355, 215] on input "text" at bounding box center [336, 215] width 272 height 33
type input "[PERSON_NAME]"
click at [511, 220] on input "text" at bounding box center [626, 215] width 272 height 33
type input "Cerina"
click at [337, 279] on input "text" at bounding box center [336, 281] width 272 height 33
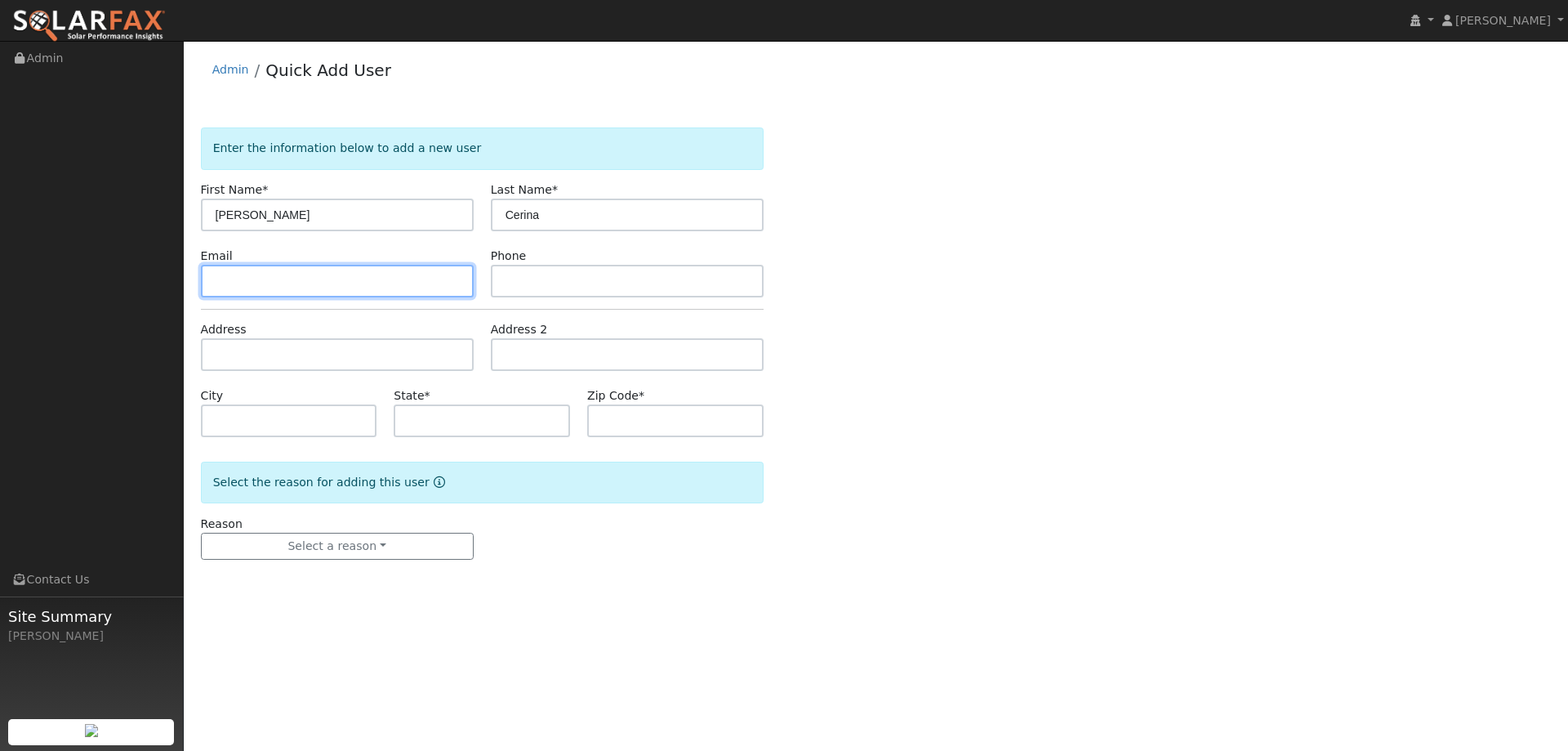
paste input "[PHONE_NUMBER]"
type input "[PHONE_NUMBER]"
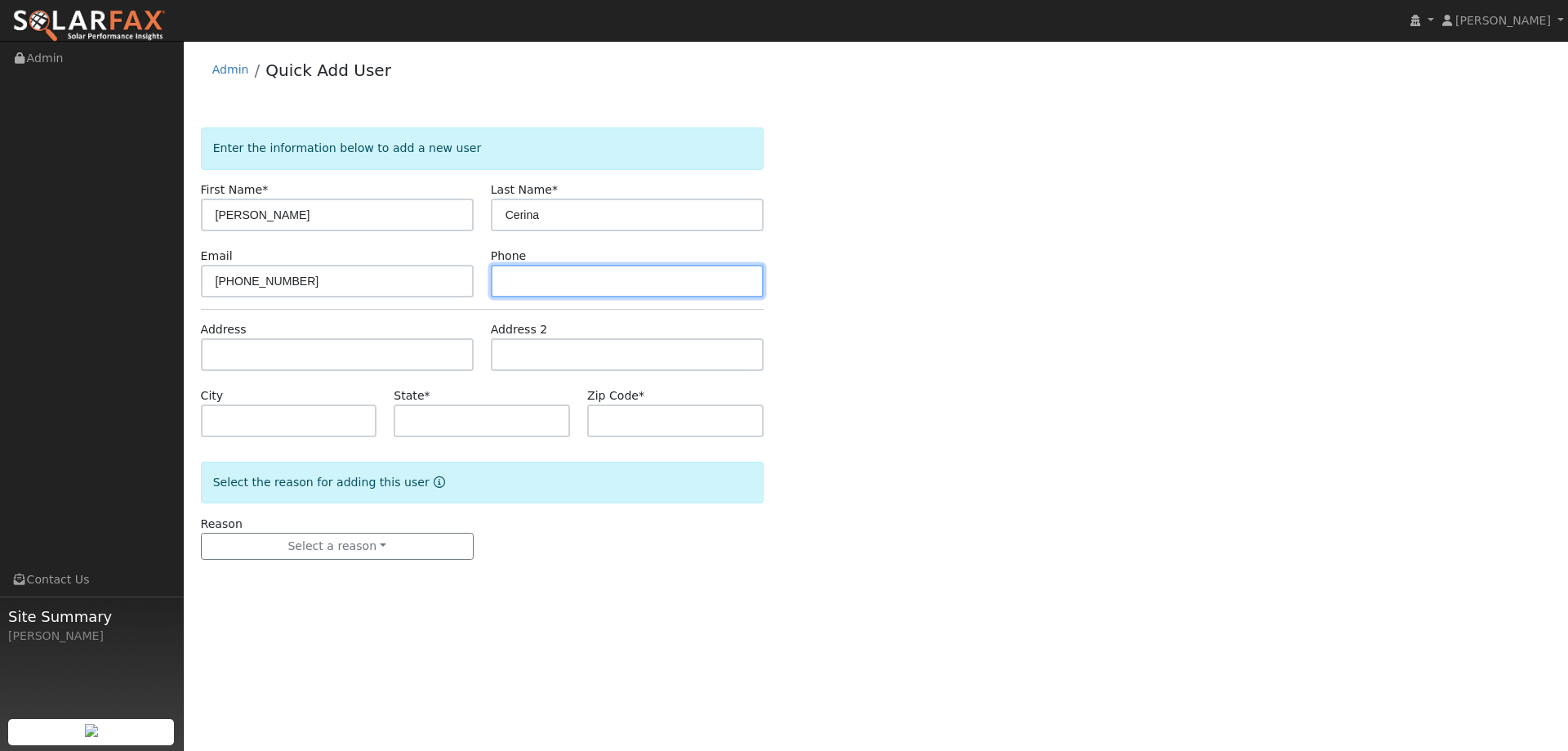
click at [739, 286] on input "text" at bounding box center [626, 281] width 272 height 33
paste input "[EMAIL_ADDRESS][DOMAIN_NAME]"
type input "[EMAIL_ADDRESS][DOMAIN_NAME]"
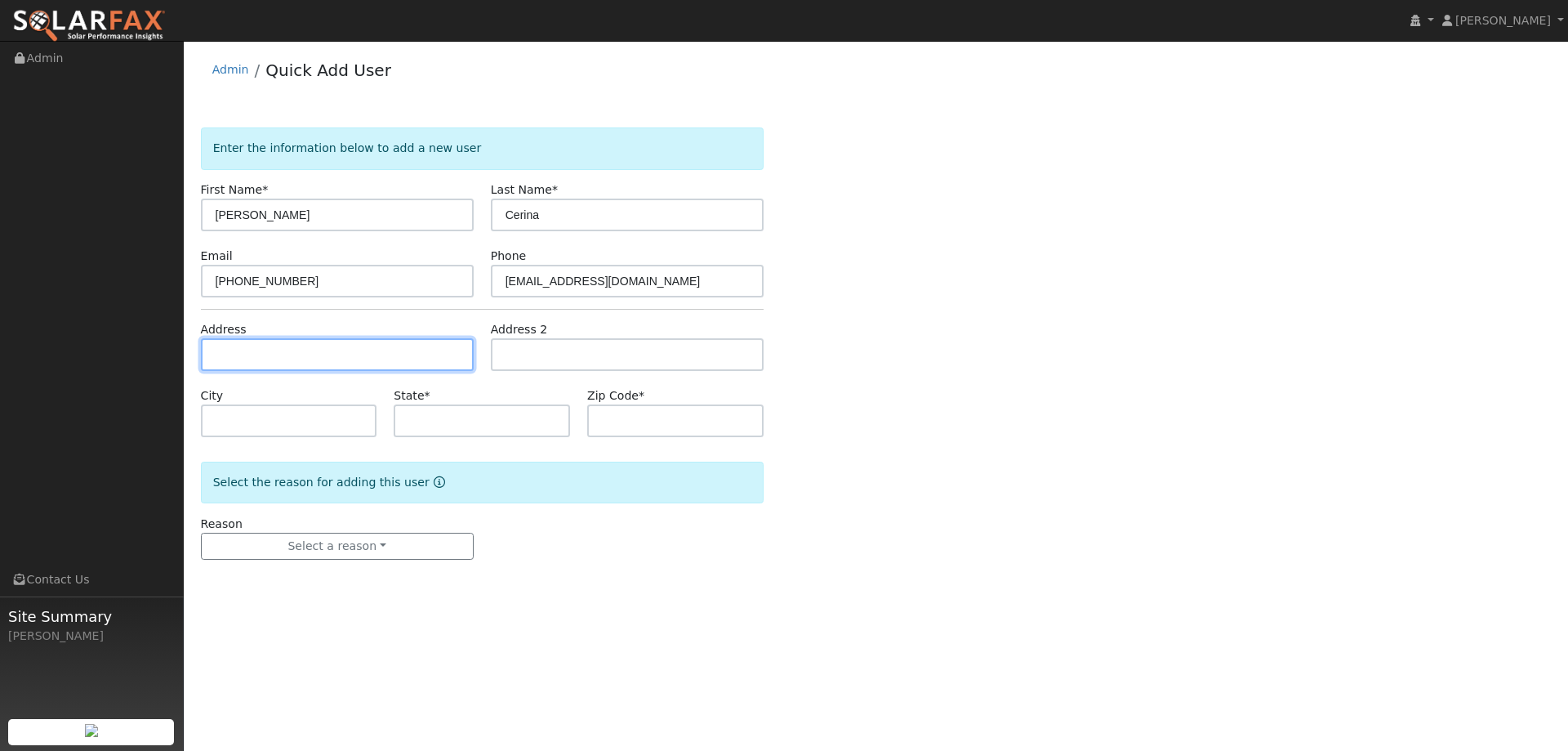
click at [313, 348] on input "text" at bounding box center [336, 355] width 272 height 33
paste input "[STREET_ADDRESS][US_STATE]"
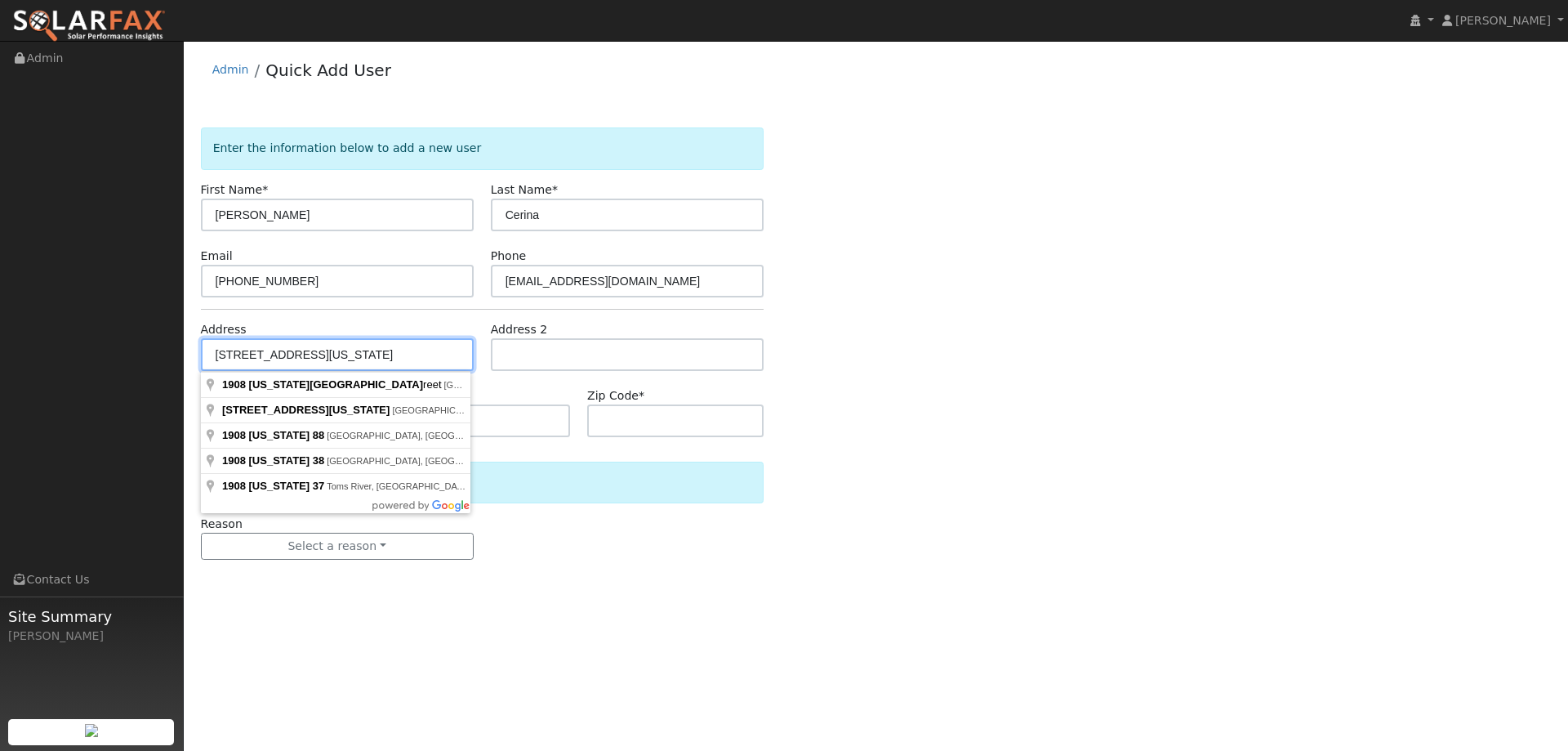
type input "[STREET_ADDRESS][US_STATE]"
type input "[GEOGRAPHIC_DATA]"
type input "CA"
type input "94533"
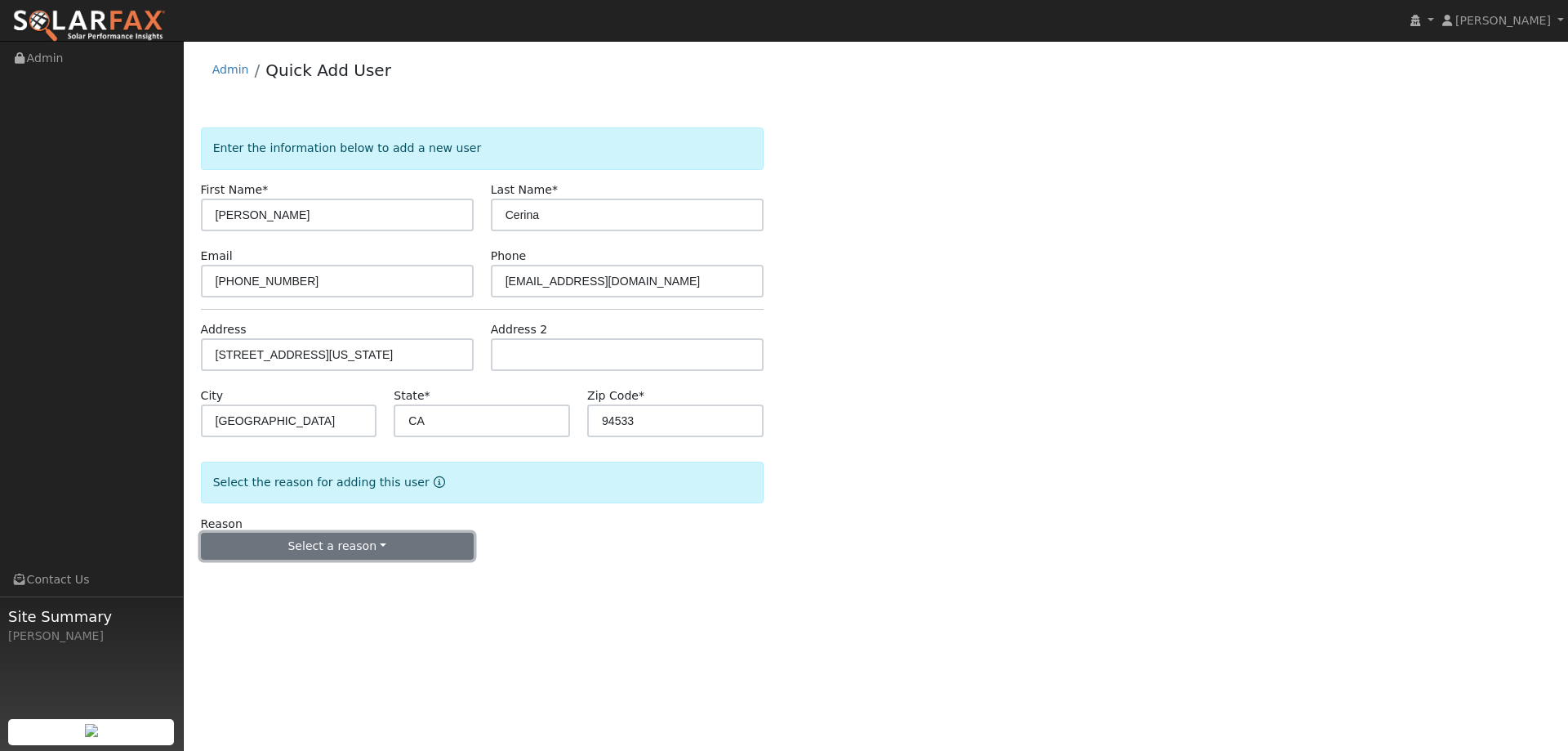
click at [371, 539] on button "Select a reason" at bounding box center [336, 547] width 272 height 28
click at [309, 574] on link "New lead" at bounding box center [291, 580] width 181 height 22
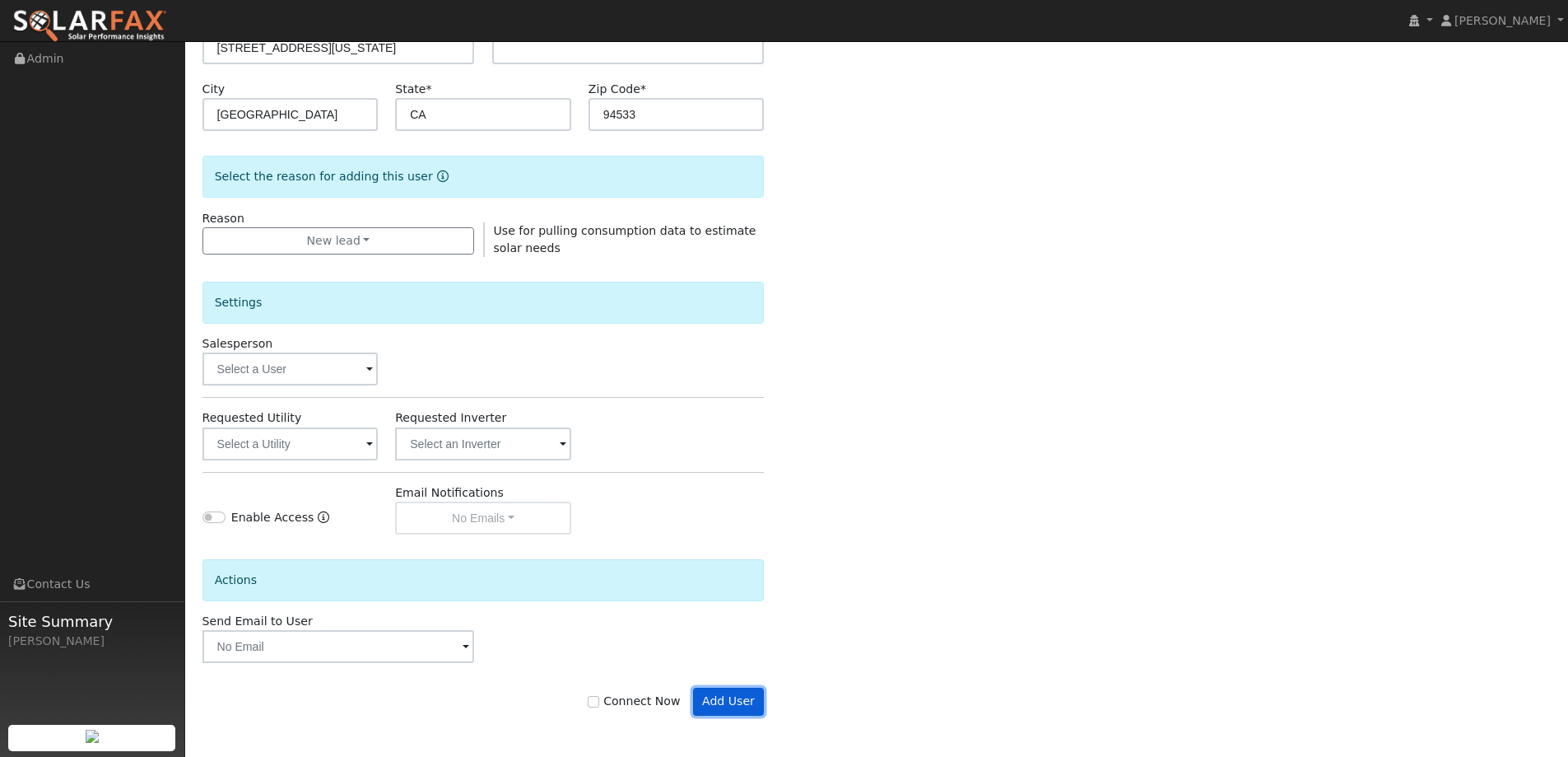
click at [725, 696] on button "Add User" at bounding box center [729, 701] width 71 height 28
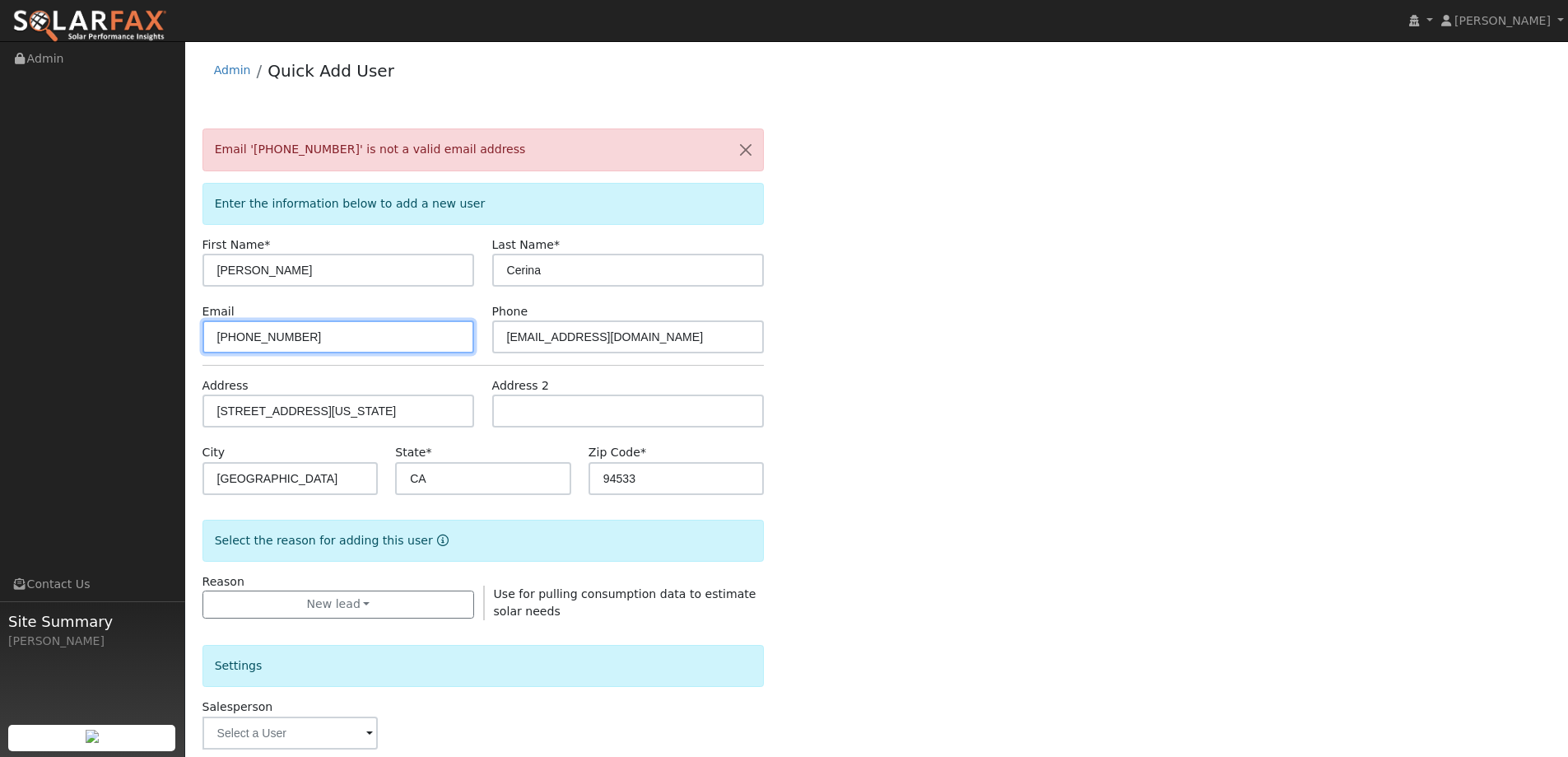
drag, startPoint x: 345, startPoint y: 343, endPoint x: 187, endPoint y: 330, distance: 158.5
click at [187, 330] on div "User Profile First name Last name Email Email Notifications No Emails No Emails…" at bounding box center [876, 580] width 1382 height 1079
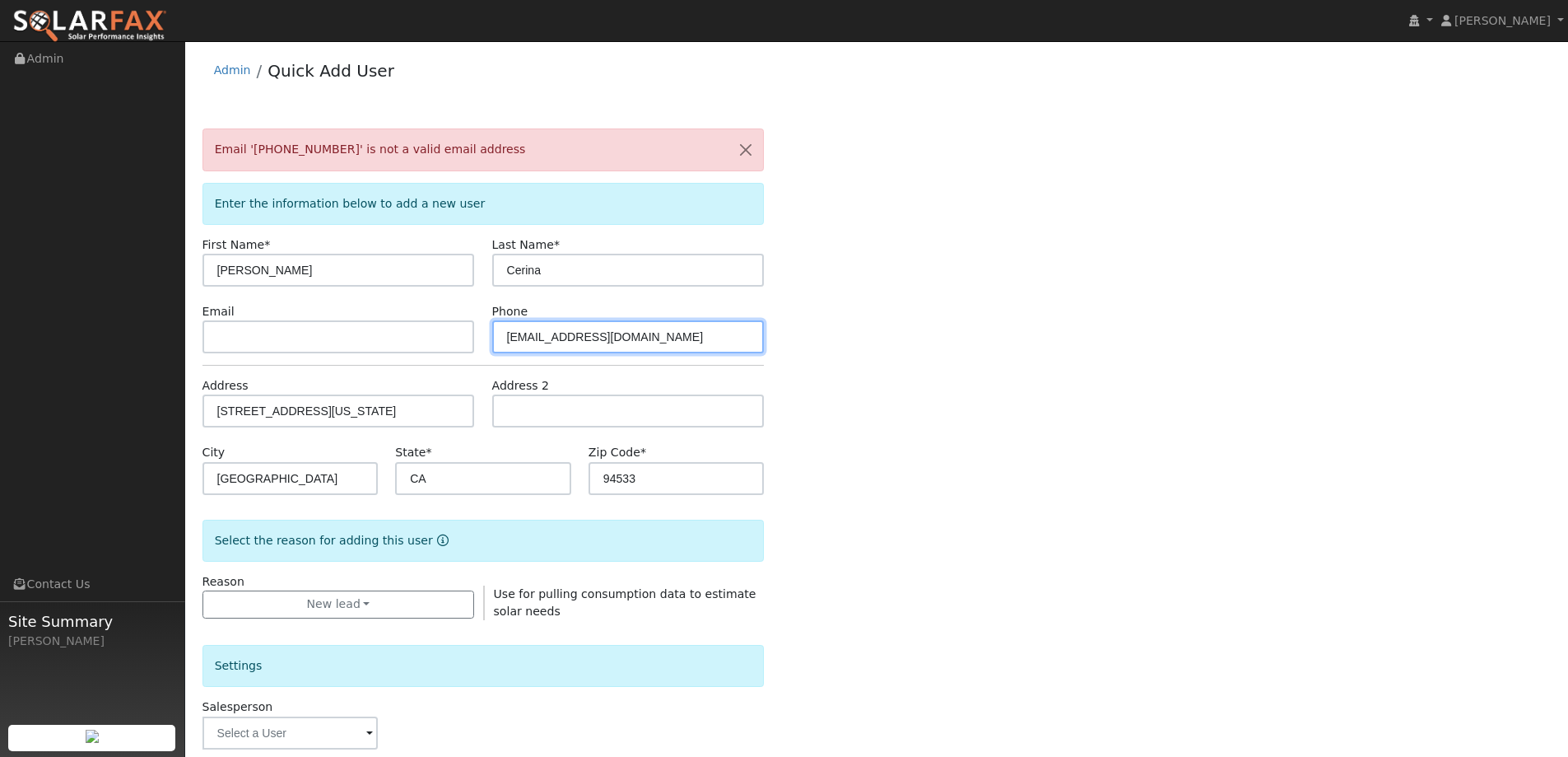
drag, startPoint x: 640, startPoint y: 344, endPoint x: 443, endPoint y: 367, distance: 198.3
click at [443, 367] on form "Email '(707) 384-4493' is not a valid email address Enter the information below…" at bounding box center [483, 619] width 562 height 983
paste input "(707) 384-4493"
type input "(707) 384-4493"
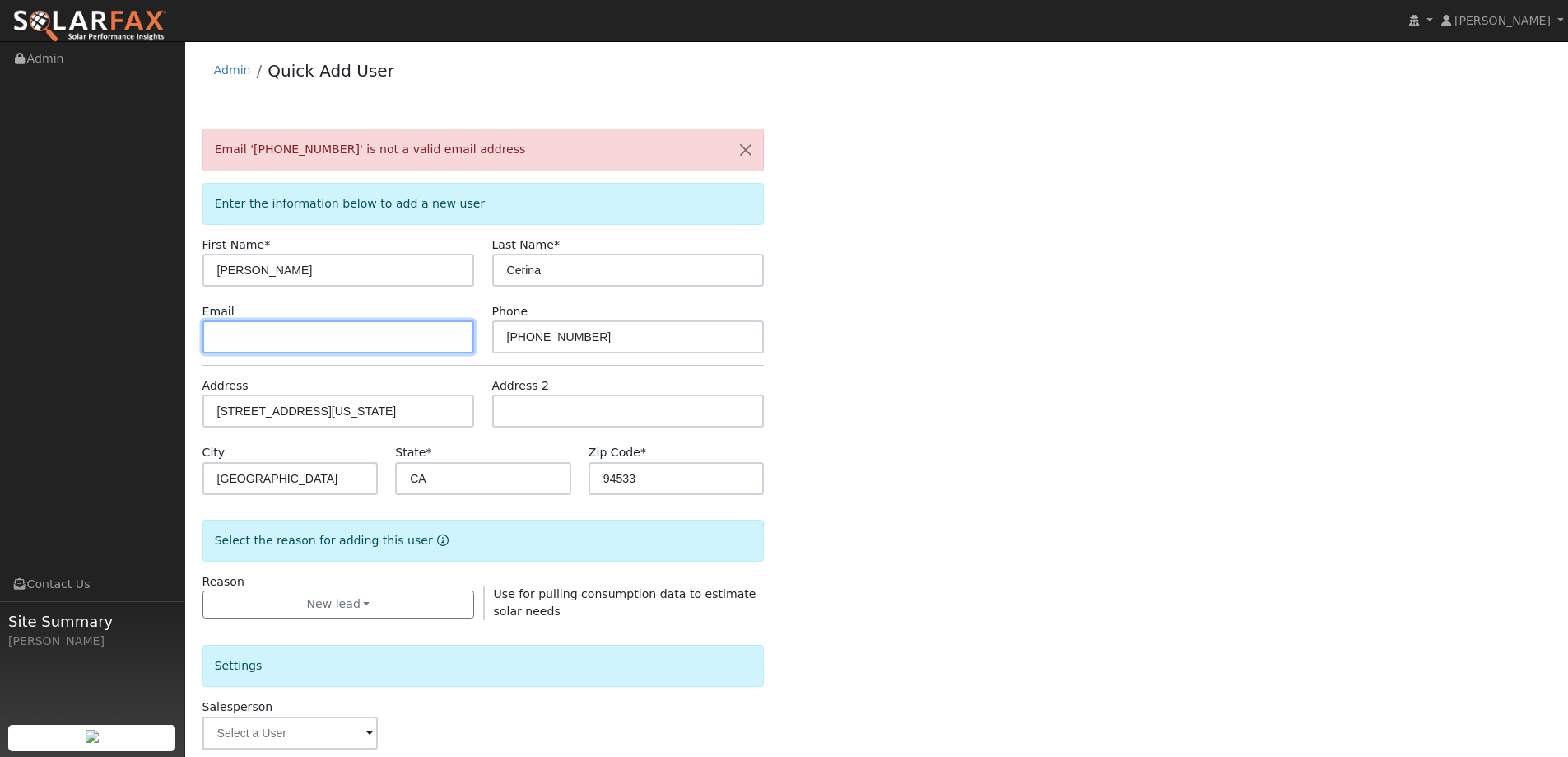
click at [283, 335] on input "text" at bounding box center [338, 337] width 273 height 33
paste input "russelcerina@gmail.com"
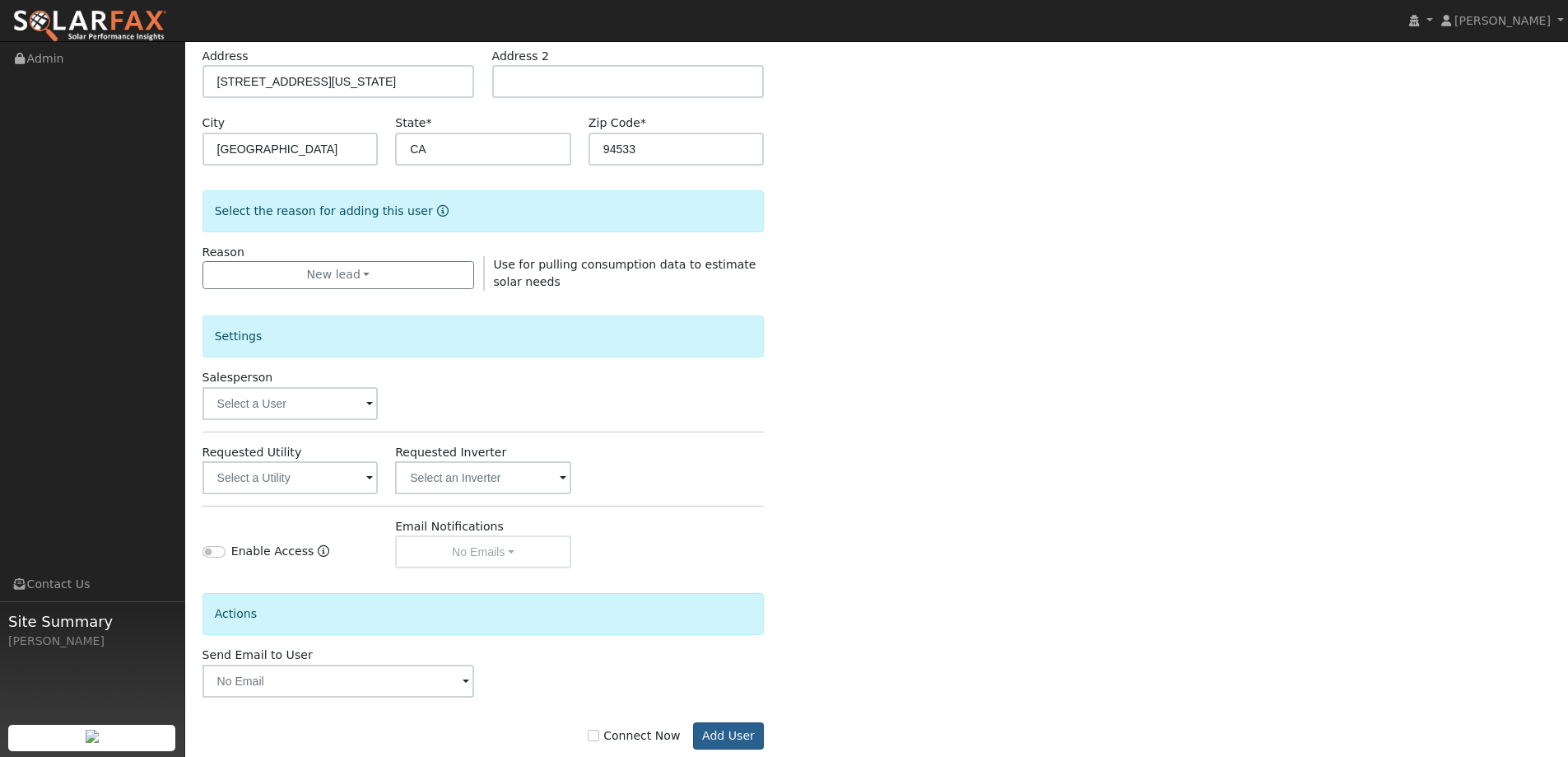
type input "russelcerina@gmail.com"
click at [735, 733] on button "Add User" at bounding box center [729, 736] width 71 height 28
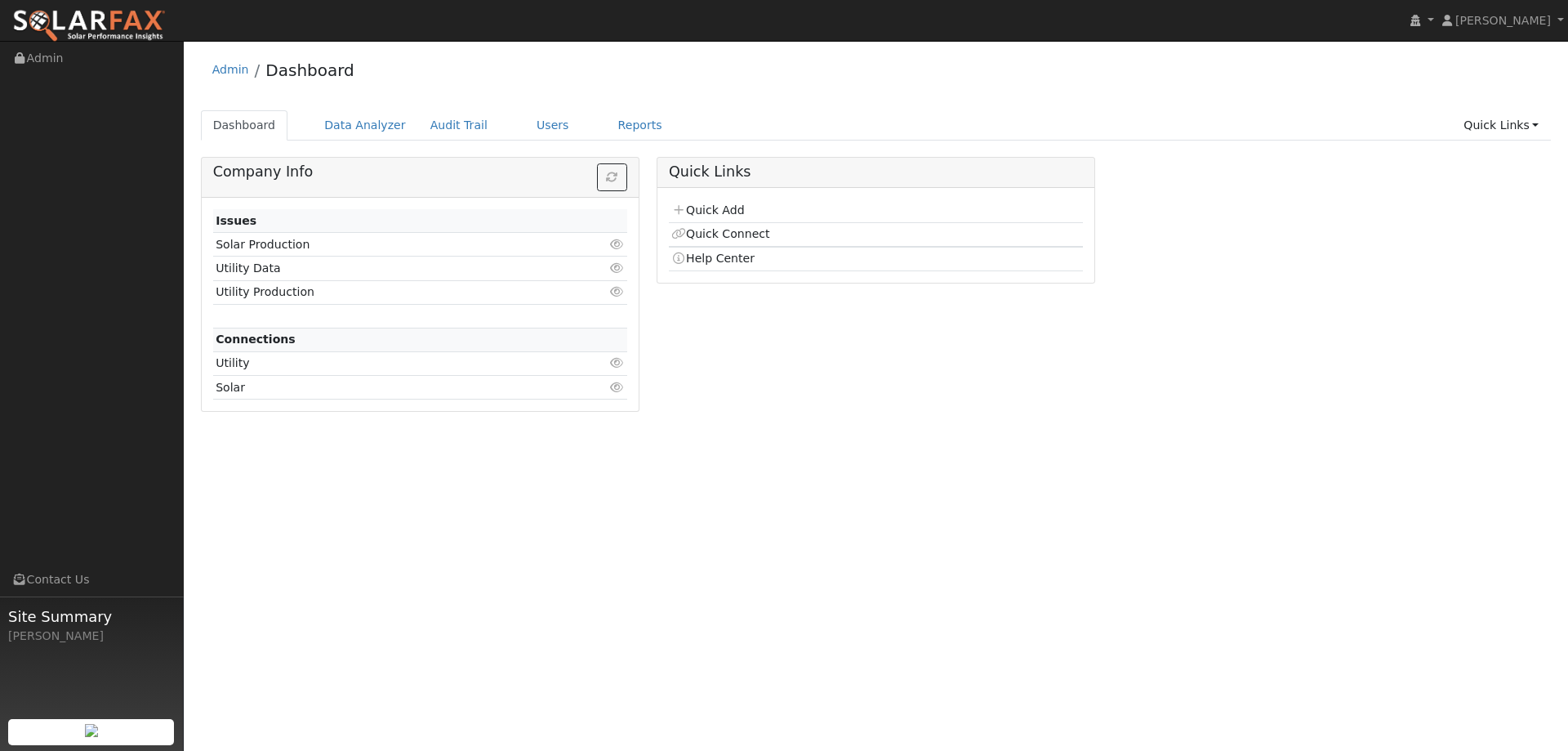
click at [571, 125] on ul "Dashboard Data Analyzer Audit Trail Users Reports Quick Links Quick Add Quick C…" at bounding box center [876, 125] width 1351 height 30
click at [606, 129] on link "Reports" at bounding box center [640, 125] width 68 height 30
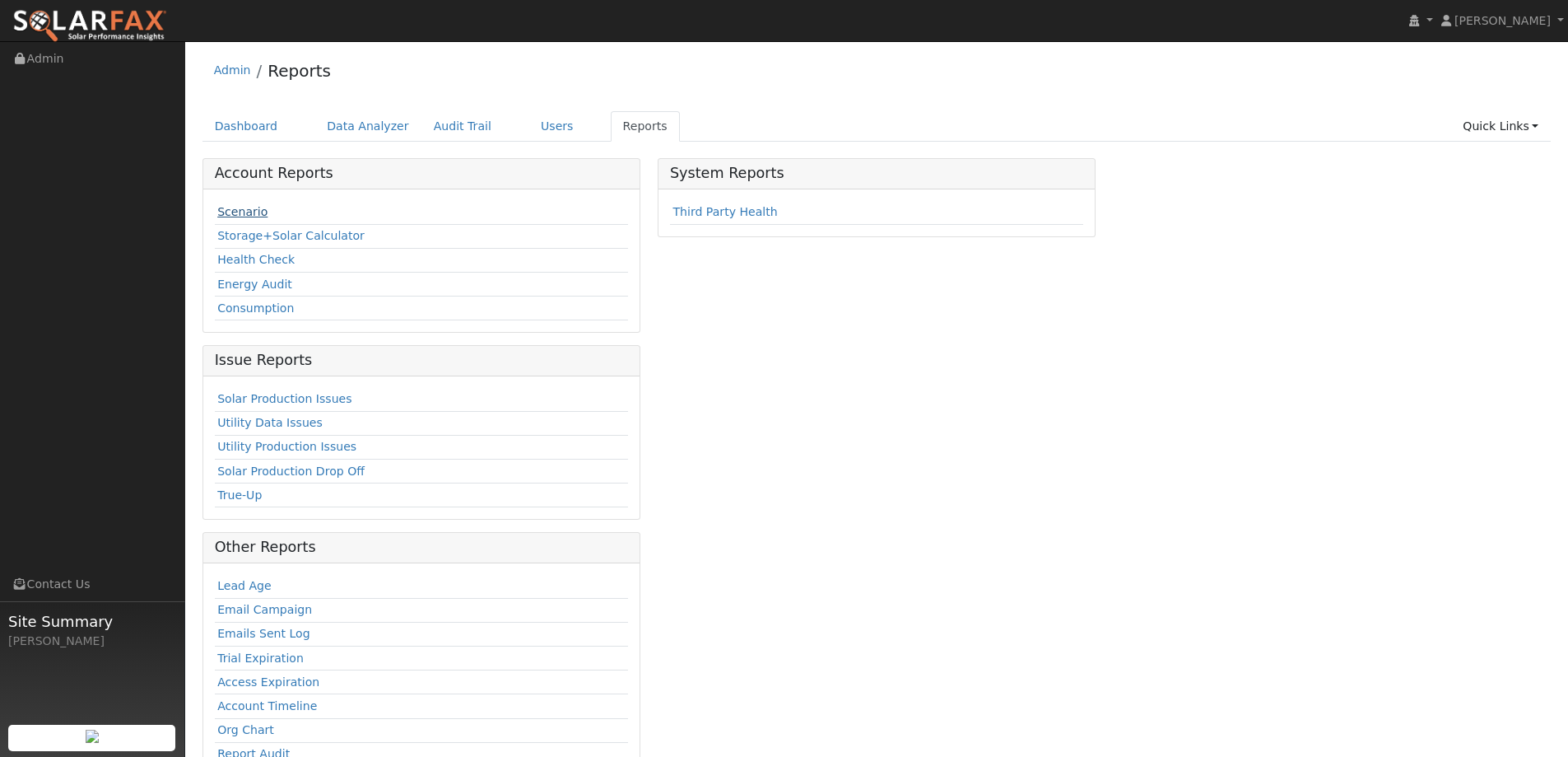
click at [241, 210] on link "Scenario" at bounding box center [242, 211] width 51 height 13
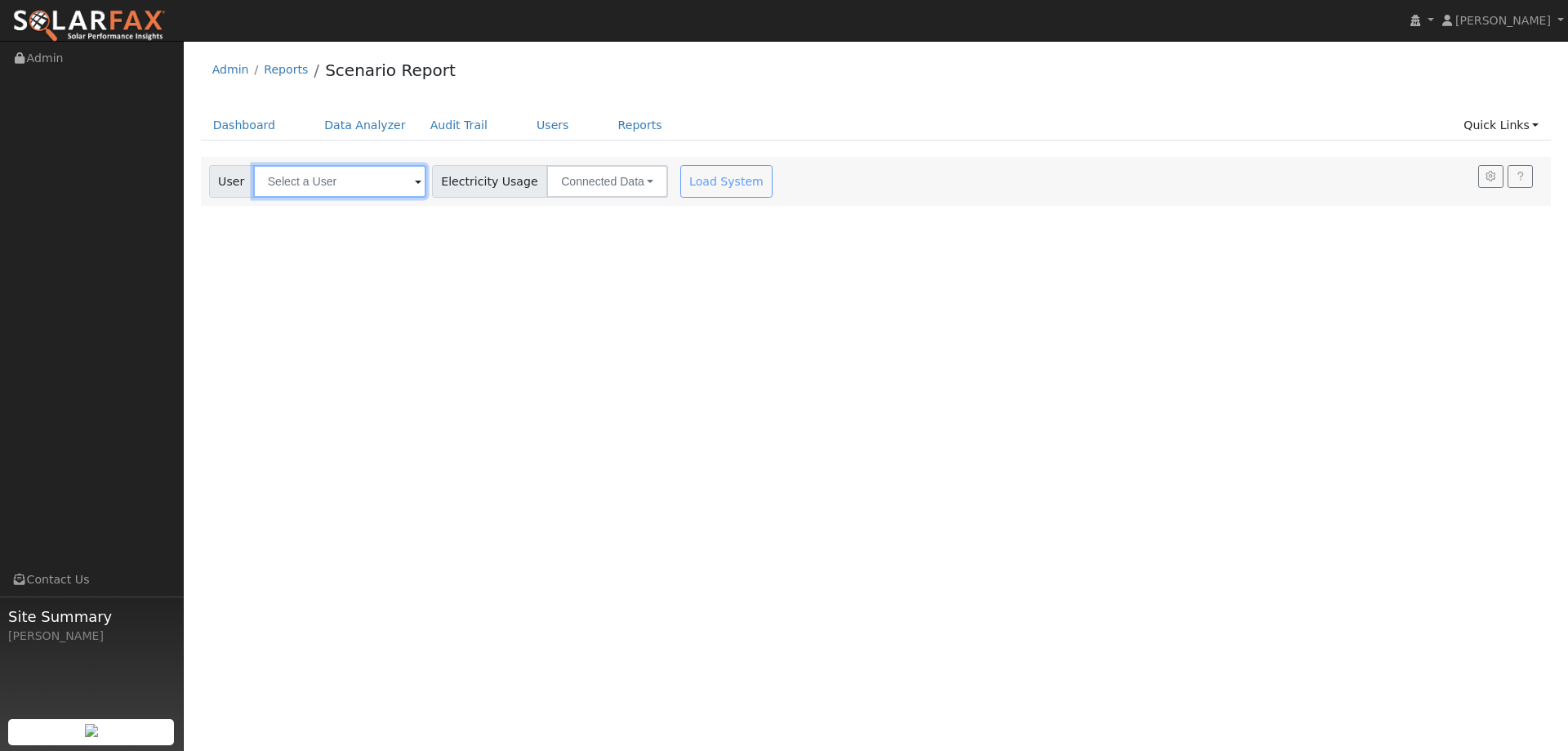
click at [346, 174] on input "text" at bounding box center [340, 182] width 173 height 33
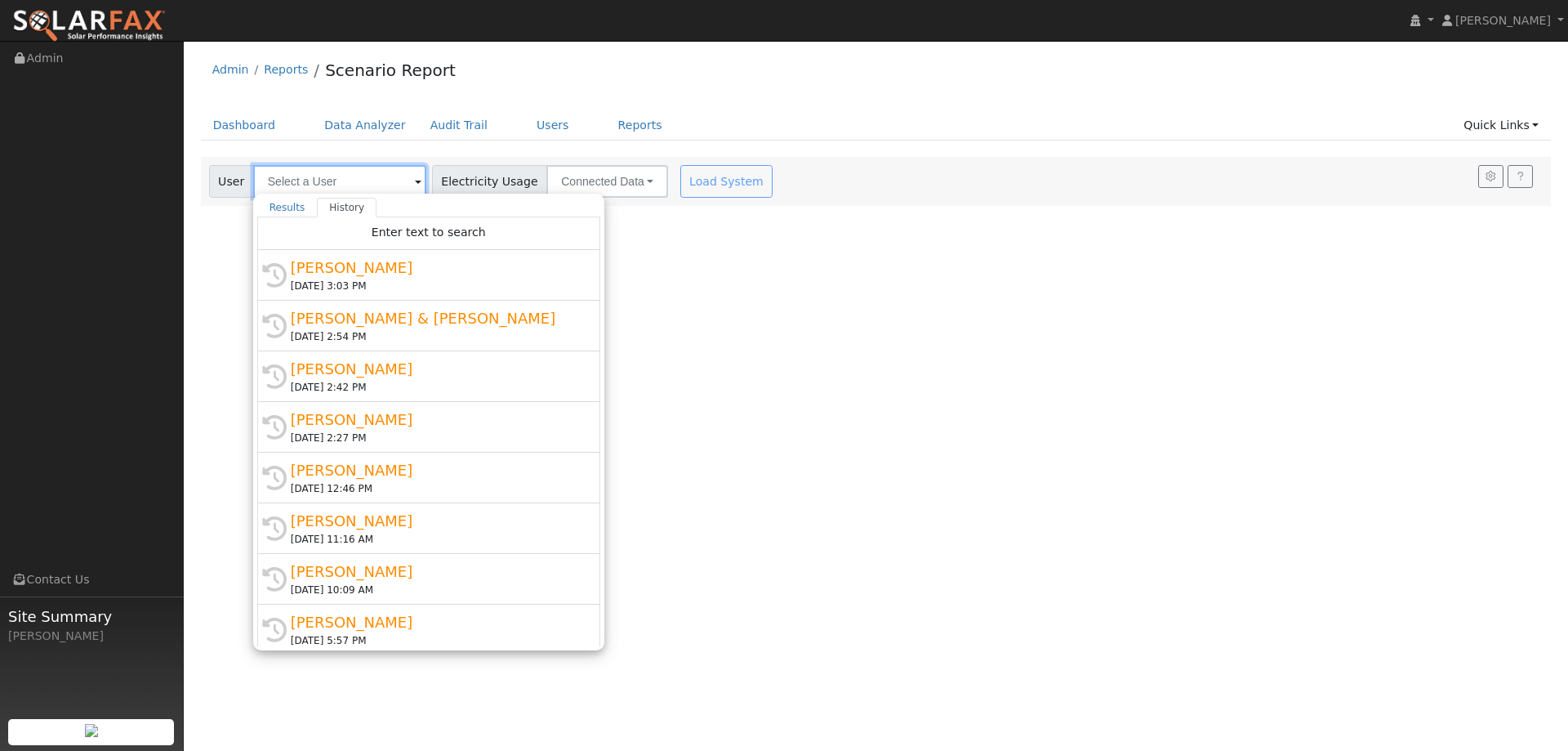
paste input "[EMAIL_ADDRESS][DOMAIN_NAME]"
type input "[EMAIL_ADDRESS][DOMAIN_NAME]"
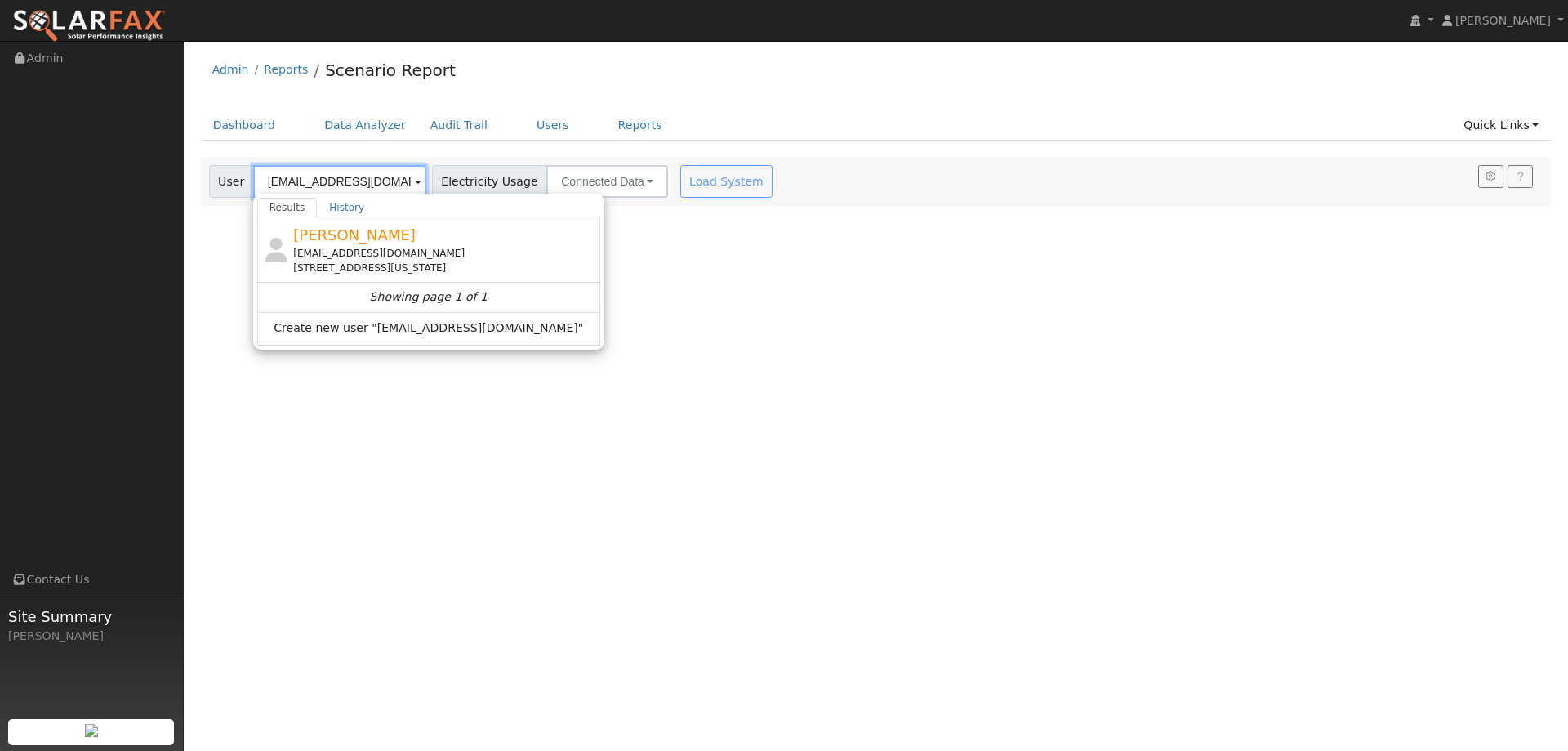
drag, startPoint x: 394, startPoint y: 189, endPoint x: 188, endPoint y: 195, distance: 206.1
click at [188, 195] on div "User Profile First name Last name Email Email Notifications No Emails No Emails…" at bounding box center [875, 395] width 1384 height 709
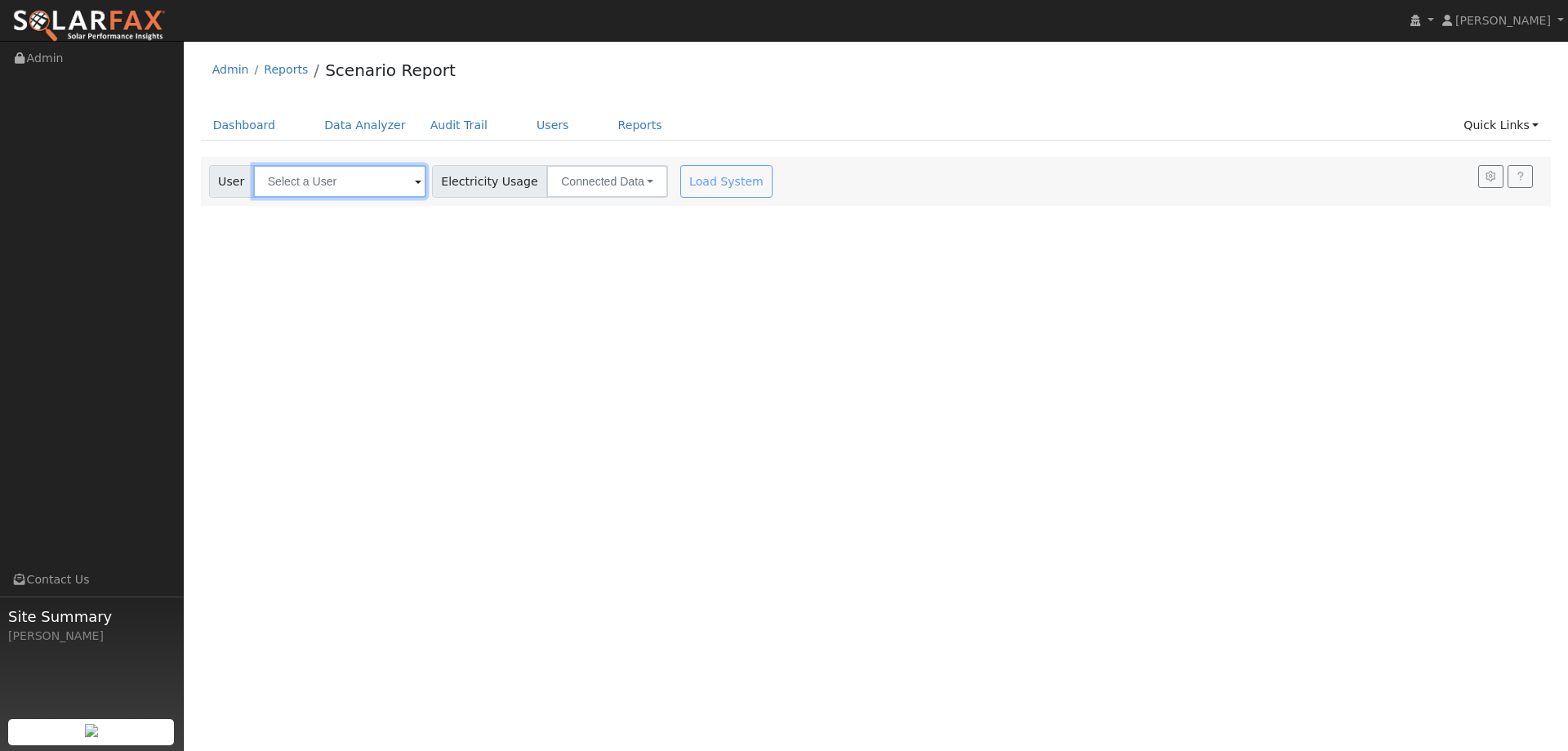
click at [285, 181] on input "text" at bounding box center [340, 182] width 173 height 33
paste input "[EMAIL_ADDRESS][DOMAIN_NAME]"
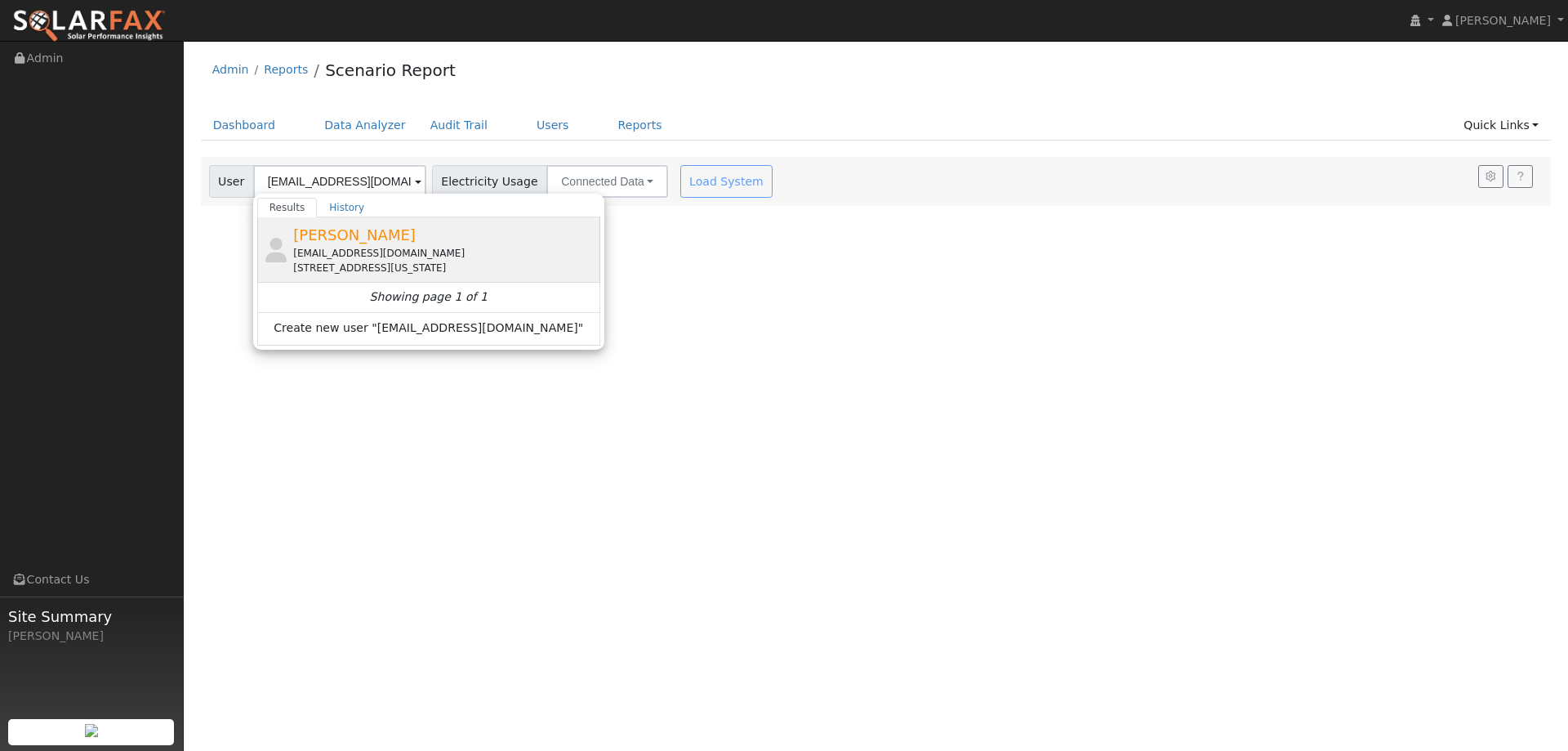
click at [343, 236] on span "[PERSON_NAME]" at bounding box center [355, 235] width 123 height 17
type input "[PERSON_NAME]"
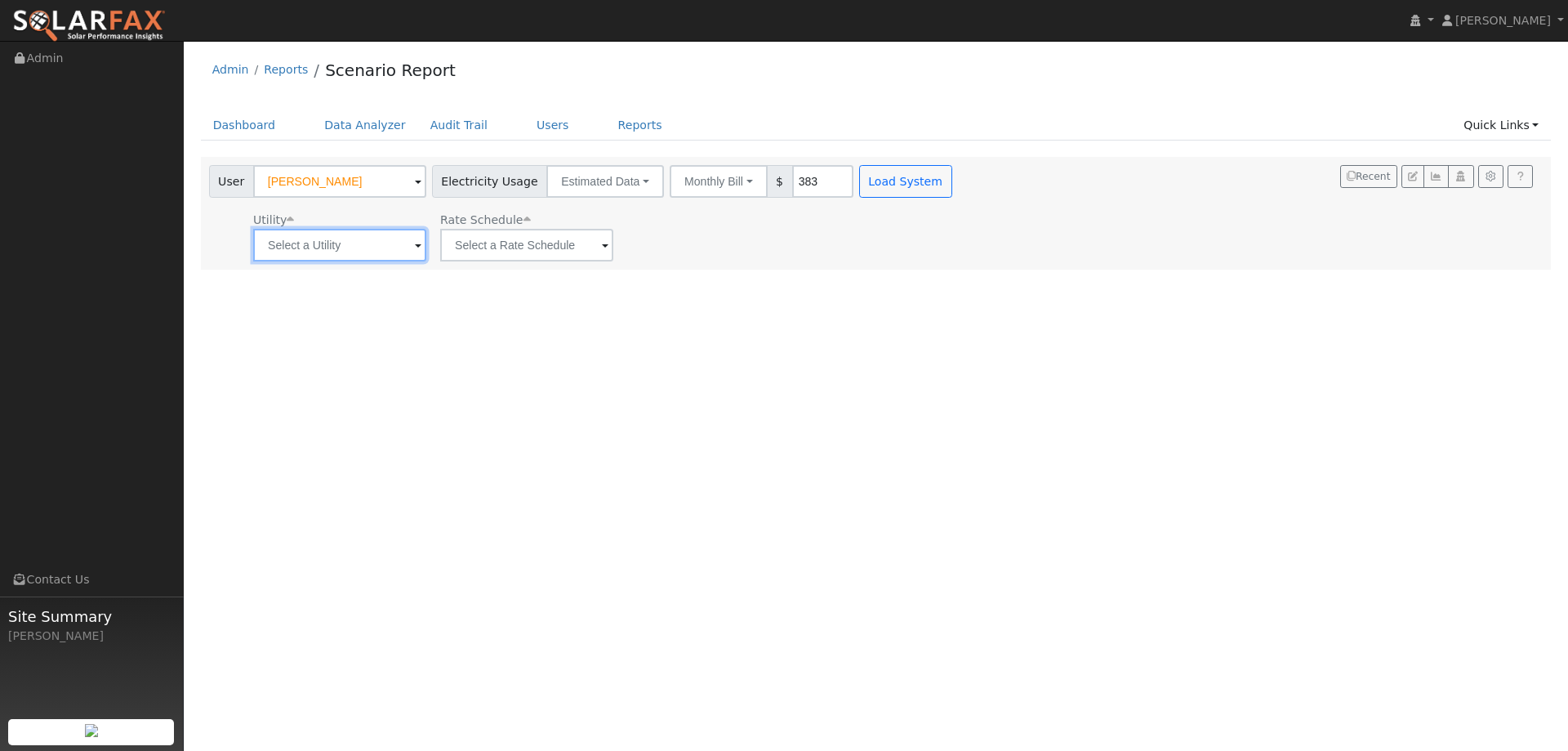
click at [372, 254] on input "text" at bounding box center [340, 245] width 173 height 33
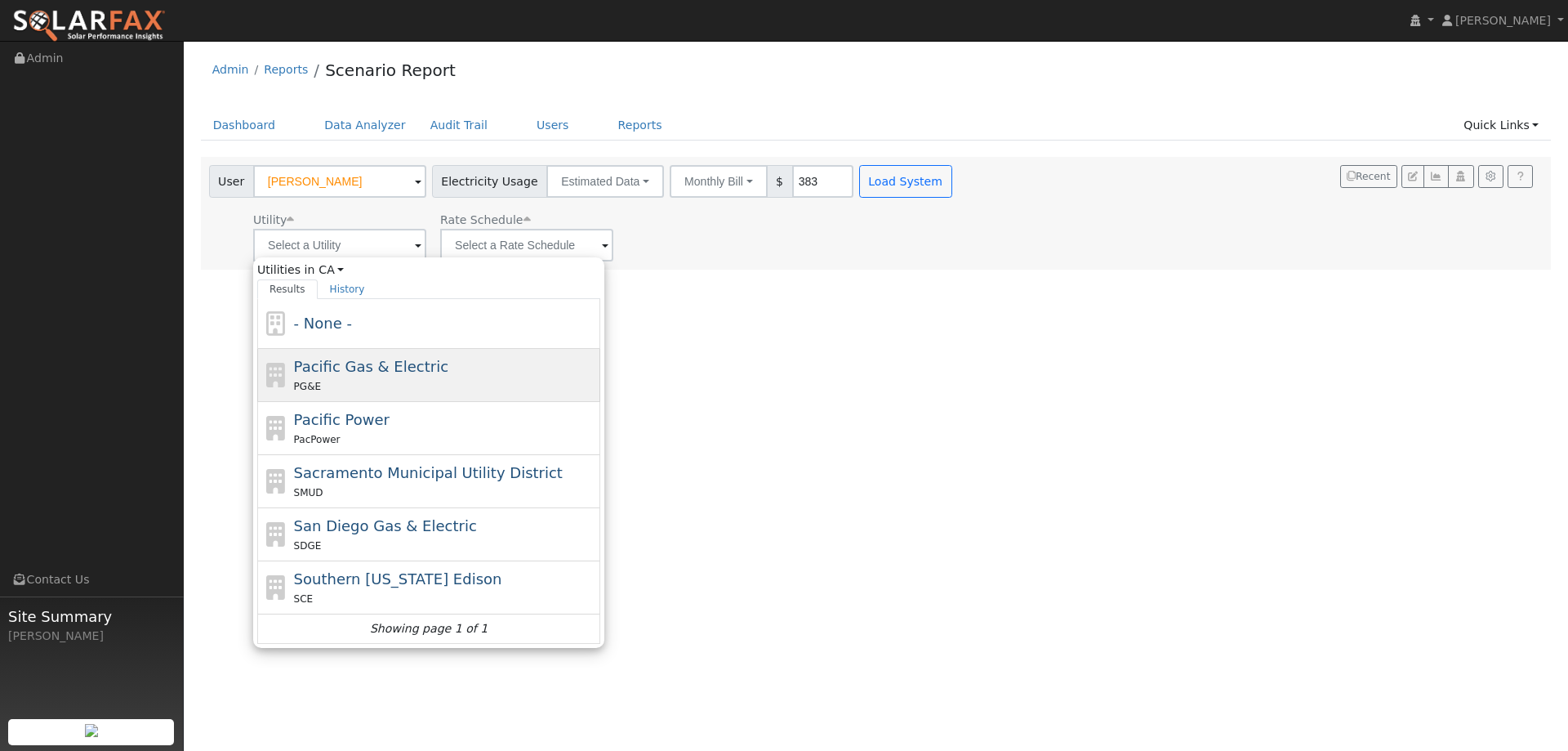
drag, startPoint x: 355, startPoint y: 373, endPoint x: 363, endPoint y: 359, distance: 16.1
click at [355, 372] on span "Pacific Gas & Electric" at bounding box center [371, 367] width 154 height 17
type input "Pacific Gas & Electric"
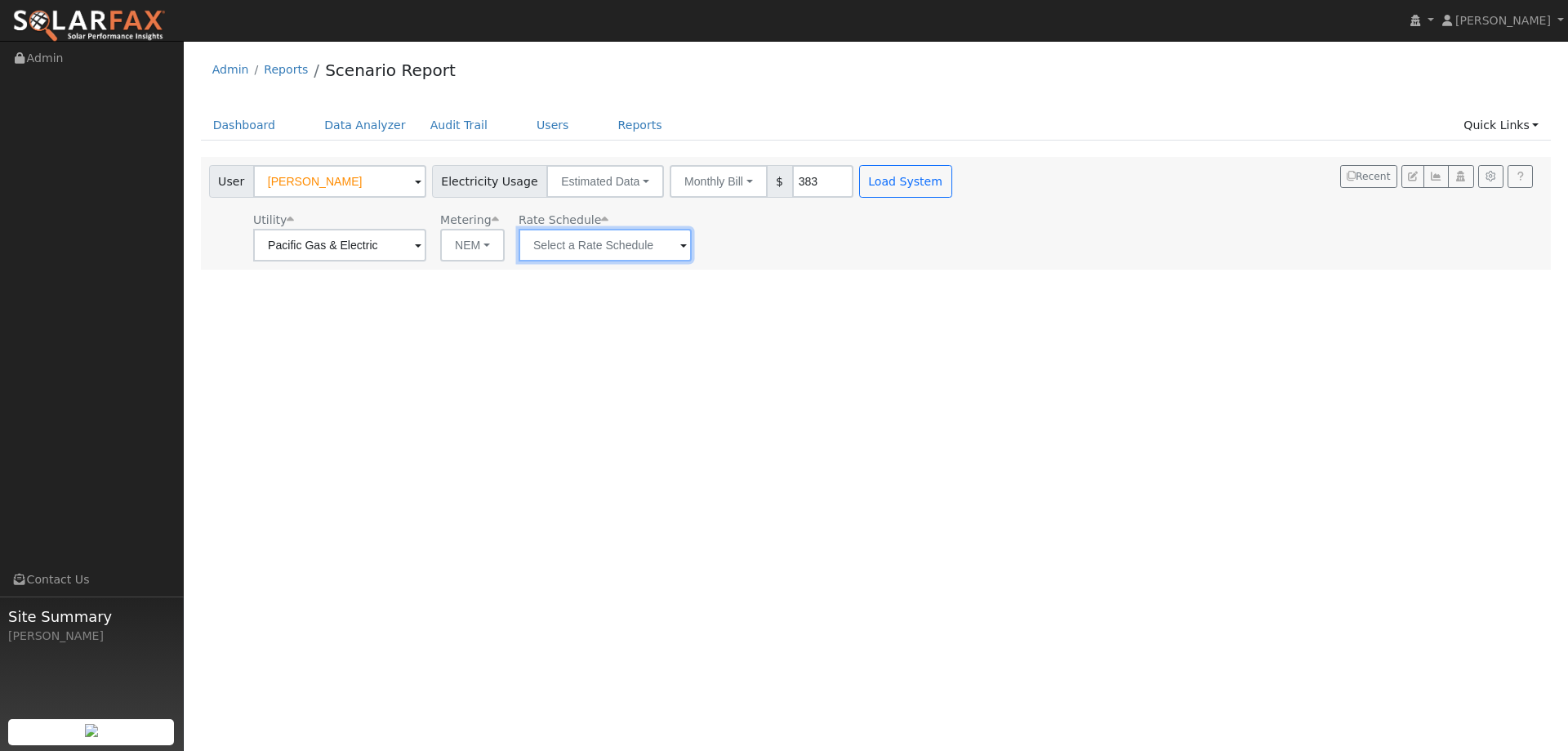
click at [577, 241] on input "text" at bounding box center [605, 245] width 173 height 33
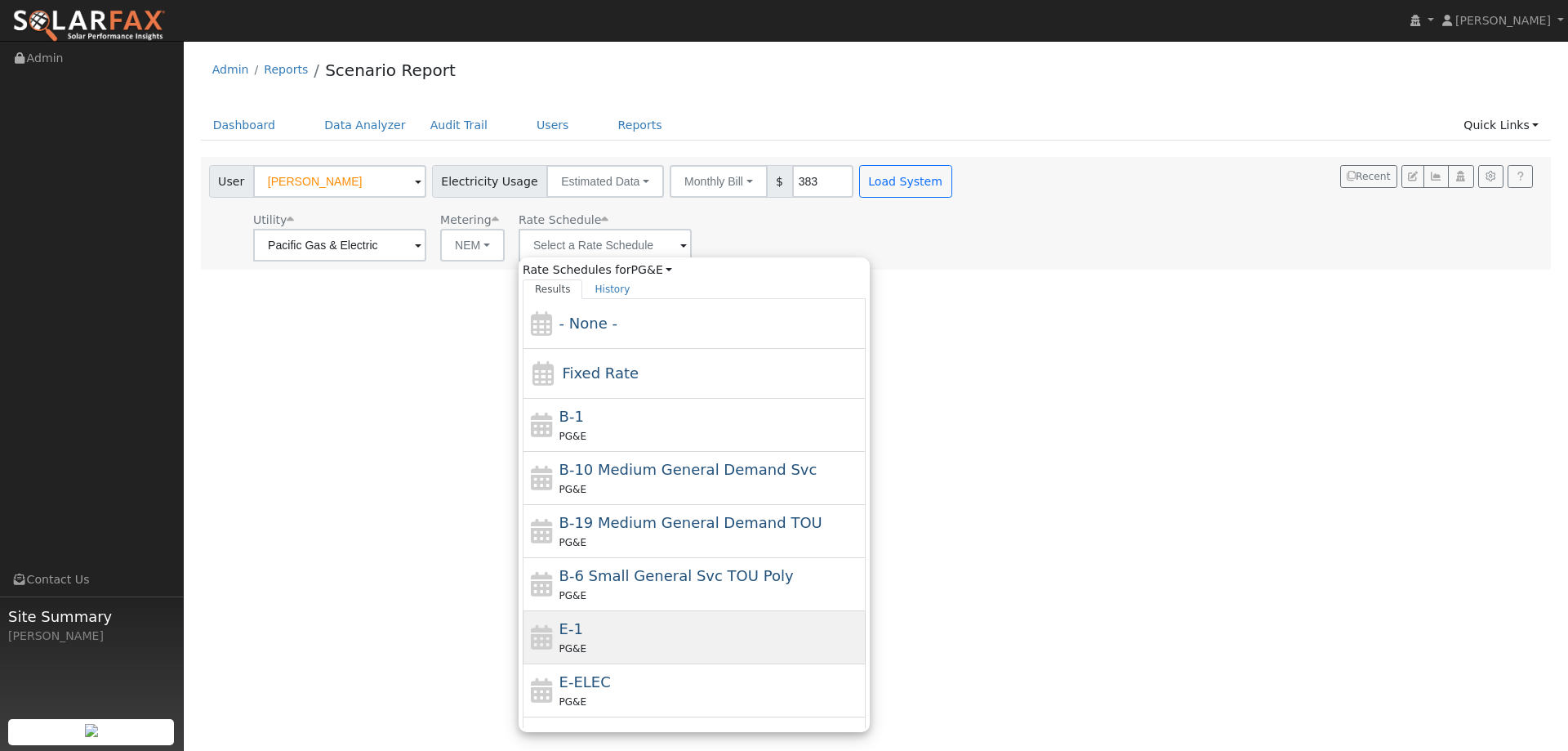
click at [581, 633] on div "E-1 PG&E" at bounding box center [711, 637] width 303 height 39
type input "E-1"
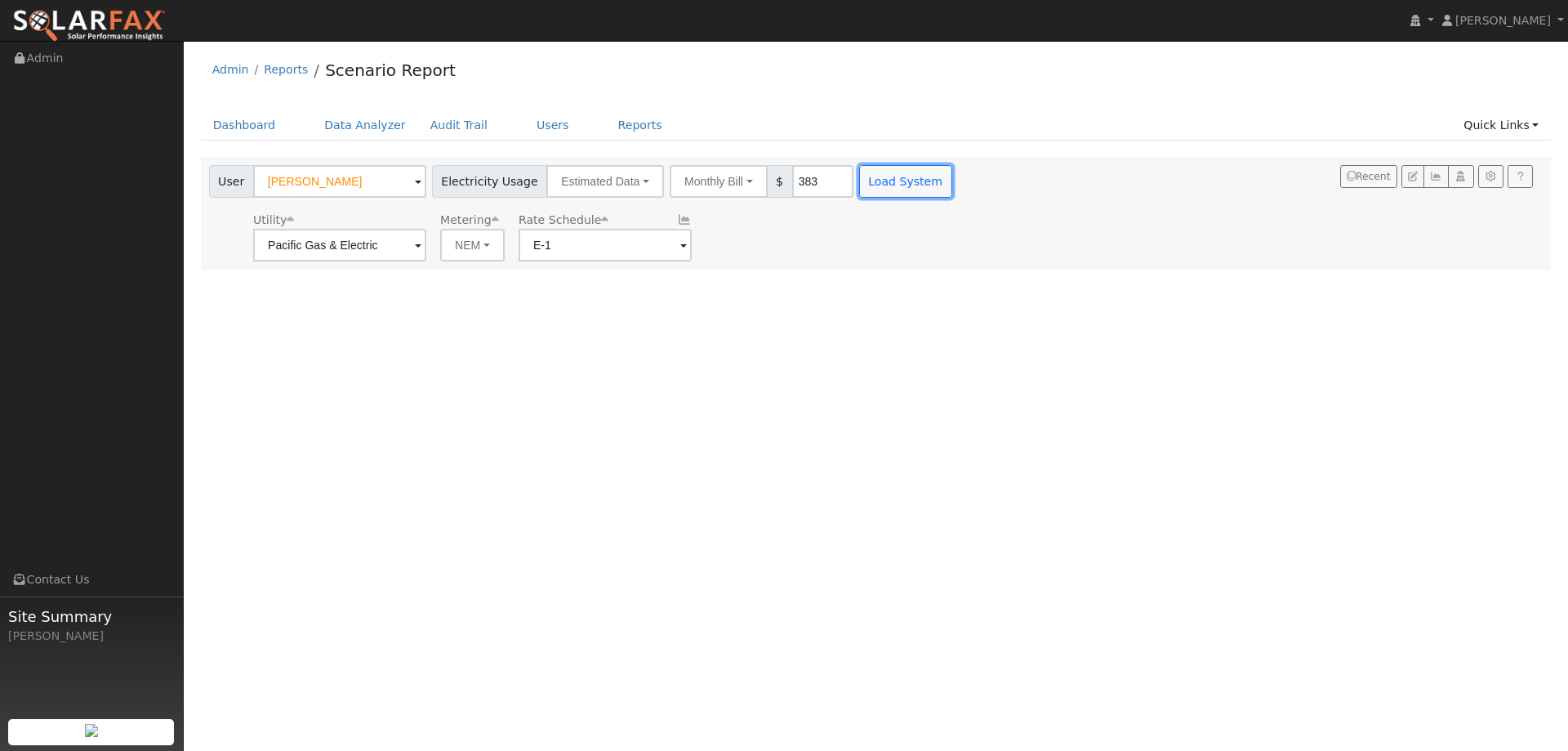
click at [859, 187] on button "Load System" at bounding box center [906, 182] width 93 height 33
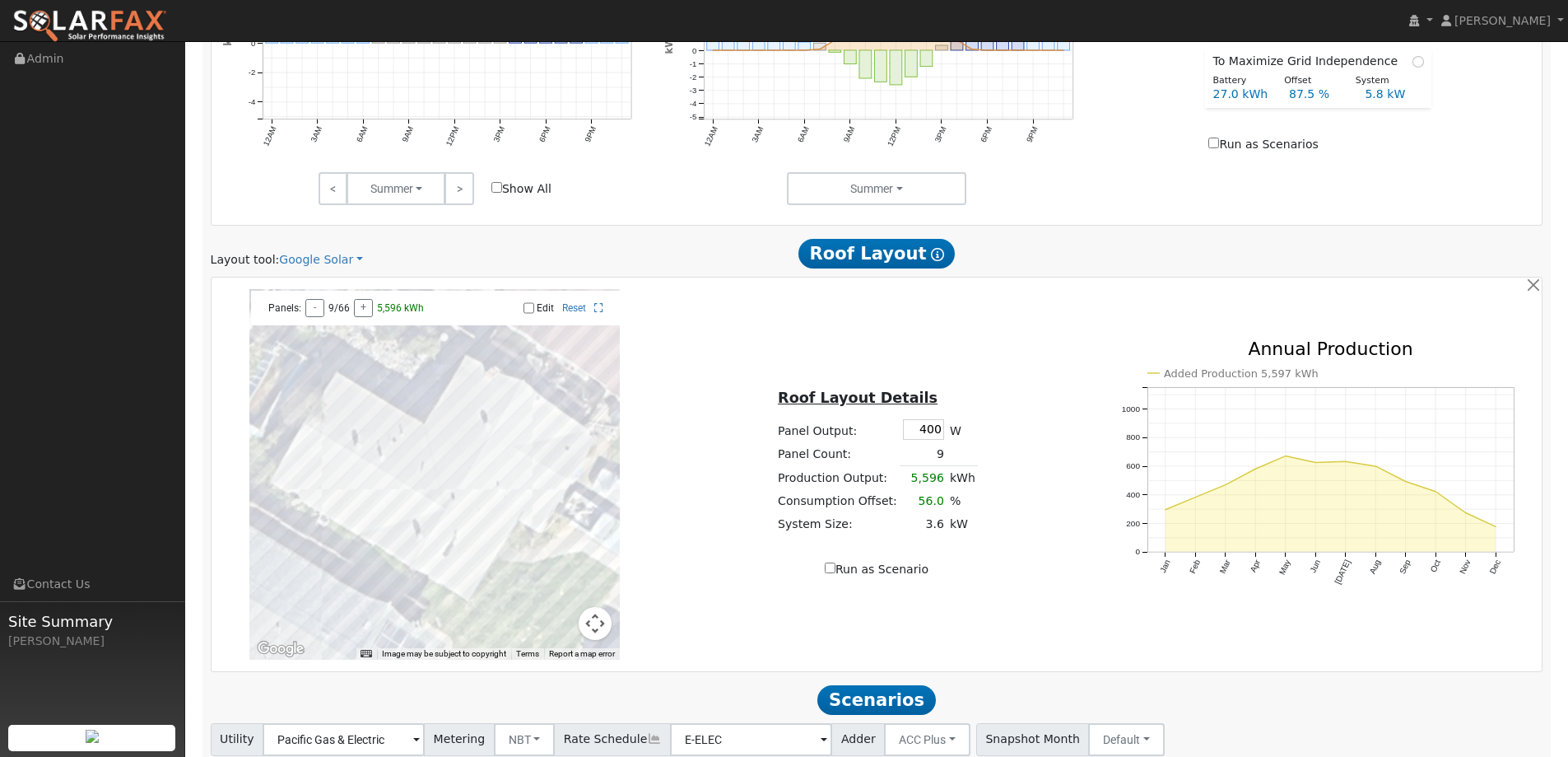
scroll to position [936, 0]
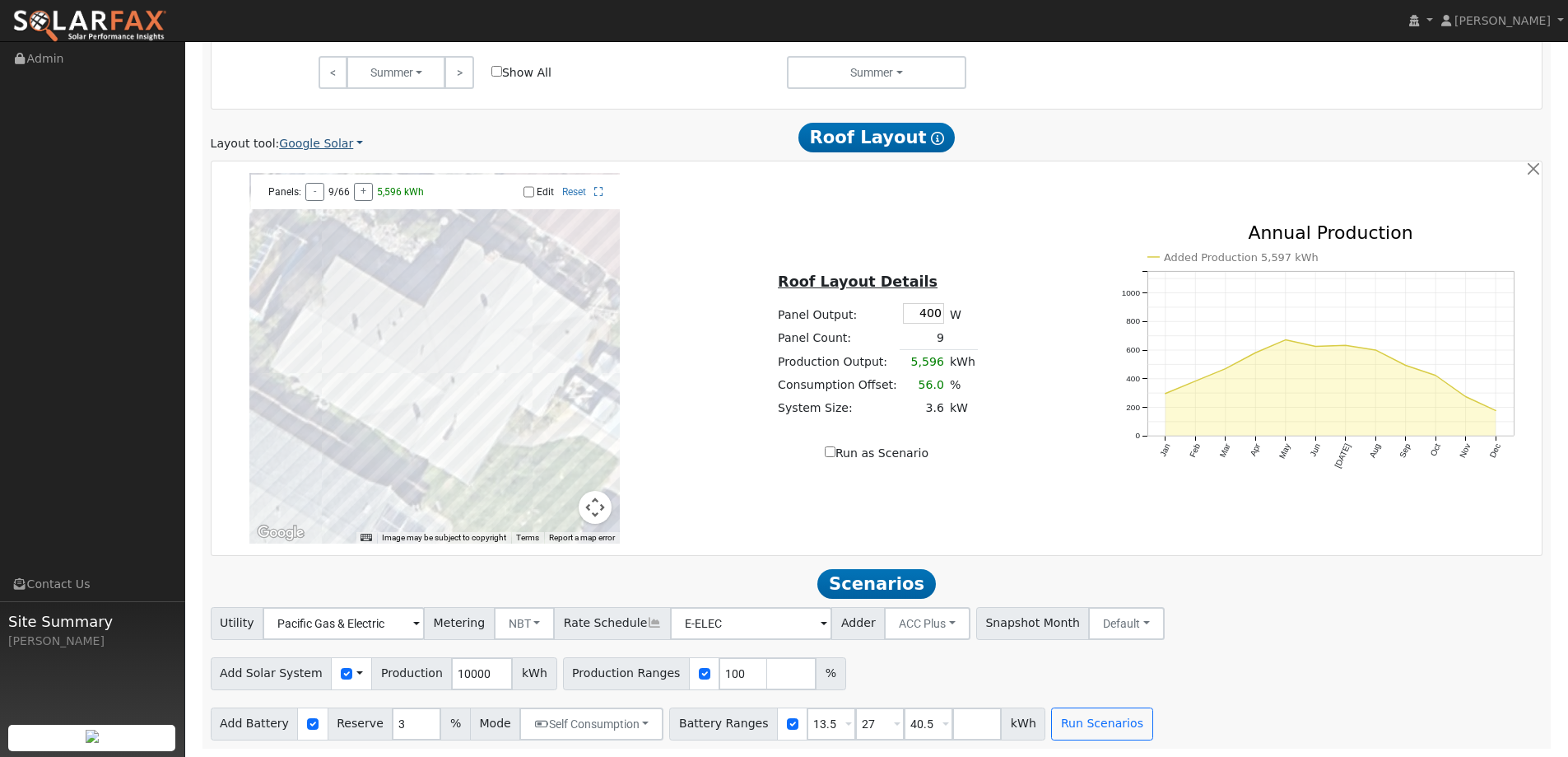
click at [302, 144] on link "Google Solar" at bounding box center [321, 144] width 84 height 17
click at [327, 218] on link "Aurora" at bounding box center [331, 219] width 114 height 23
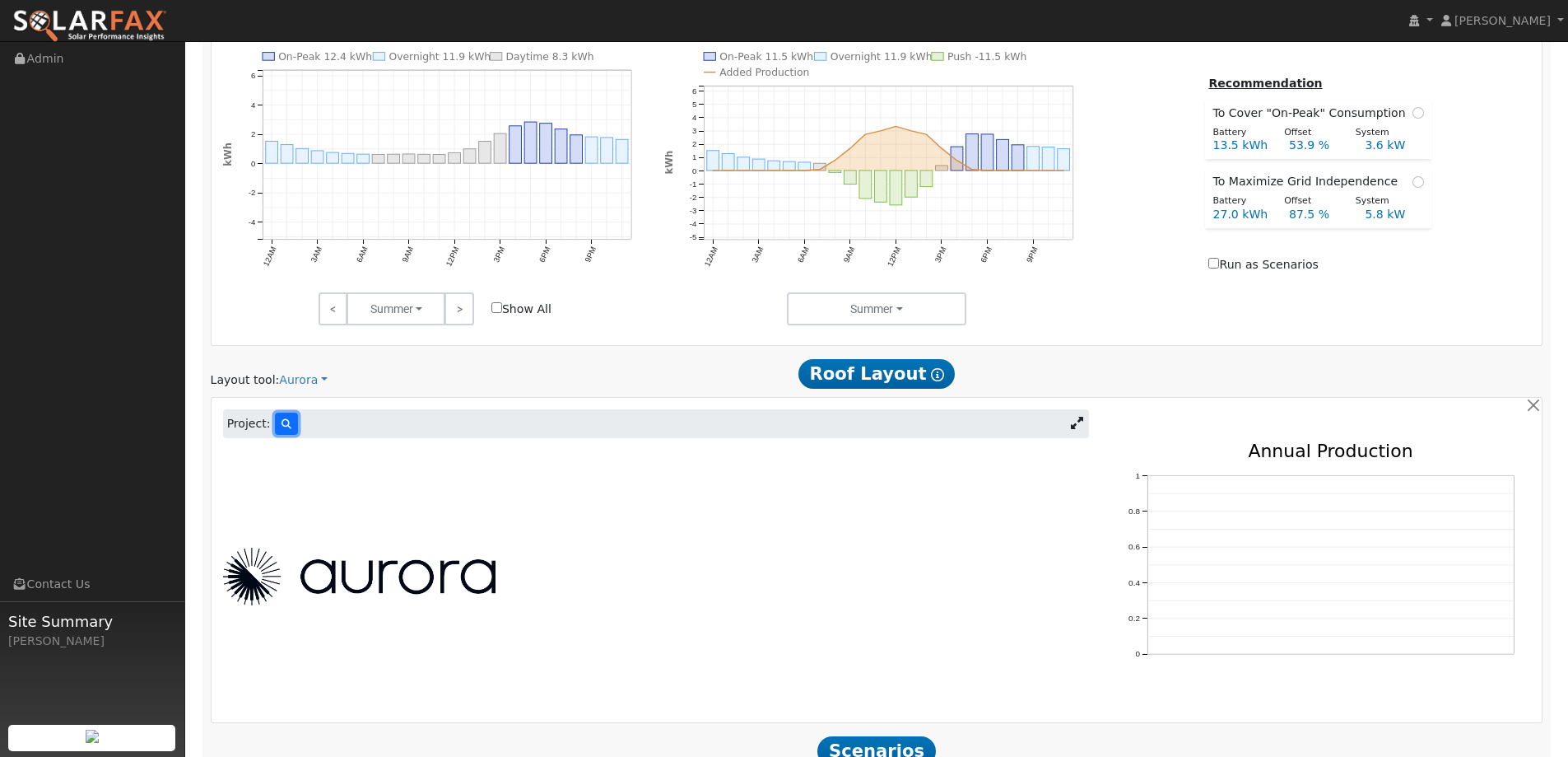
click at [282, 425] on icon at bounding box center [286, 424] width 10 height 10
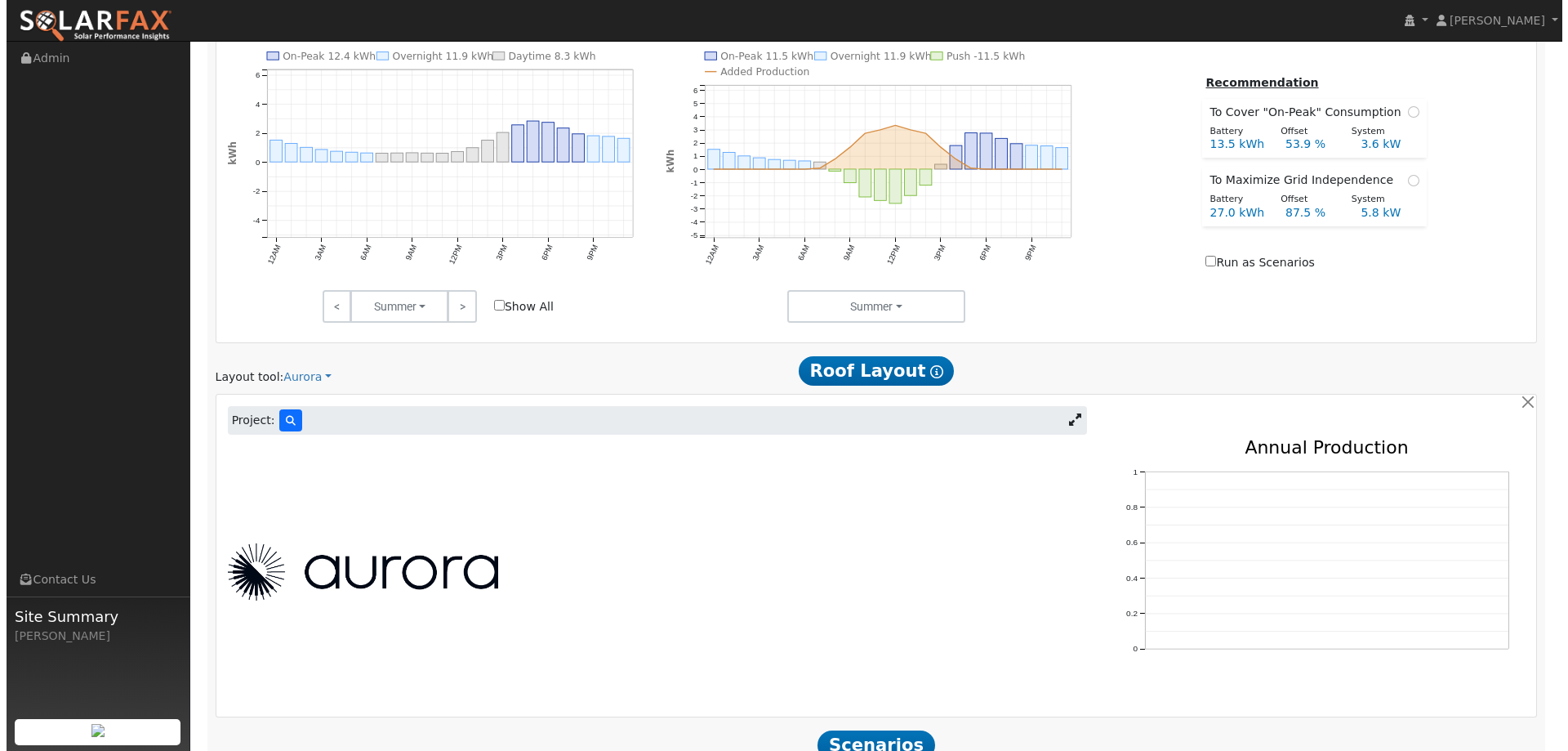
scroll to position [694, 0]
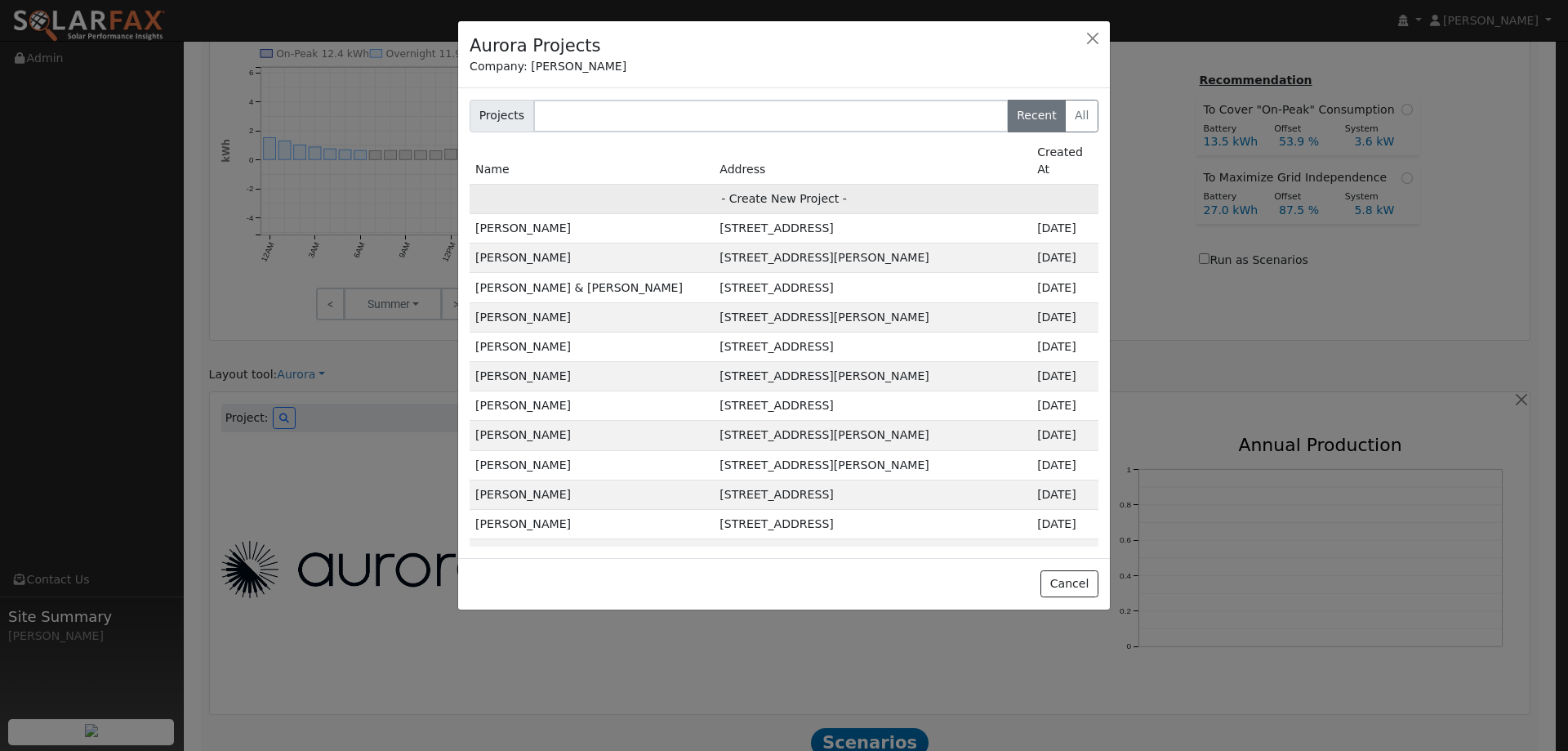
click at [797, 183] on td "- Create New Project -" at bounding box center [784, 198] width 629 height 29
type input "Russel Cerina"
type input "1908 New Jersey Street"
type input "Fairfield"
type input "CA"
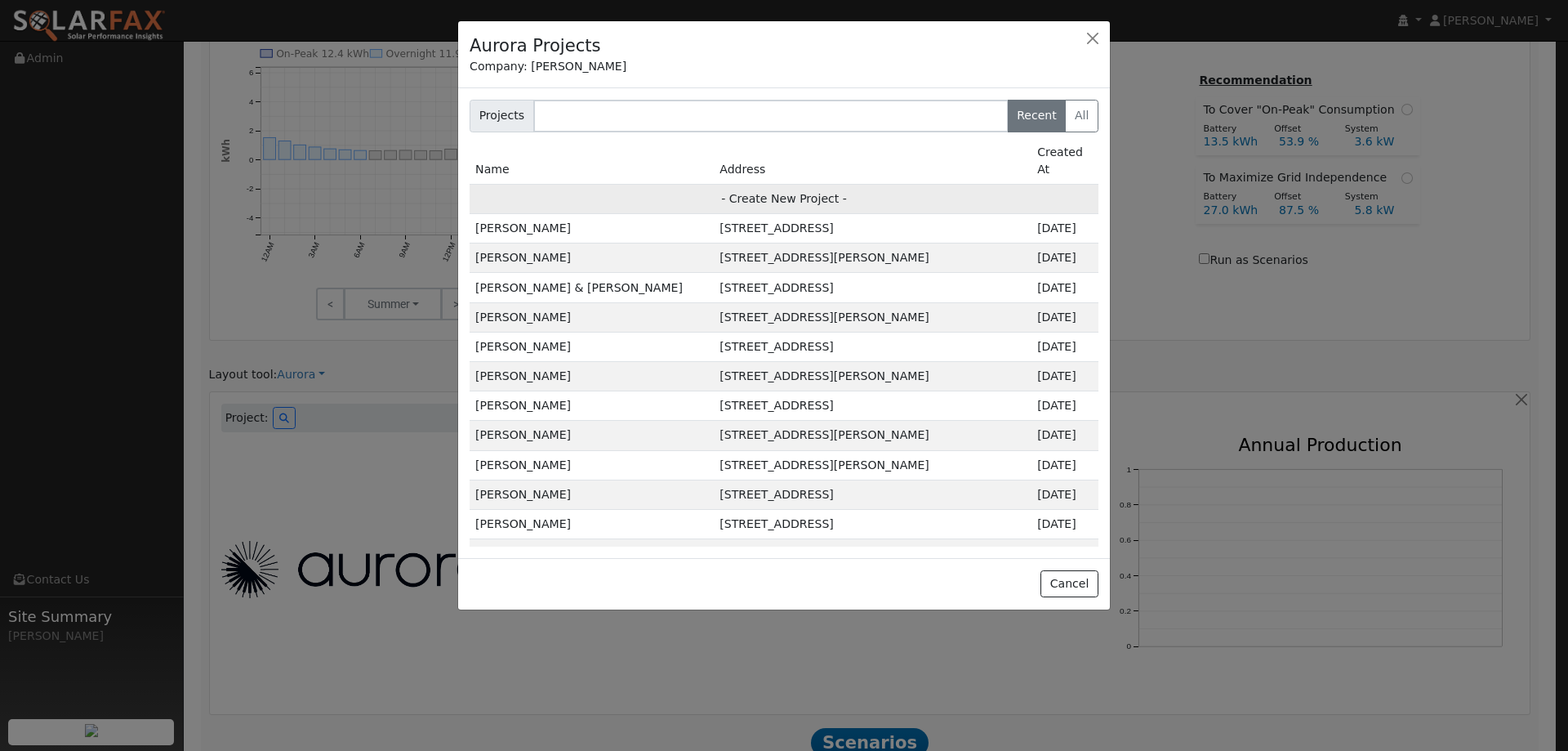
type input "94533"
type input "Design"
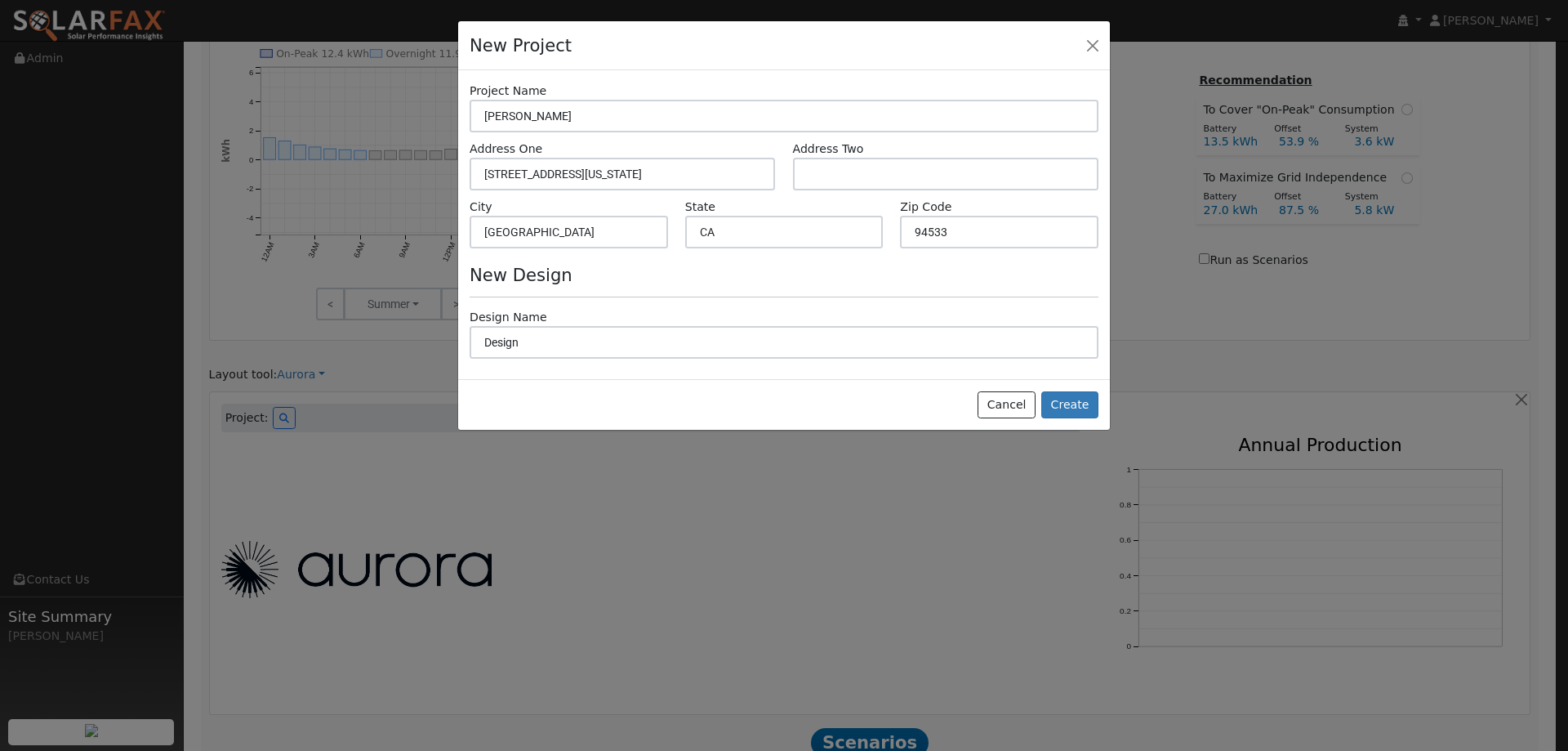
scroll to position [696, 0]
click at [1064, 404] on button "Create" at bounding box center [1070, 405] width 57 height 28
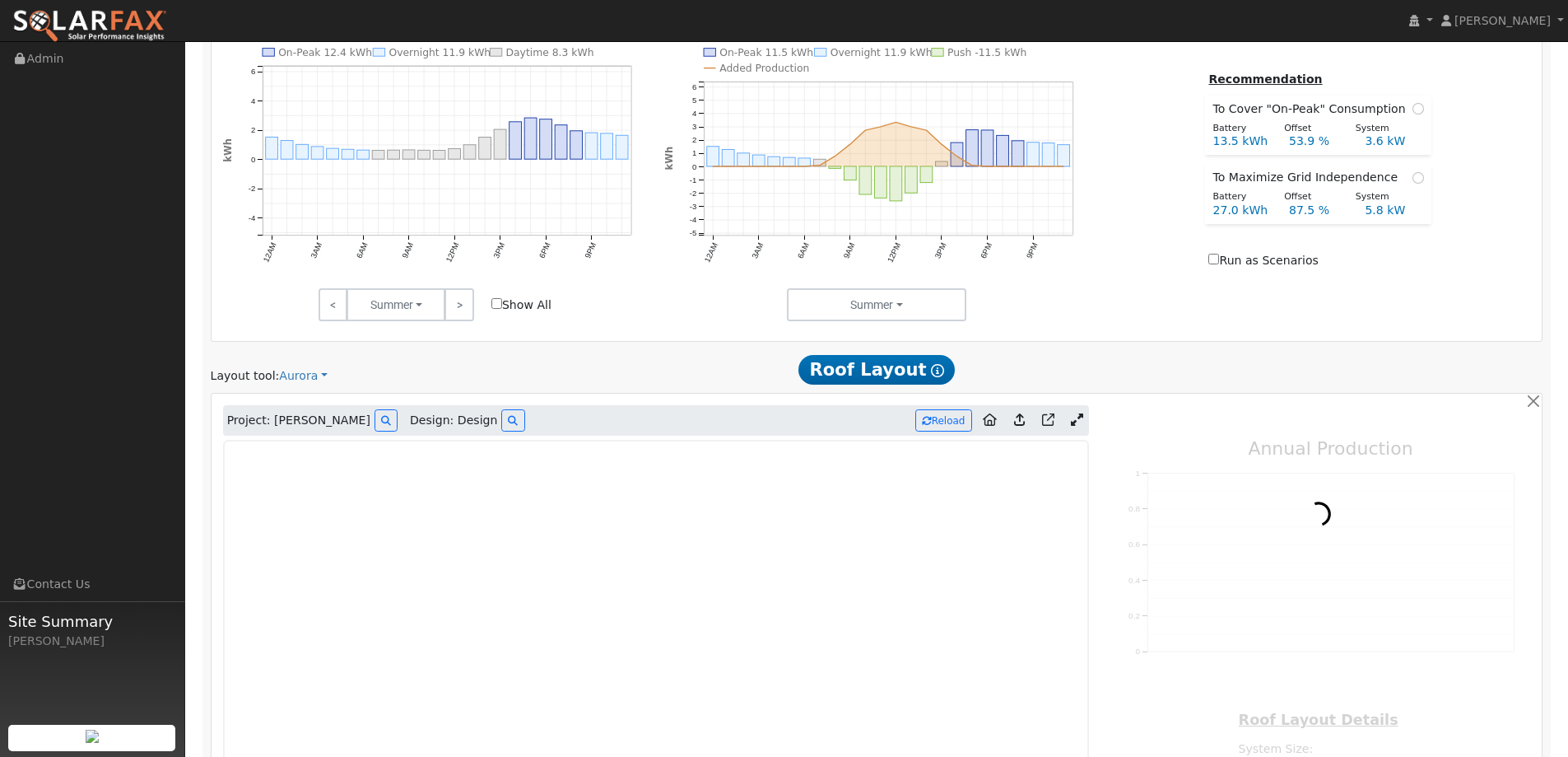
type input "0"
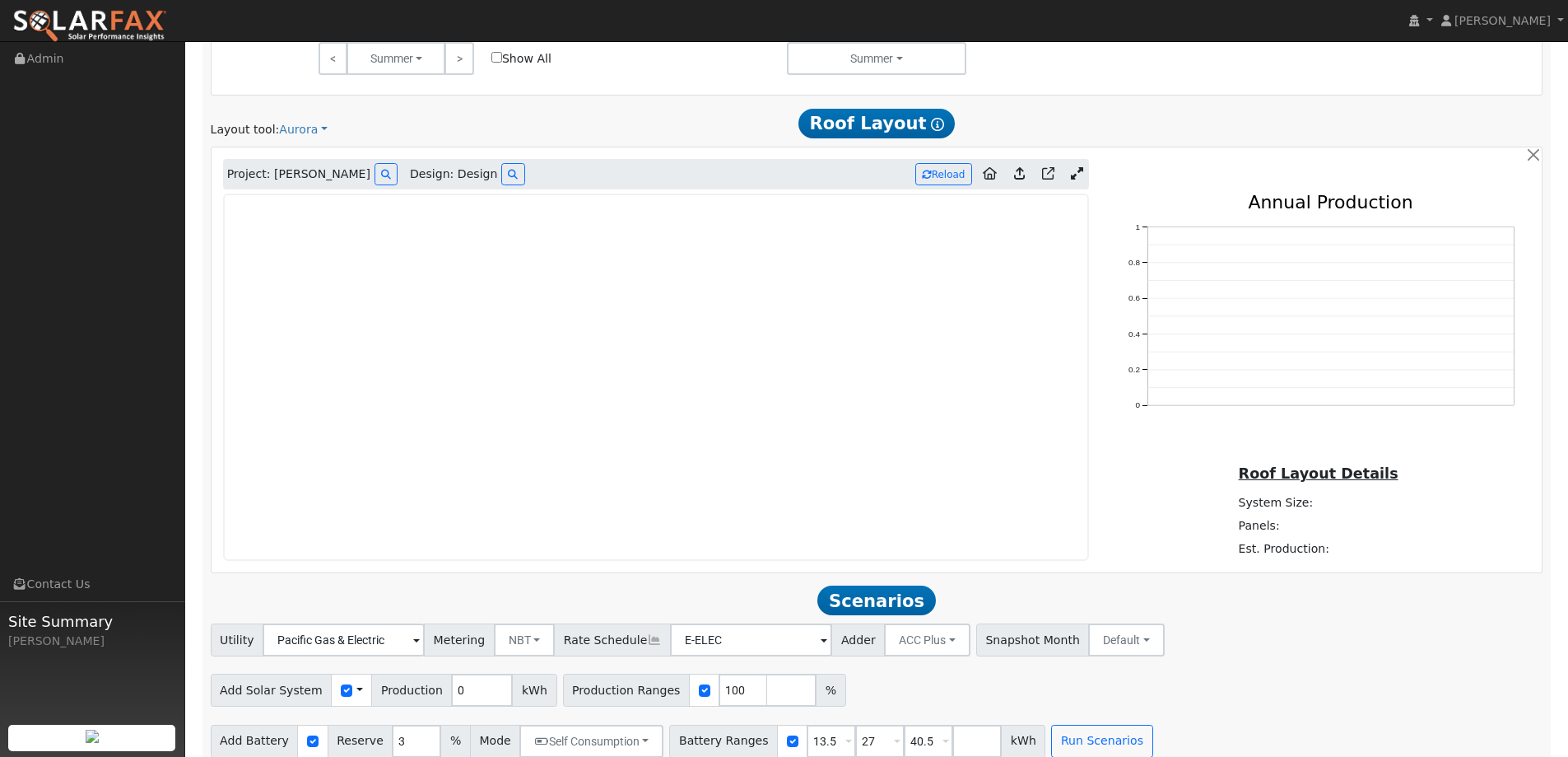
scroll to position [949, 0]
click at [166, 19] on img at bounding box center [89, 26] width 154 height 35
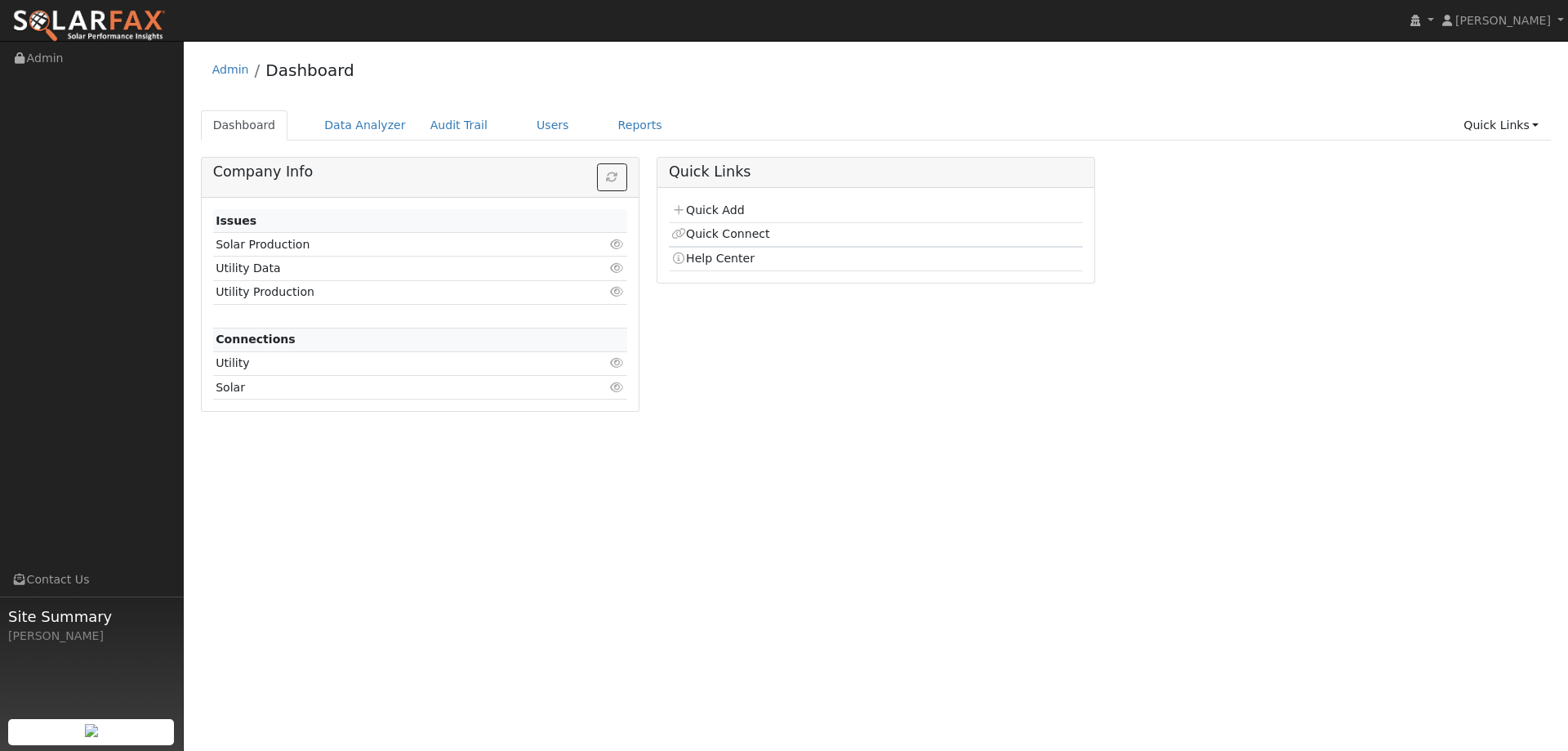
click at [709, 222] on td "Quick Connect" at bounding box center [875, 234] width 414 height 24
click at [709, 215] on link "Quick Add" at bounding box center [707, 209] width 73 height 13
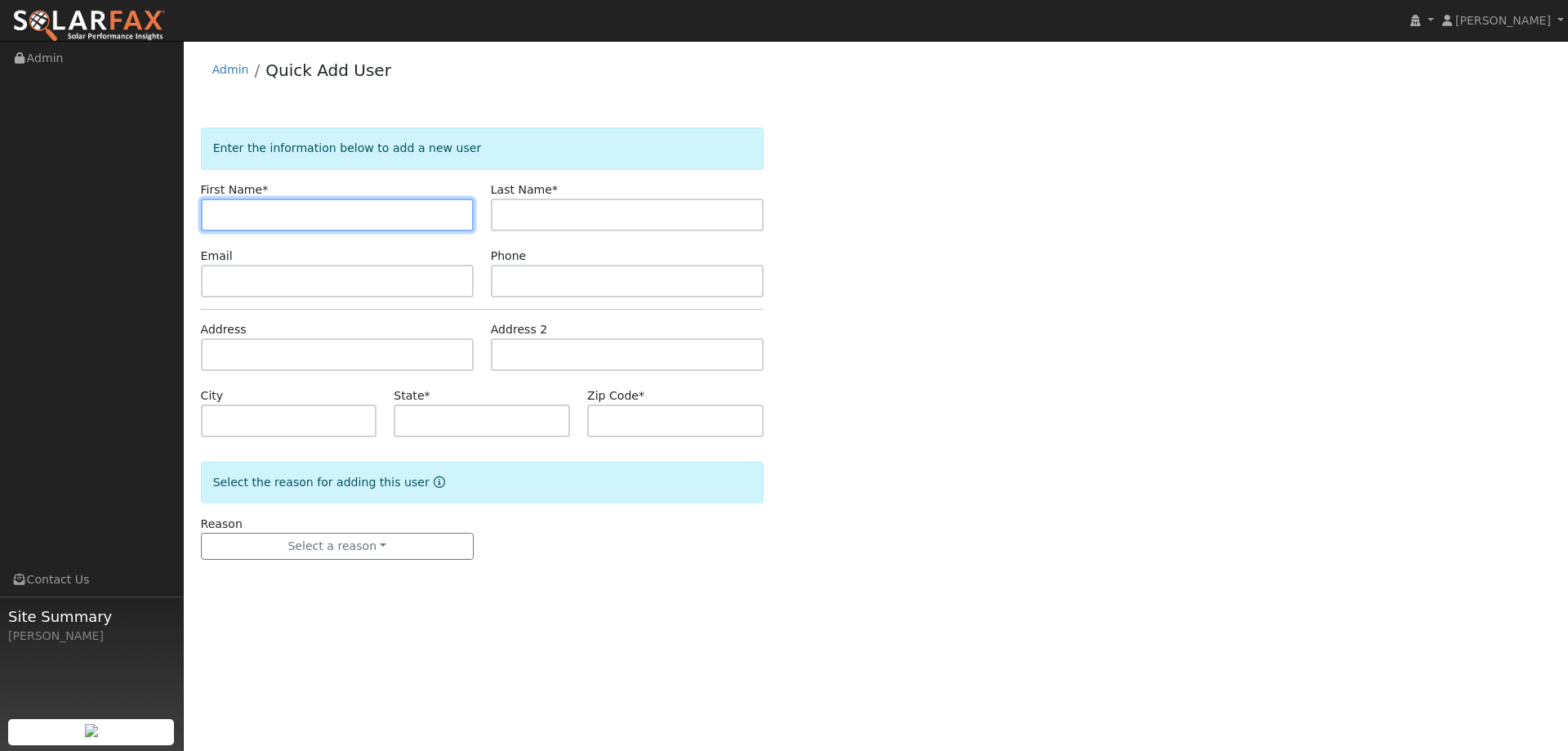
click at [302, 225] on input "text" at bounding box center [336, 215] width 272 height 33
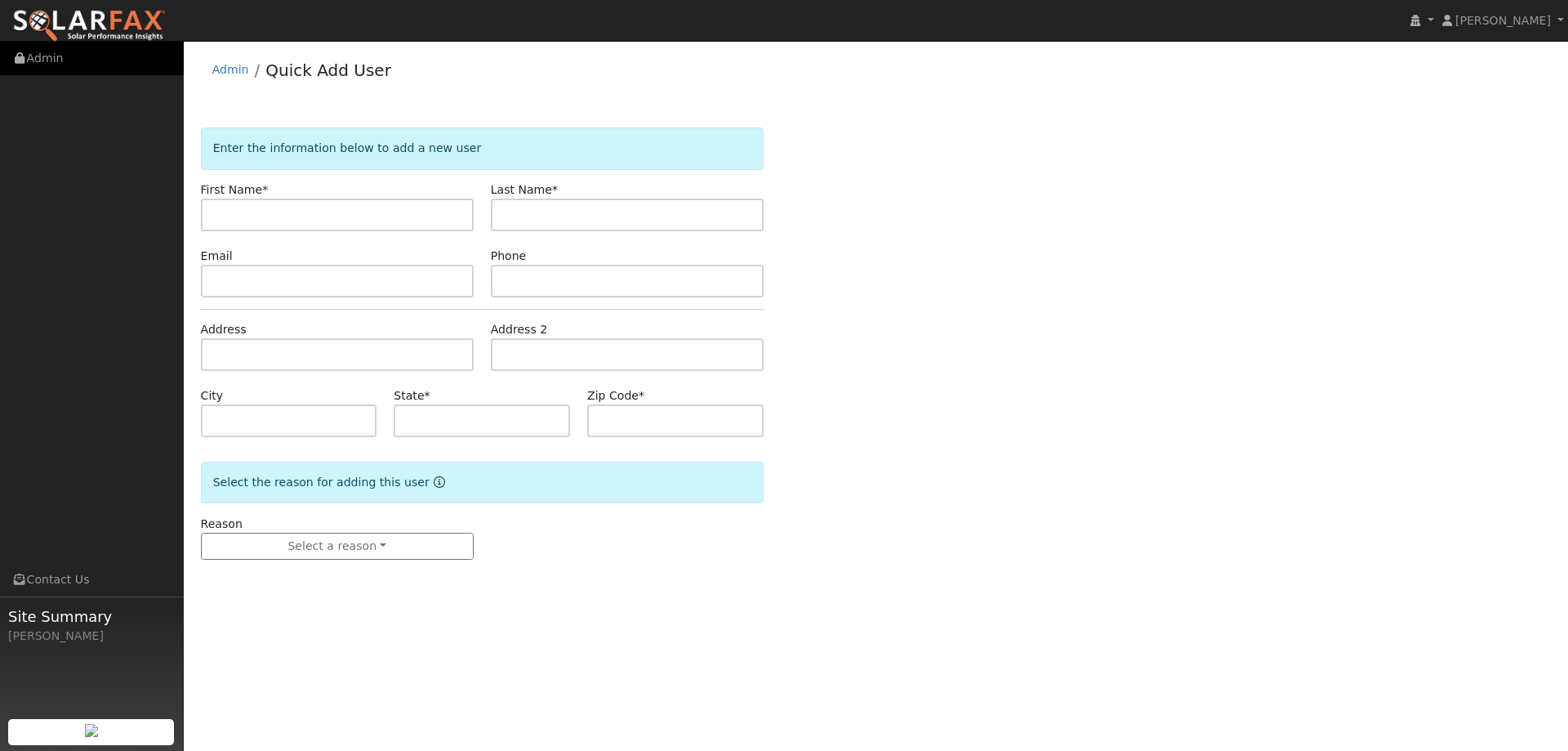
click at [149, 46] on link "Admin" at bounding box center [92, 58] width 183 height 34
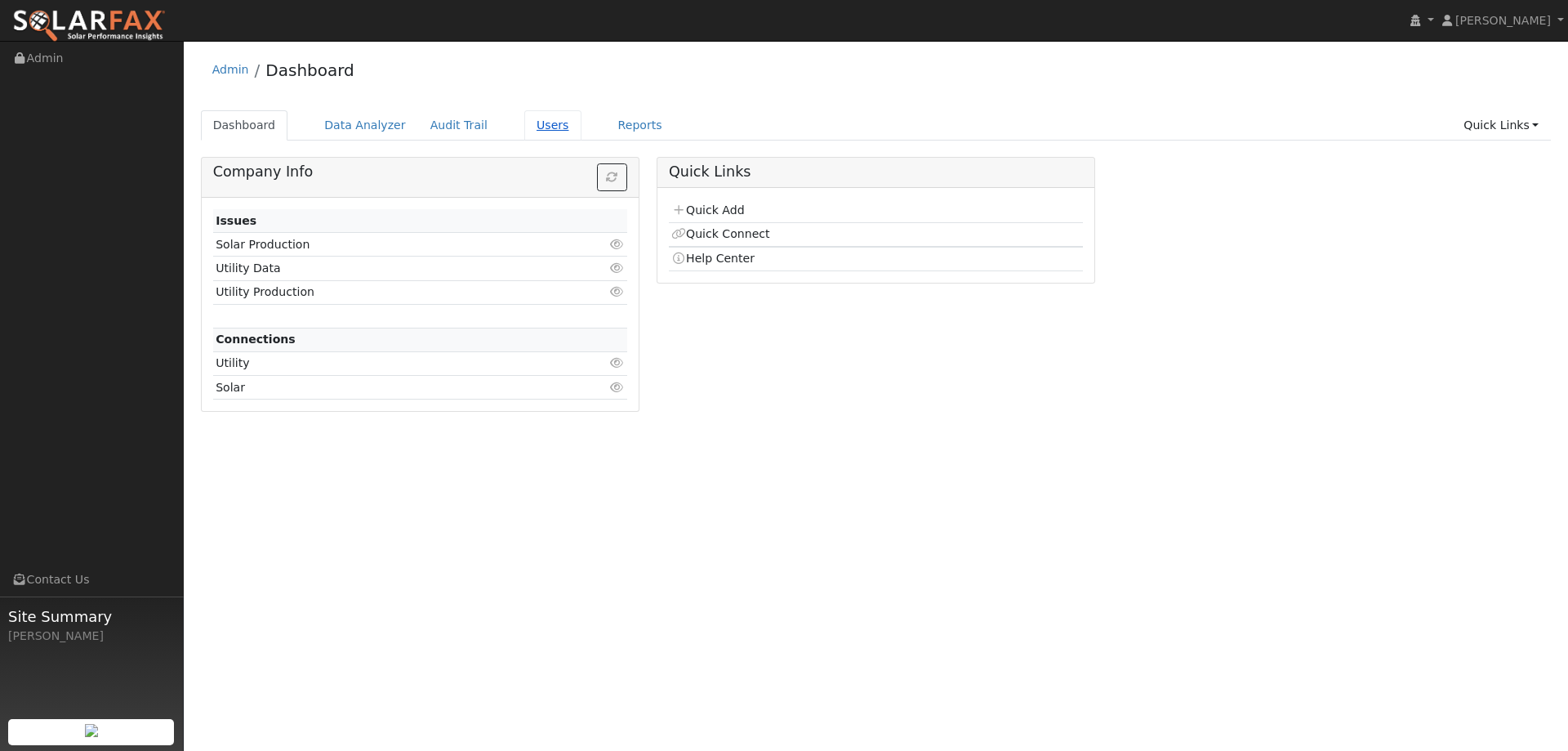
click at [542, 126] on link "Users" at bounding box center [553, 125] width 57 height 30
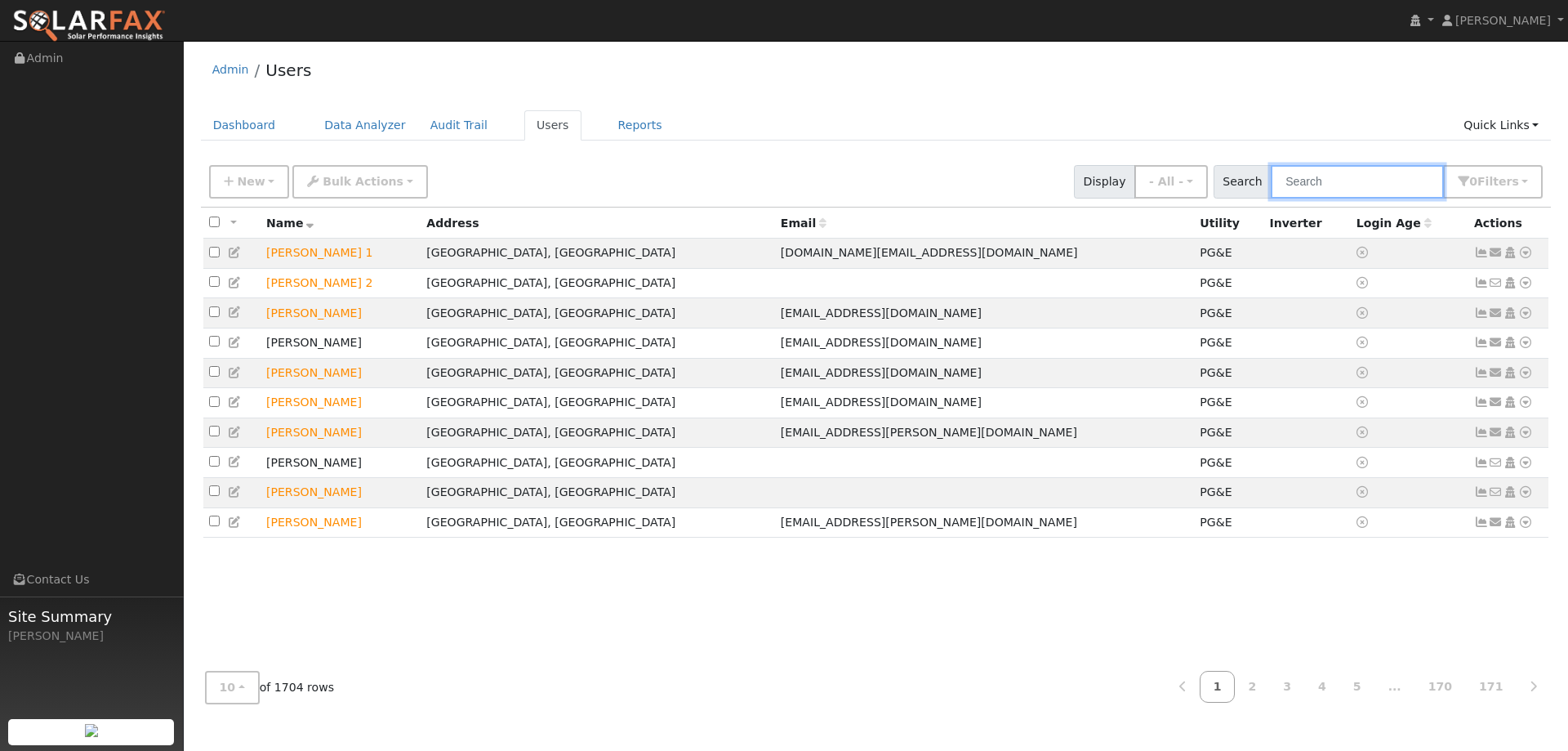
click at [1349, 183] on input "text" at bounding box center [1357, 182] width 173 height 34
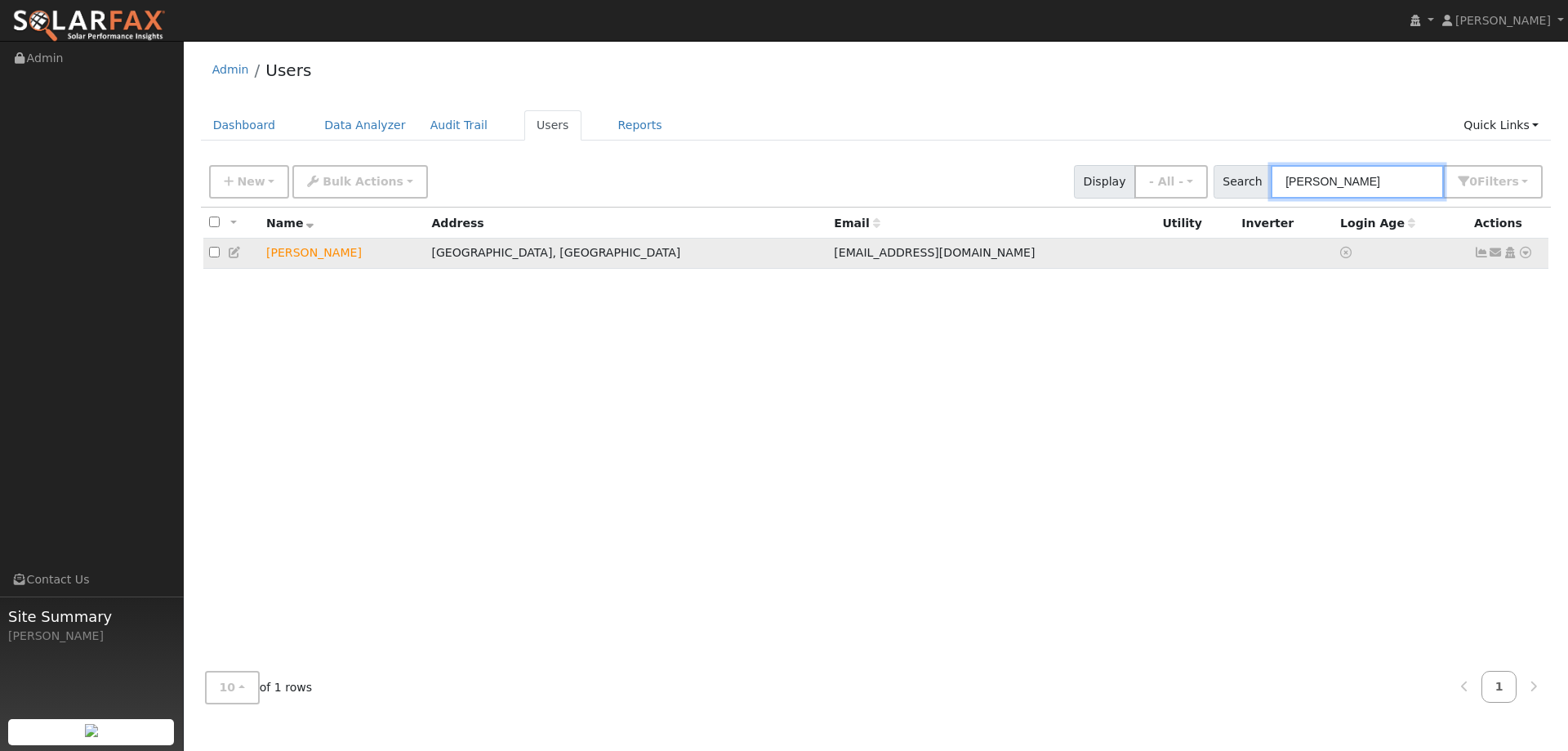
type input "[PERSON_NAME]"
click at [1529, 256] on icon at bounding box center [1525, 252] width 15 height 11
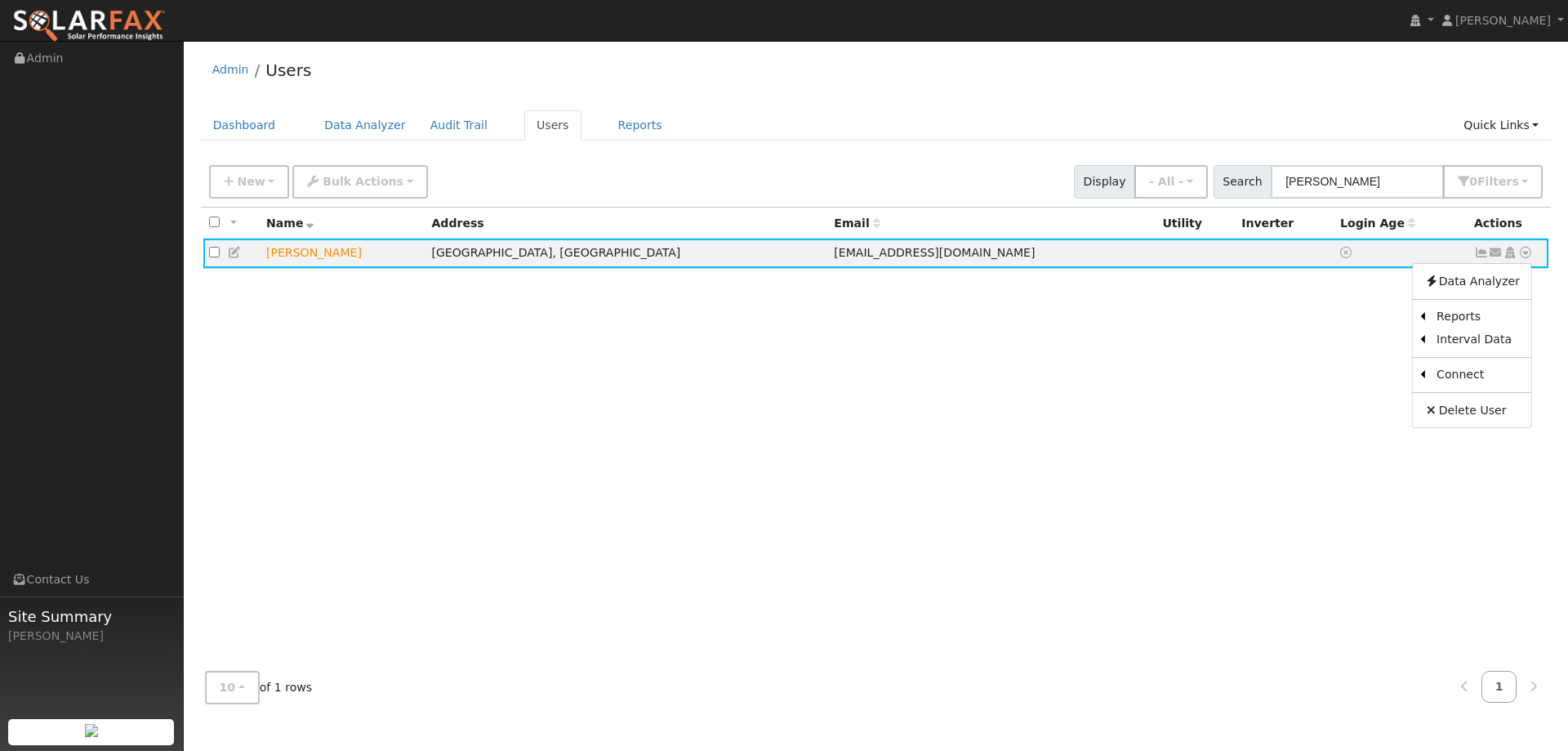
click at [1362, 522] on div "All None All on page None on page Name Address Email Utility Inverter Login Age…" at bounding box center [876, 433] width 1351 height 450
click at [1156, 252] on td at bounding box center [1196, 254] width 80 height 30
click at [1450, 256] on td at bounding box center [1401, 254] width 134 height 30
click at [834, 249] on span "[EMAIL_ADDRESS][DOMAIN_NAME]" at bounding box center [934, 252] width 201 height 13
click at [297, 266] on td "[PERSON_NAME]" at bounding box center [342, 254] width 165 height 30
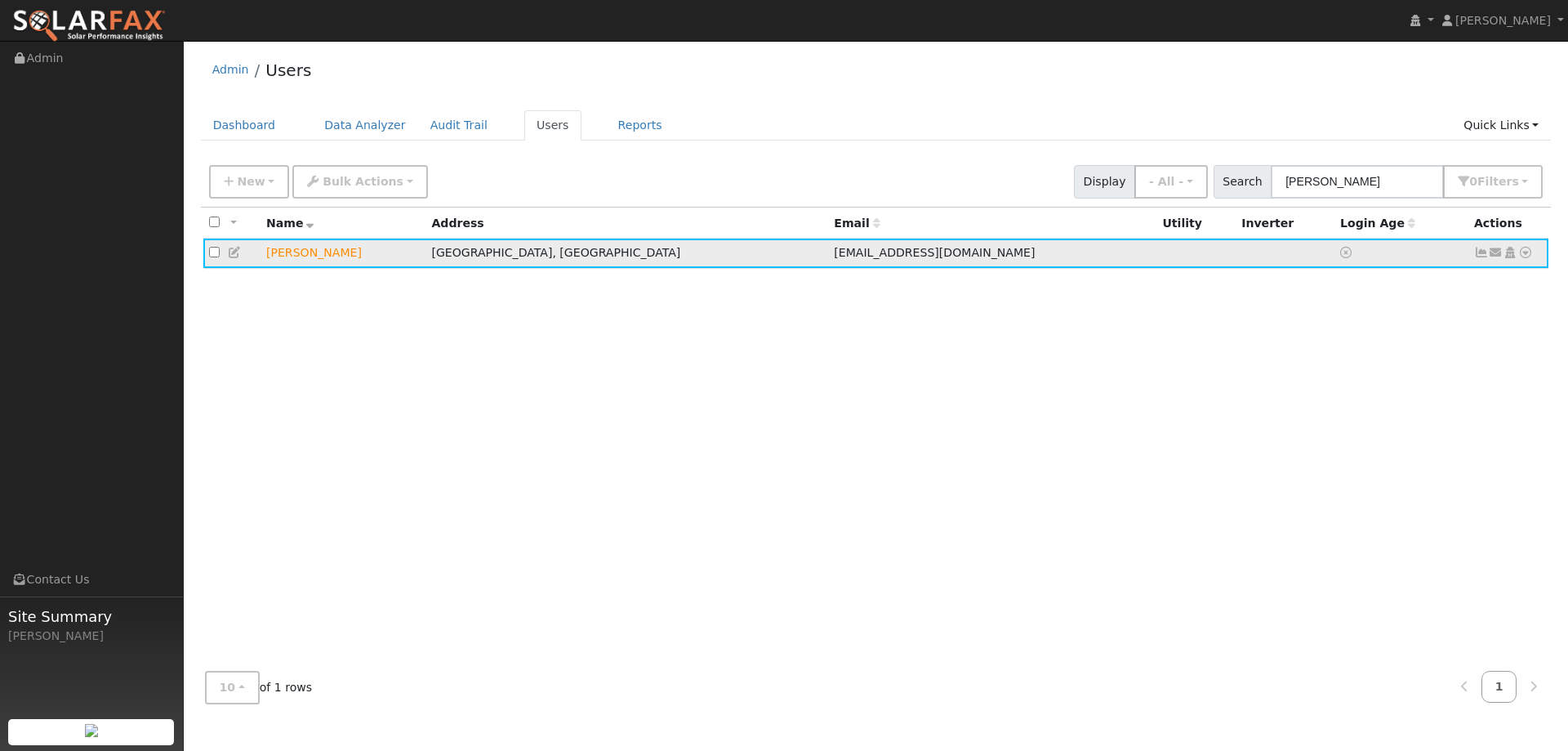
click at [1525, 256] on icon at bounding box center [1525, 252] width 15 height 11
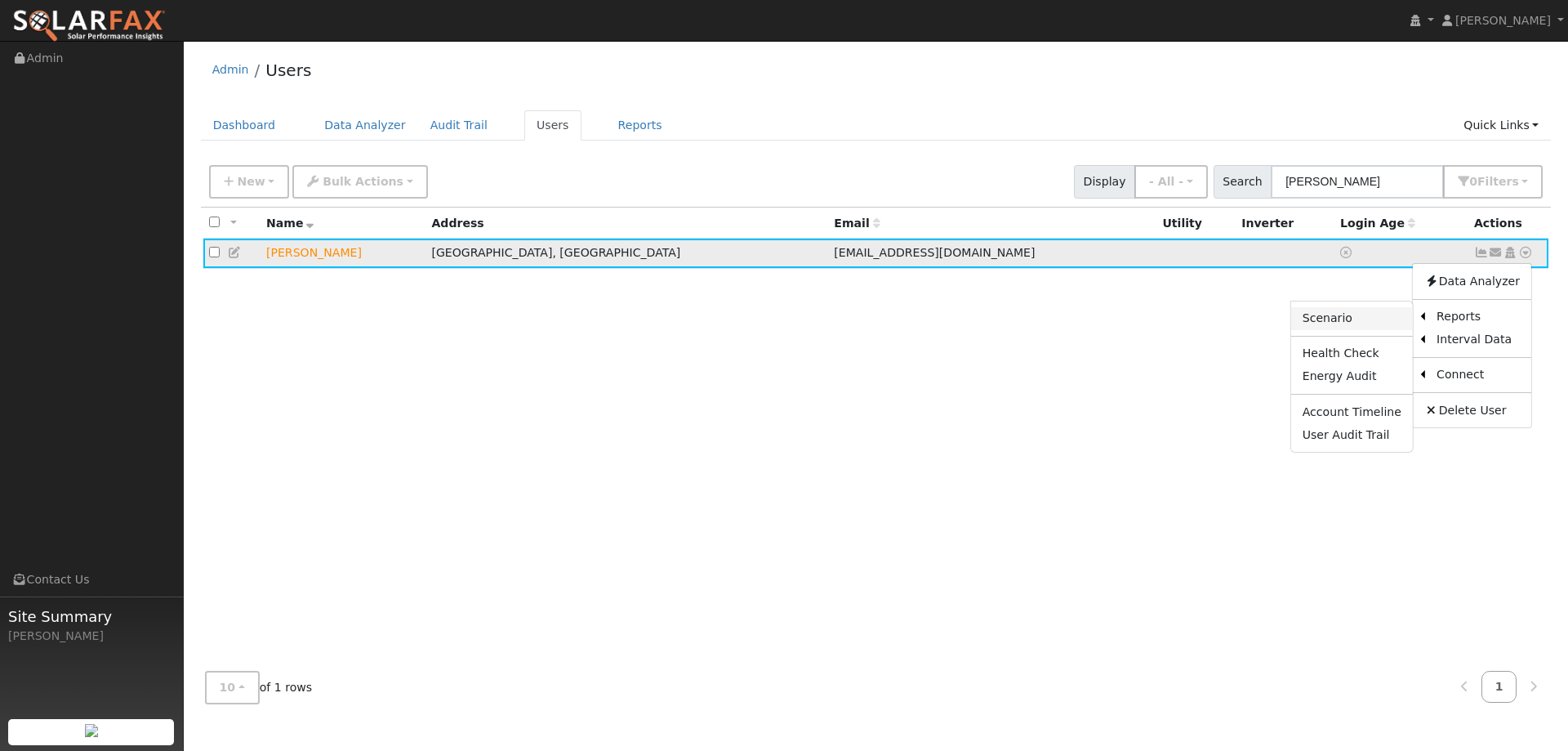
click at [1367, 323] on link "Scenario" at bounding box center [1352, 318] width 122 height 22
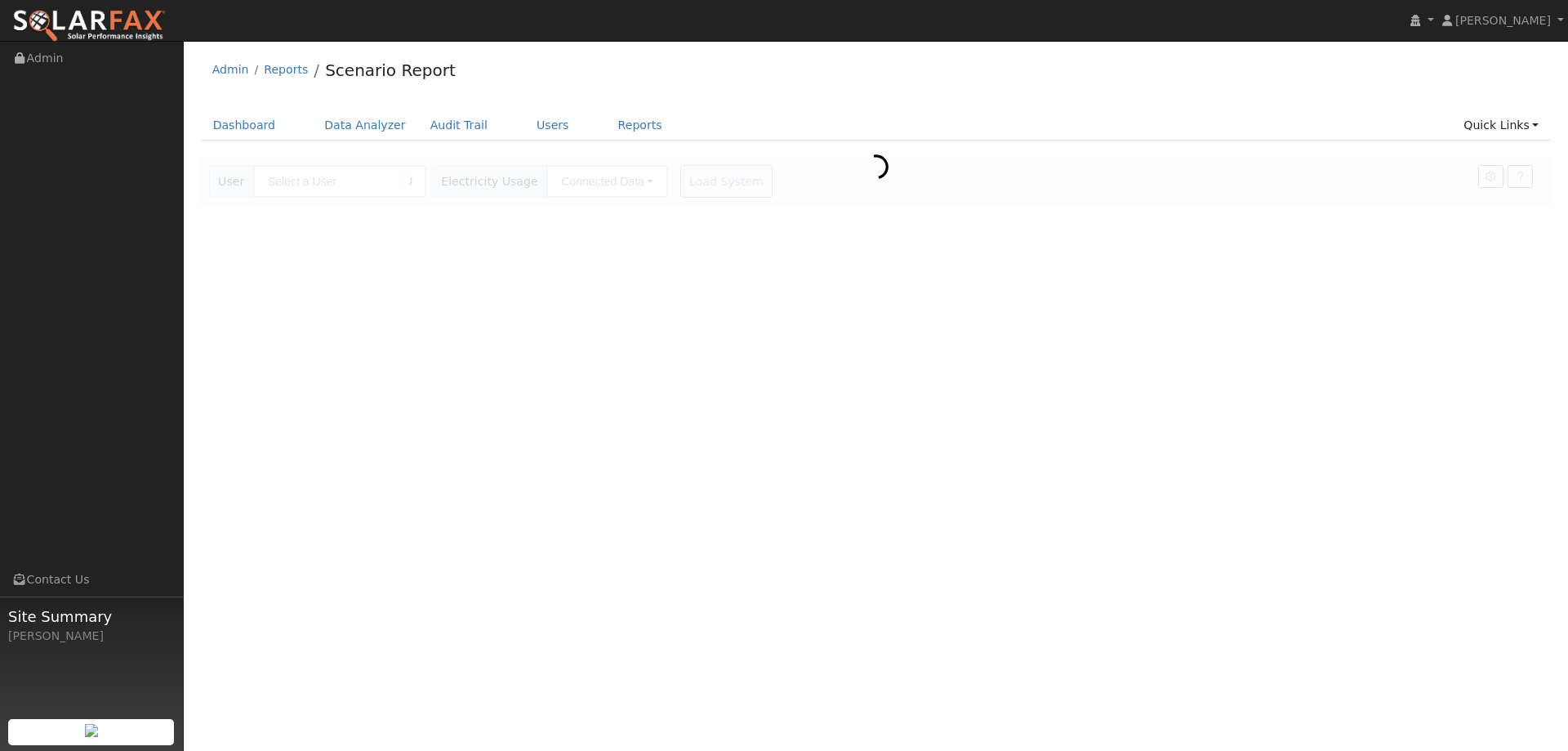
type input "[PERSON_NAME]"
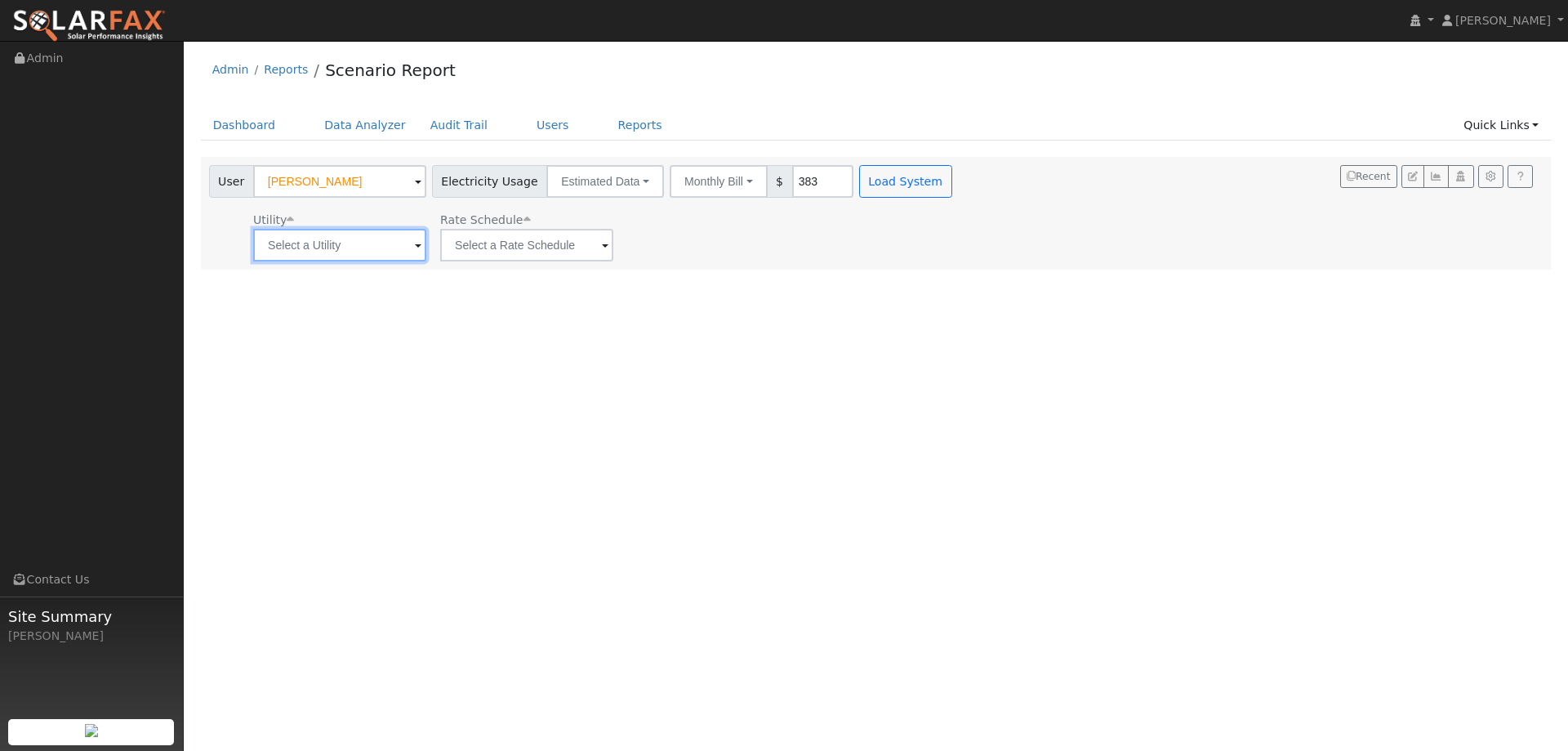
click at [386, 255] on input "text" at bounding box center [340, 245] width 173 height 33
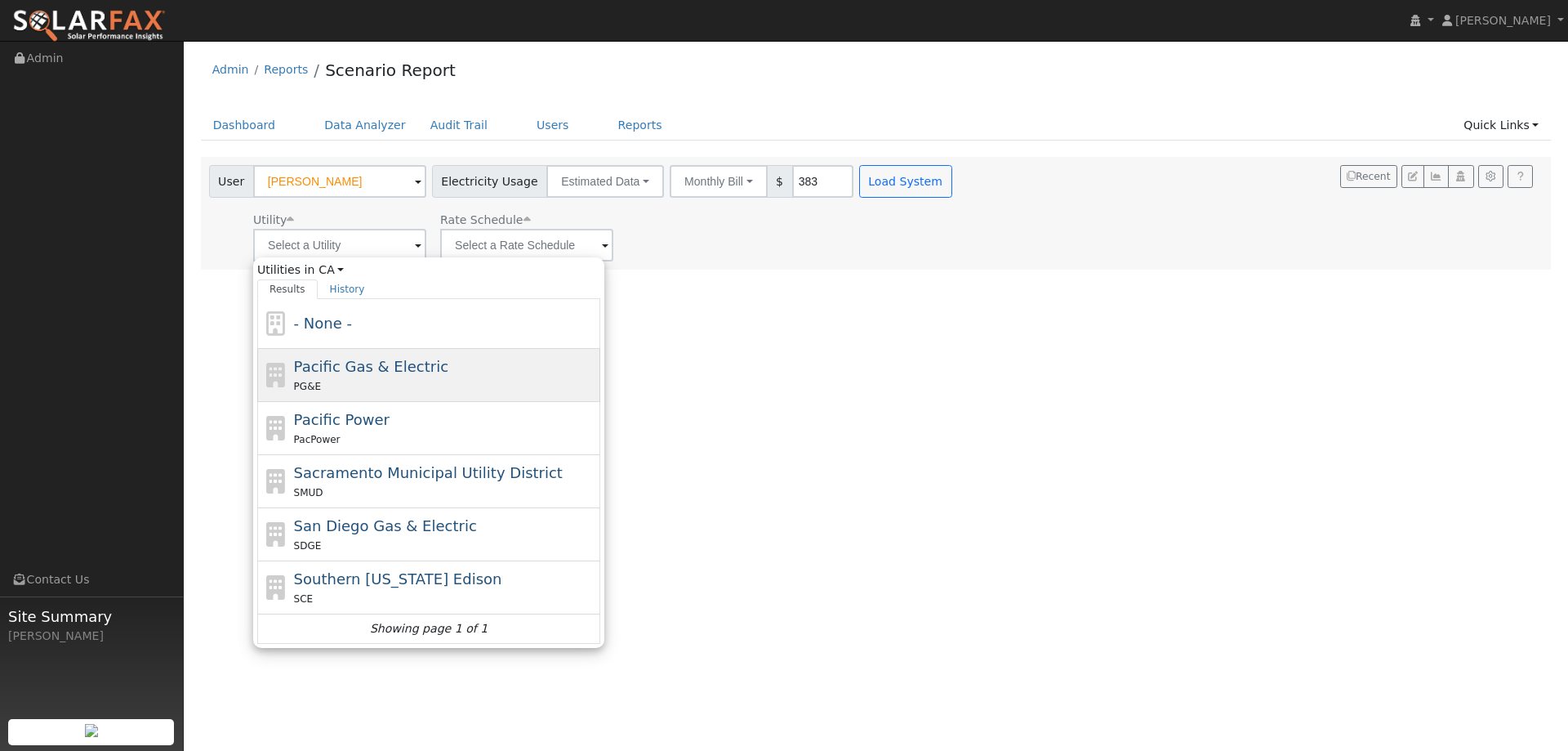
click at [355, 365] on span "Pacific Gas & Electric" at bounding box center [371, 367] width 154 height 17
type input "Pacific Gas & Electric"
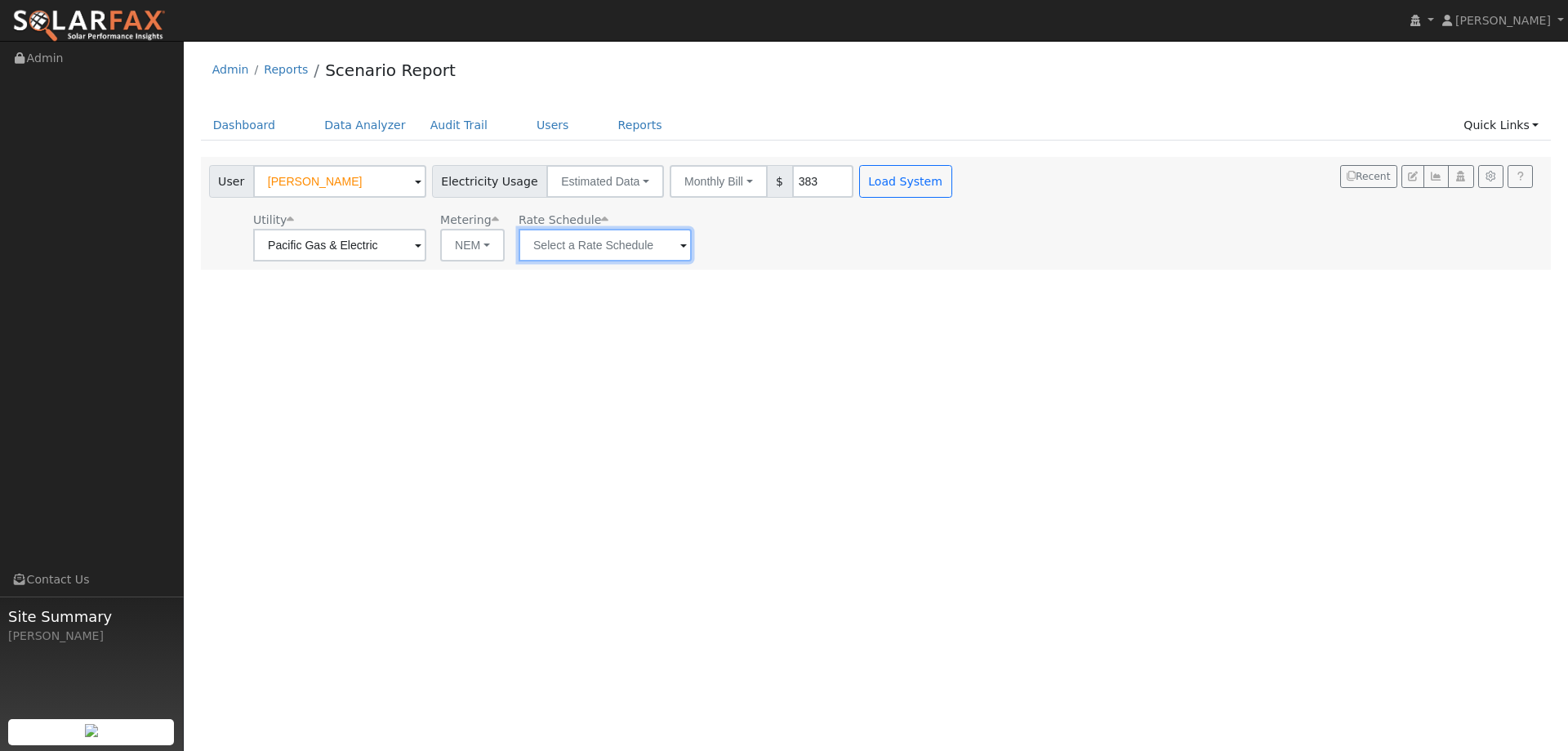
click at [566, 249] on input "text" at bounding box center [605, 245] width 173 height 33
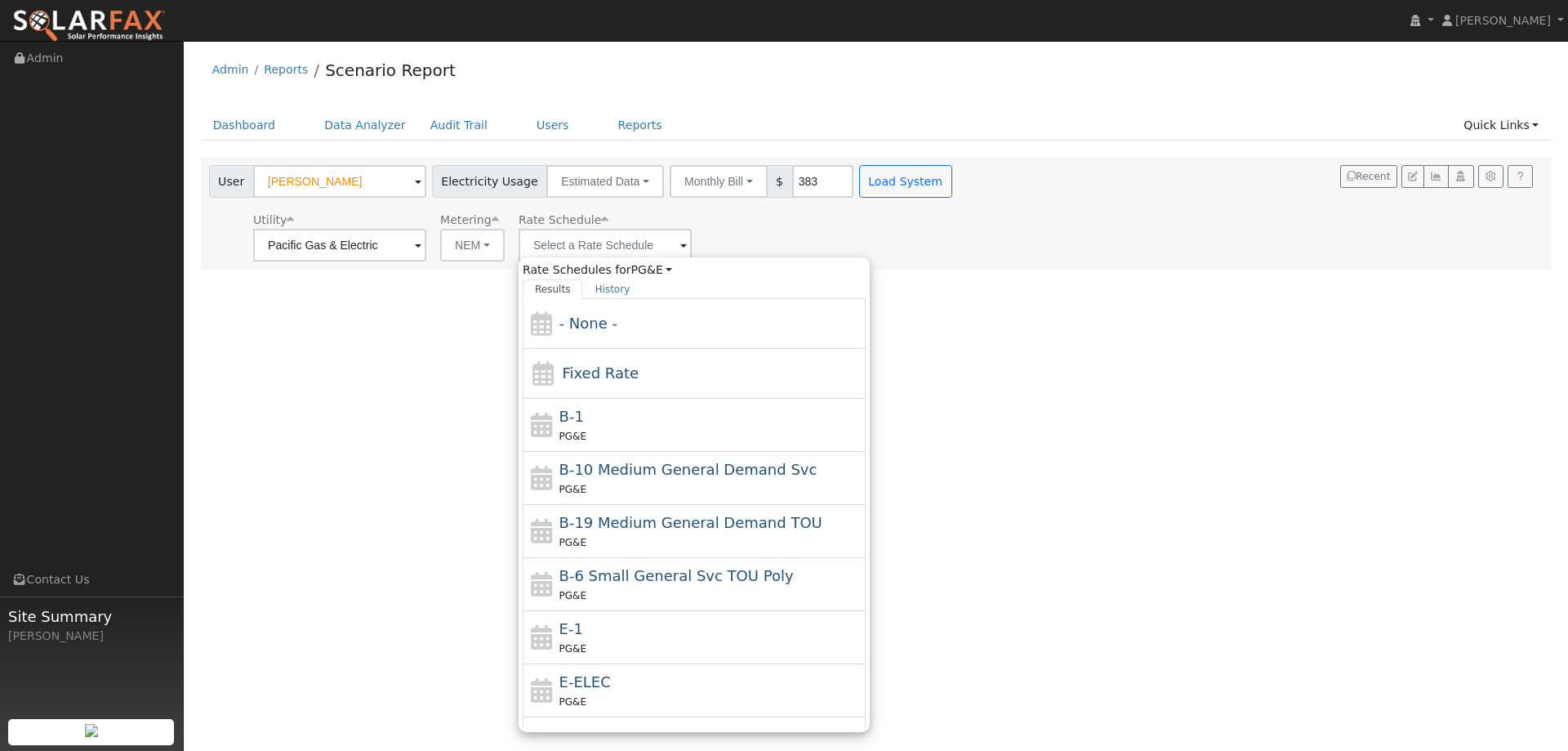
click at [598, 656] on div "PG&E" at bounding box center [711, 648] width 303 height 17
type input "E-1"
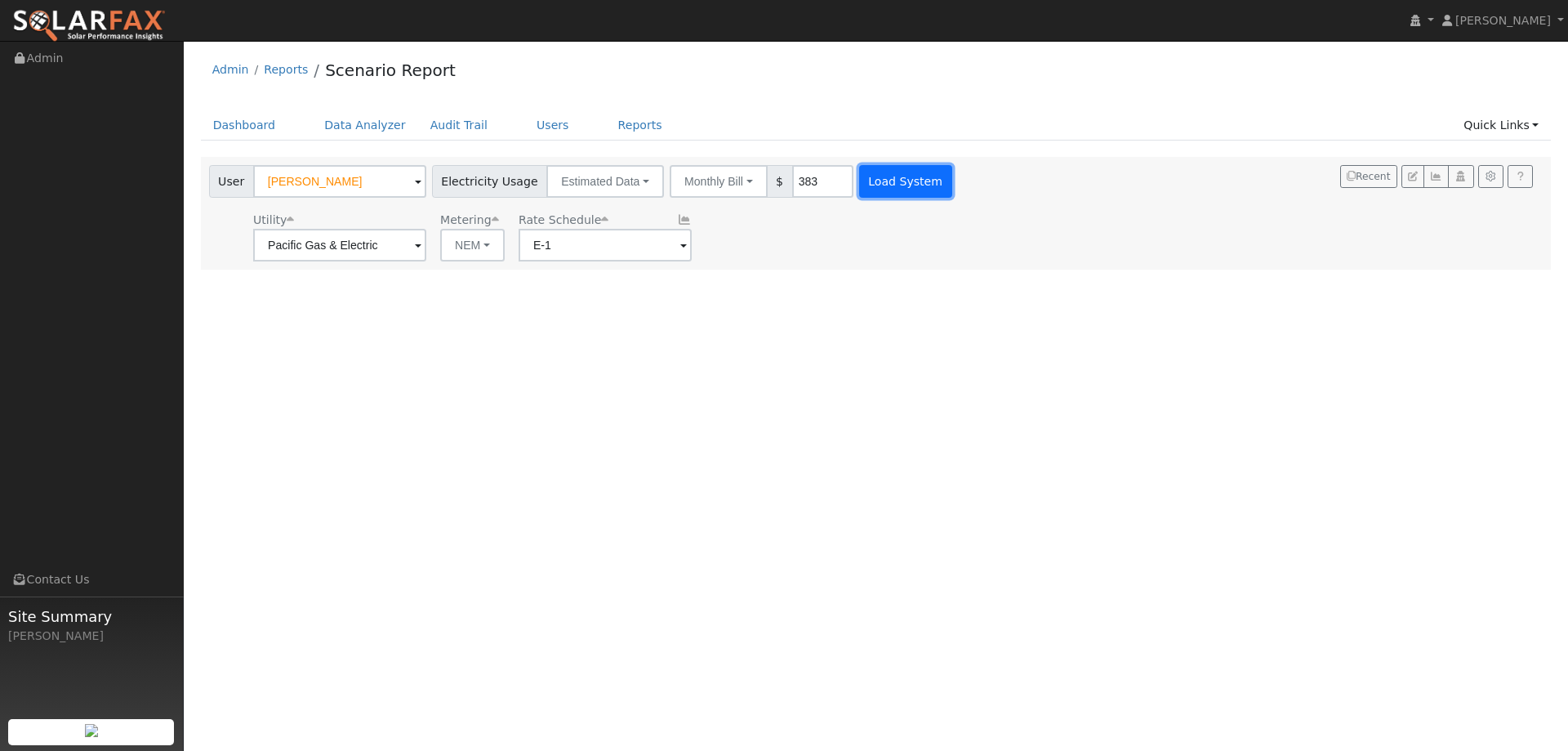
click at [859, 181] on button "Load System" at bounding box center [906, 182] width 93 height 33
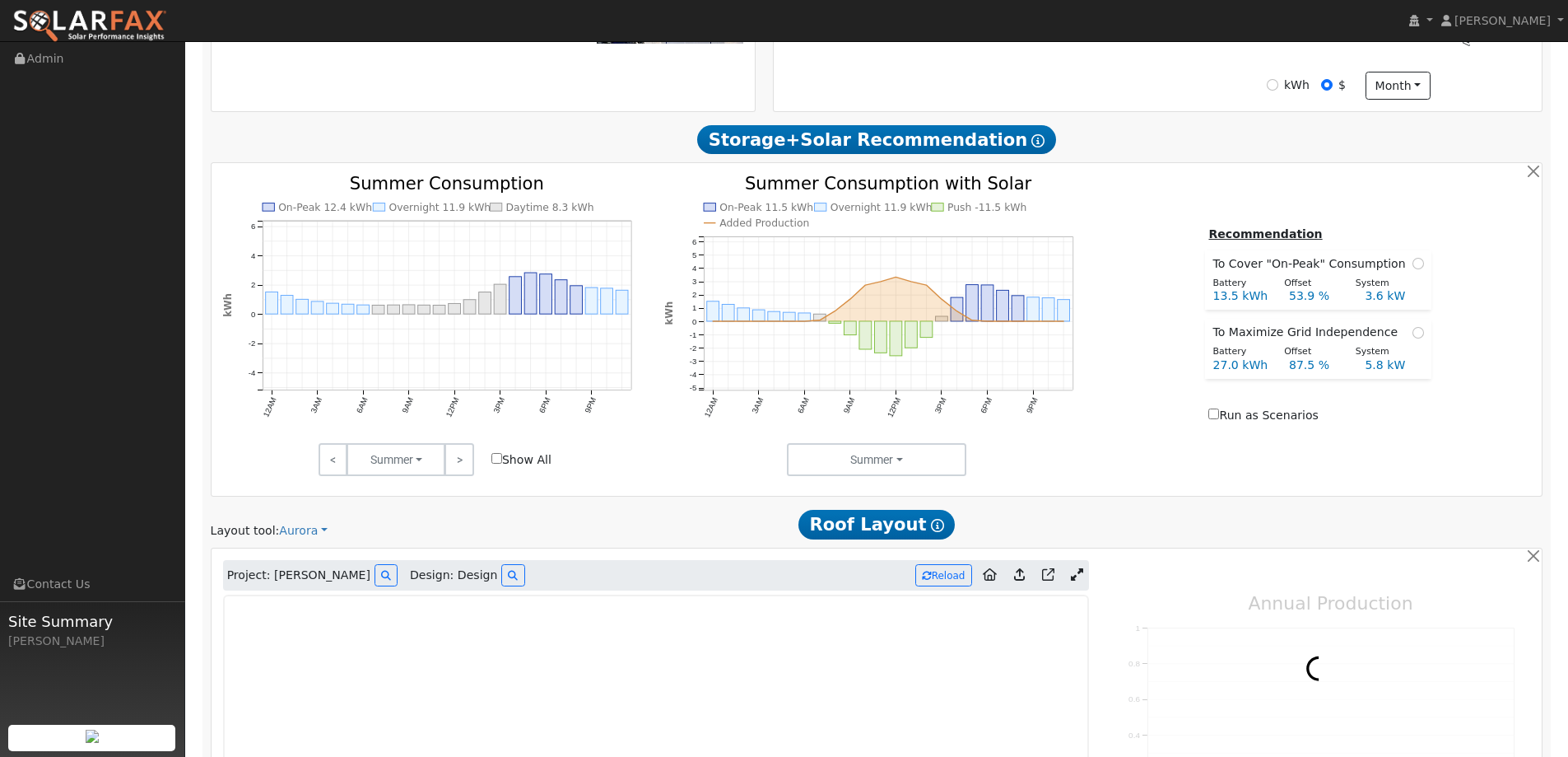
type input "0"
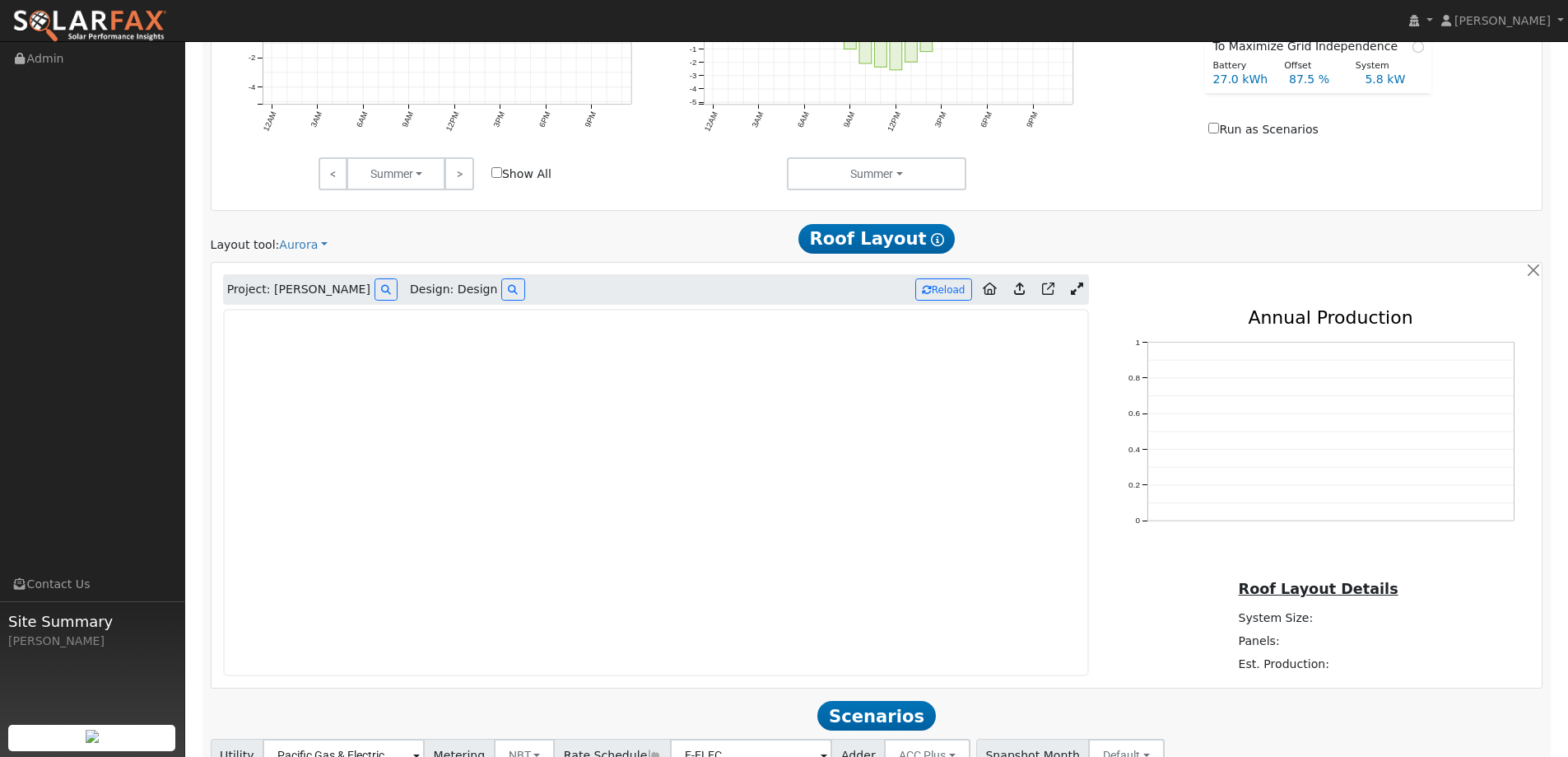
scroll to position [965, 0]
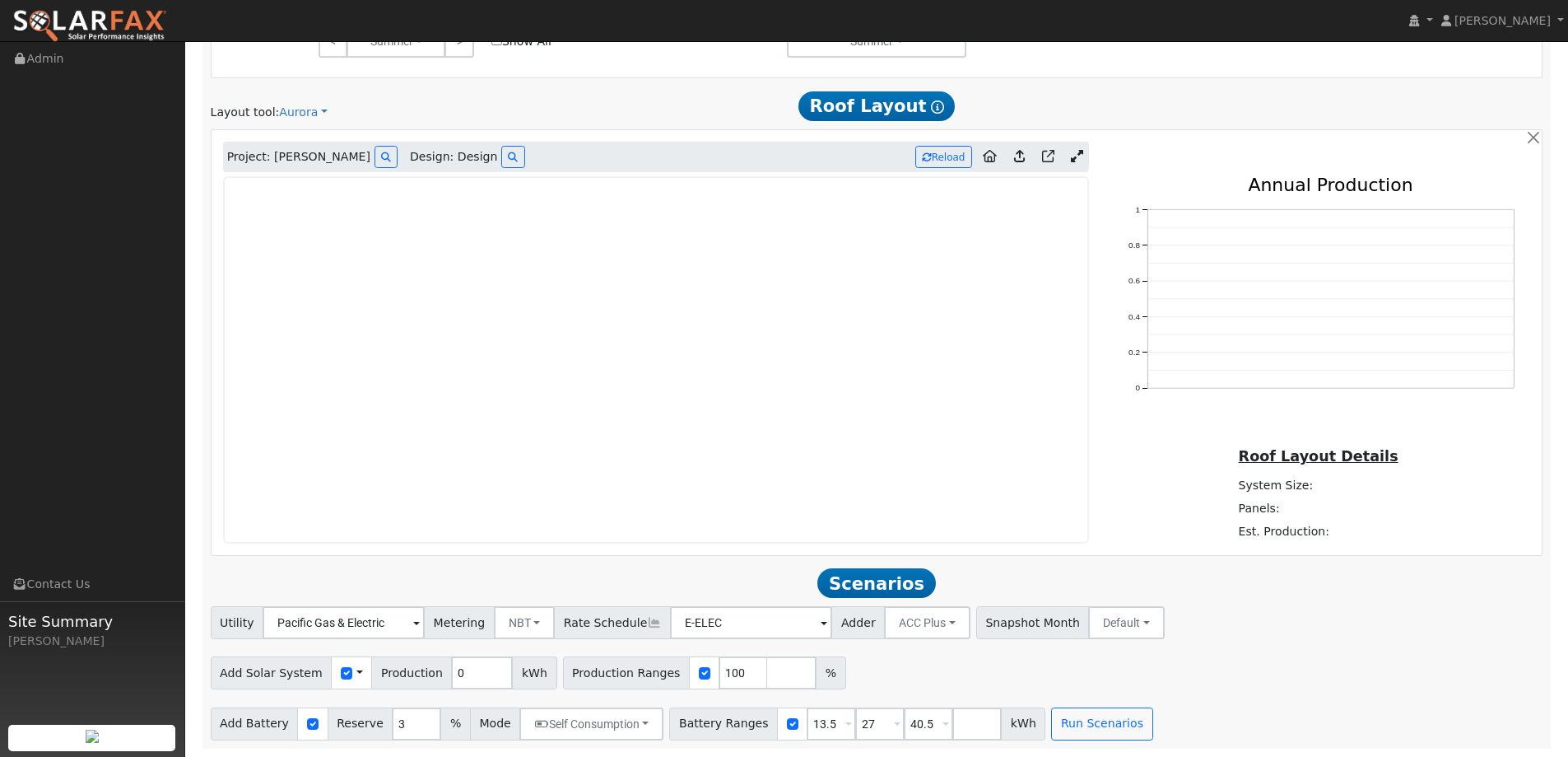
click at [139, 34] on img at bounding box center [89, 26] width 154 height 35
